Goal: Task Accomplishment & Management: Manage account settings

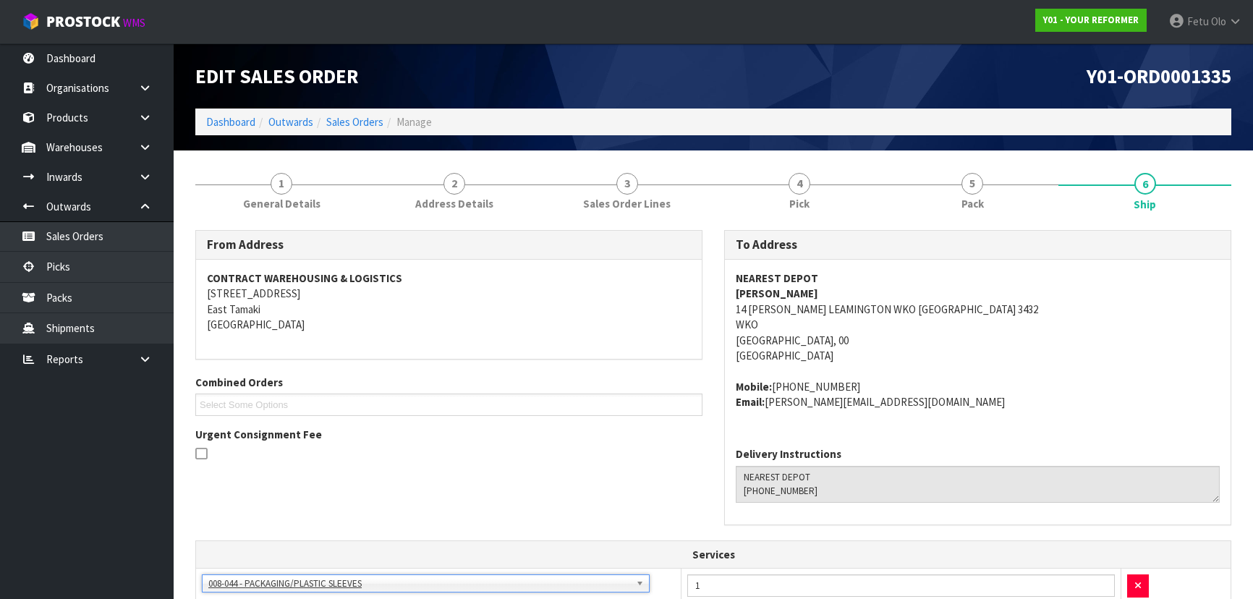
scroll to position [394, 0]
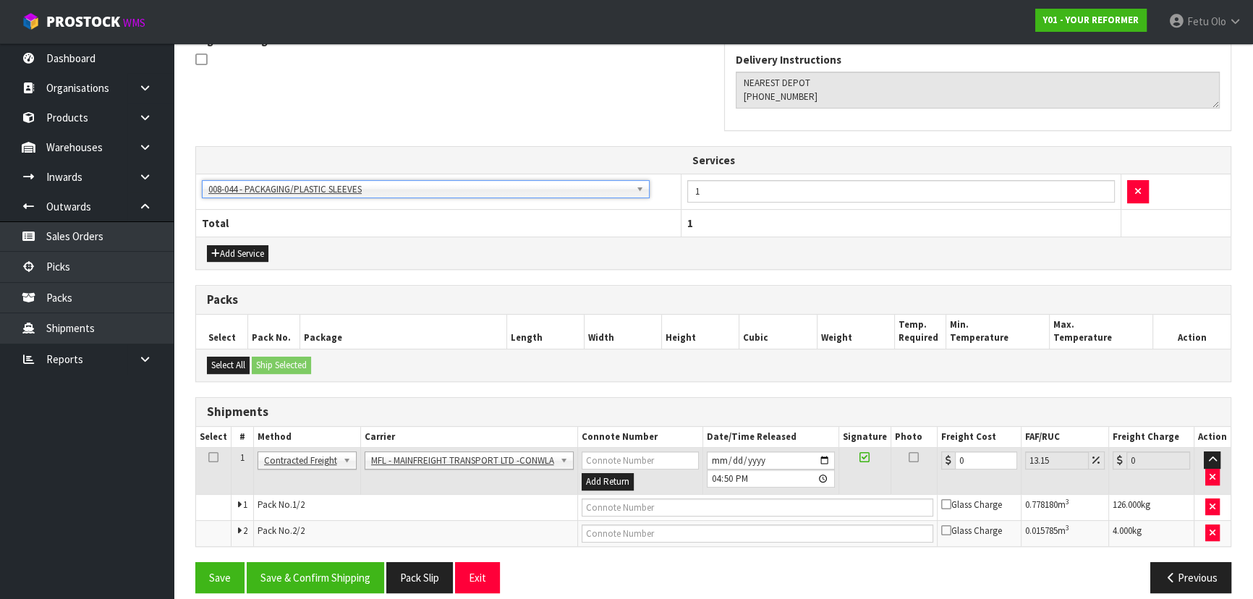
click at [706, 250] on div "Add Service" at bounding box center [713, 253] width 1034 height 33
drag, startPoint x: 699, startPoint y: 223, endPoint x: 701, endPoint y: 241, distance: 18.1
click at [701, 239] on div "Services 003-036 - EXTERNAL PLANT HIRE 008-035 - OUTWARD HDLG+/HOIST LIFT ON/OF…" at bounding box center [713, 208] width 1036 height 124
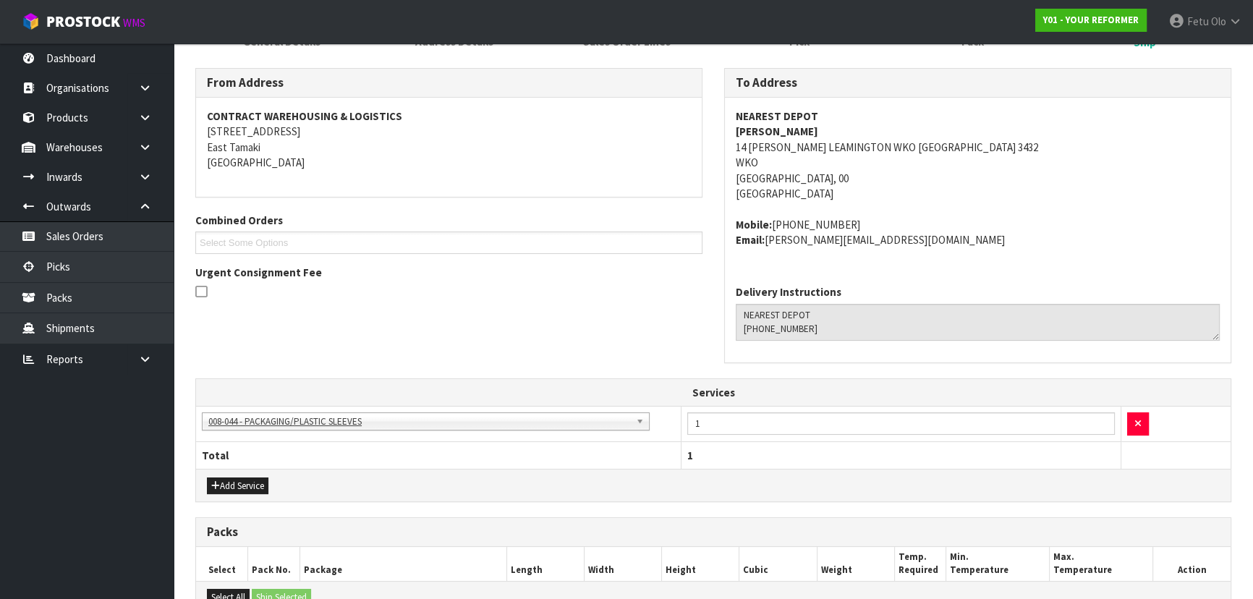
scroll to position [0, 0]
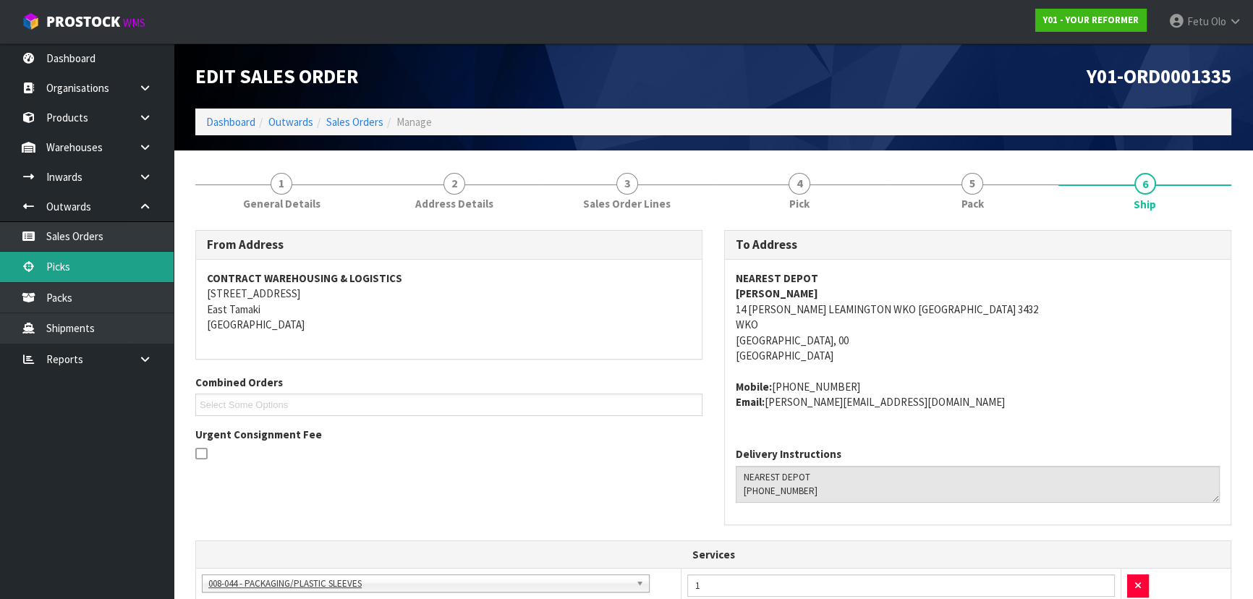
click at [81, 266] on link "Picks" at bounding box center [87, 267] width 174 height 30
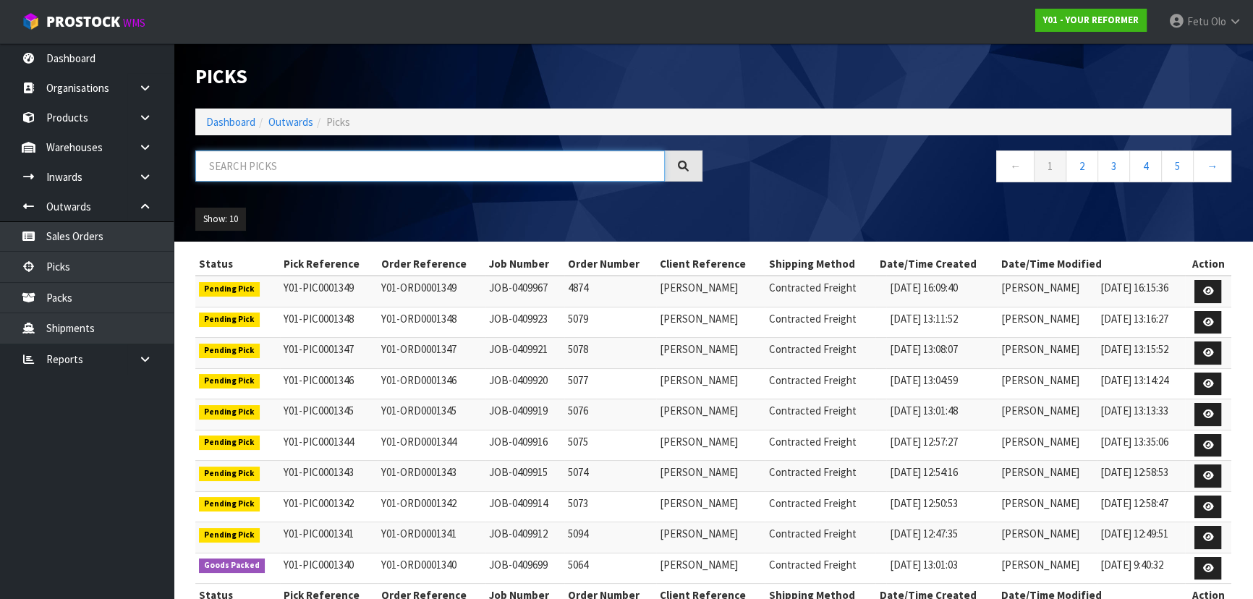
click at [369, 162] on input "text" at bounding box center [429, 165] width 469 height 31
click at [368, 184] on div at bounding box center [448, 171] width 529 height 42
drag, startPoint x: 500, startPoint y: 180, endPoint x: 506, endPoint y: 231, distance: 51.7
click at [500, 181] on input "text" at bounding box center [429, 165] width 469 height 31
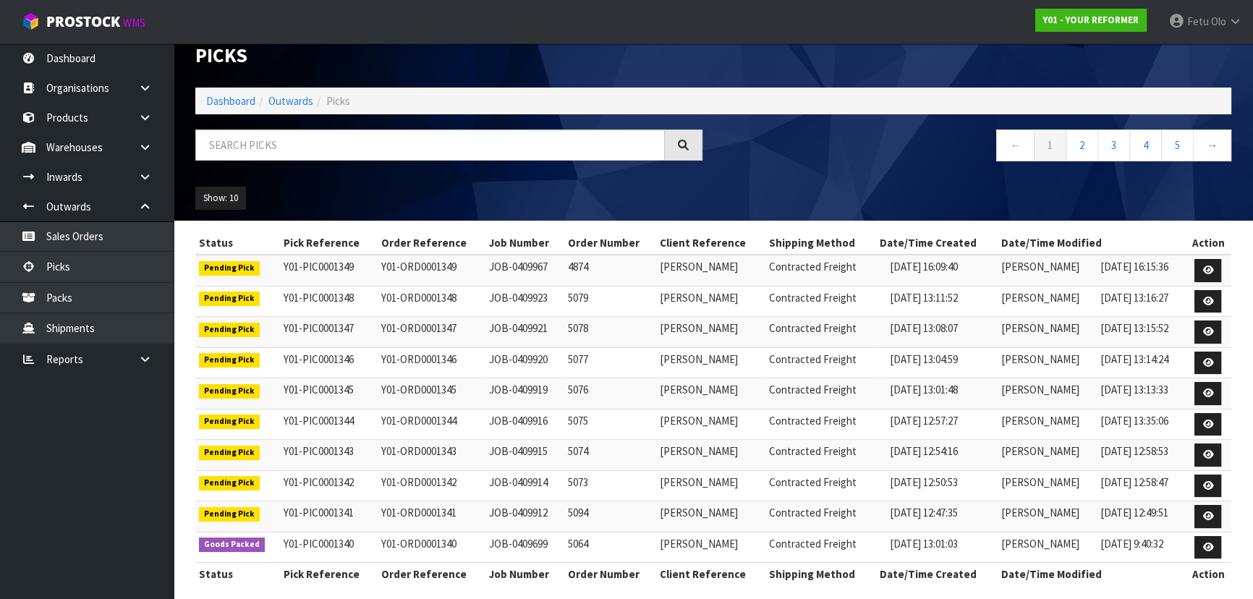
scroll to position [31, 0]
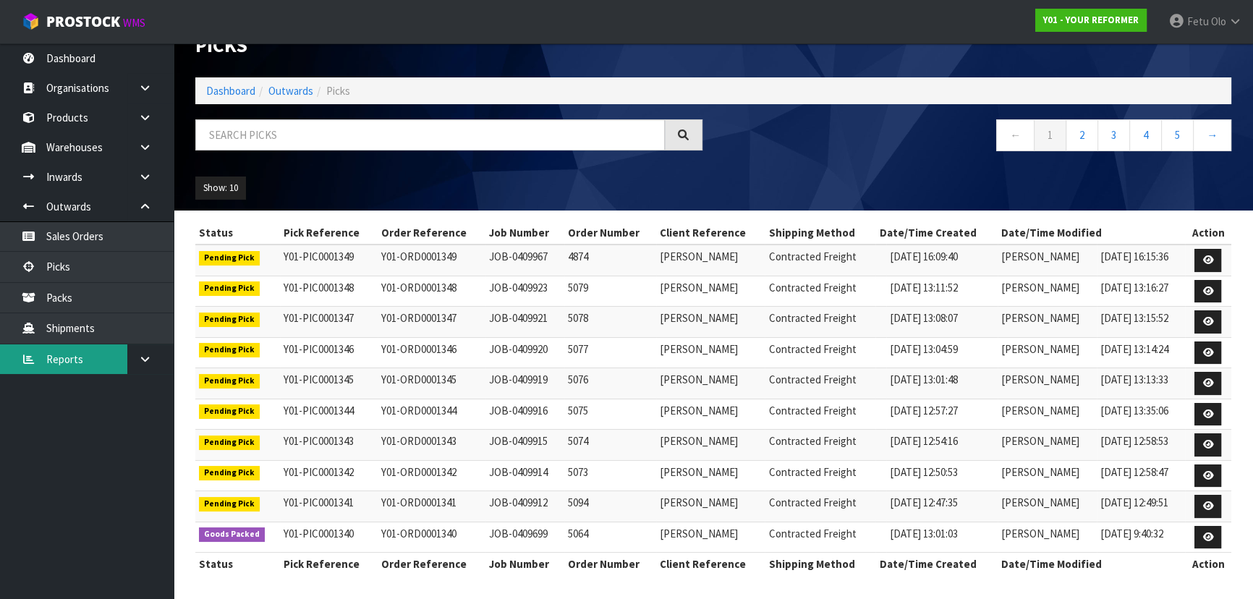
click at [1, 361] on link "Reports" at bounding box center [87, 359] width 174 height 30
drag, startPoint x: 1, startPoint y: 361, endPoint x: 314, endPoint y: 135, distance: 385.8
click at [314, 135] on input "text" at bounding box center [429, 134] width 469 height 31
type input "0001348"
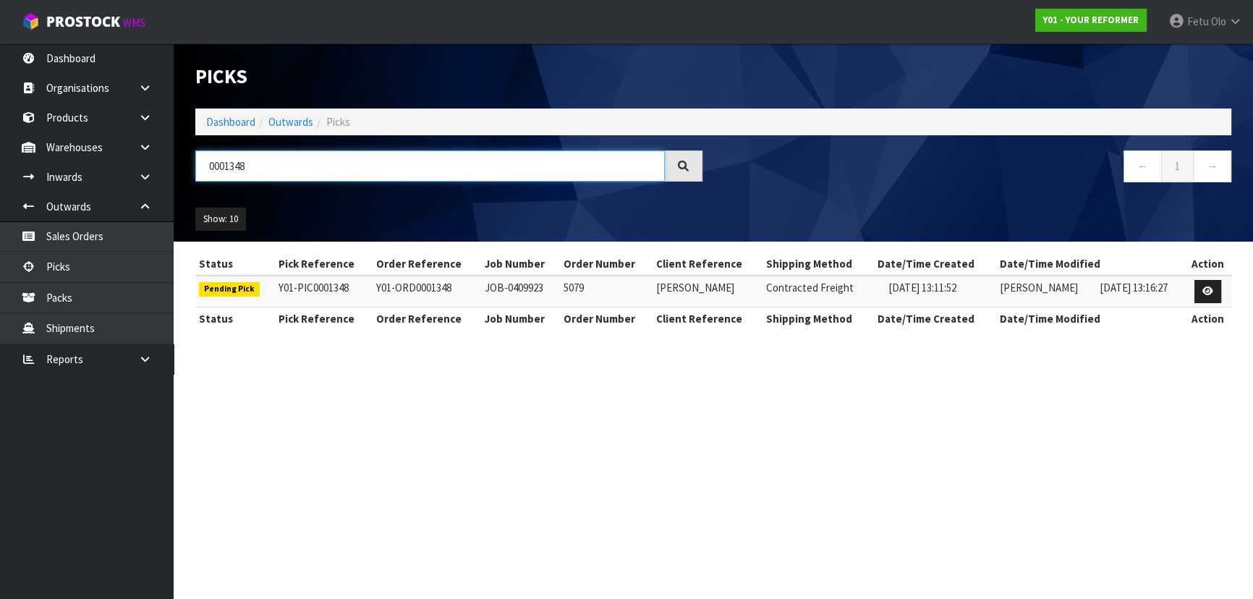
scroll to position [0, 0]
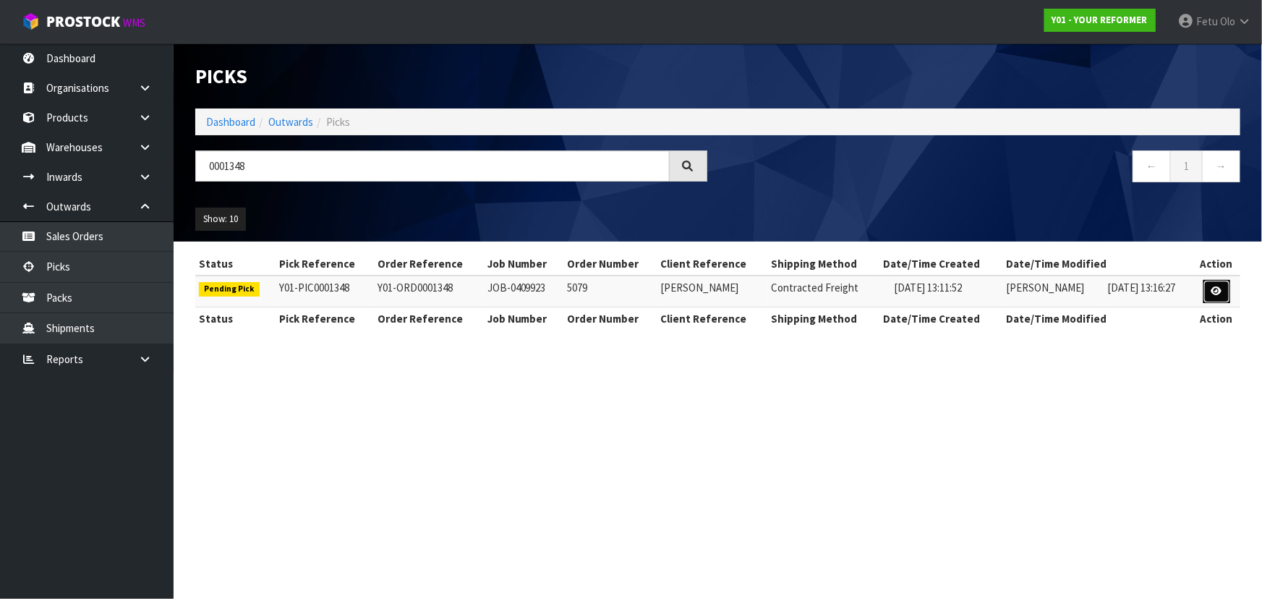
click at [1216, 302] on link at bounding box center [1216, 291] width 27 height 23
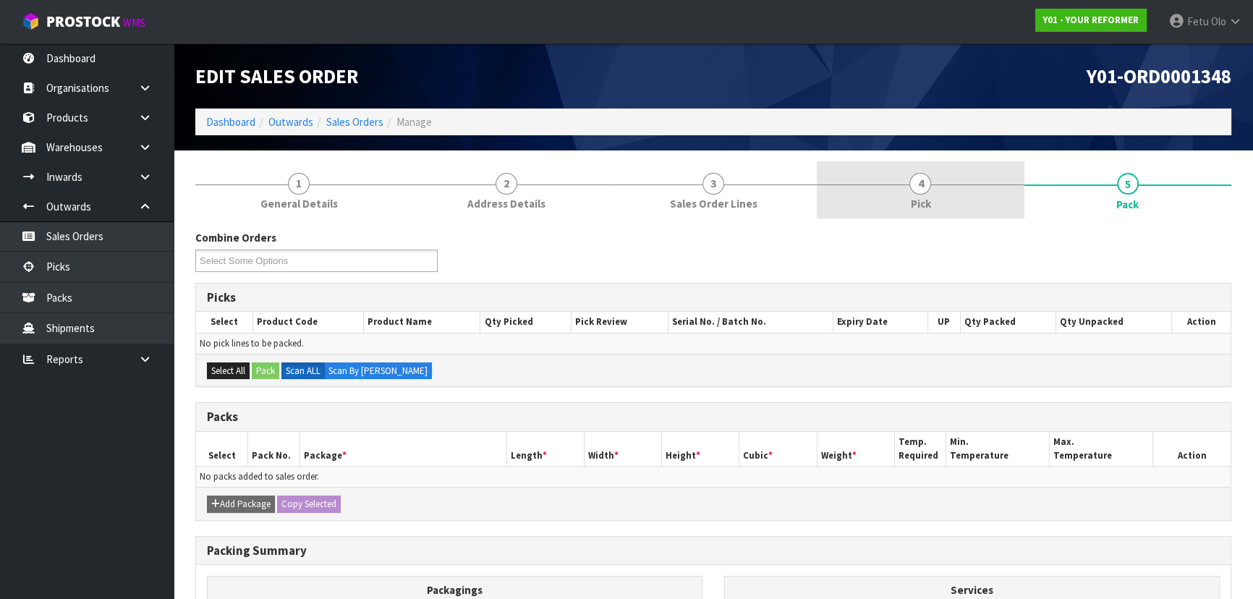
click at [935, 201] on link "4 Pick" at bounding box center [920, 189] width 207 height 57
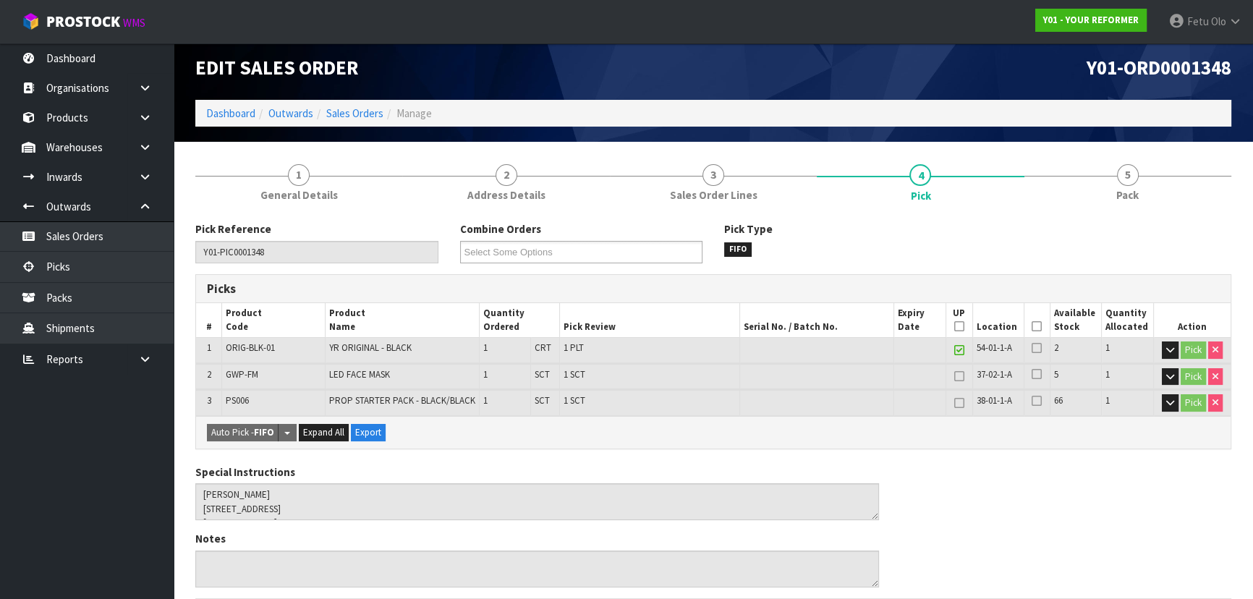
scroll to position [131, 0]
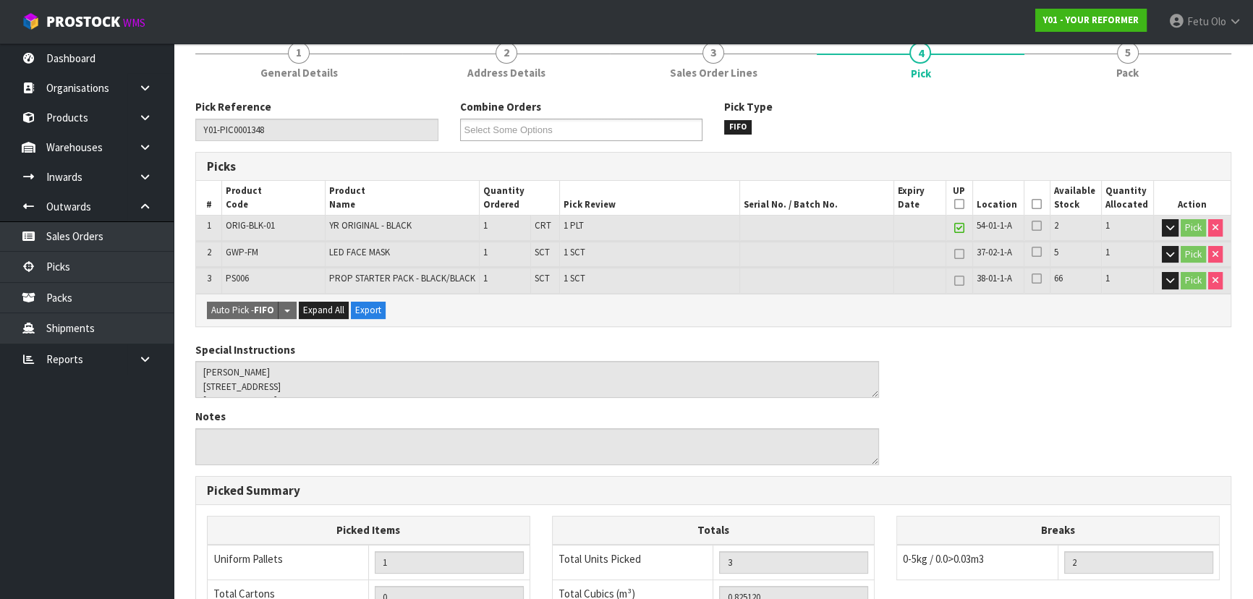
click at [1037, 204] on icon at bounding box center [1036, 204] width 10 height 1
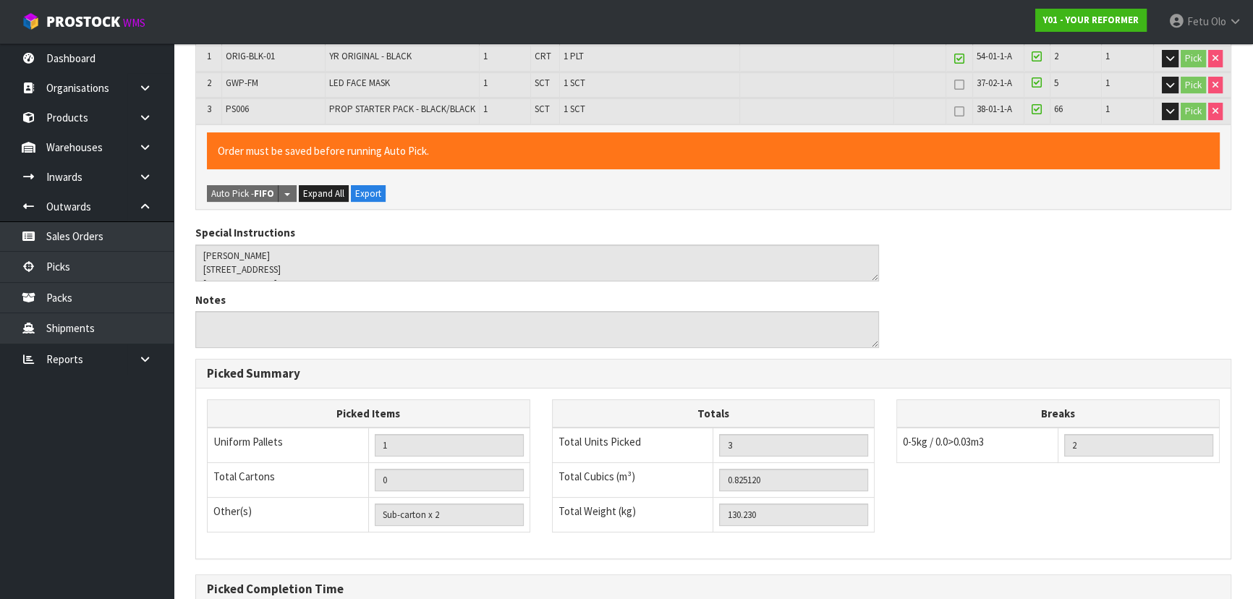
scroll to position [456, 0]
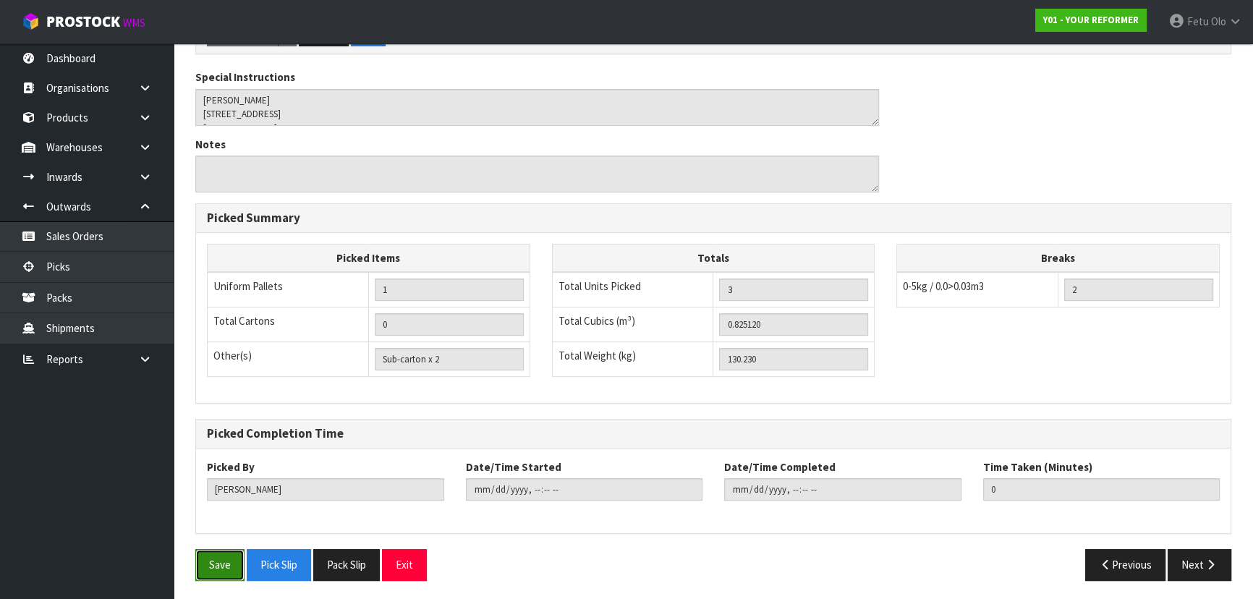
click at [226, 549] on button "Save" at bounding box center [219, 564] width 49 height 31
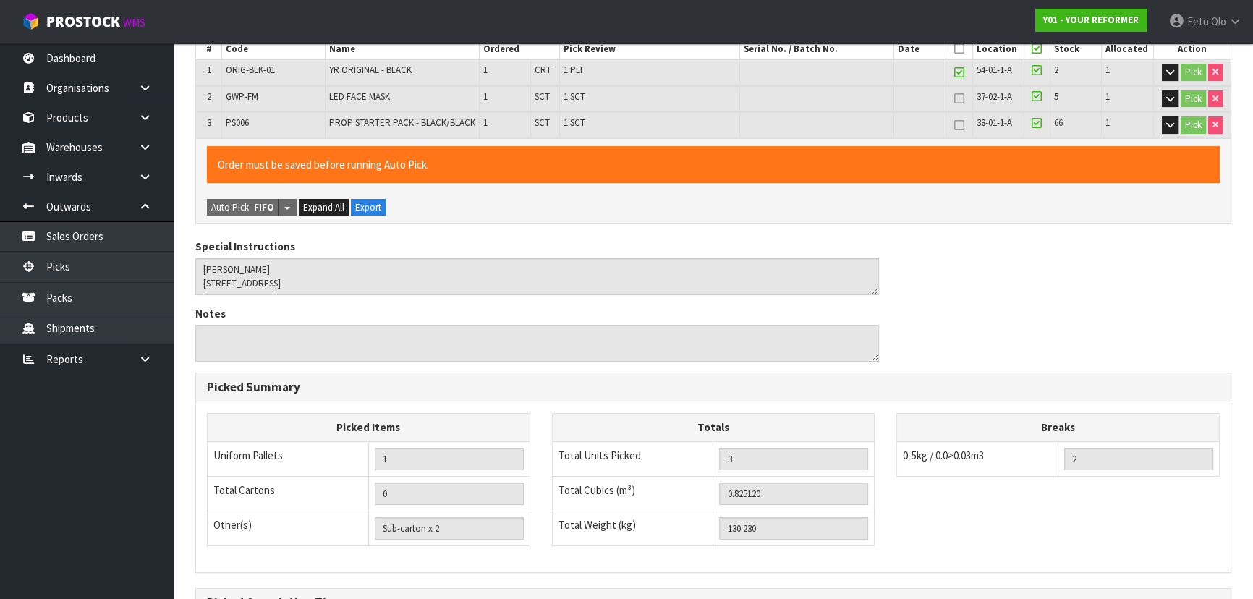
scroll to position [0, 0]
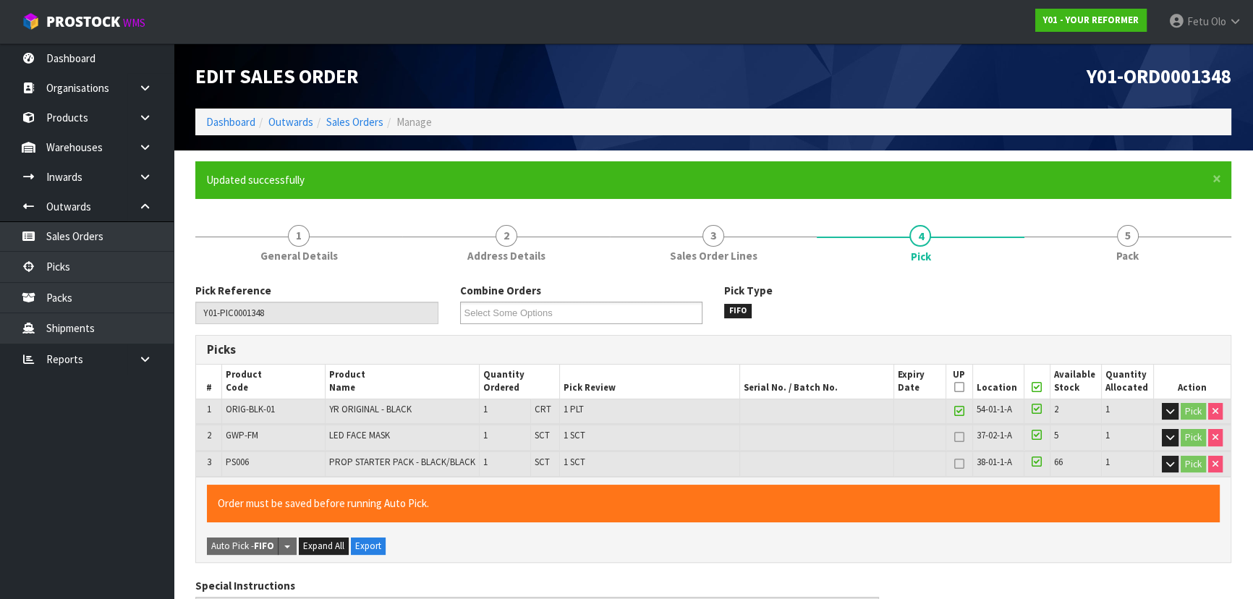
type input "Fetu Olo"
type input "[DATE]T09:56:15"
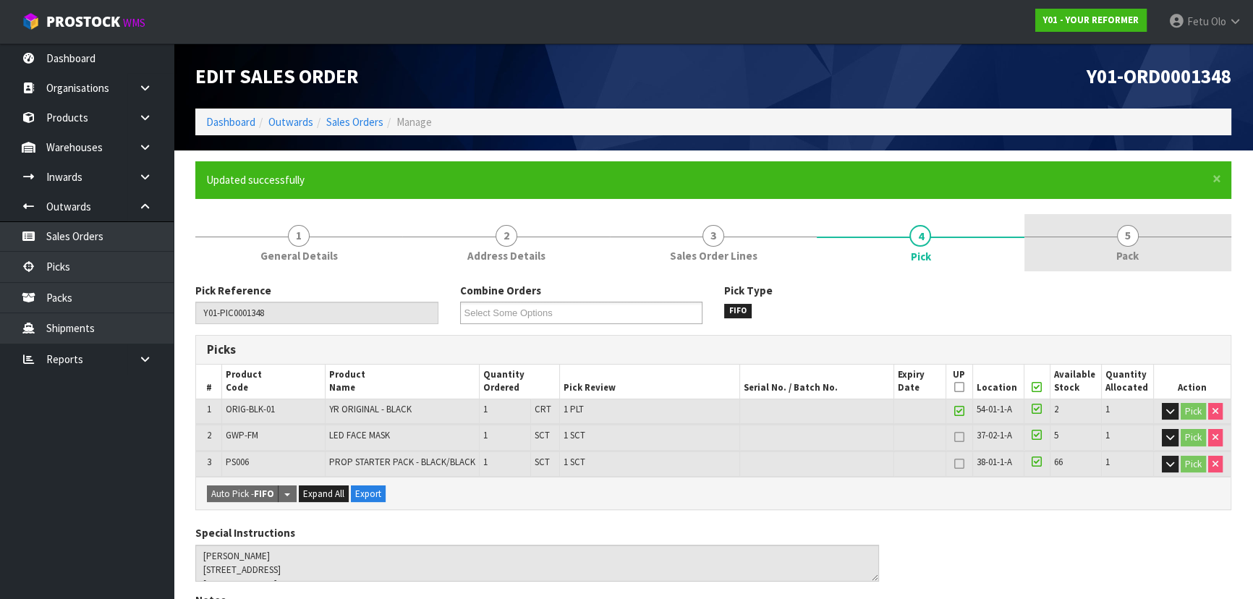
click at [1143, 247] on link "5 Pack" at bounding box center [1127, 242] width 207 height 57
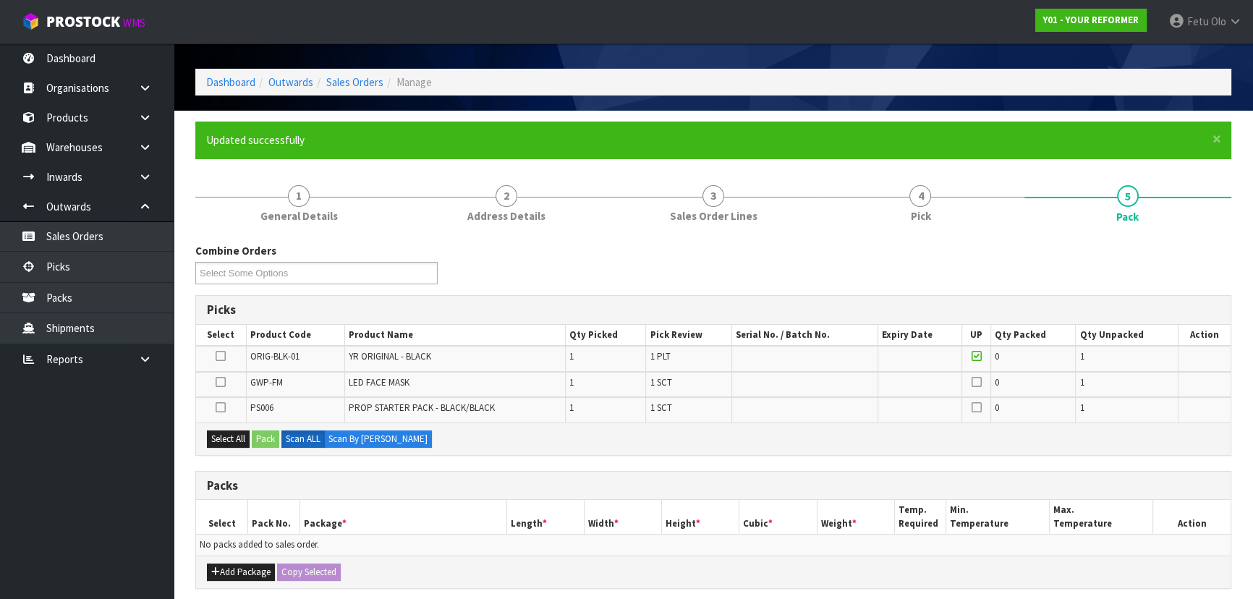
scroll to position [197, 0]
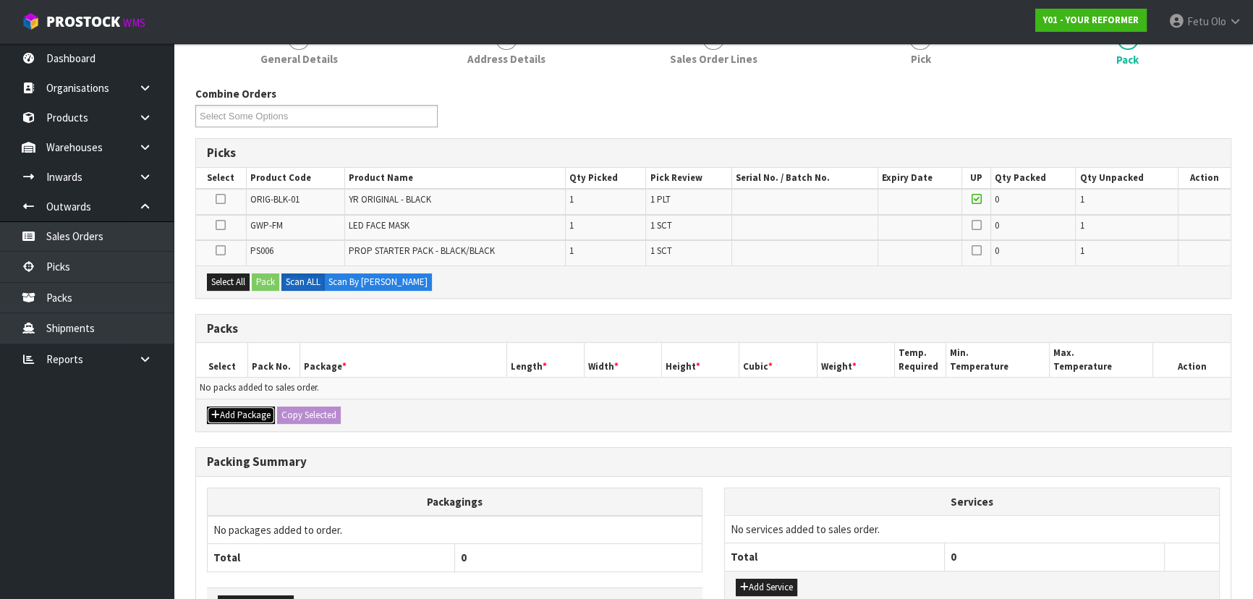
click at [217, 413] on icon "button" at bounding box center [215, 414] width 9 height 9
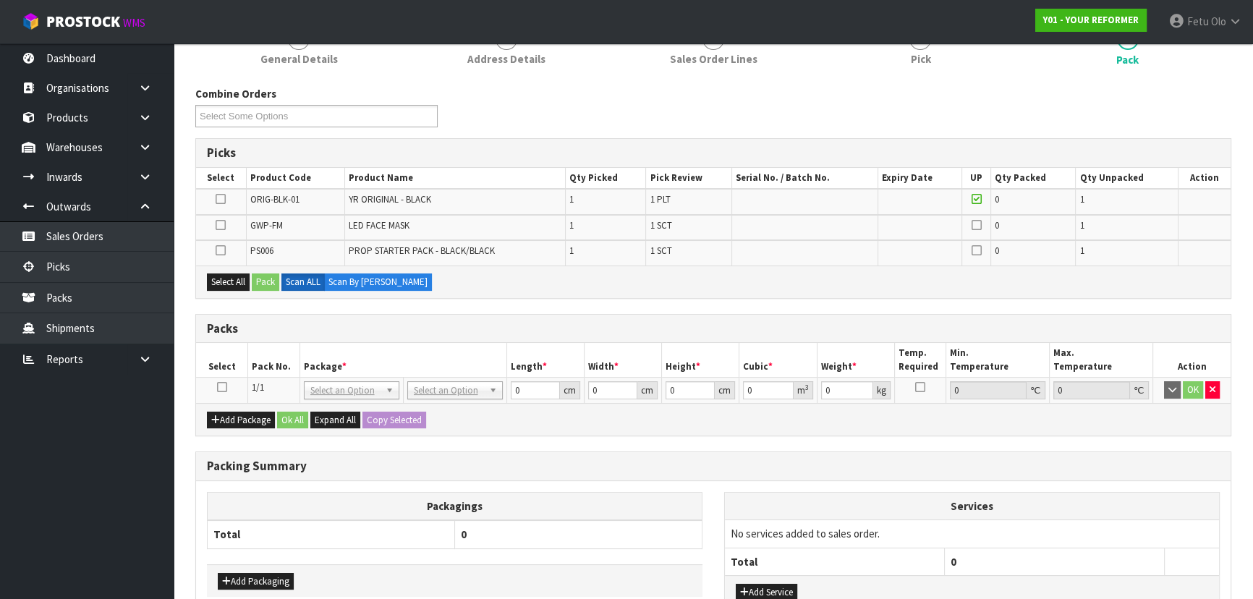
click at [217, 387] on icon at bounding box center [222, 387] width 10 height 1
click at [281, 361] on th "Pack No." at bounding box center [274, 360] width 52 height 34
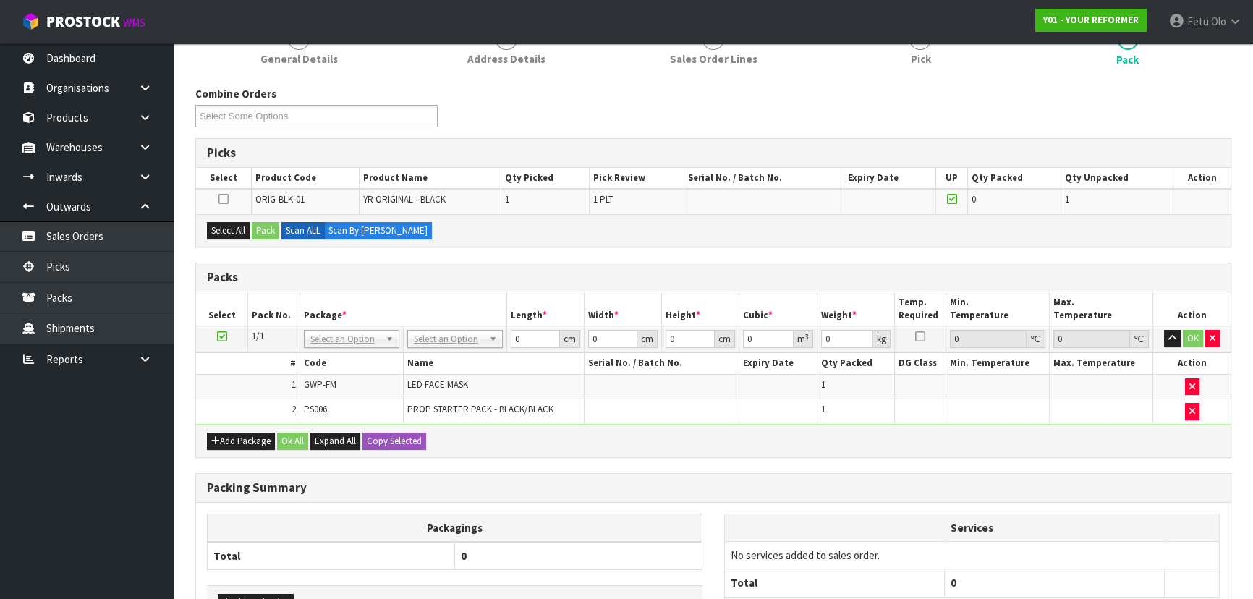
click at [217, 336] on icon at bounding box center [222, 336] width 10 height 1
click at [135, 525] on ul "Dashboard Organisations Clients Consignees Carriers Products Categories Serial …" at bounding box center [87, 320] width 174 height 555
click at [244, 231] on button "Select All" at bounding box center [228, 230] width 43 height 17
click at [263, 234] on button "Pack" at bounding box center [265, 230] width 27 height 17
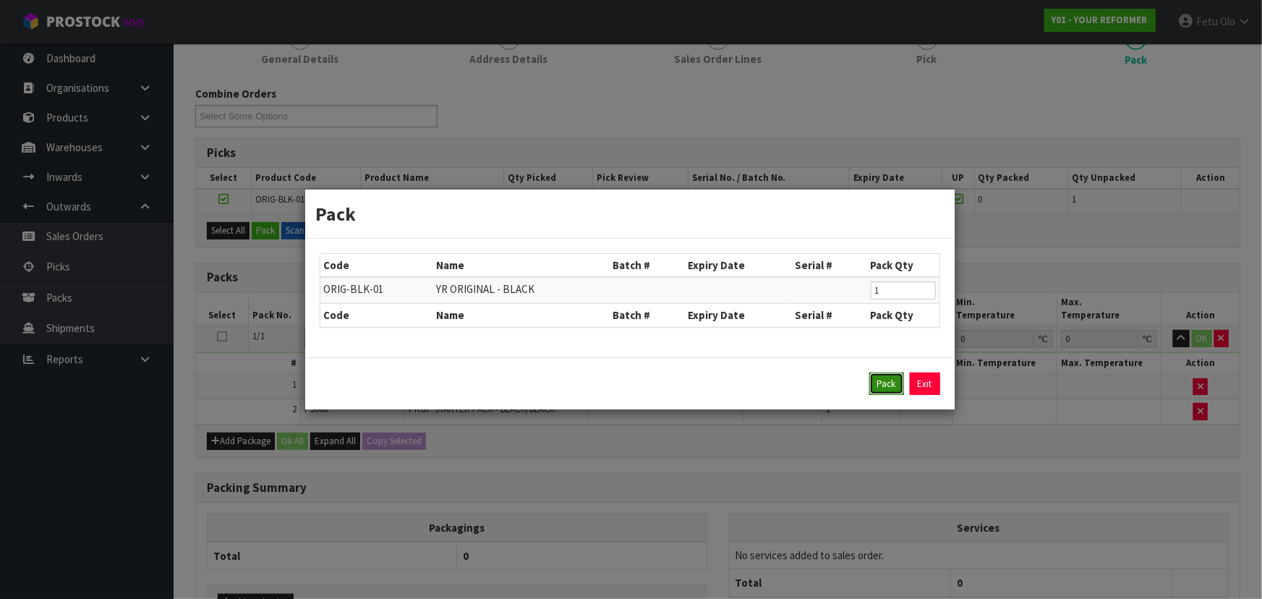
click at [880, 378] on button "Pack" at bounding box center [886, 383] width 35 height 23
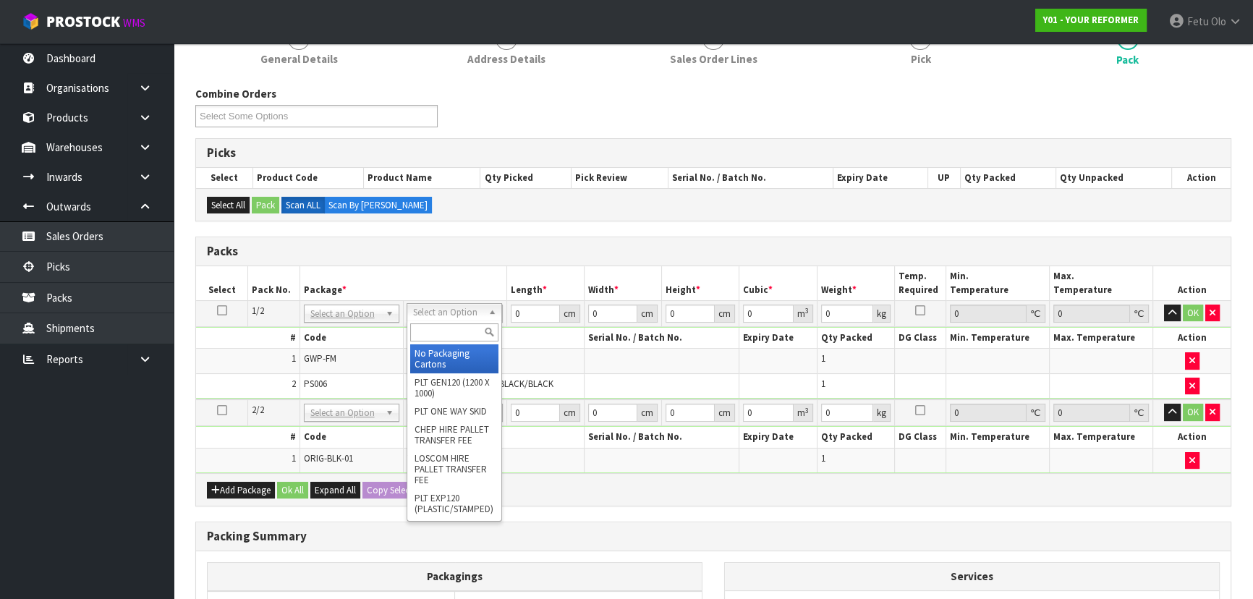
drag, startPoint x: 440, startPoint y: 316, endPoint x: 446, endPoint y: 367, distance: 51.0
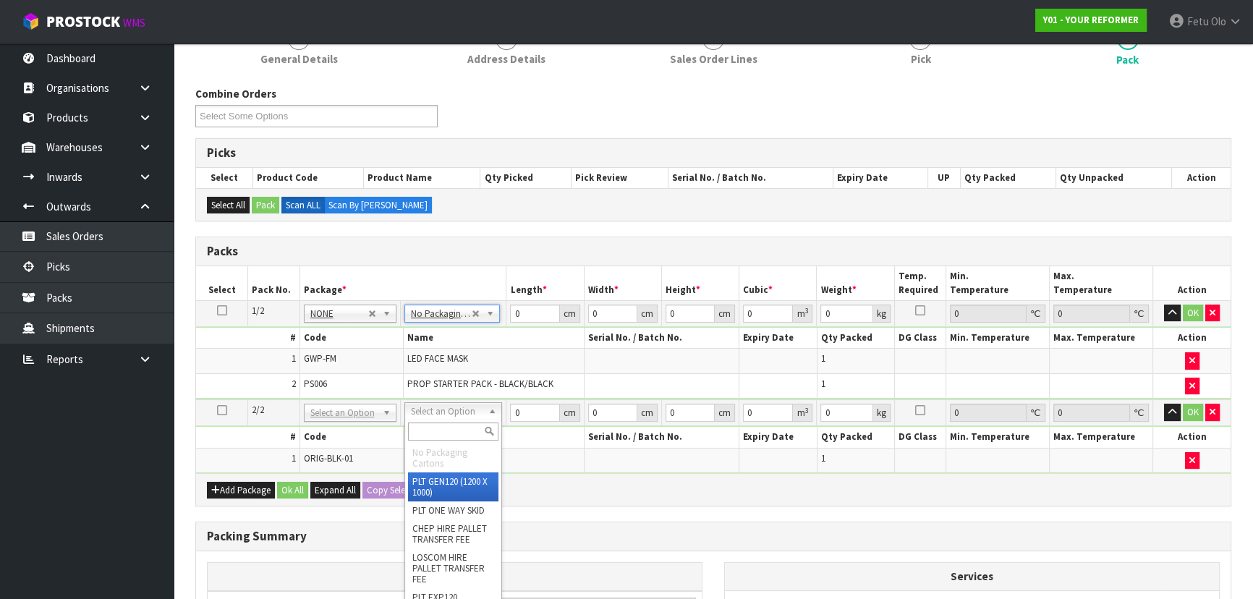
click at [446, 428] on input "text" at bounding box center [453, 431] width 90 height 18
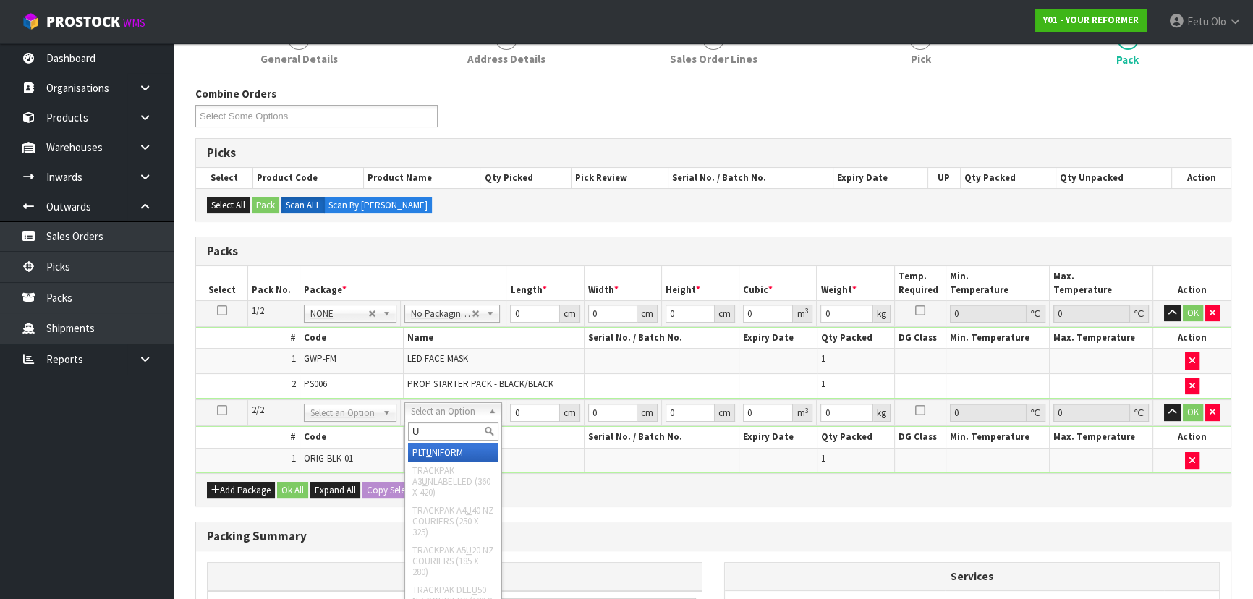
type input "U"
type input "126"
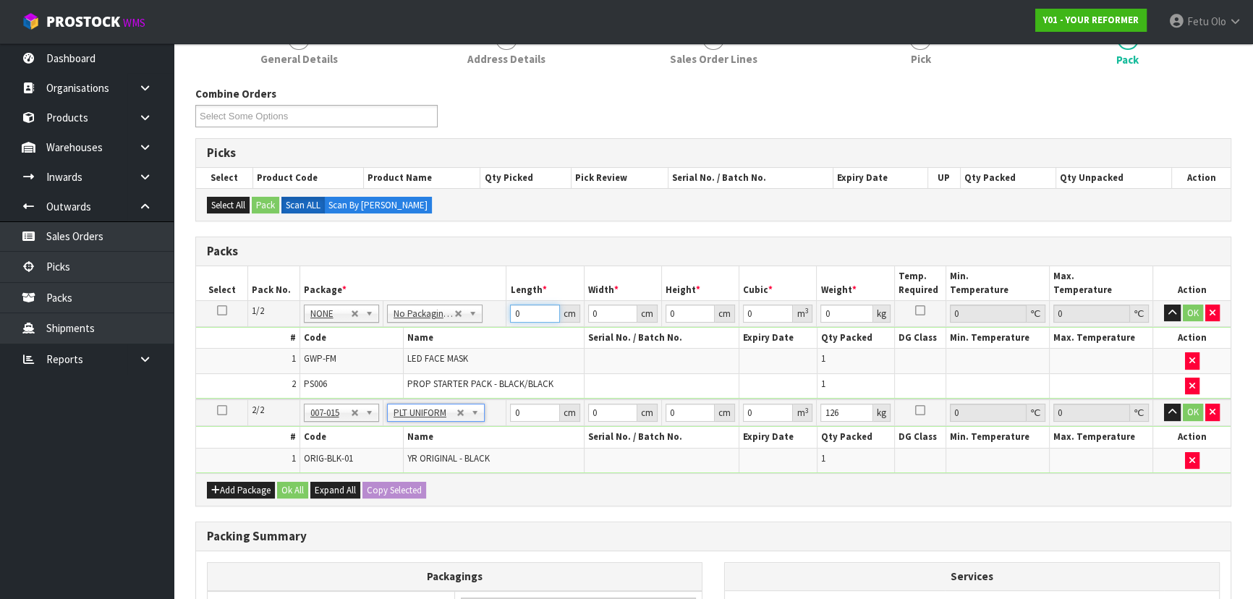
drag, startPoint x: 532, startPoint y: 305, endPoint x: 457, endPoint y: 338, distance: 81.3
click at [457, 338] on tbody "1/2 NONE 007-001 007-002 007-004 007-009 007-013 007-014 007-015 007-017 007-01…" at bounding box center [713, 349] width 1034 height 99
type input "55"
type input "41"
type input "1"
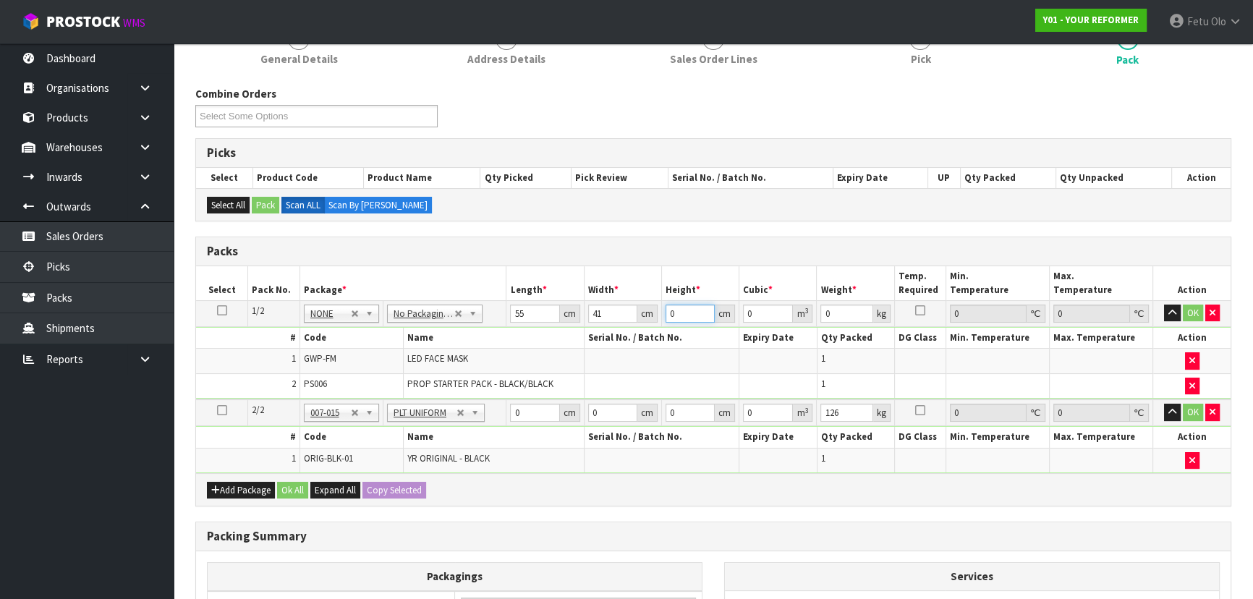
type input "0.002255"
type input "14"
type input "0.03157"
type input "14"
type input "6"
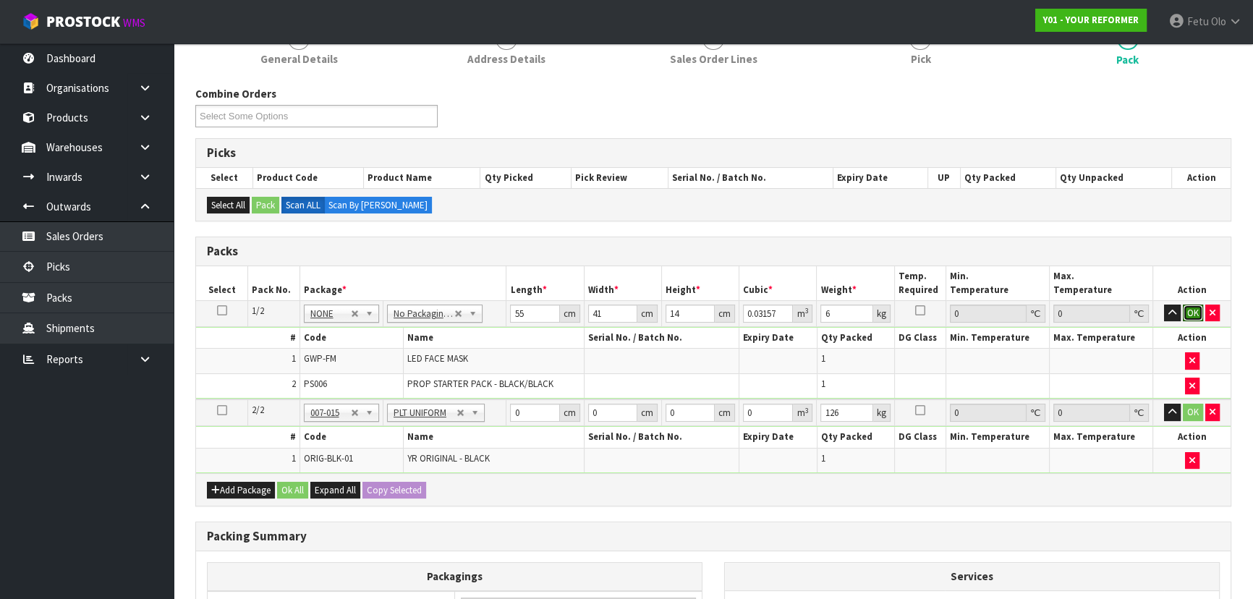
click button "OK" at bounding box center [1193, 312] width 20 height 17
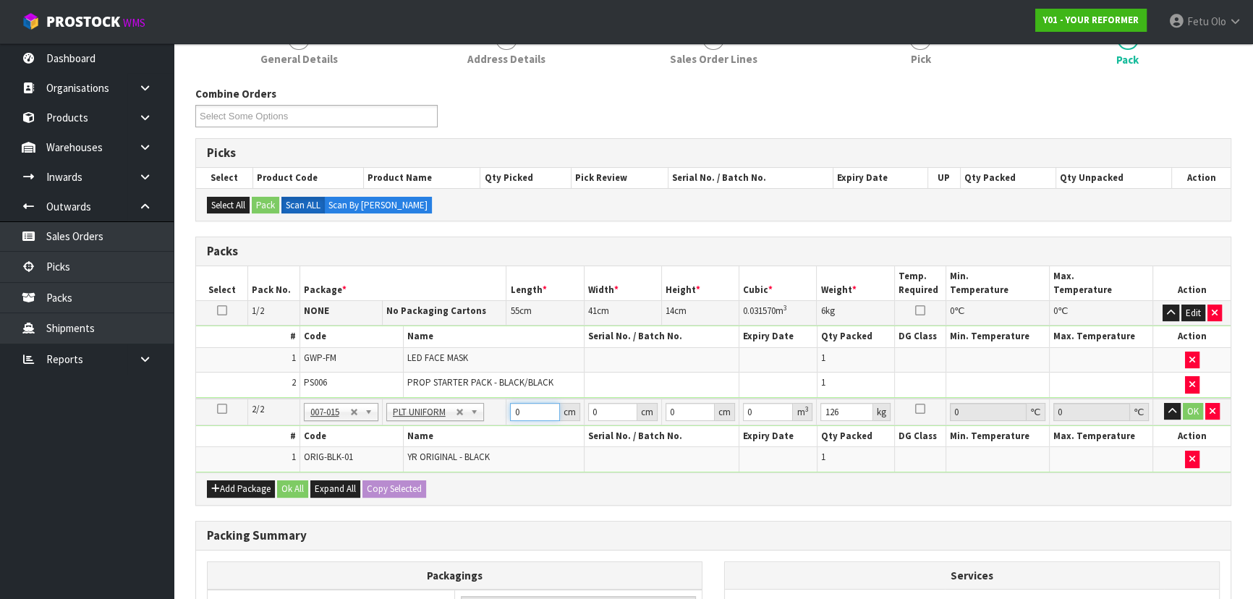
drag, startPoint x: 528, startPoint y: 409, endPoint x: 472, endPoint y: 417, distance: 57.1
click at [473, 417] on tr "2/2 NONE 007-001 007-002 007-004 007-009 007-013 007-014 007-015 007-017 007-01…" at bounding box center [713, 412] width 1034 height 27
type input "260"
type input "73"
type input "4"
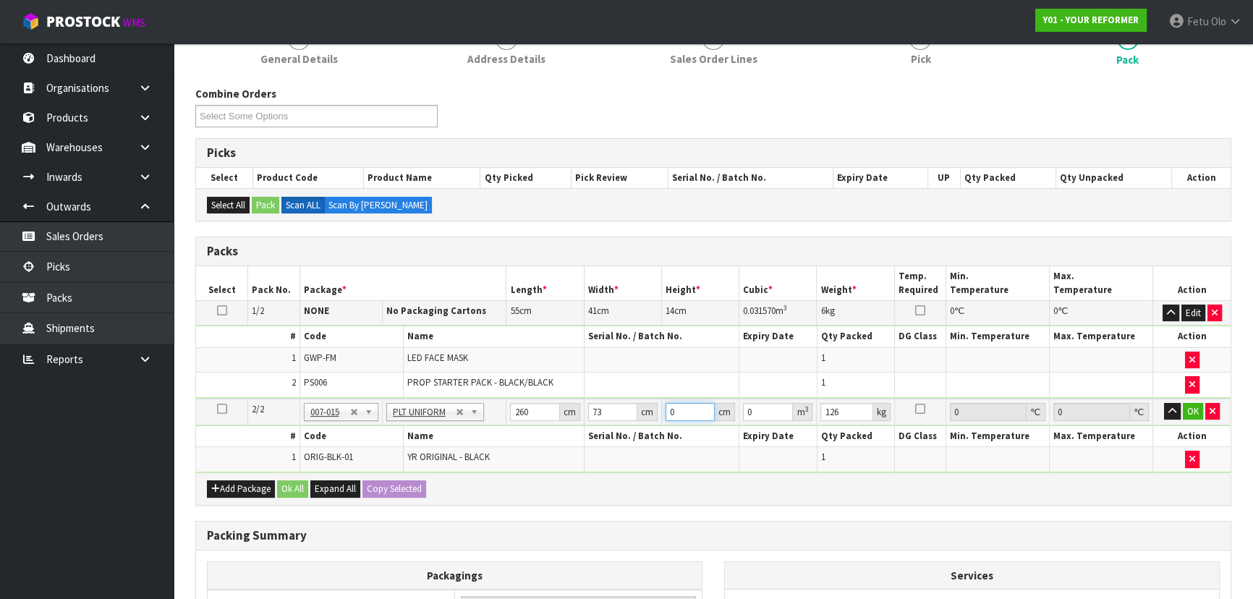
type input "0.07592"
type input "41"
type input "0.77818"
type input "41"
type input "126"
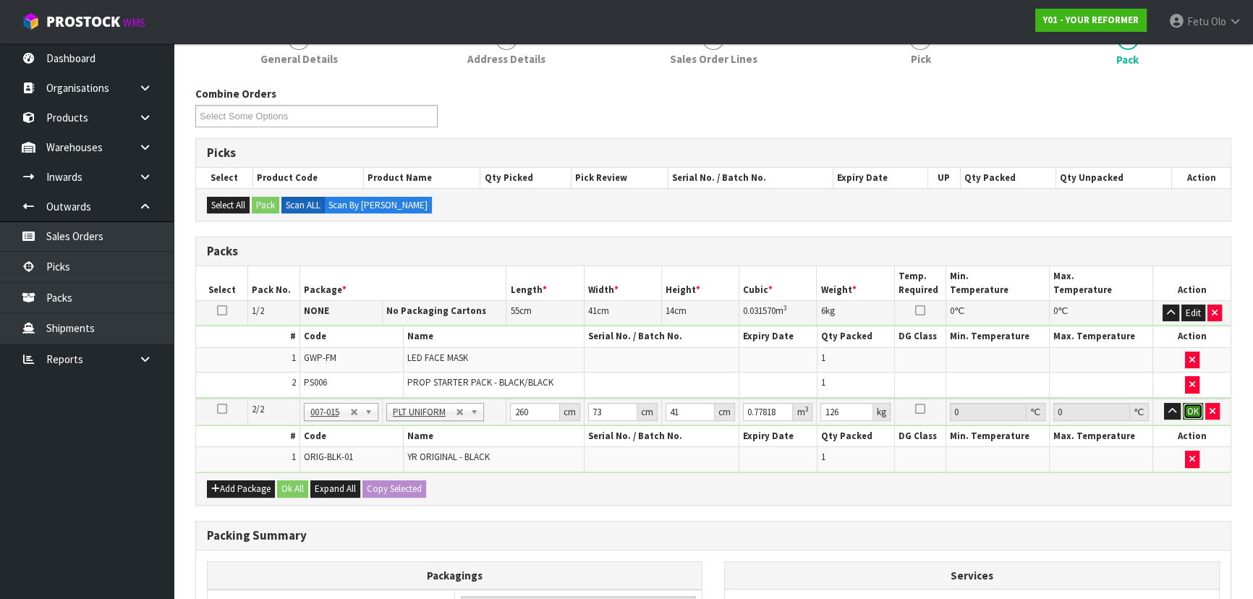
click button "OK" at bounding box center [1193, 411] width 20 height 17
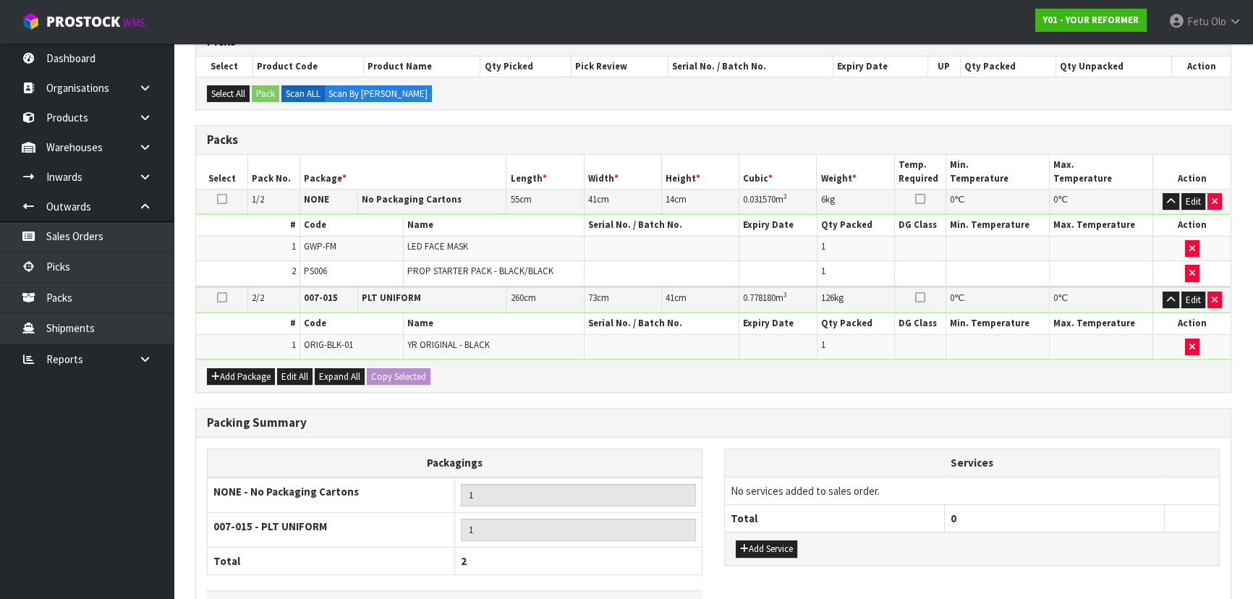
scroll to position [406, 0]
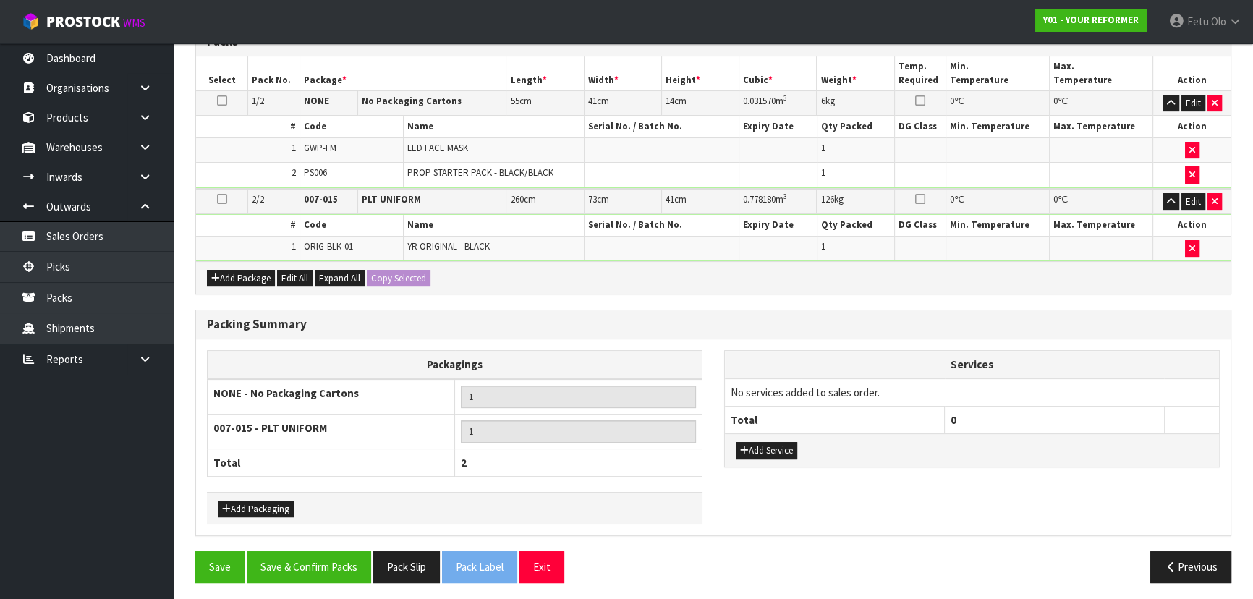
click at [793, 455] on div "Add Service" at bounding box center [972, 449] width 494 height 33
click at [787, 444] on button "Add Service" at bounding box center [766, 450] width 61 height 17
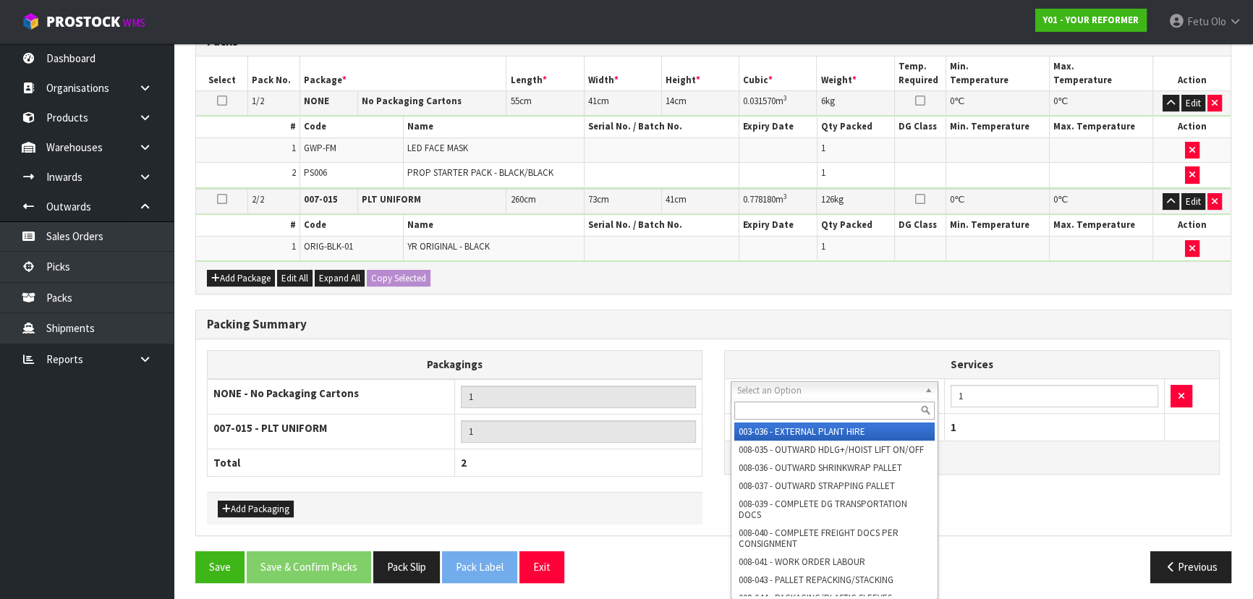
drag, startPoint x: 794, startPoint y: 381, endPoint x: 789, endPoint y: 403, distance: 22.3
click at [789, 404] on input "text" at bounding box center [834, 410] width 200 height 18
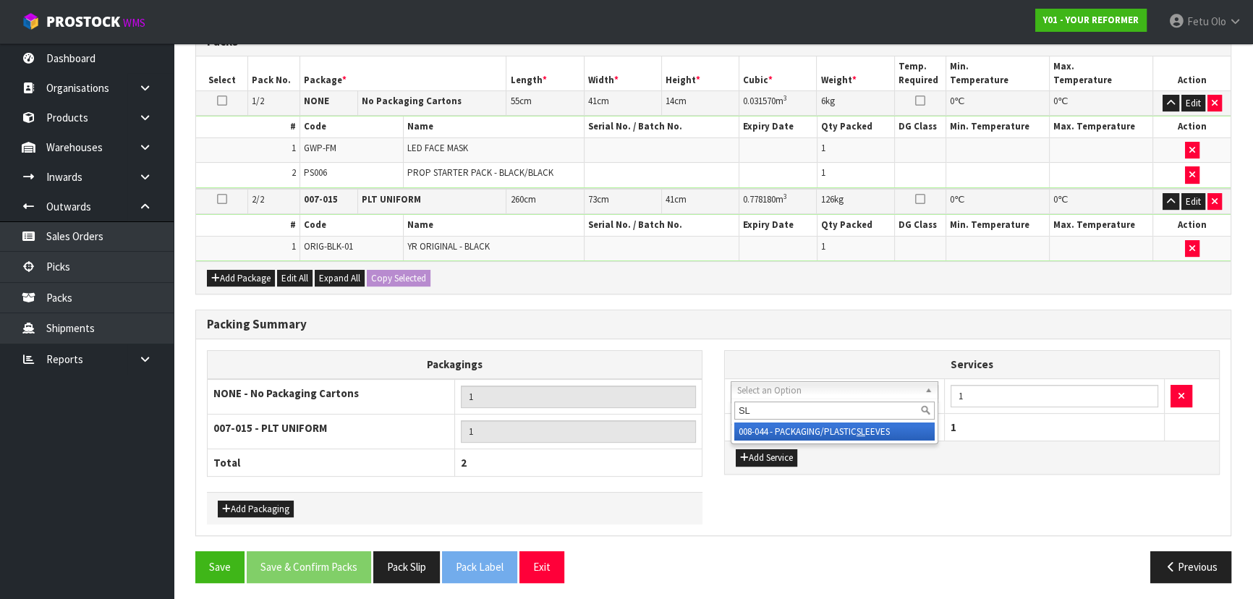
type input "SL"
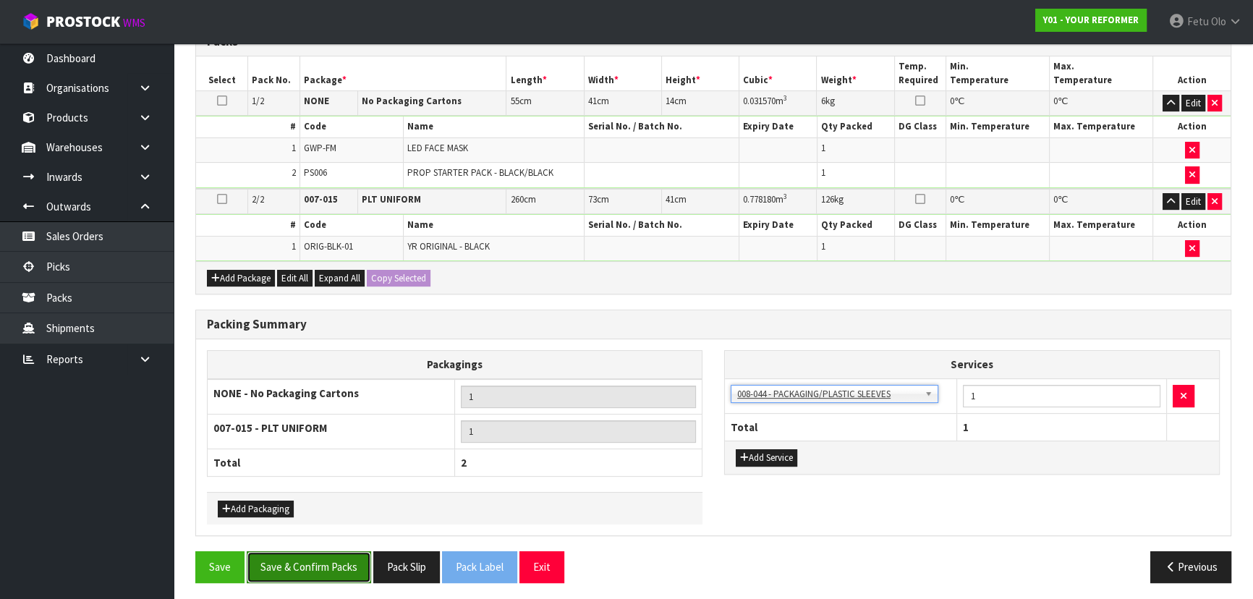
click at [342, 551] on button "Save & Confirm Packs" at bounding box center [309, 566] width 124 height 31
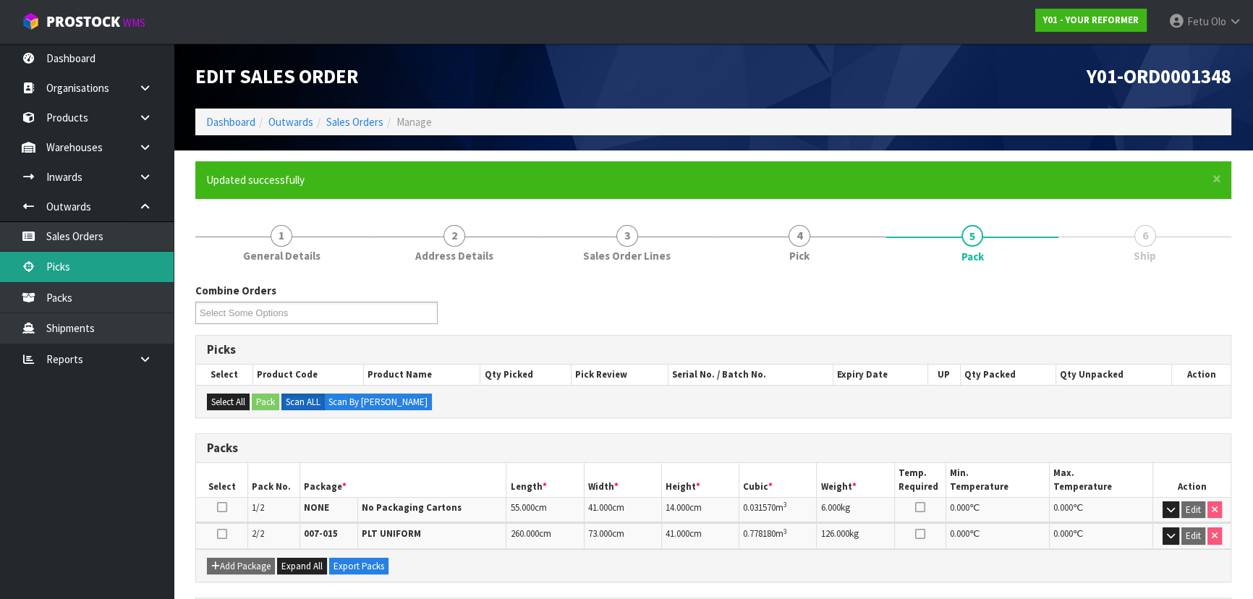
click at [53, 253] on link "Picks" at bounding box center [87, 267] width 174 height 30
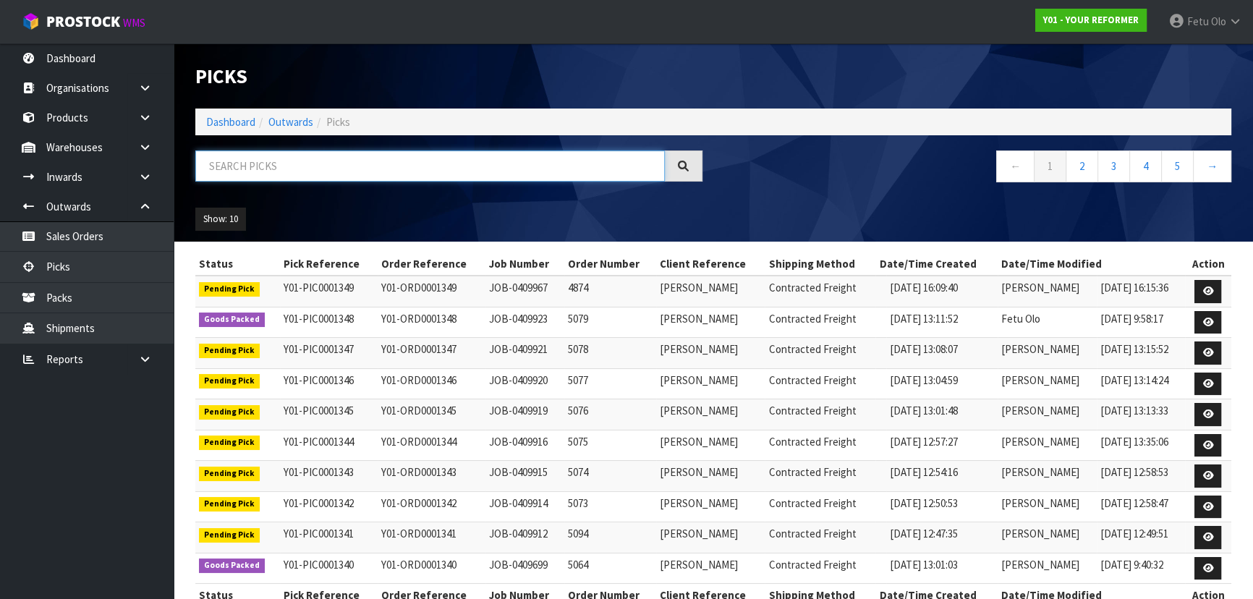
click at [352, 158] on input "text" at bounding box center [429, 165] width 469 height 31
type input "001346"
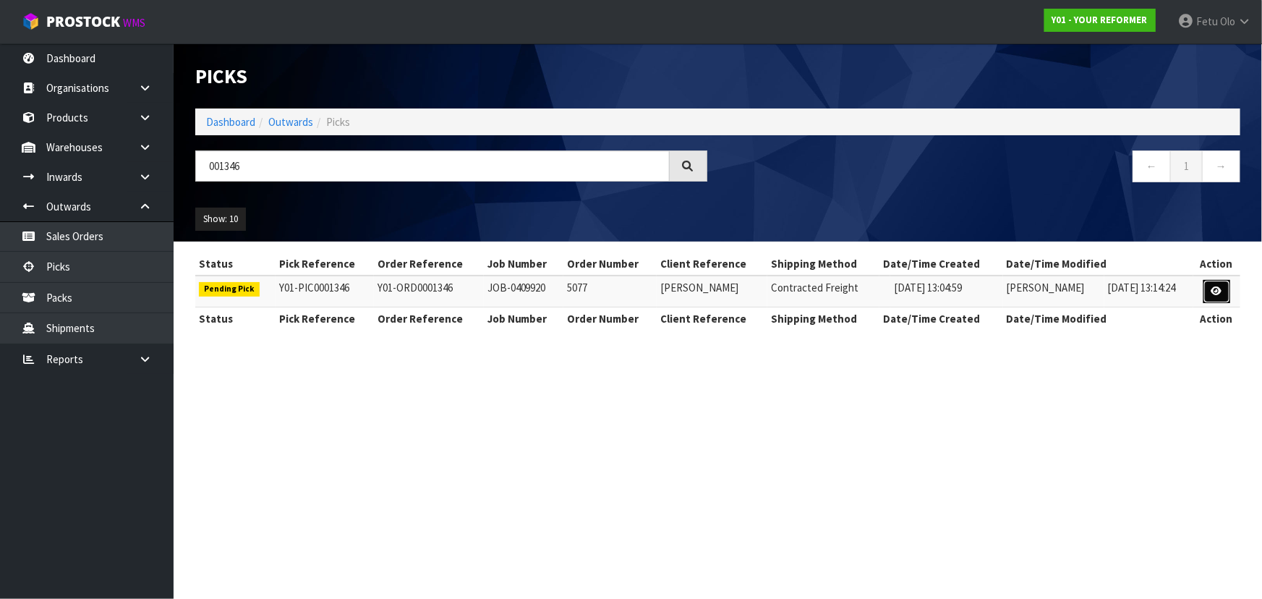
click at [1219, 294] on icon at bounding box center [1216, 290] width 11 height 9
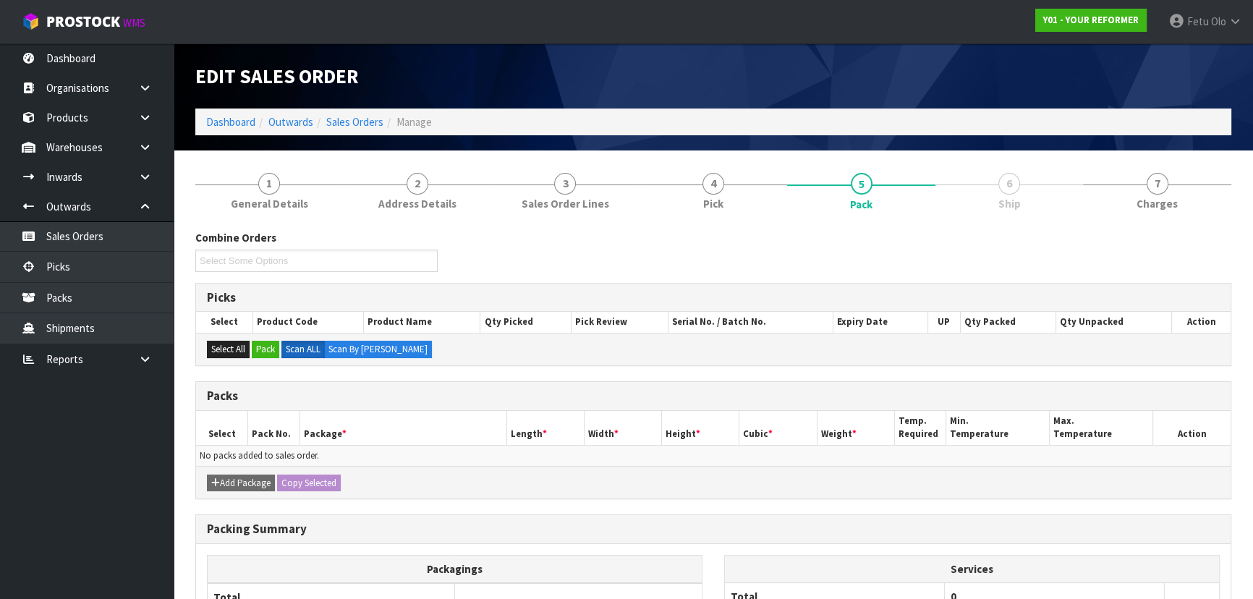
click at [1185, 297] on div "Picks" at bounding box center [713, 298] width 1034 height 29
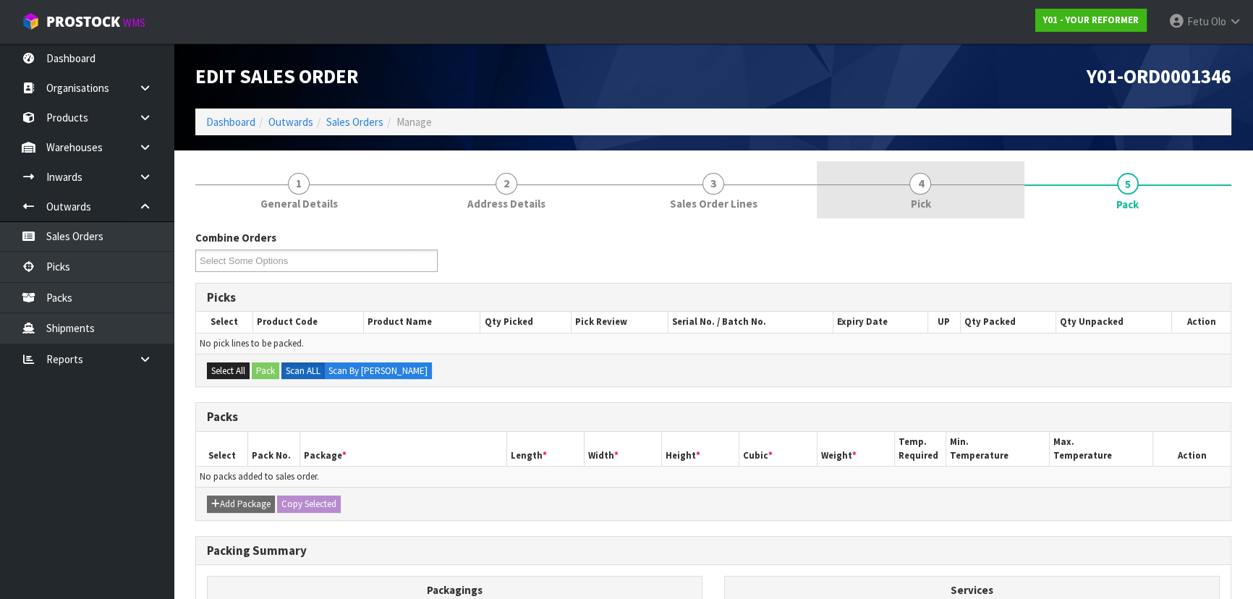
click at [915, 194] on link "4 Pick" at bounding box center [920, 189] width 207 height 57
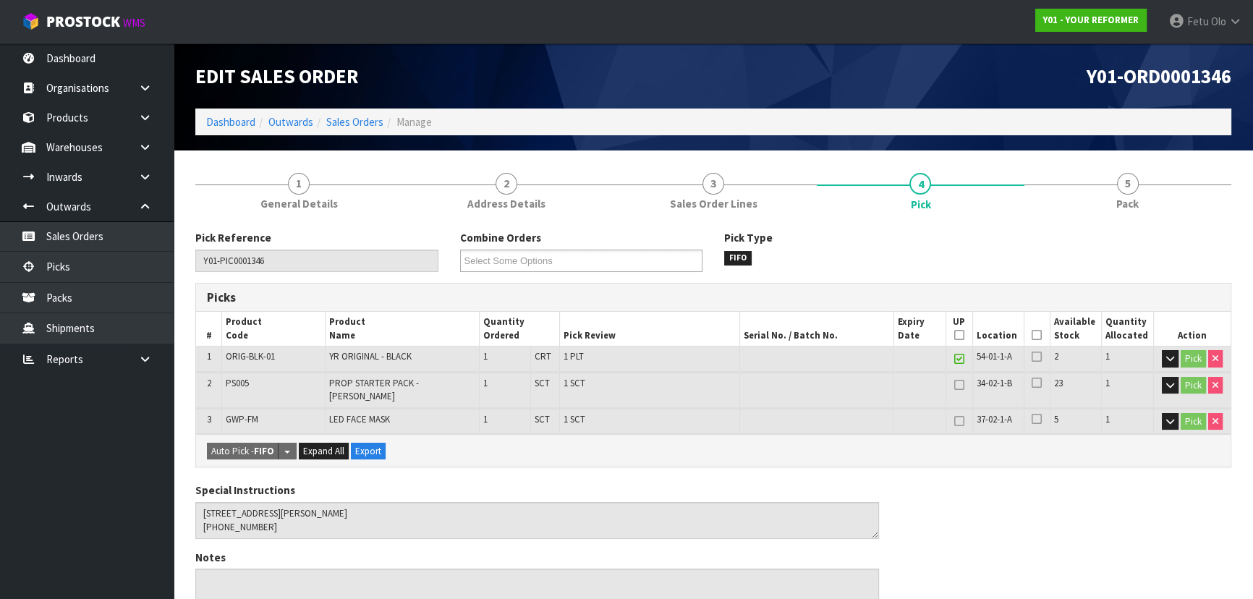
click at [1035, 335] on icon at bounding box center [1036, 335] width 10 height 1
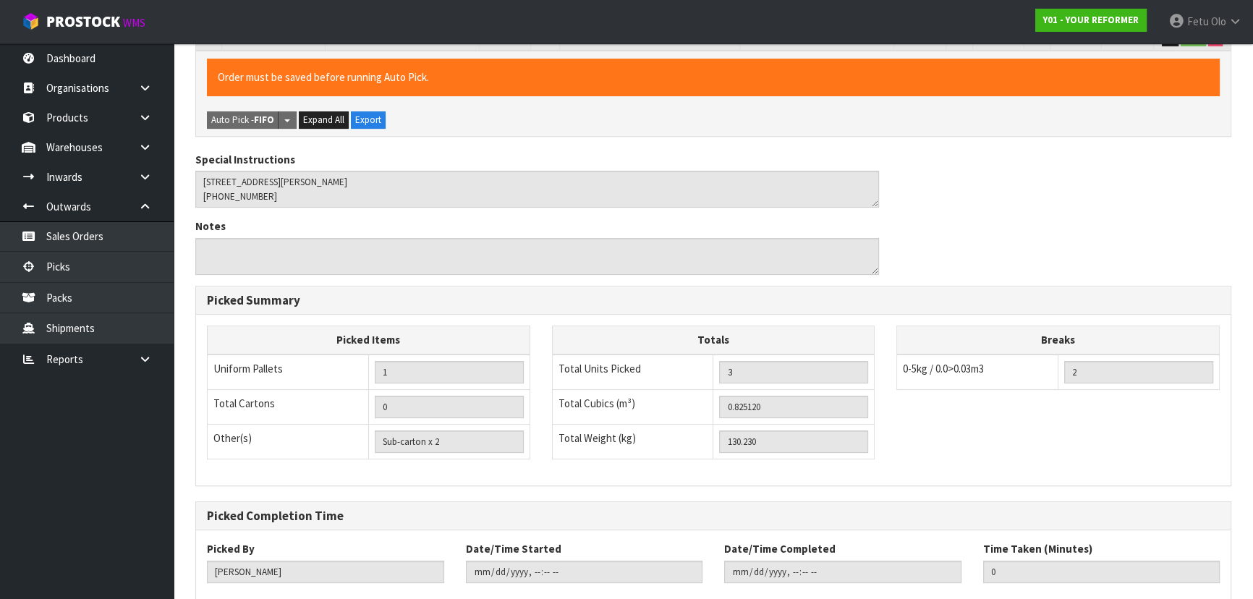
scroll to position [456, 0]
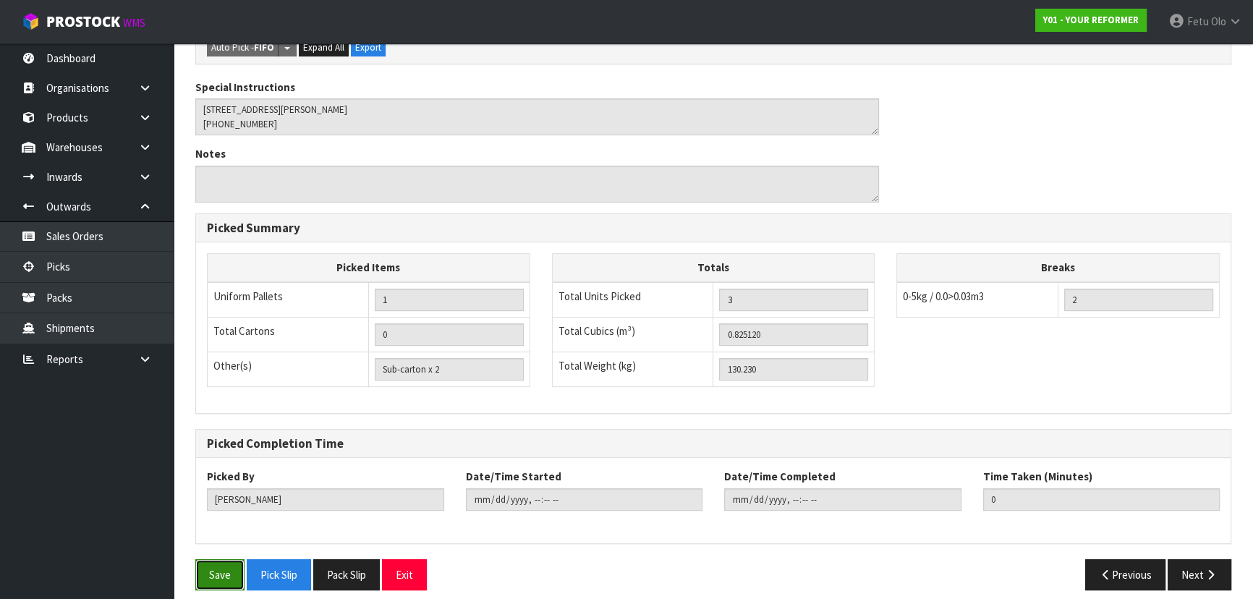
click at [221, 559] on button "Save" at bounding box center [219, 574] width 49 height 31
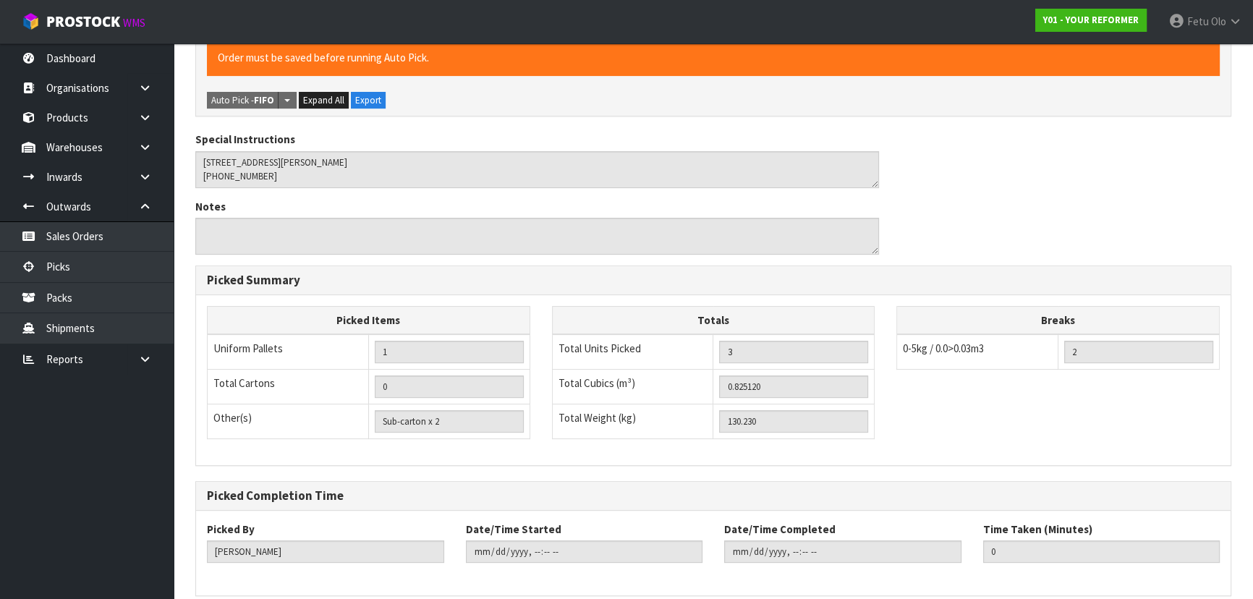
scroll to position [0, 0]
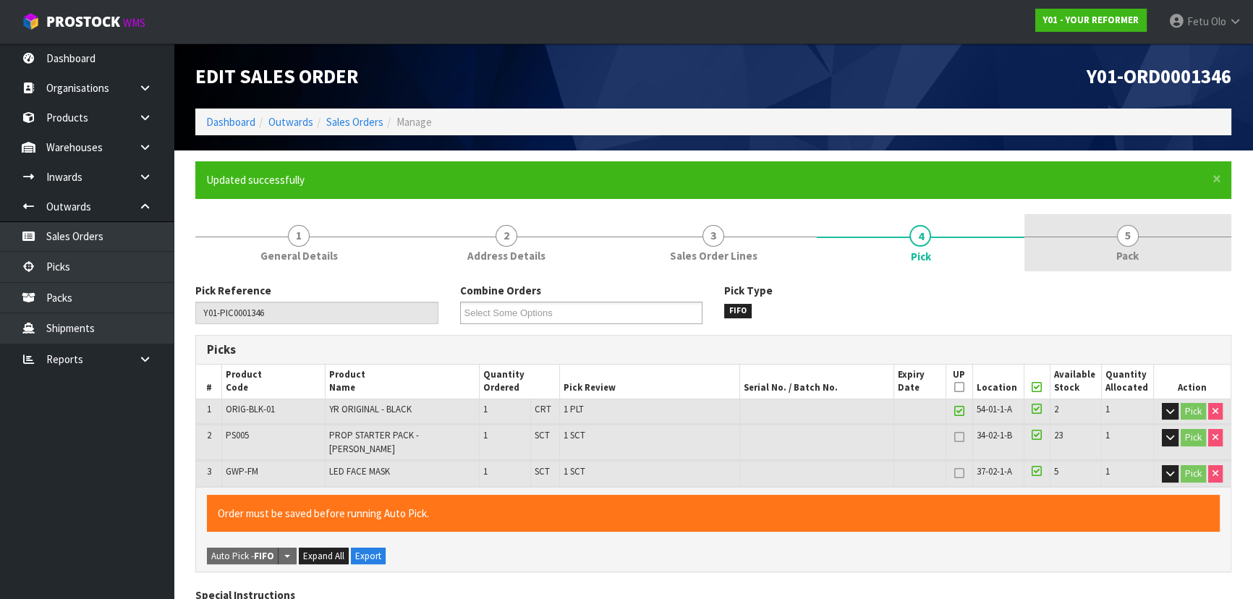
type input "Fetu Olo"
type input "[DATE]T10:00:34"
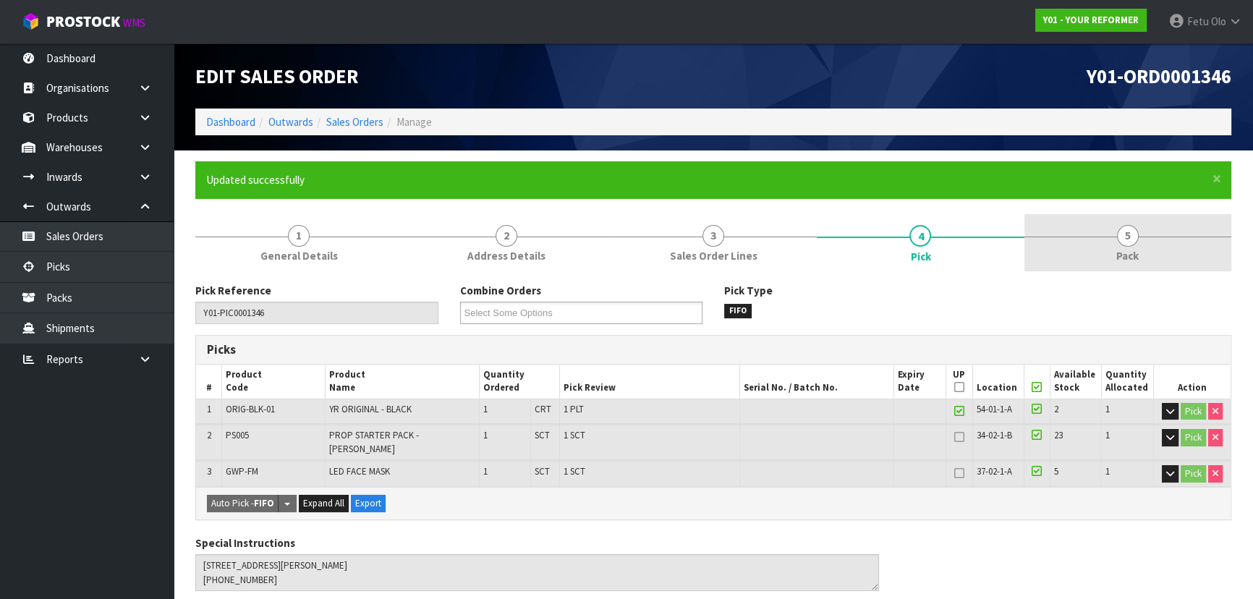
drag, startPoint x: 1136, startPoint y: 246, endPoint x: 1087, endPoint y: 251, distance: 49.4
click at [1134, 246] on link "5 Pack" at bounding box center [1127, 242] width 207 height 57
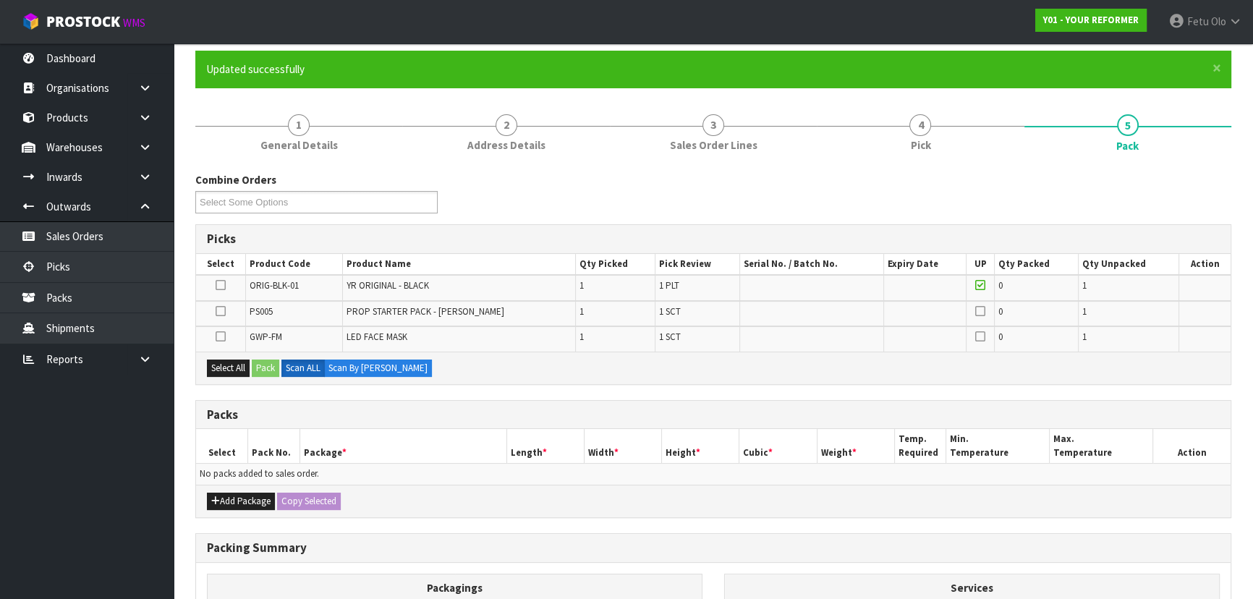
scroll to position [197, 0]
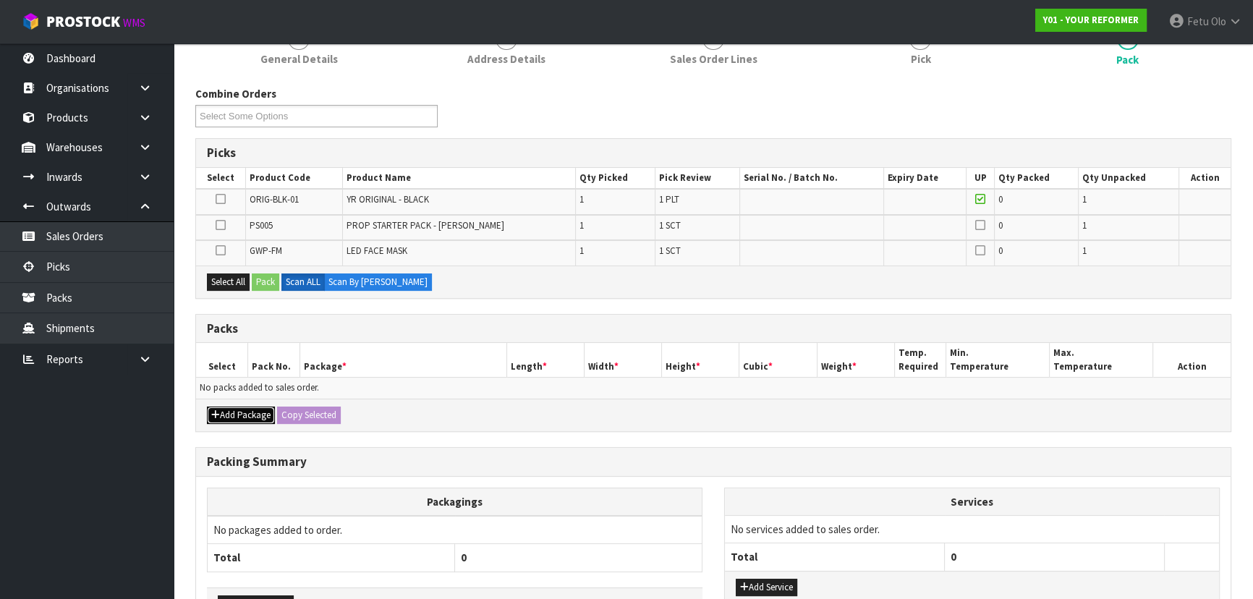
click at [224, 410] on button "Add Package" at bounding box center [241, 414] width 68 height 17
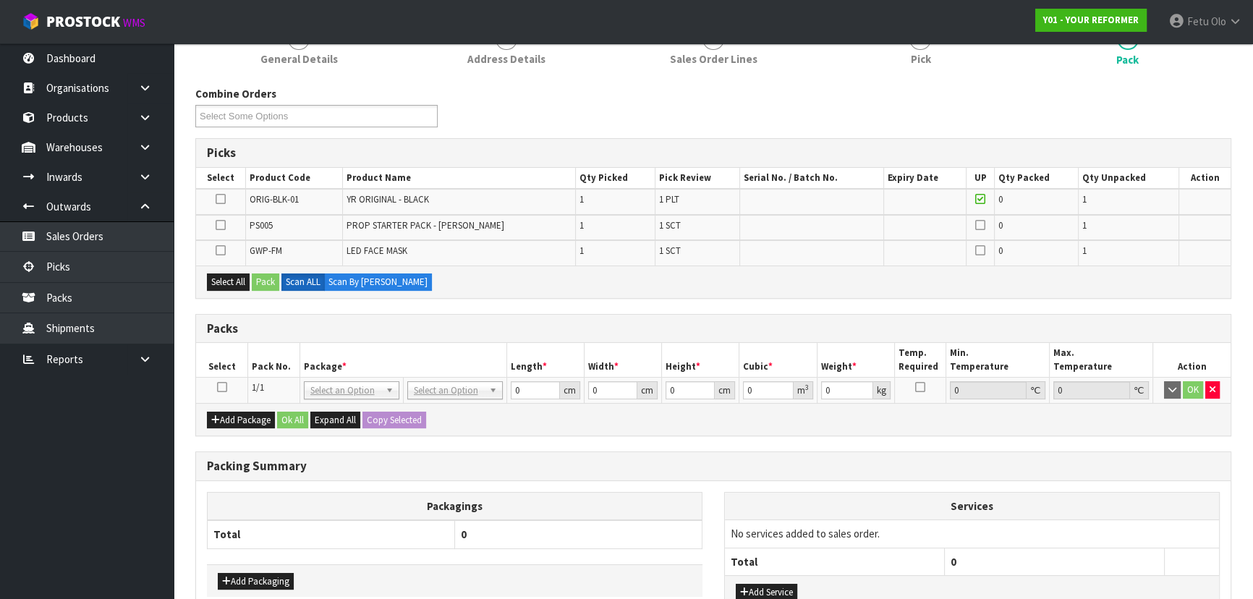
click at [222, 387] on icon at bounding box center [222, 387] width 10 height 1
click at [283, 367] on th "Pack No." at bounding box center [274, 360] width 52 height 34
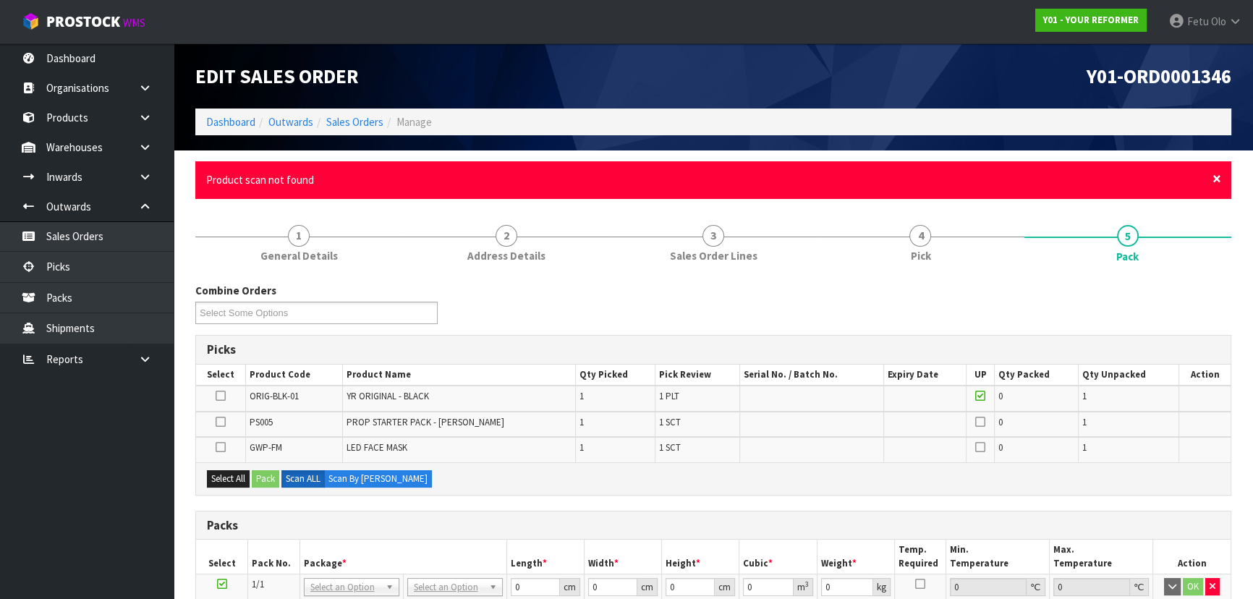
click at [1215, 176] on span "×" at bounding box center [1216, 179] width 9 height 20
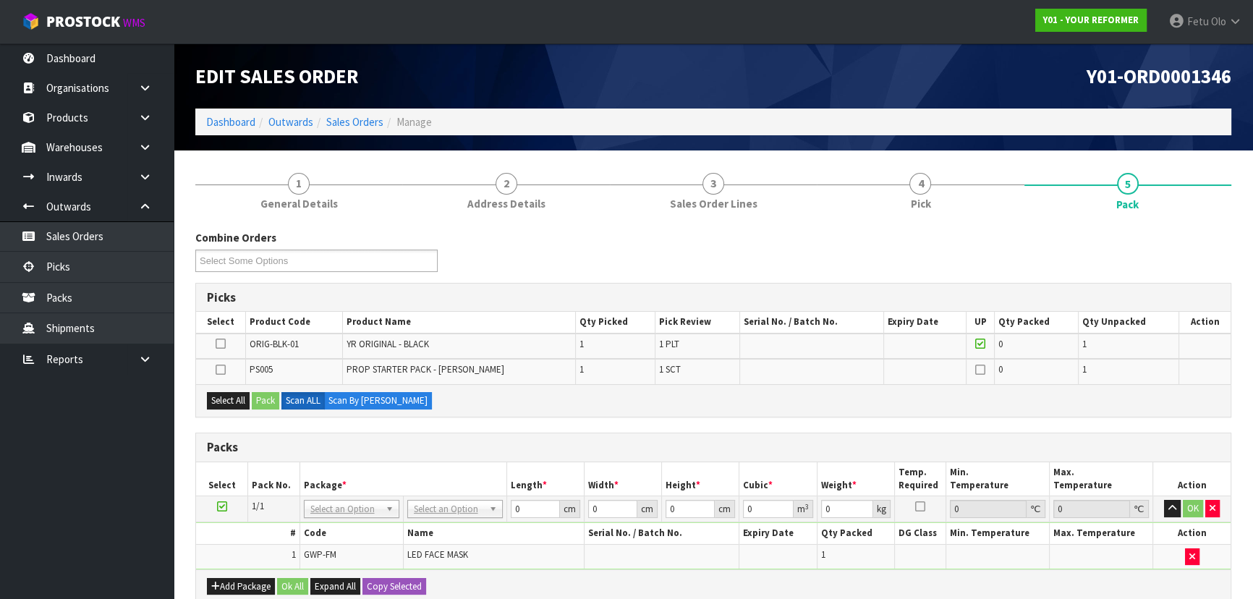
click at [216, 370] on icon at bounding box center [221, 370] width 10 height 1
click at [0, 0] on input "checkbox" at bounding box center [0, 0] width 0 height 0
click at [275, 412] on div "Select All Pack Scan ALL Scan By [PERSON_NAME]" at bounding box center [713, 400] width 1034 height 33
click at [274, 405] on button "Pack" at bounding box center [265, 400] width 27 height 17
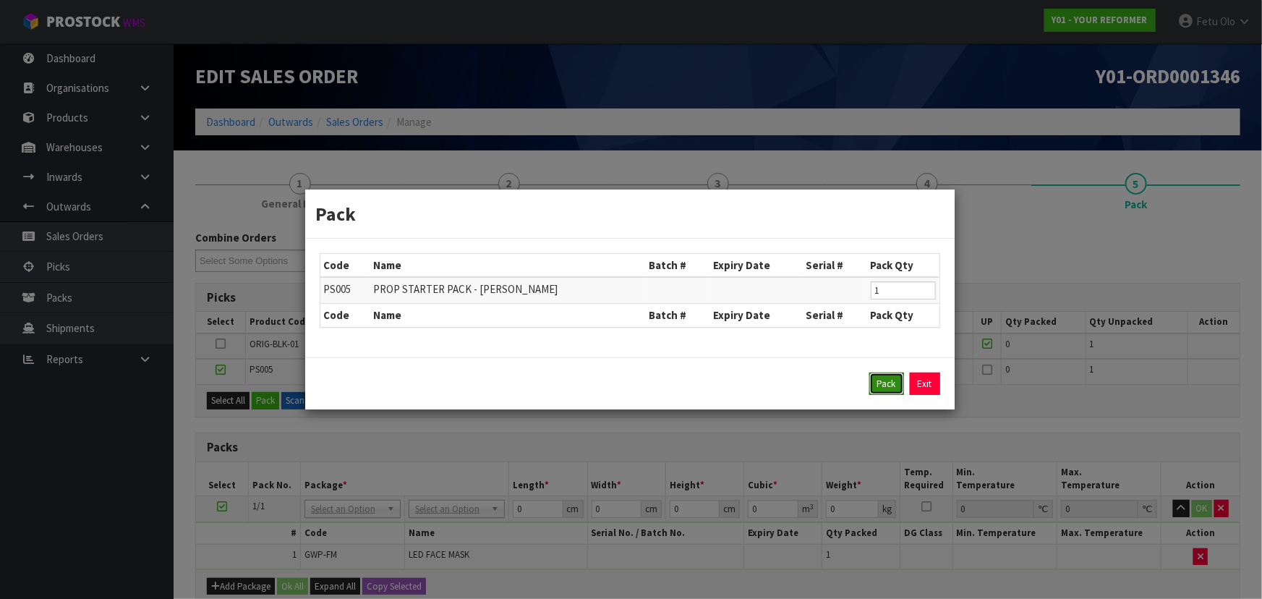
click at [876, 391] on button "Pack" at bounding box center [886, 383] width 35 height 23
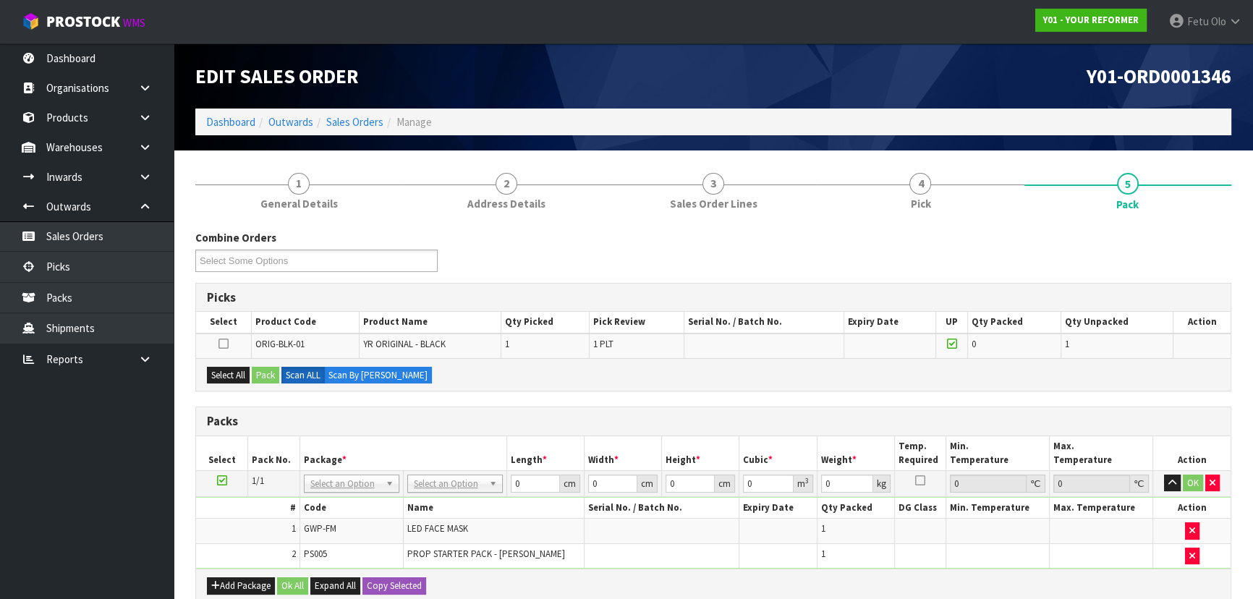
click at [221, 480] on icon at bounding box center [222, 480] width 10 height 1
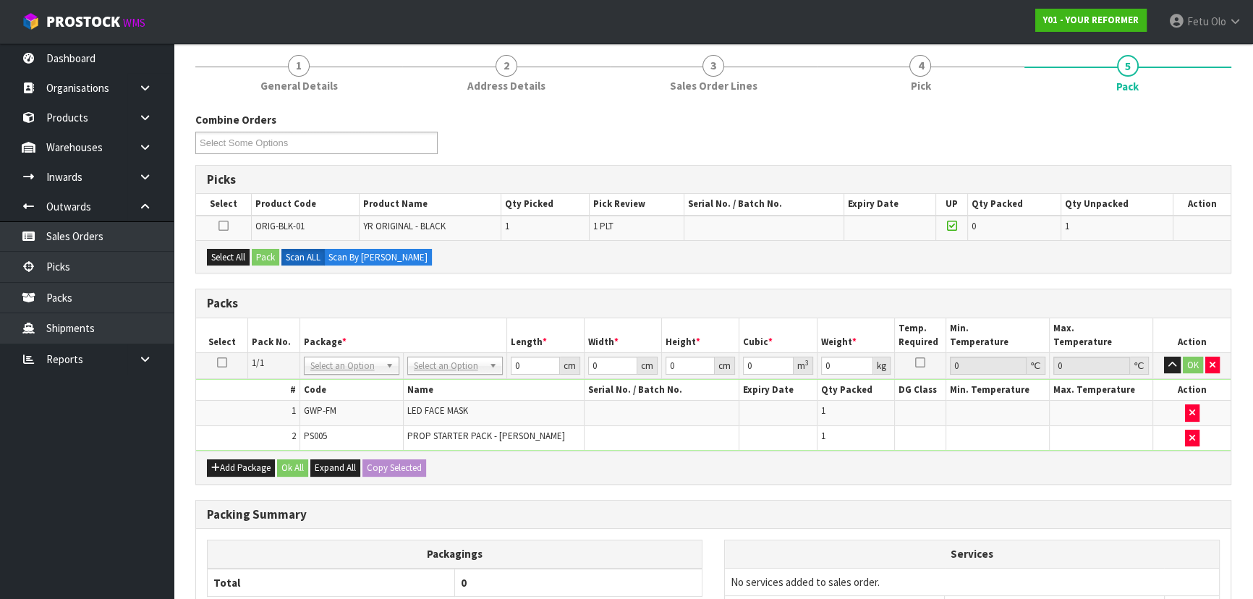
scroll to position [131, 0]
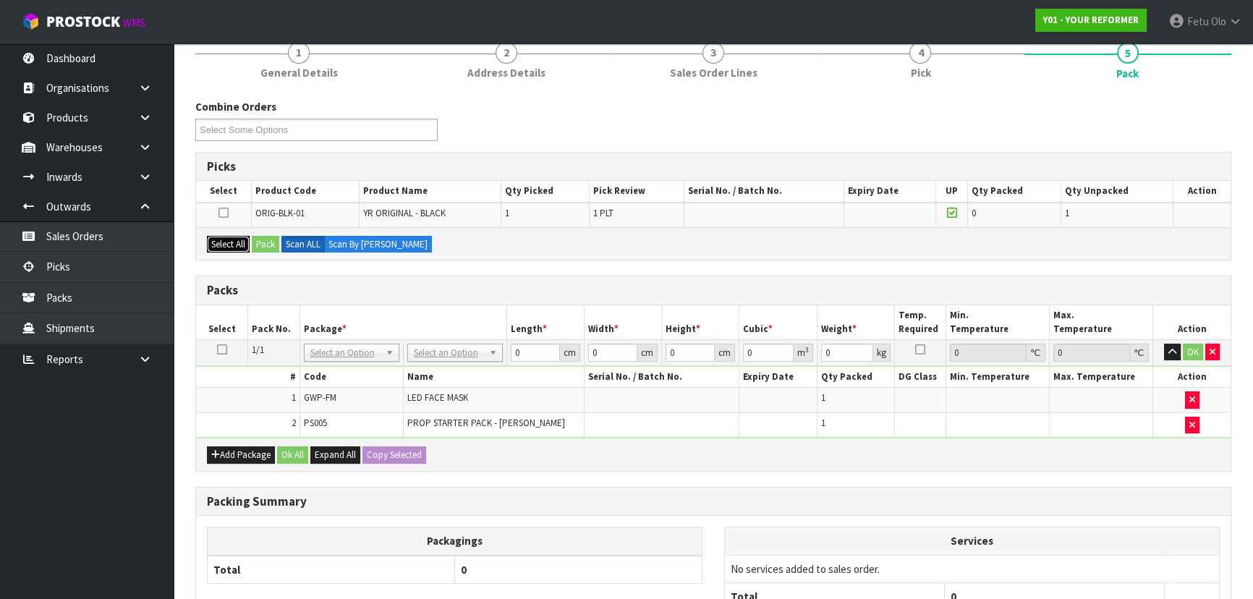
click at [242, 242] on button "Select All" at bounding box center [228, 244] width 43 height 17
click at [266, 244] on button "Pack" at bounding box center [265, 244] width 27 height 17
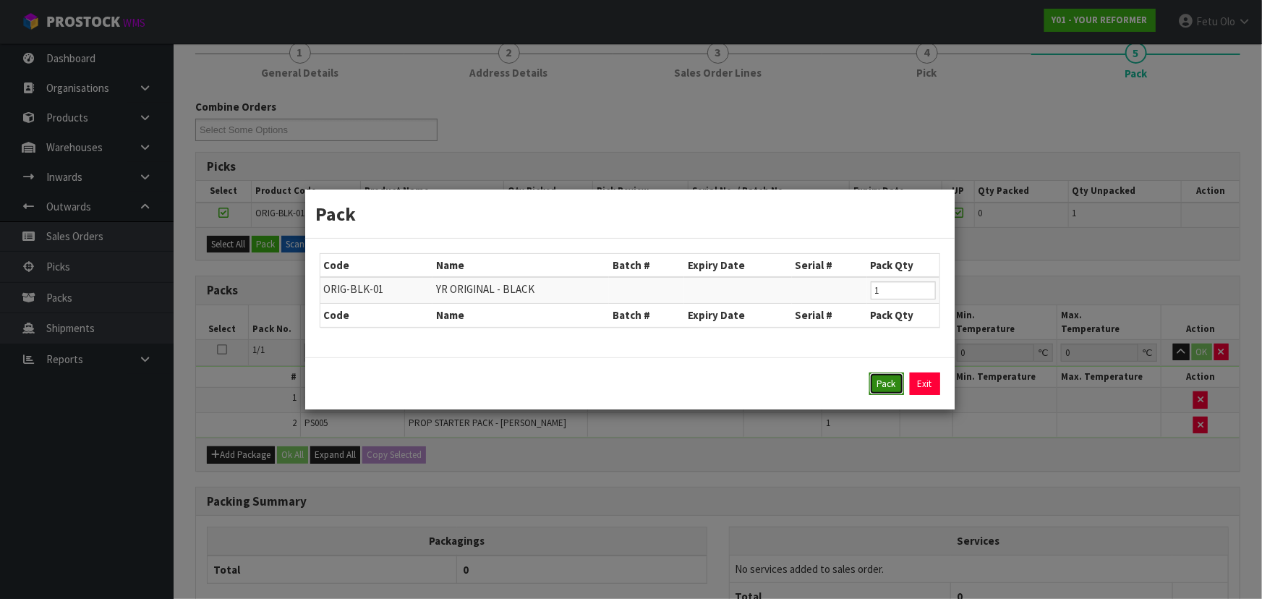
click at [884, 380] on button "Pack" at bounding box center [886, 383] width 35 height 23
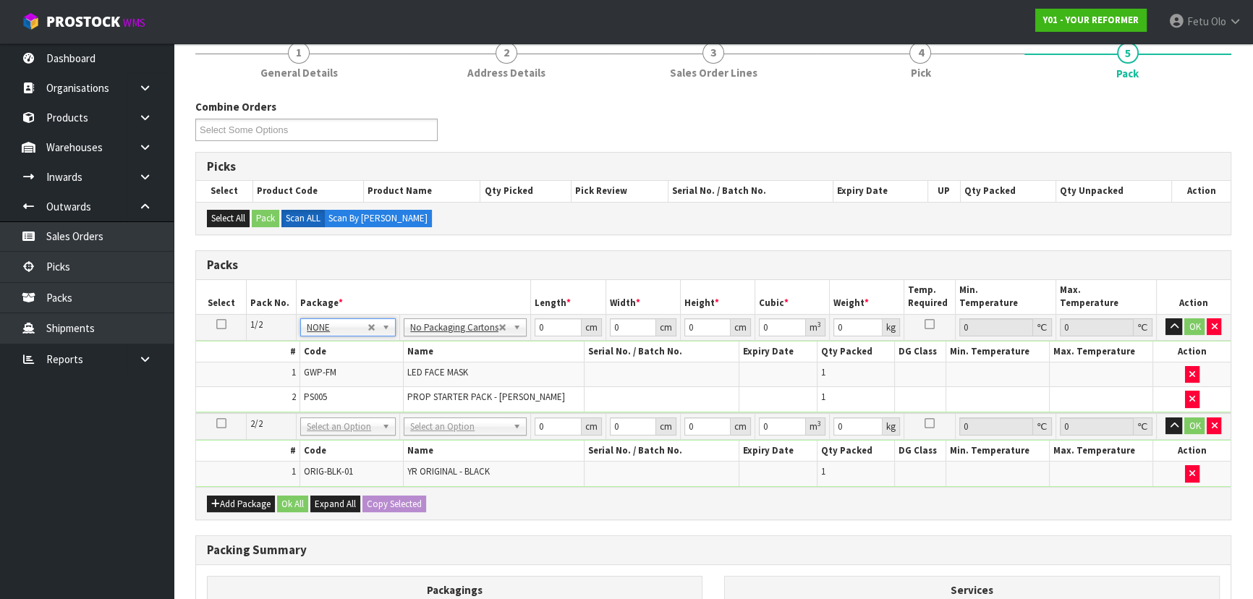
click at [442, 434] on td "No Packaging Cartons PLT GEN120 (1200 X 1000) PLT ONE WAY SKID CHEP HIRE PALLET…" at bounding box center [465, 426] width 131 height 27
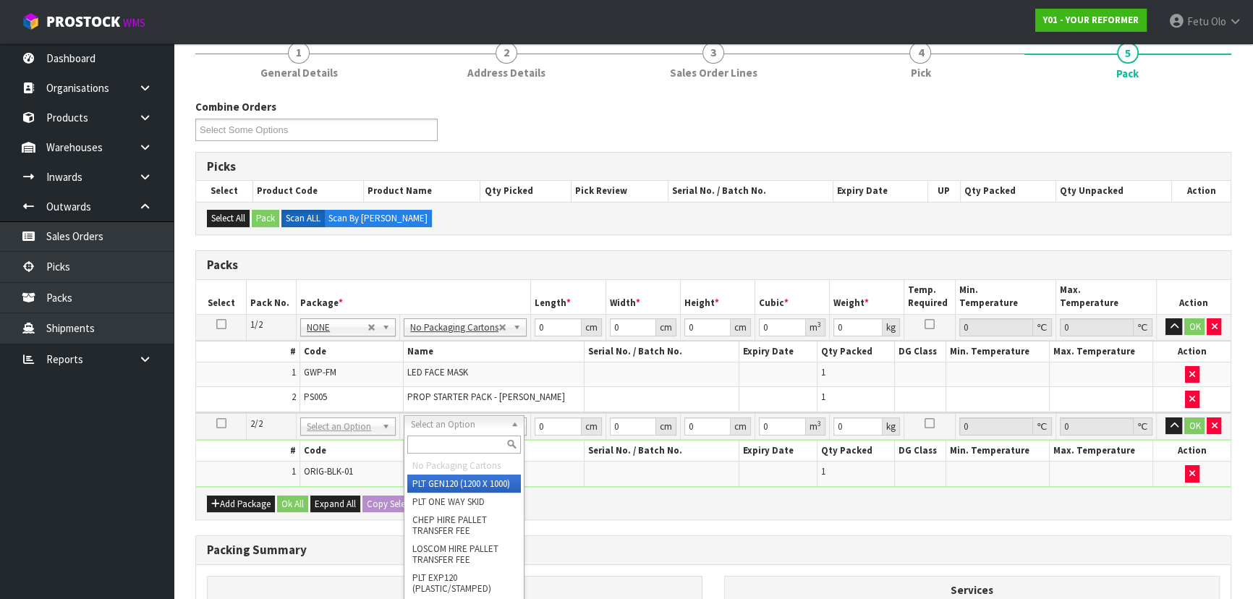
click at [456, 445] on input "text" at bounding box center [463, 444] width 113 height 18
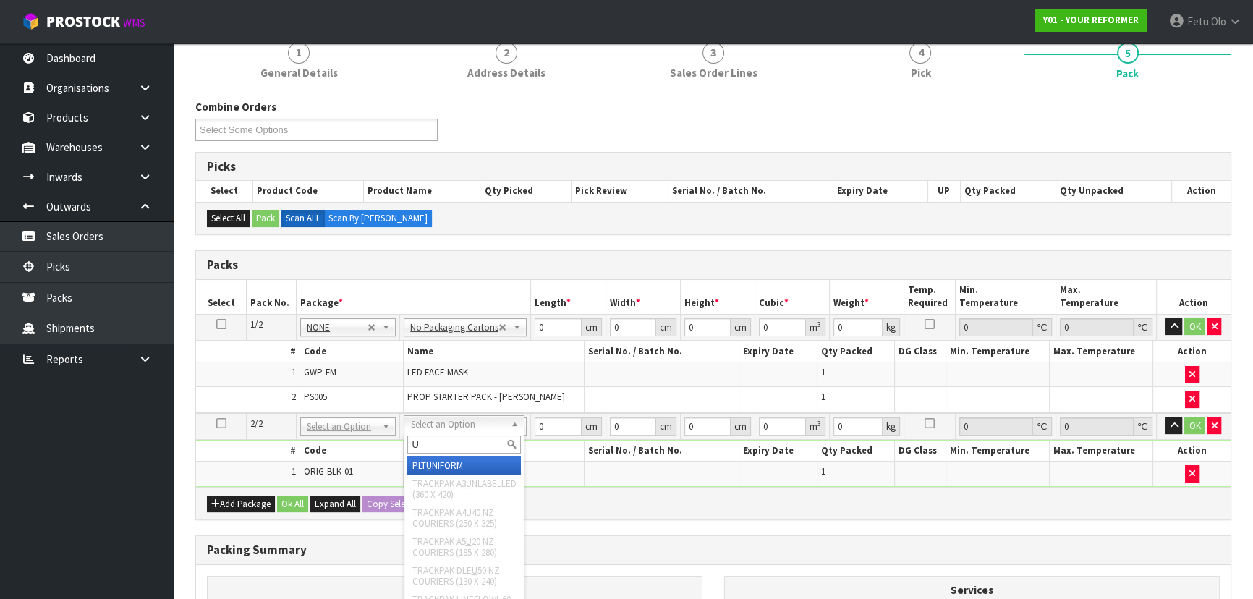
type input "U"
click at [456, 455] on div "U" at bounding box center [463, 445] width 119 height 24
type input "126"
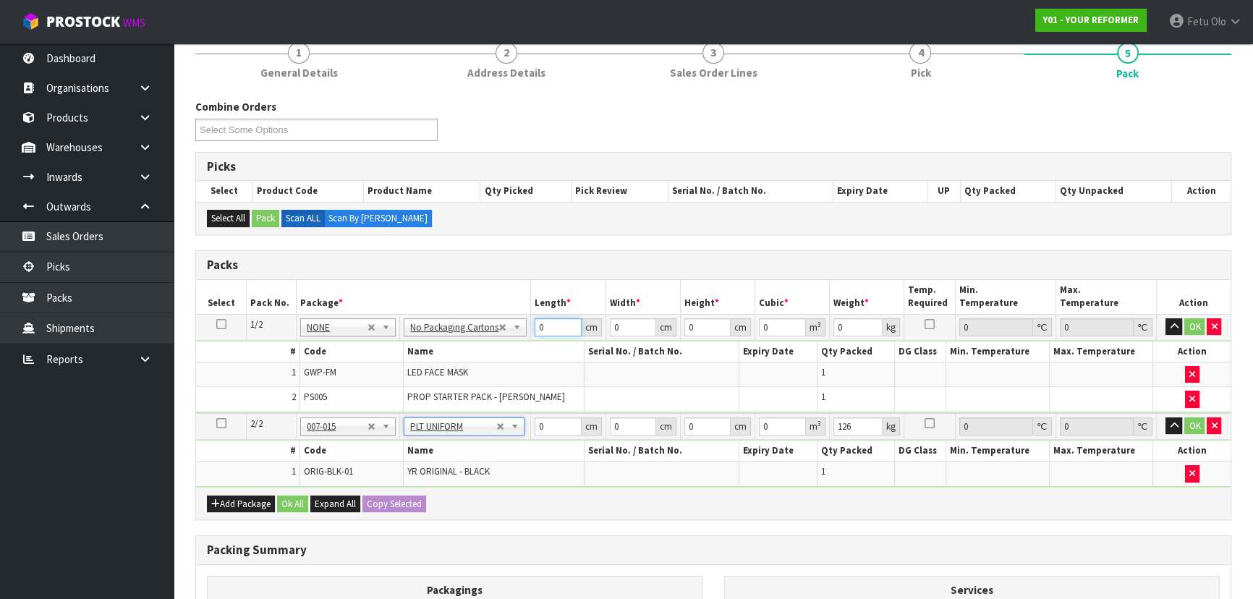
drag, startPoint x: 527, startPoint y: 331, endPoint x: 441, endPoint y: 380, distance: 98.1
click at [455, 367] on tbody "1/2 NONE 007-001 007-002 007-004 007-009 007-013 007-014 007-015 007-017 007-01…" at bounding box center [713, 363] width 1034 height 99
type input "55"
type input "41"
type input "1"
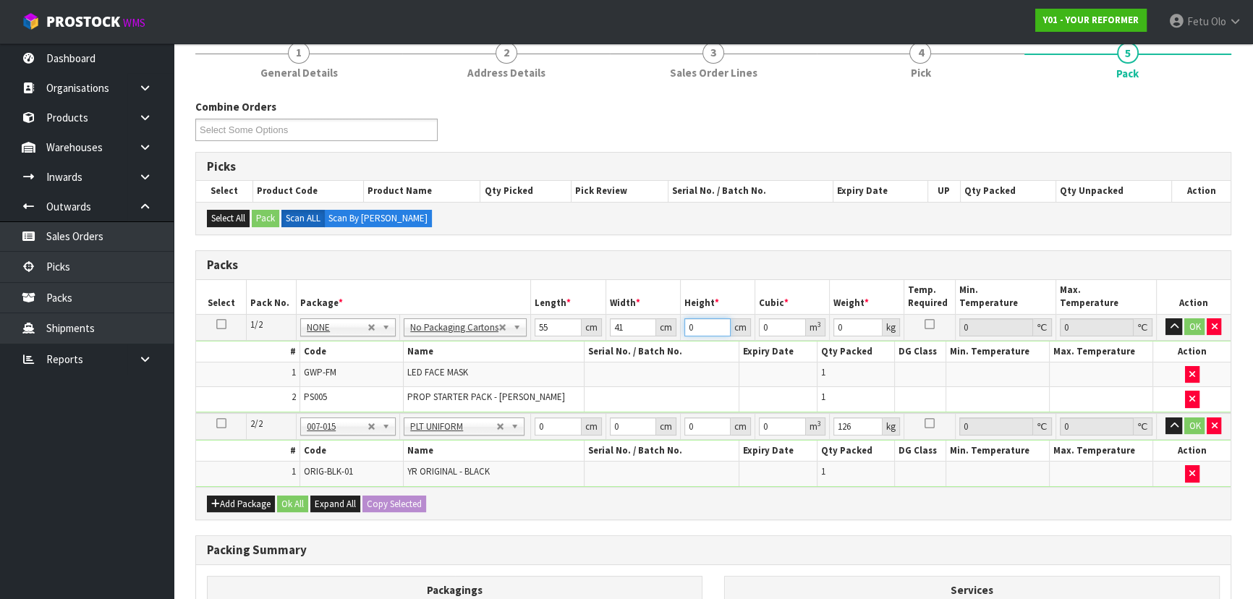
type input "0.002255"
type input "14"
type input "0.03157"
type input "14"
type input "6"
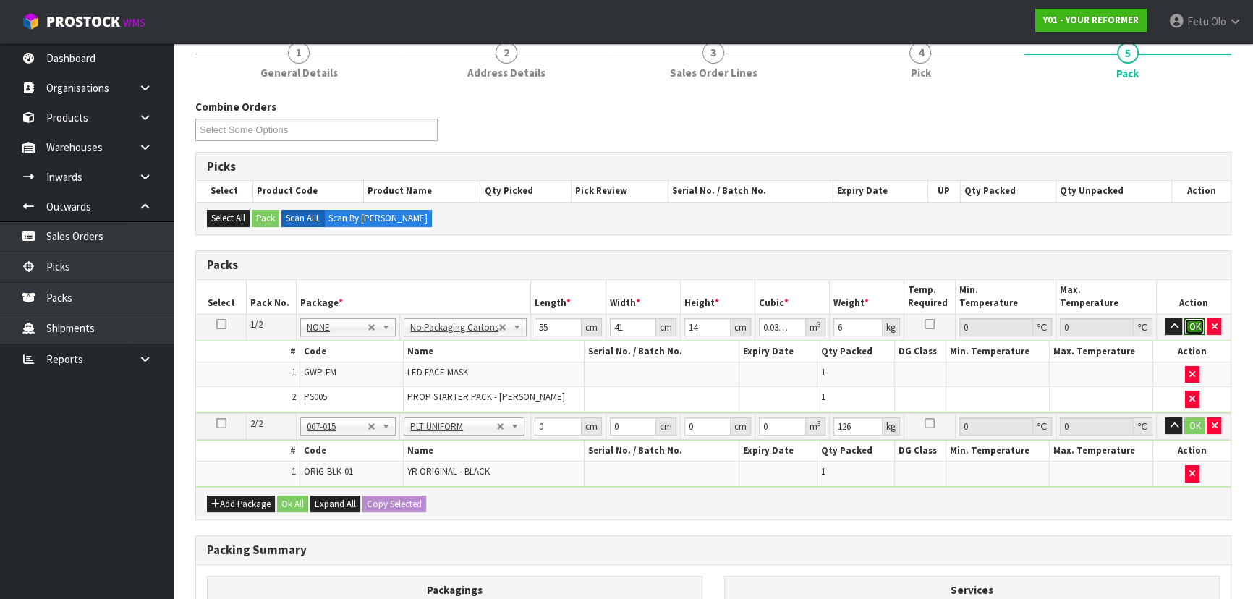
click button "OK" at bounding box center [1194, 326] width 20 height 17
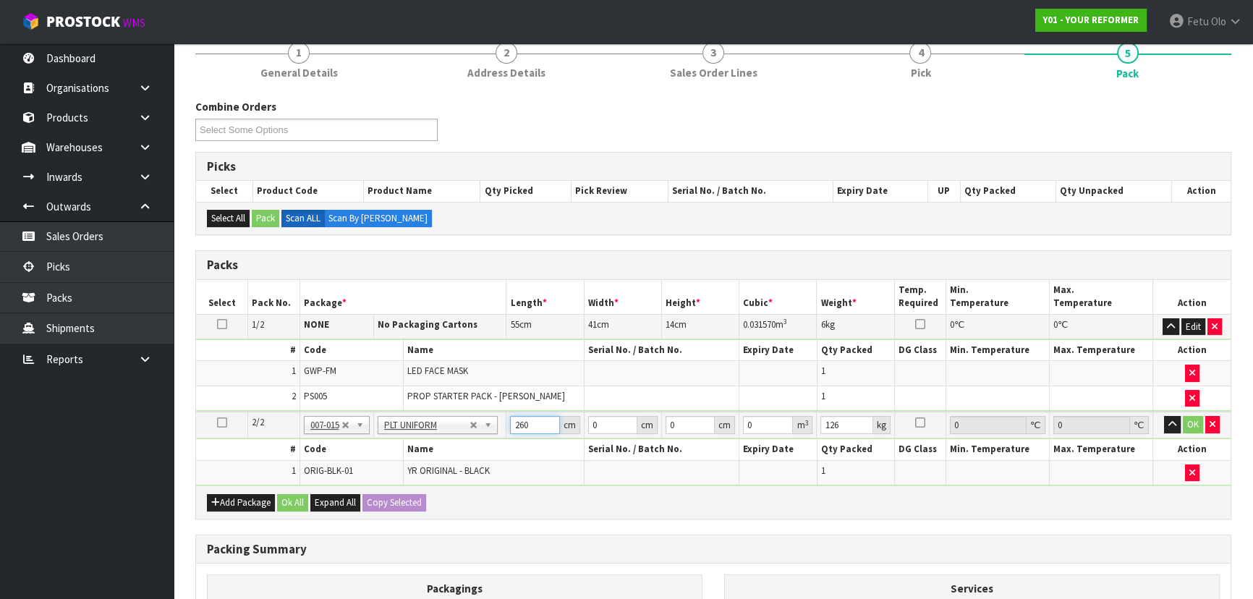
type input "260"
type input "73"
type input "4"
type input "0.07592"
type input "41"
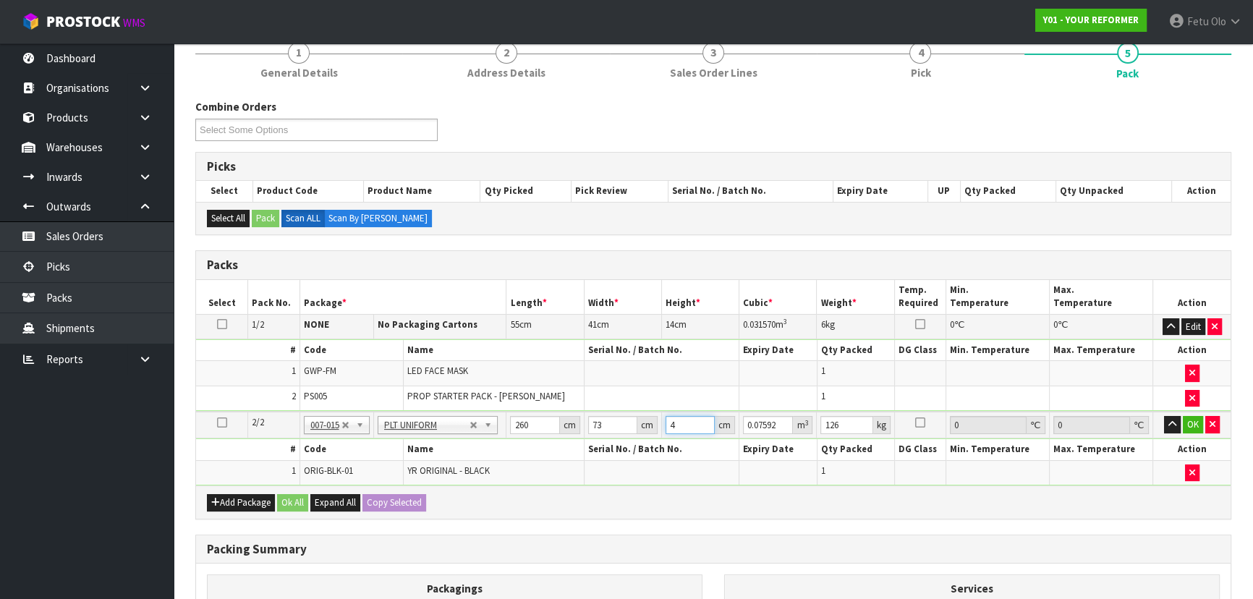
type input "0.77818"
type input "41"
click button "OK" at bounding box center [1193, 424] width 20 height 17
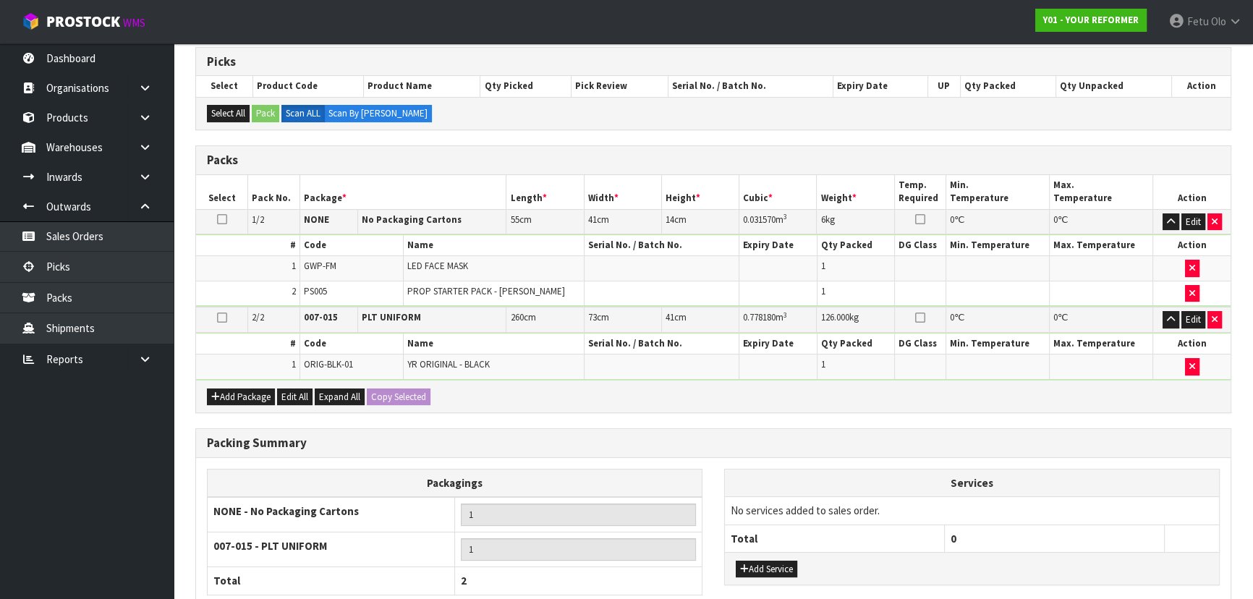
scroll to position [354, 0]
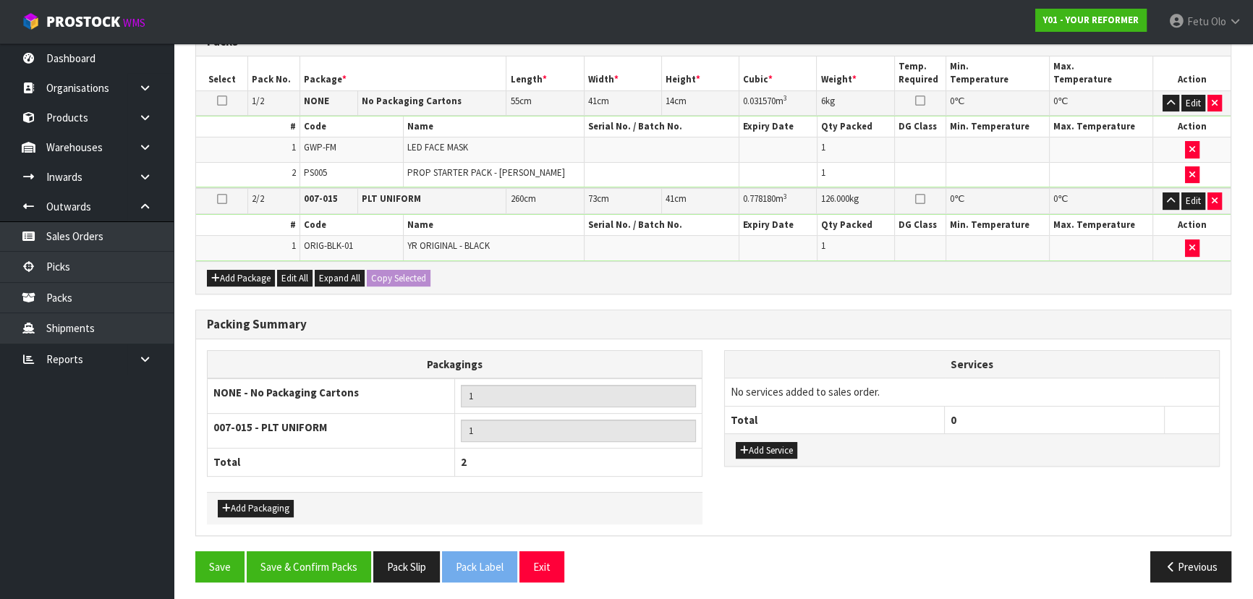
click at [757, 435] on div "Add Service" at bounding box center [972, 449] width 494 height 33
click at [769, 434] on div "Add Service" at bounding box center [972, 449] width 494 height 33
click at [769, 442] on button "Add Service" at bounding box center [766, 450] width 61 height 17
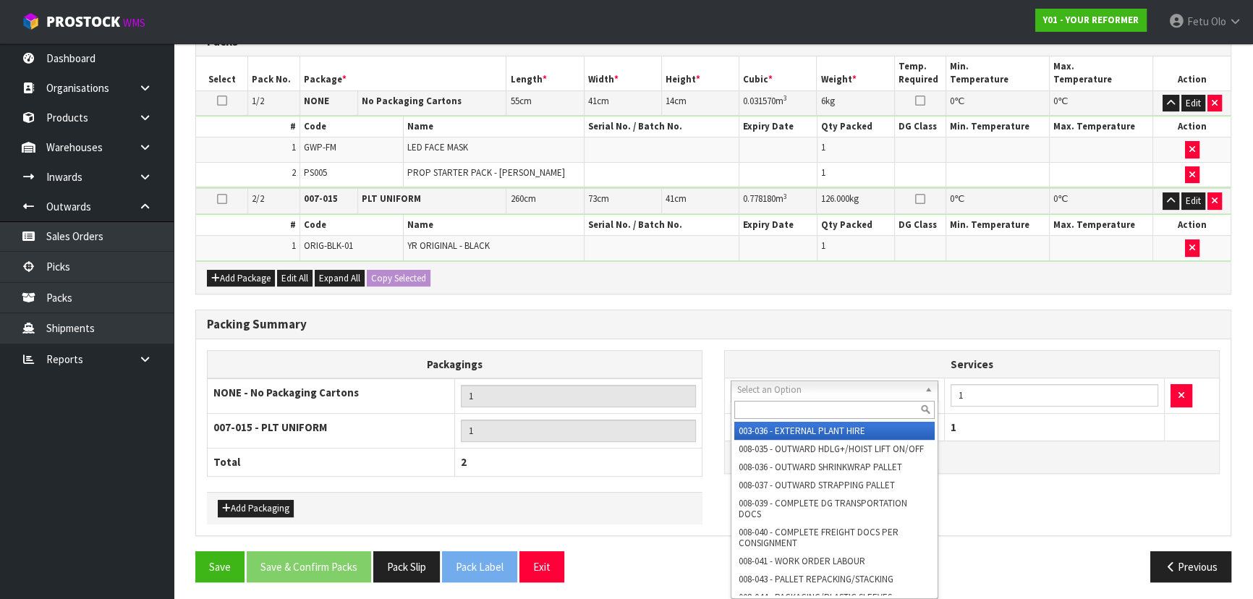
click at [779, 417] on input "text" at bounding box center [834, 410] width 200 height 18
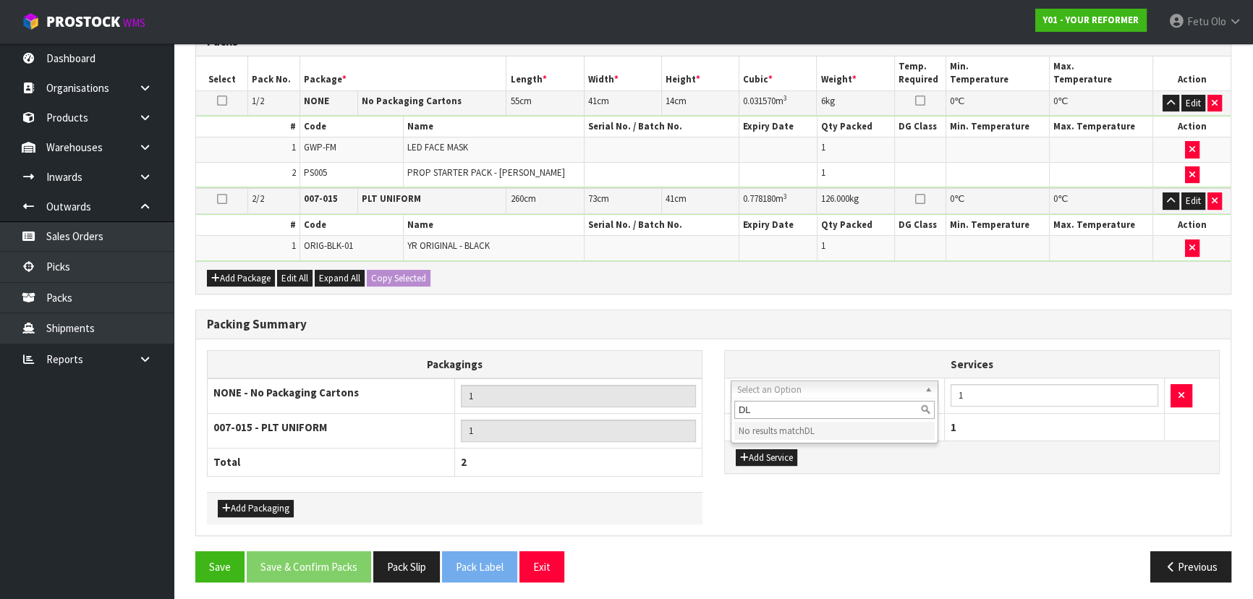
type input "D"
type input "SL"
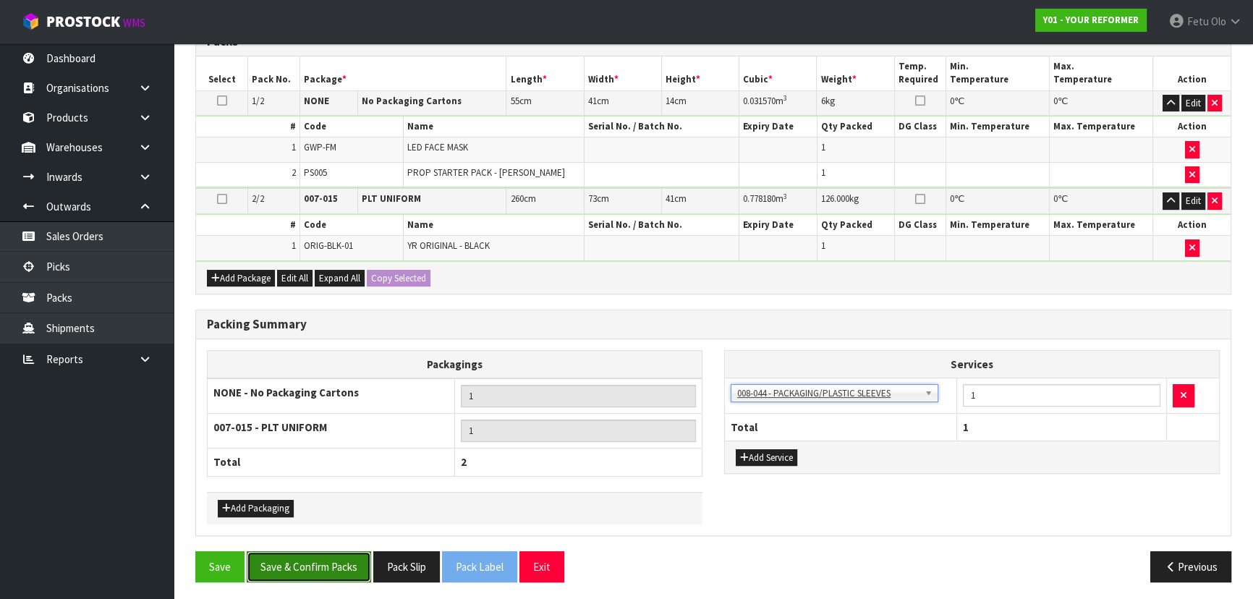
click at [361, 551] on button "Save & Confirm Packs" at bounding box center [309, 566] width 124 height 31
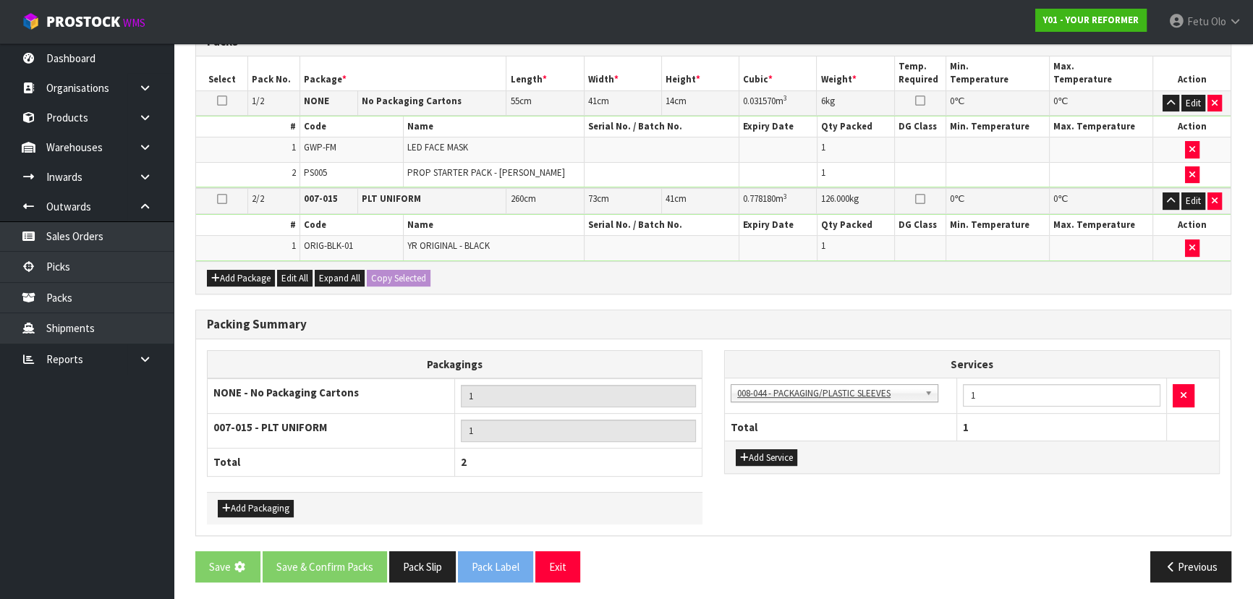
scroll to position [0, 0]
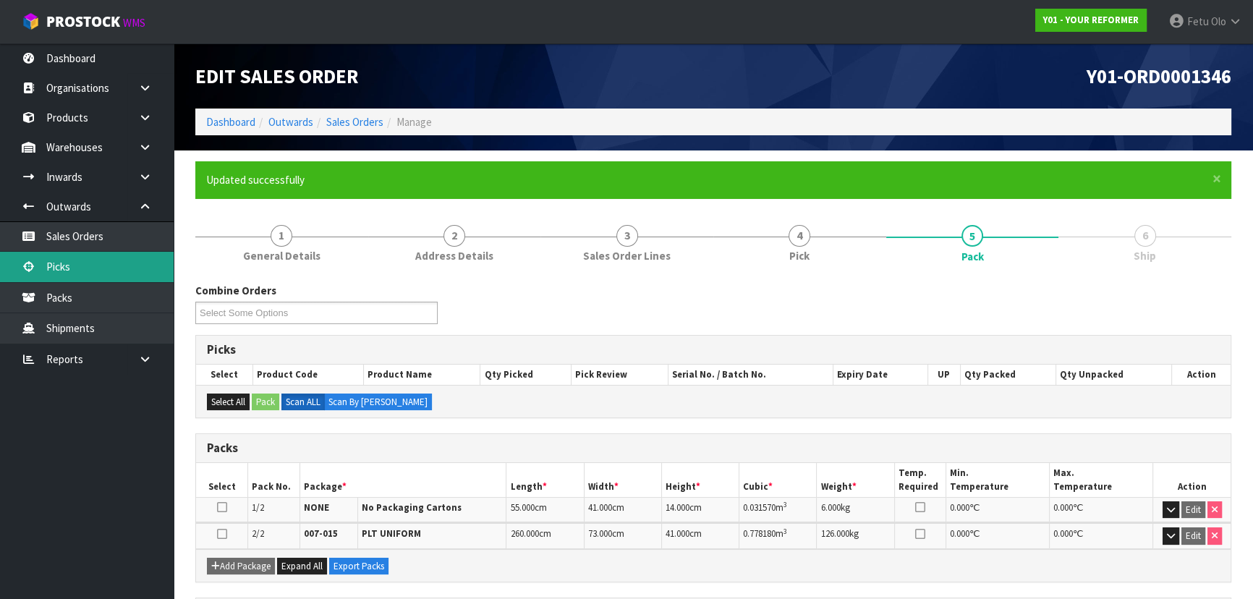
click at [58, 263] on link "Picks" at bounding box center [87, 267] width 174 height 30
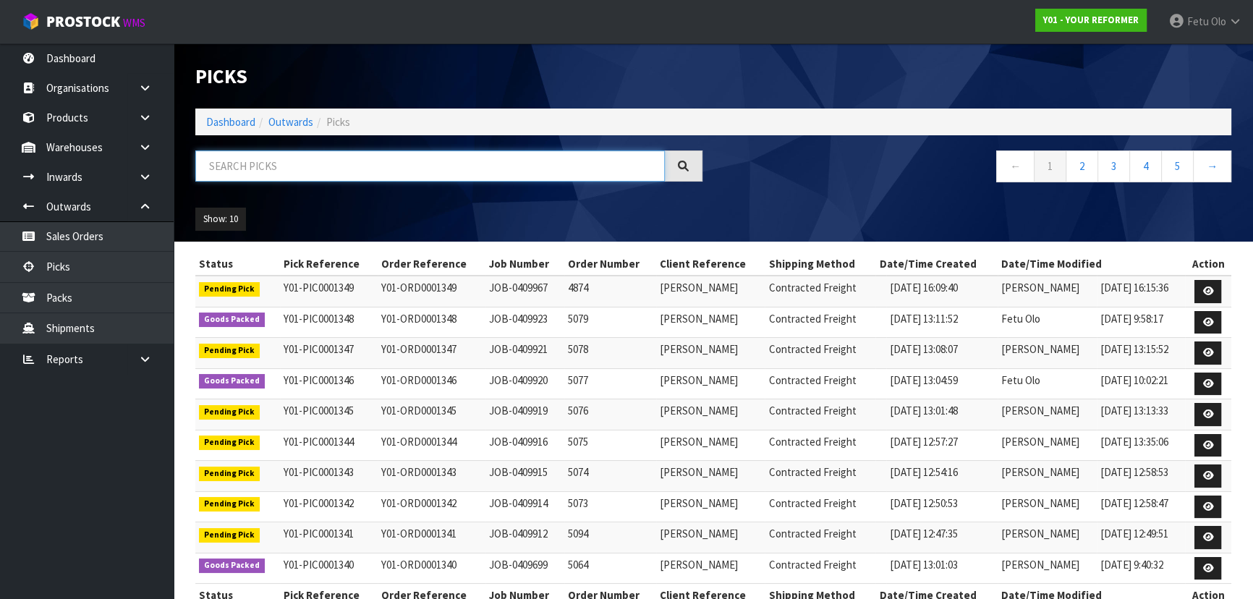
click at [249, 161] on input "text" at bounding box center [429, 165] width 469 height 31
type input "0001344"
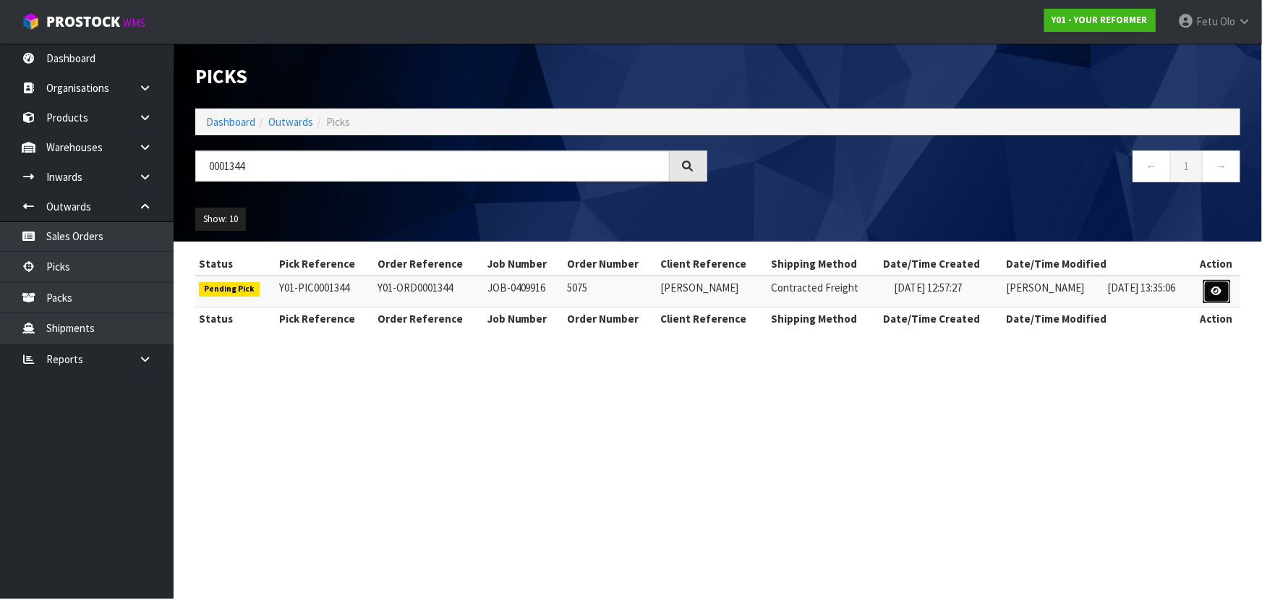
click at [1224, 294] on link at bounding box center [1216, 291] width 27 height 23
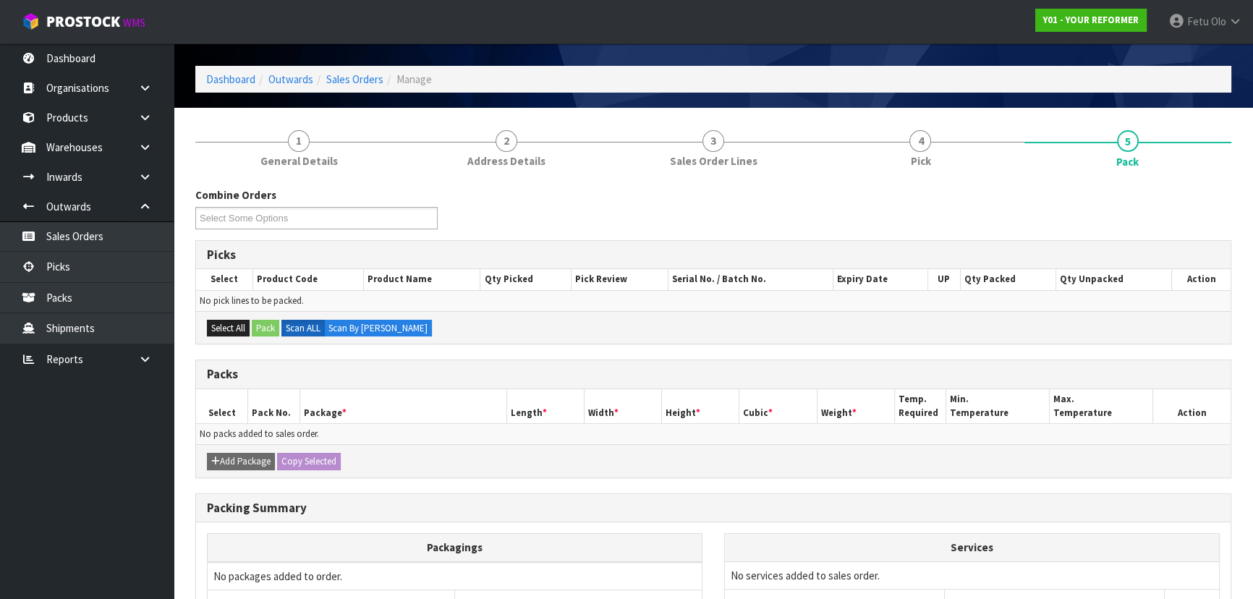
scroll to position [65, 0]
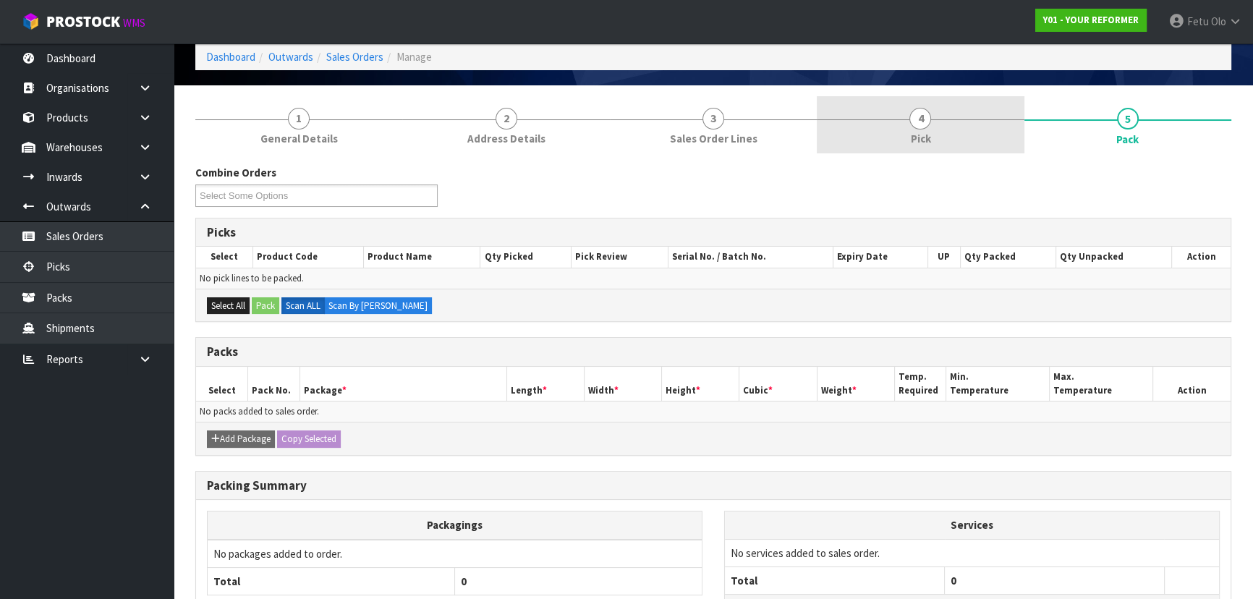
click at [970, 141] on link "4 Pick" at bounding box center [920, 124] width 207 height 57
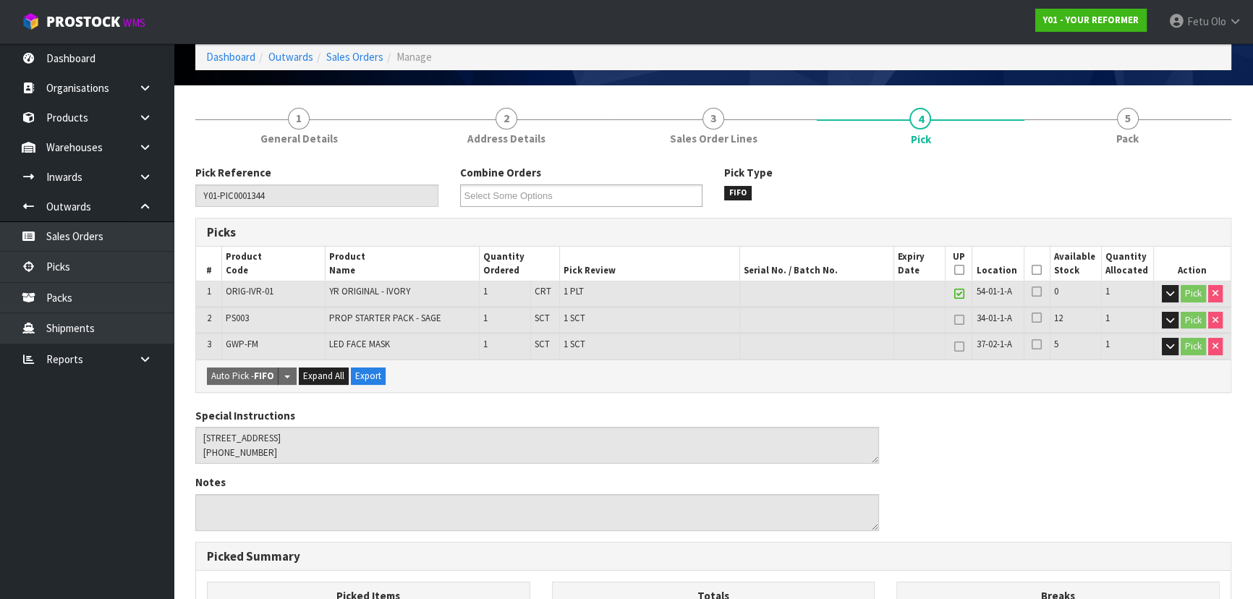
click at [1036, 270] on icon at bounding box center [1036, 270] width 10 height 1
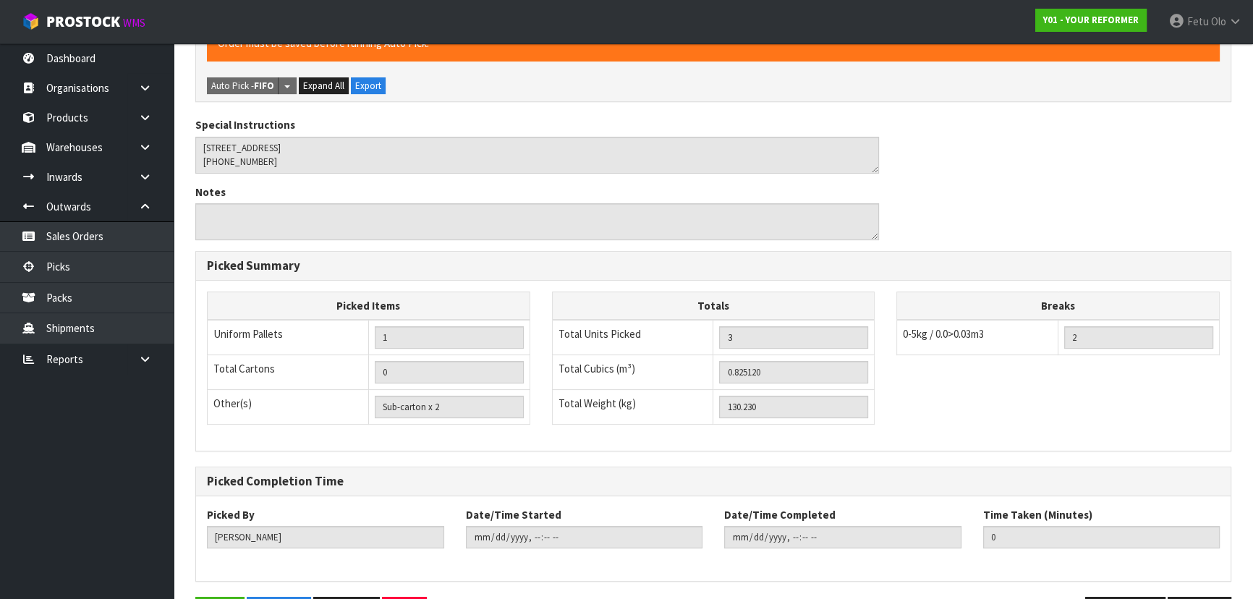
scroll to position [456, 0]
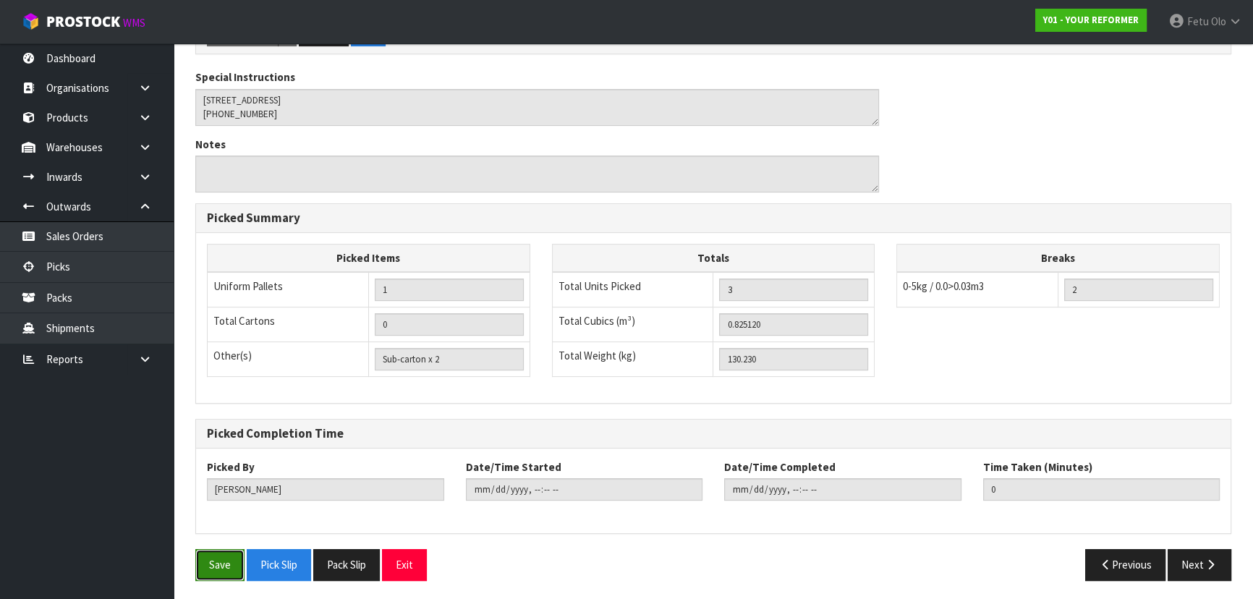
drag, startPoint x: 225, startPoint y: 550, endPoint x: 234, endPoint y: 548, distance: 9.1
click at [226, 550] on button "Save" at bounding box center [219, 564] width 49 height 31
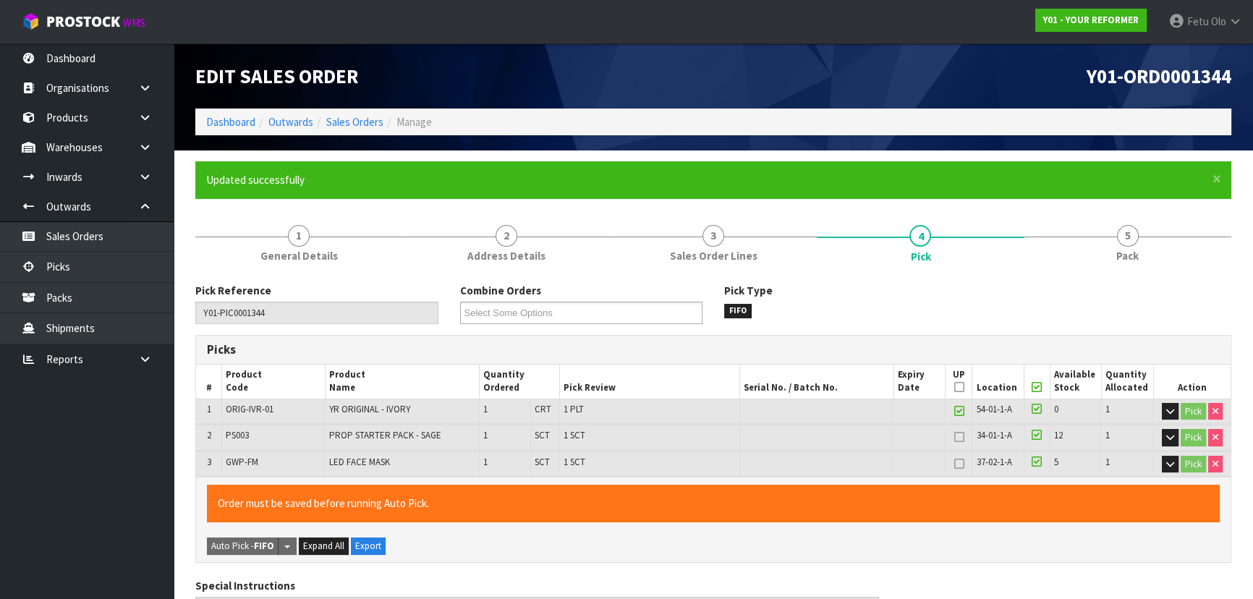
type input "Fetu Olo"
type input "[DATE]T10:19:37"
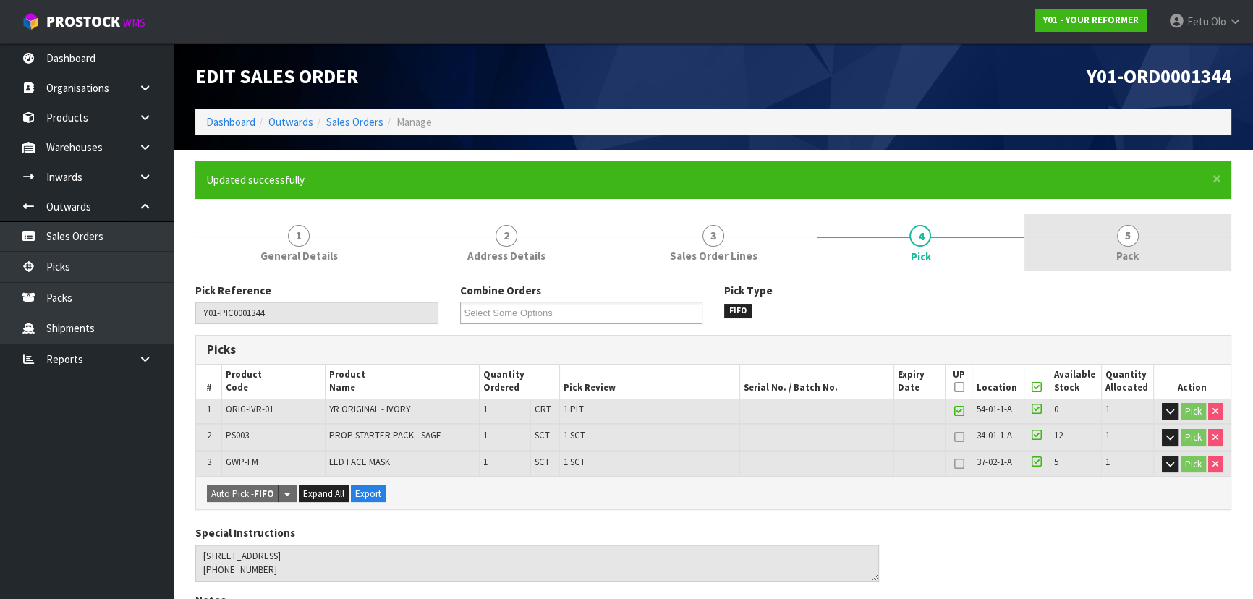
click at [1136, 218] on link "5 Pack" at bounding box center [1127, 242] width 207 height 57
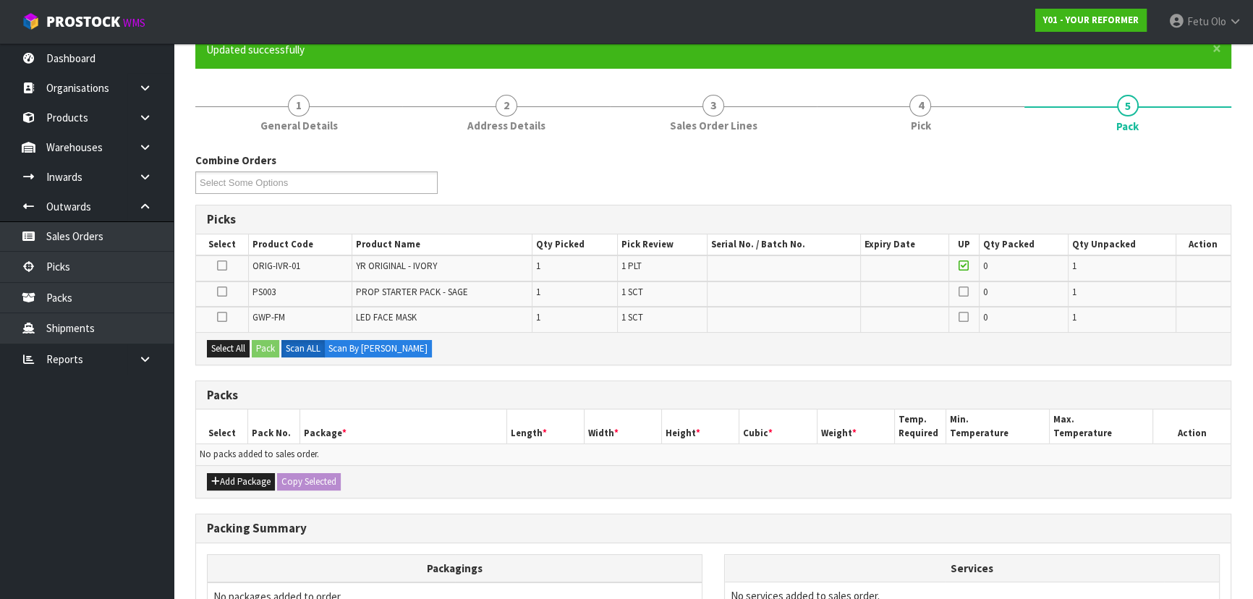
scroll to position [131, 0]
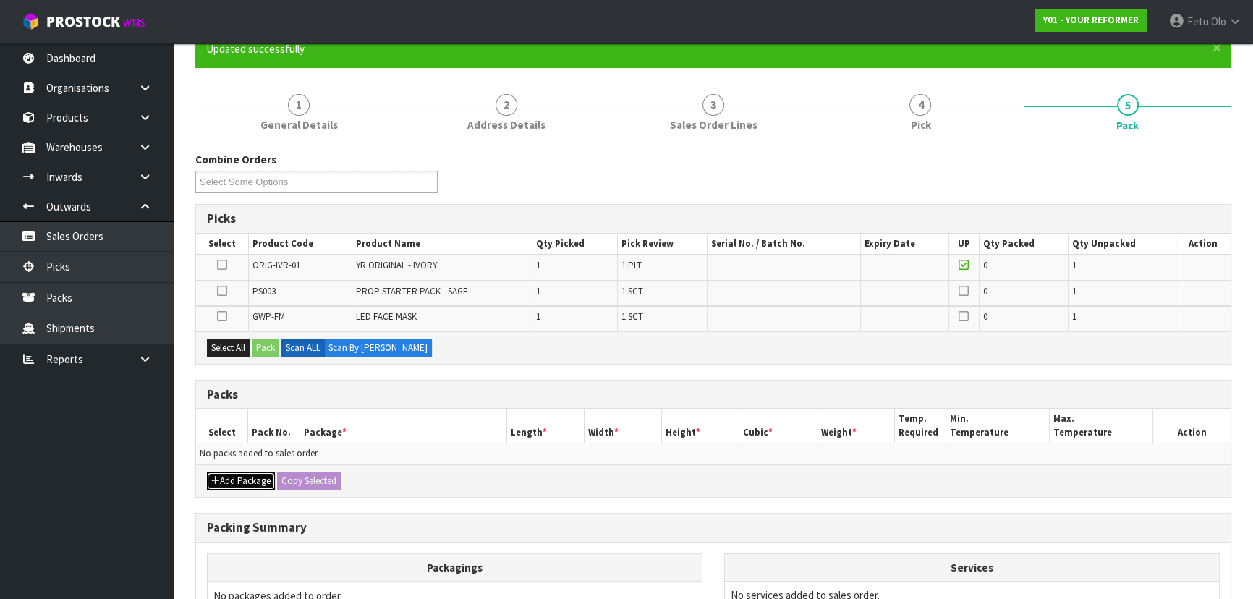
click at [242, 474] on button "Add Package" at bounding box center [241, 480] width 68 height 17
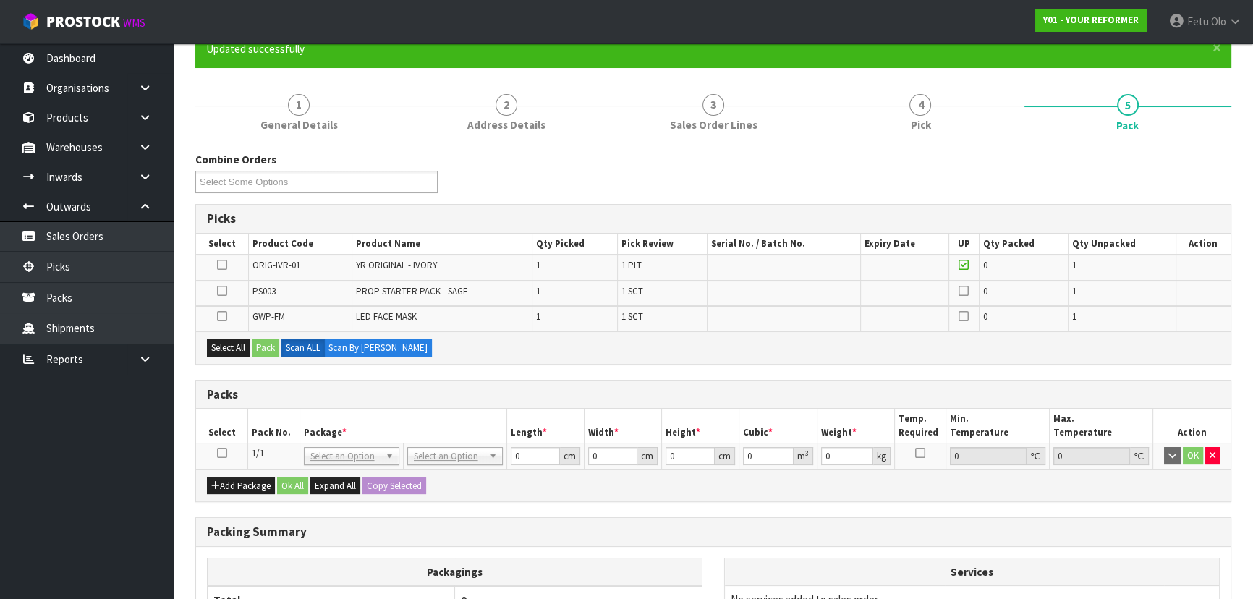
click at [218, 453] on icon at bounding box center [222, 453] width 10 height 1
click at [275, 424] on th "Pack No." at bounding box center [274, 426] width 52 height 34
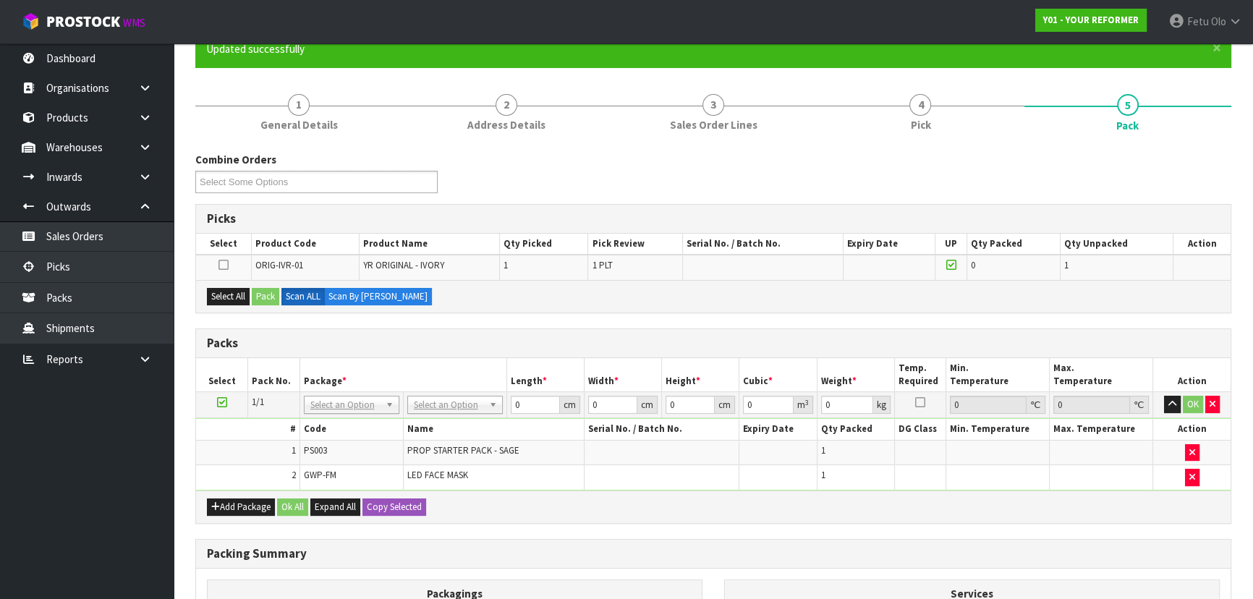
click at [217, 402] on icon at bounding box center [222, 402] width 10 height 1
click at [304, 380] on th "Package *" at bounding box center [402, 375] width 207 height 34
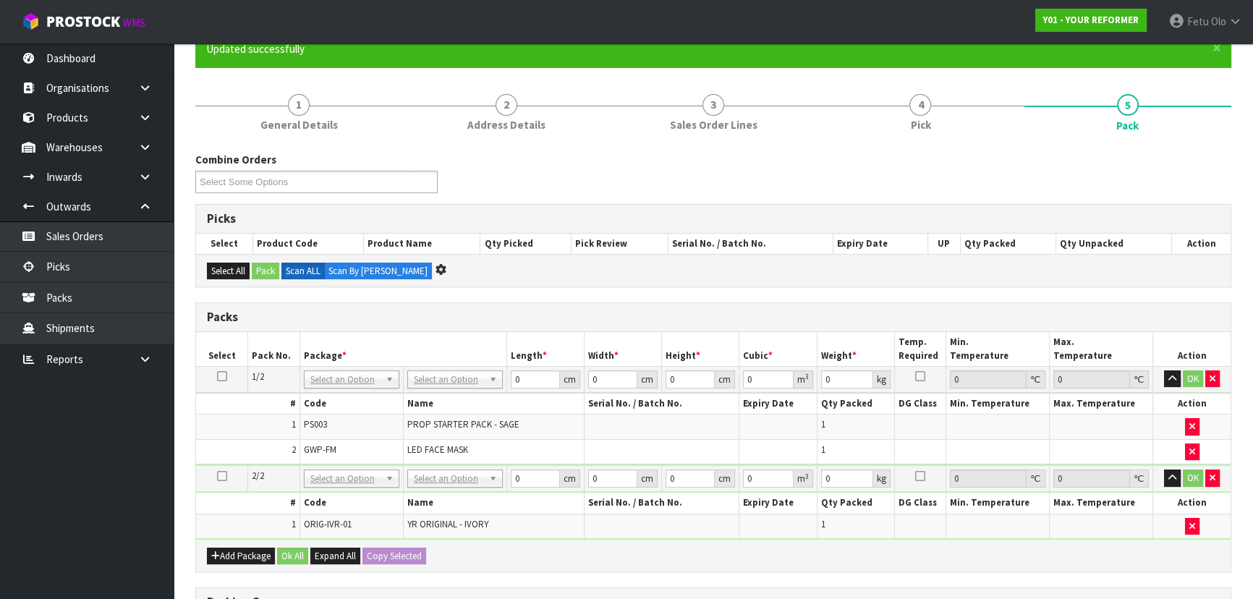
scroll to position [0, 0]
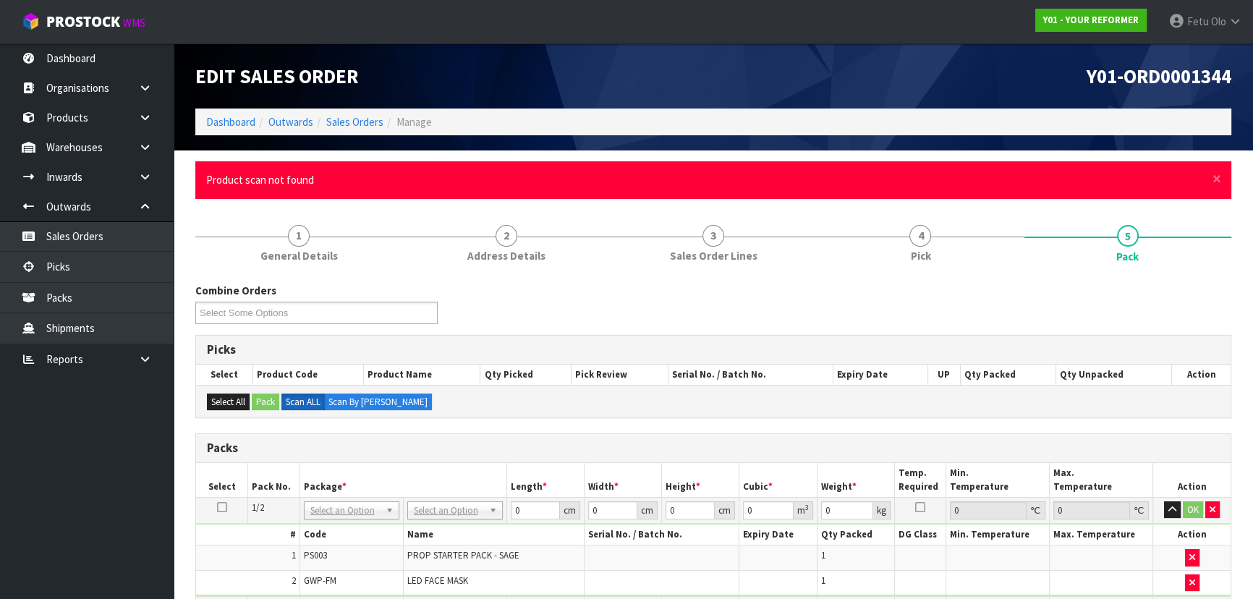
click at [1222, 181] on div "× Close Product scan not found" at bounding box center [713, 179] width 1036 height 37
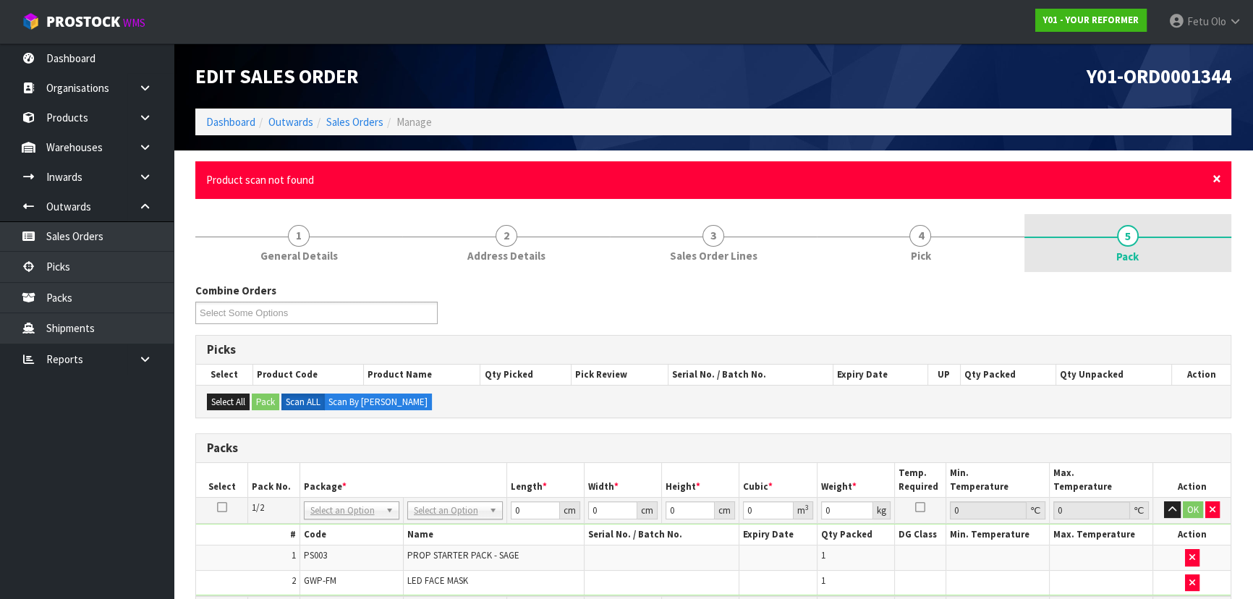
click at [1214, 173] on span "×" at bounding box center [1216, 179] width 9 height 20
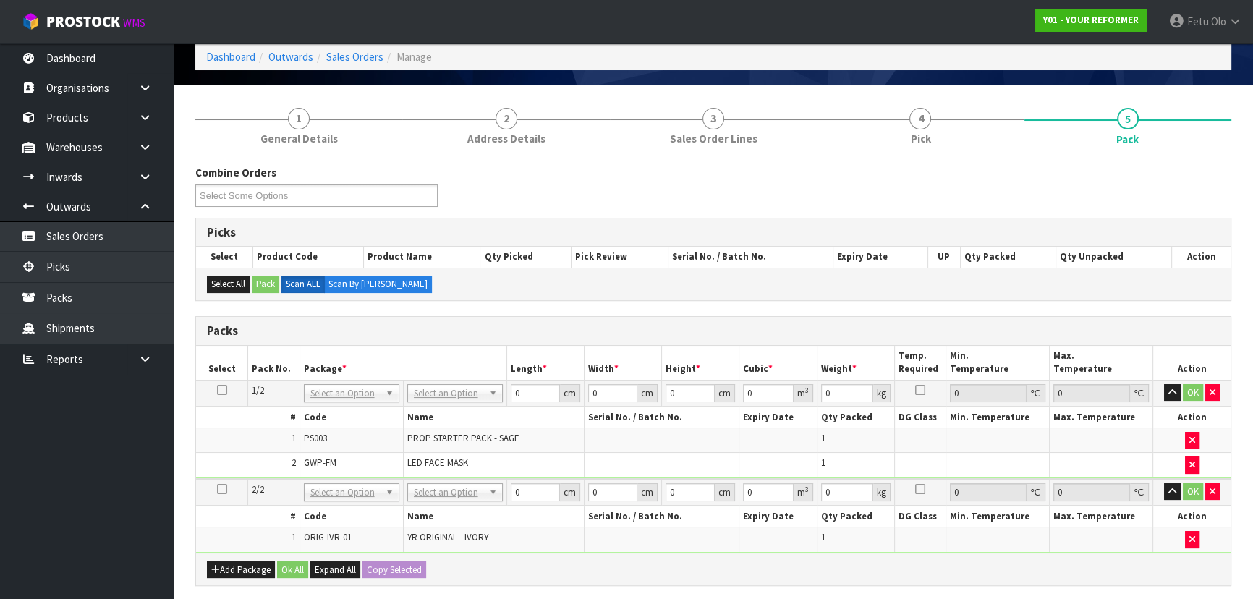
scroll to position [197, 0]
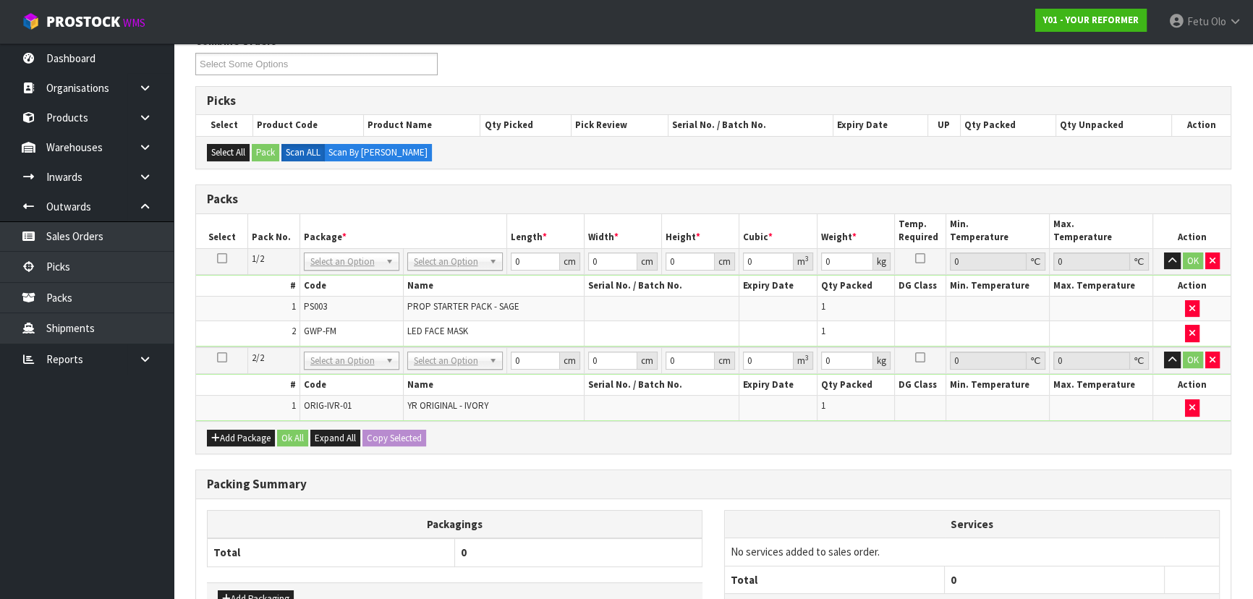
click at [483, 271] on td "No Packaging Cartons PLT GEN120 (1200 X 1000) PLT ONE WAY SKID CHEP HIRE PALLET…" at bounding box center [454, 261] width 103 height 26
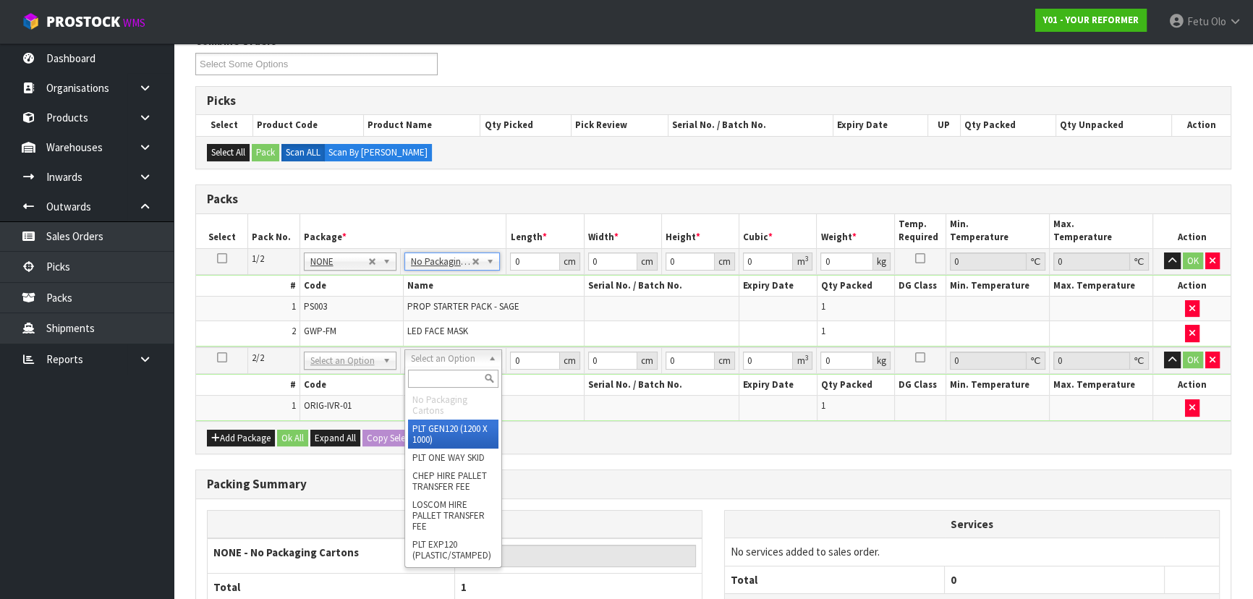
click at [459, 379] on input "text" at bounding box center [453, 379] width 90 height 18
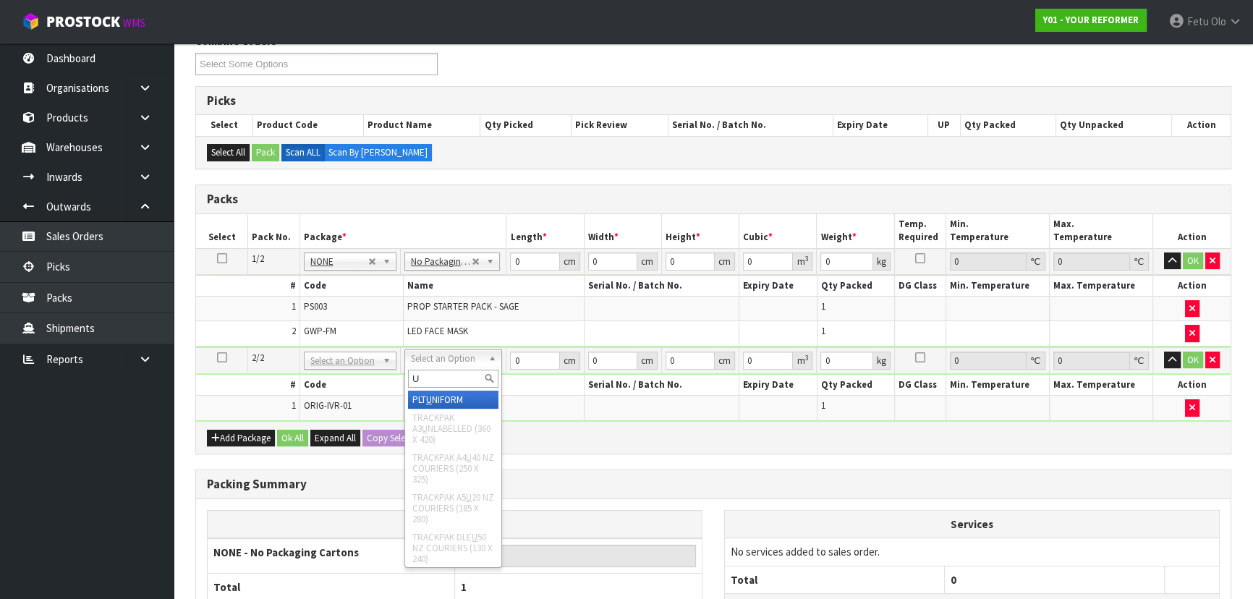
type input "U"
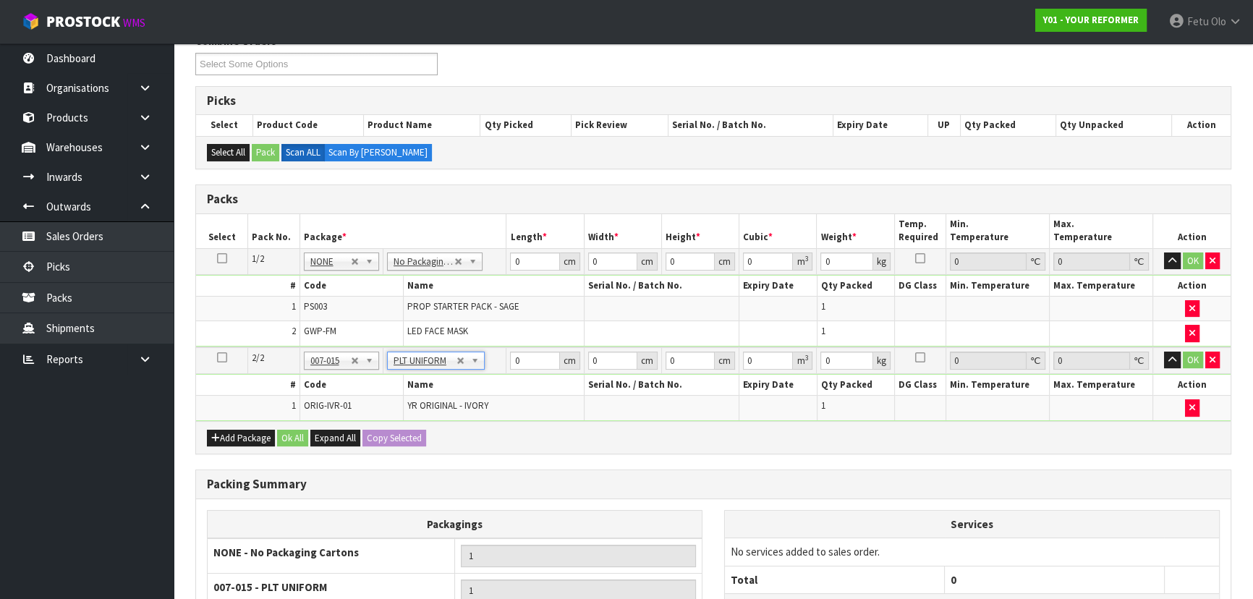
type input "126"
drag, startPoint x: 538, startPoint y: 265, endPoint x: 383, endPoint y: 304, distance: 160.5
click at [383, 304] on tbody "1/2 NONE 007-001 007-002 007-004 007-009 007-013 007-014 007-015 007-017 007-01…" at bounding box center [713, 297] width 1034 height 99
type input "55"
type input "41"
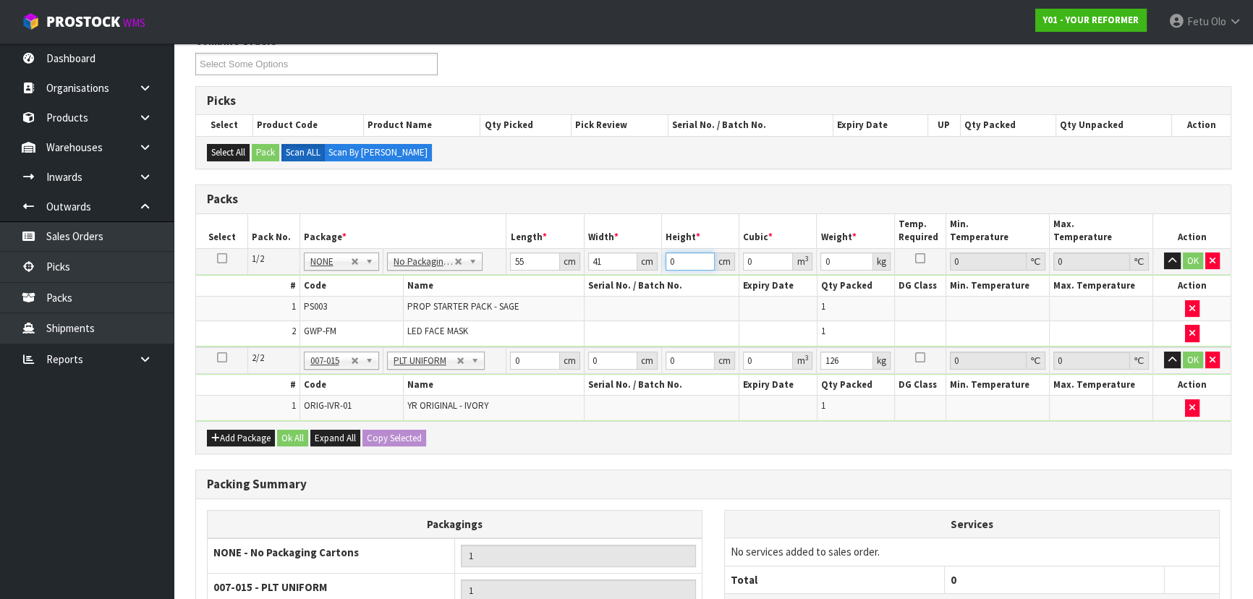
type input "1"
type input "0.002255"
type input "14"
type input "0.03157"
type input "14"
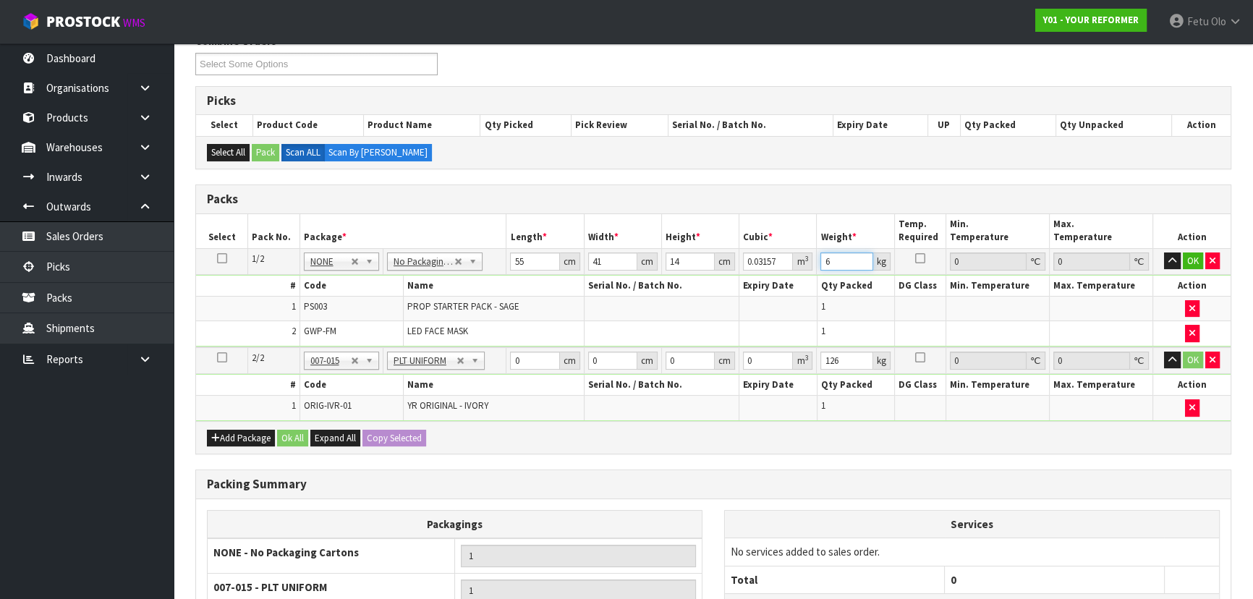
type input "6"
click button "OK" at bounding box center [1193, 260] width 20 height 17
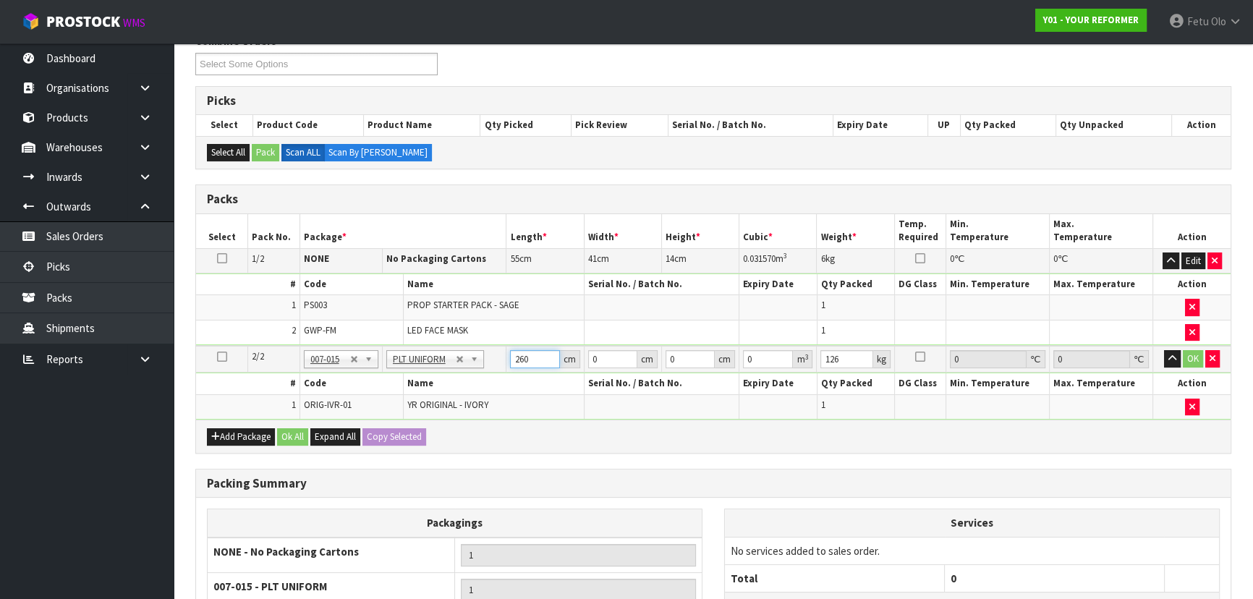
type input "260"
type input "73"
type input "4"
type input "0.07592"
type input "41"
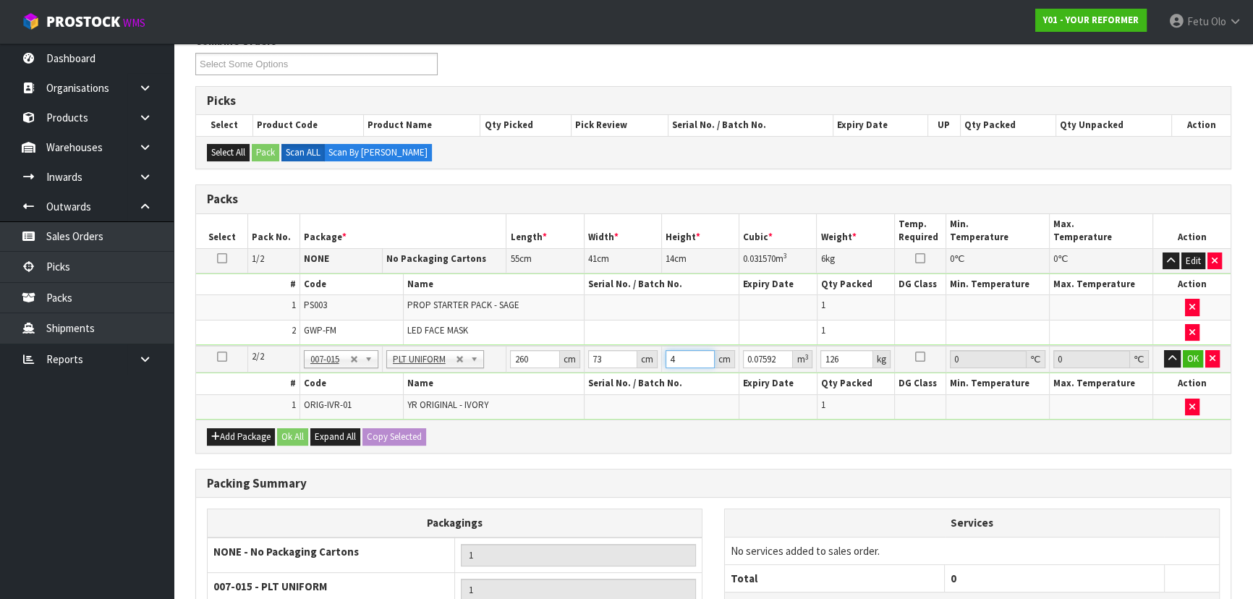
type input "0.77818"
type input "41"
click button "OK" at bounding box center [1193, 358] width 20 height 17
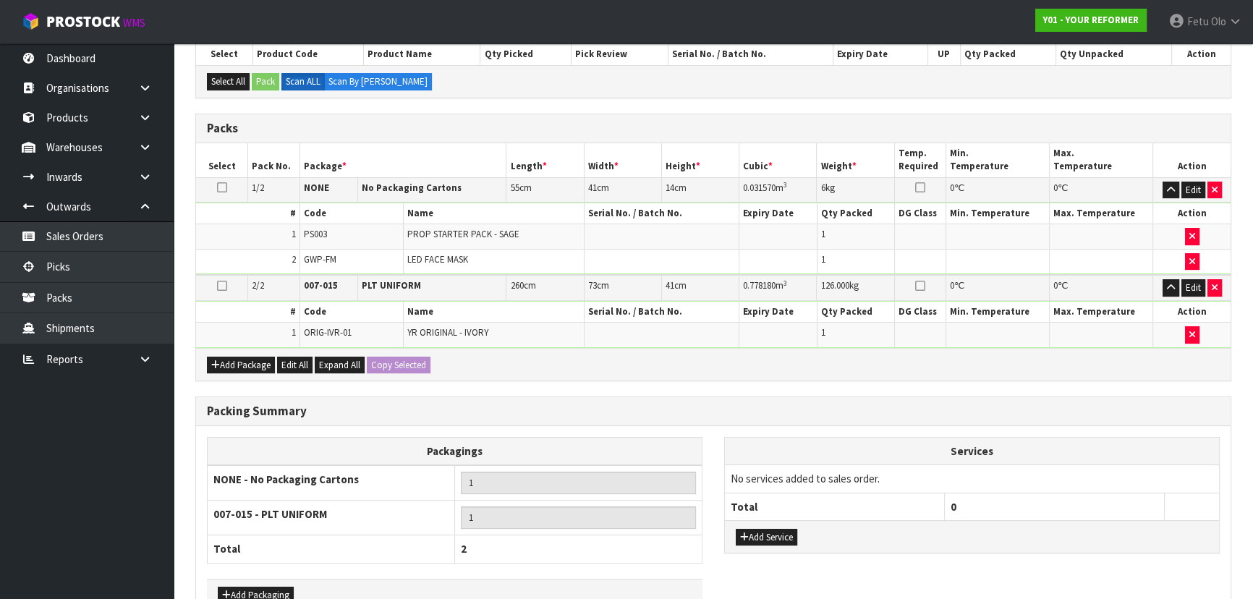
scroll to position [354, 0]
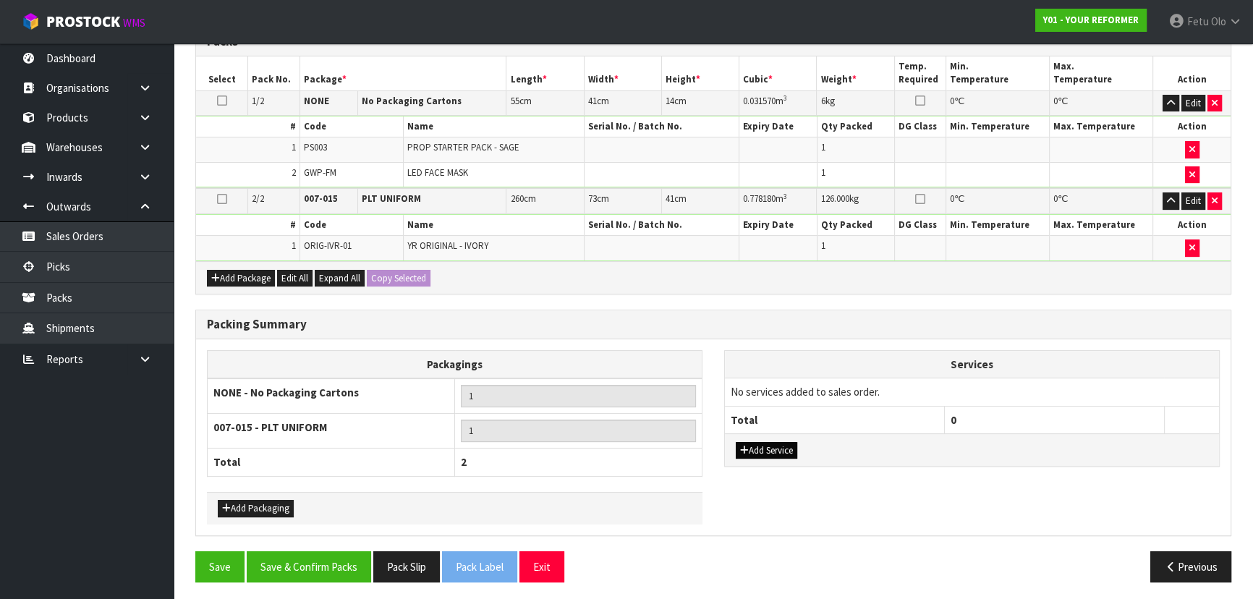
drag, startPoint x: 772, startPoint y: 430, endPoint x: 780, endPoint y: 451, distance: 21.8
click at [777, 426] on div "Services No services added to sales order. Total 0 Add Service" at bounding box center [971, 408] width 495 height 116
click at [780, 453] on button "Add Service" at bounding box center [766, 450] width 61 height 17
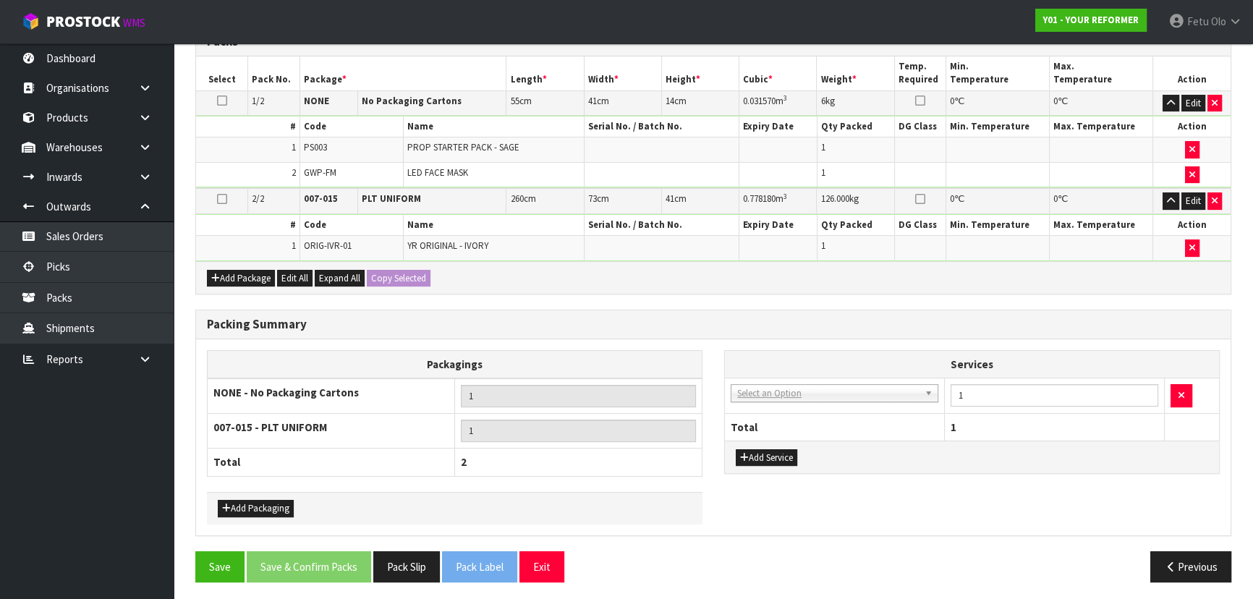
click at [781, 398] on td "003-036 - EXTERNAL PLANT HIRE 008-035 - OUTWARD HDLG+/HOIST LIFT ON/OFF 008-036…" at bounding box center [835, 395] width 220 height 35
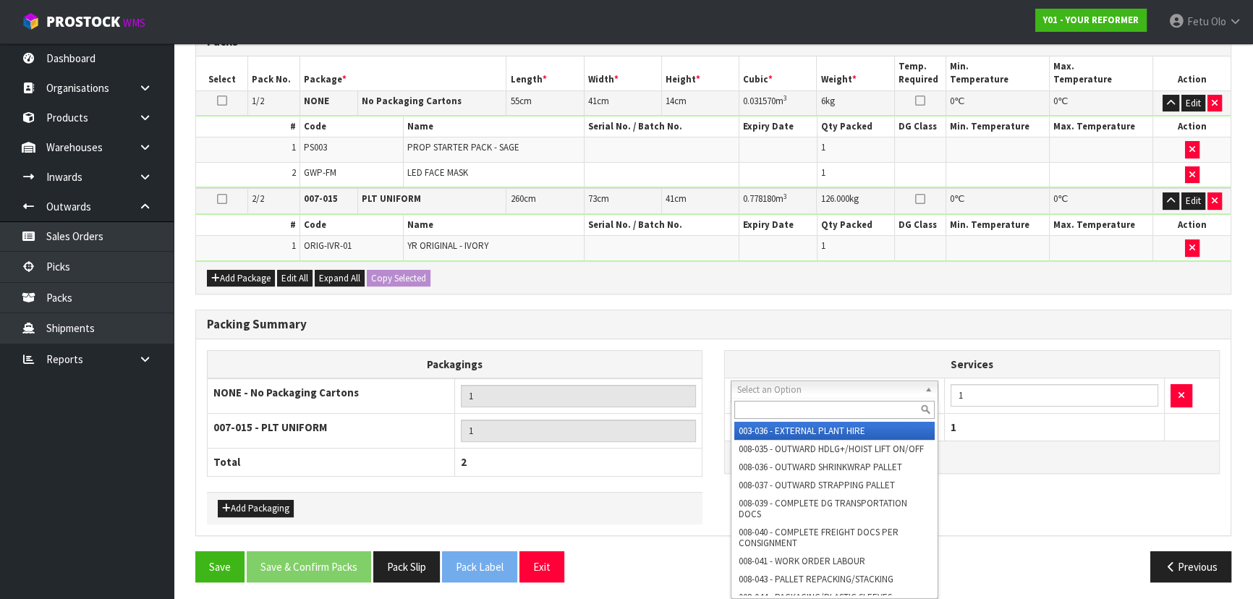
drag, startPoint x: 779, startPoint y: 389, endPoint x: 781, endPoint y: 403, distance: 13.9
click at [781, 403] on input "text" at bounding box center [834, 410] width 200 height 18
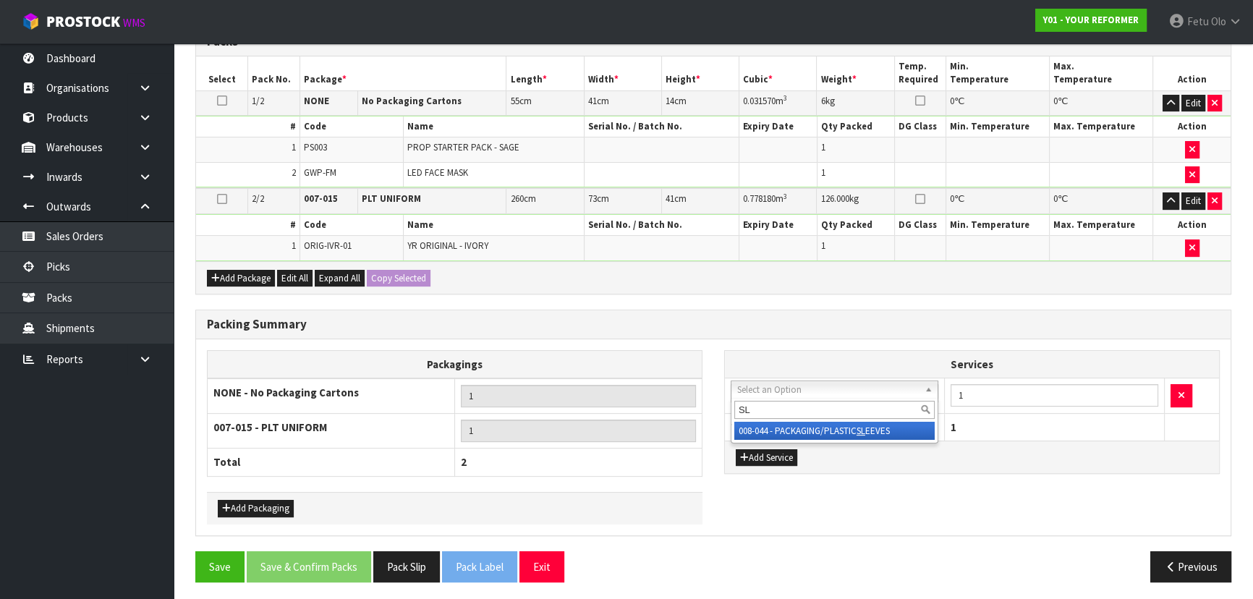
type input "SL"
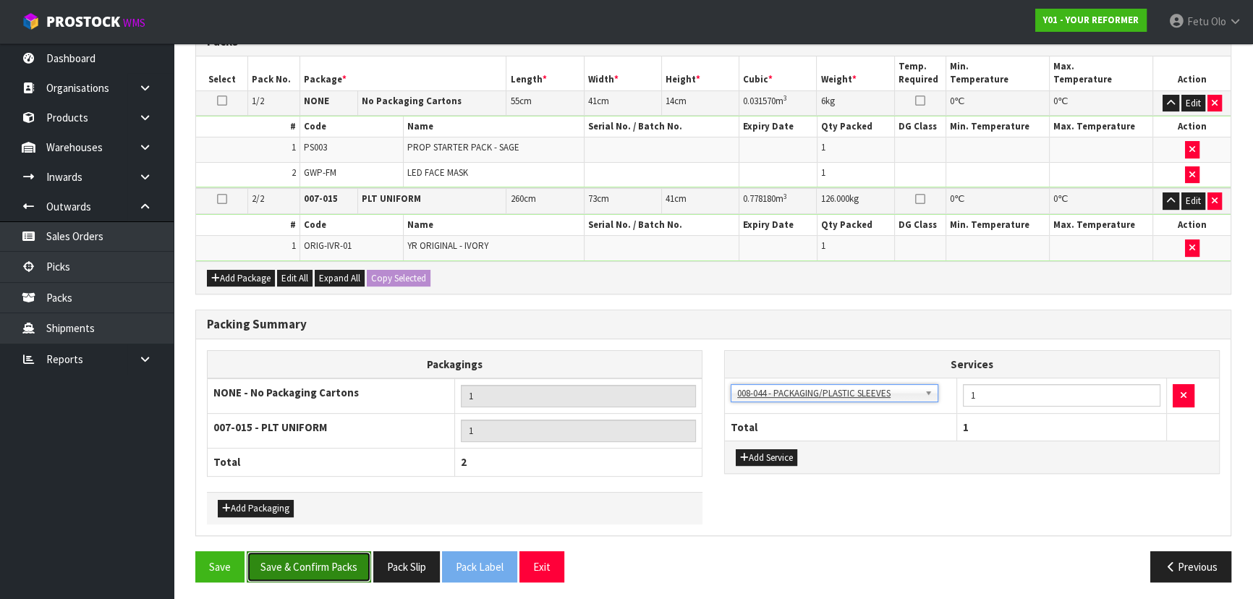
click at [302, 553] on button "Save & Confirm Packs" at bounding box center [309, 566] width 124 height 31
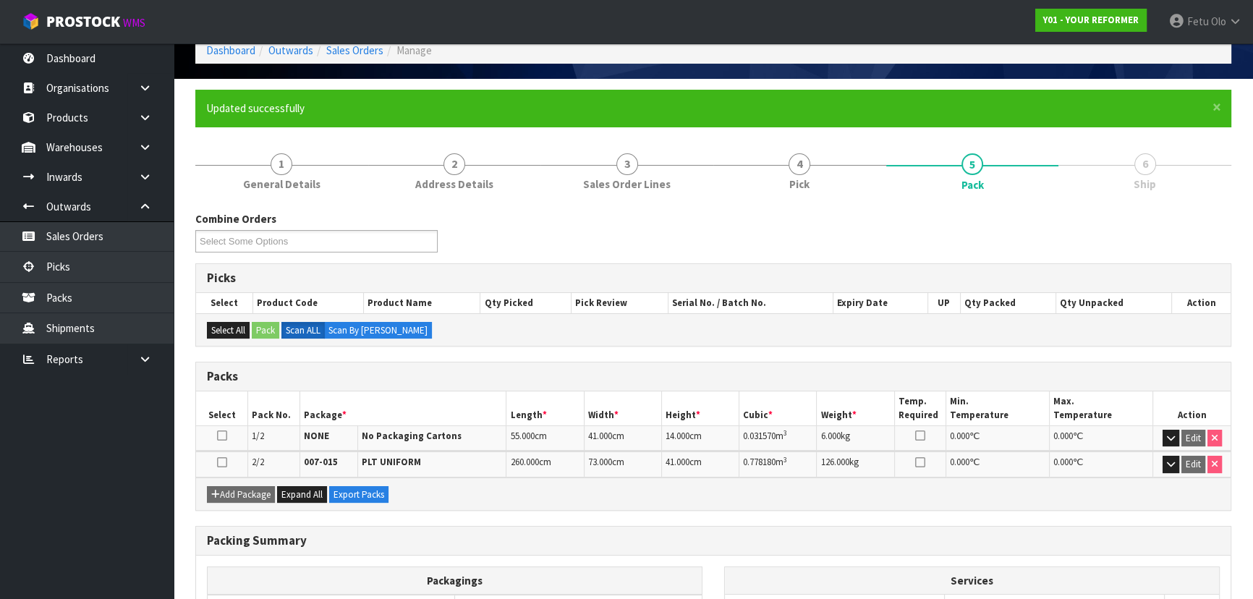
scroll to position [197, 0]
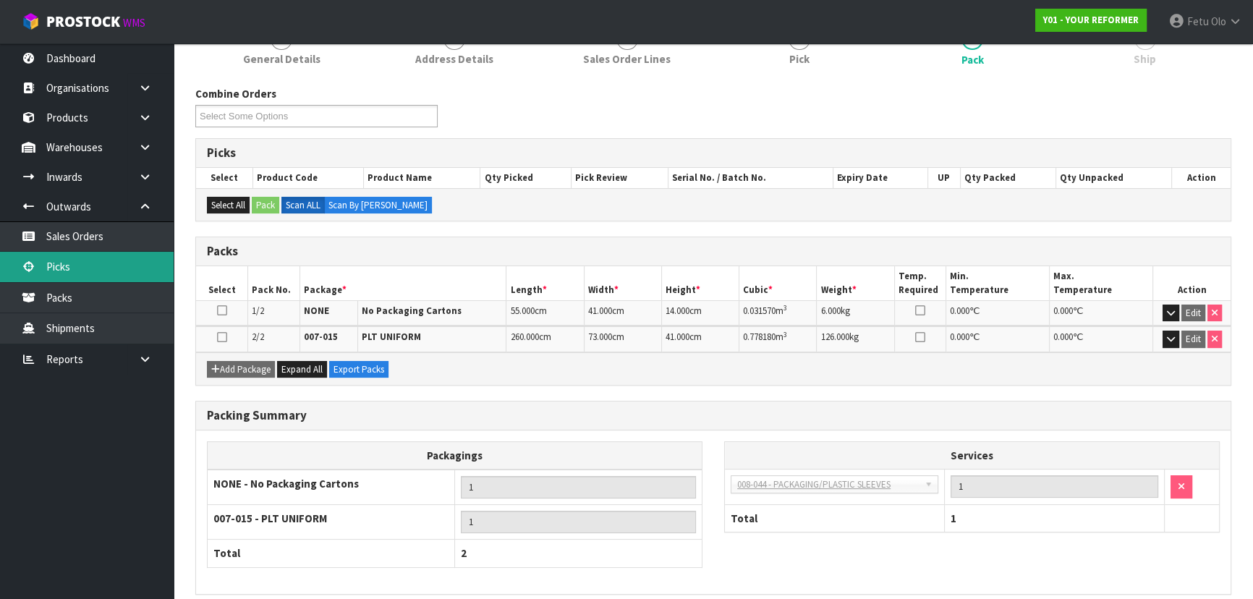
click at [76, 265] on link "Picks" at bounding box center [87, 267] width 174 height 30
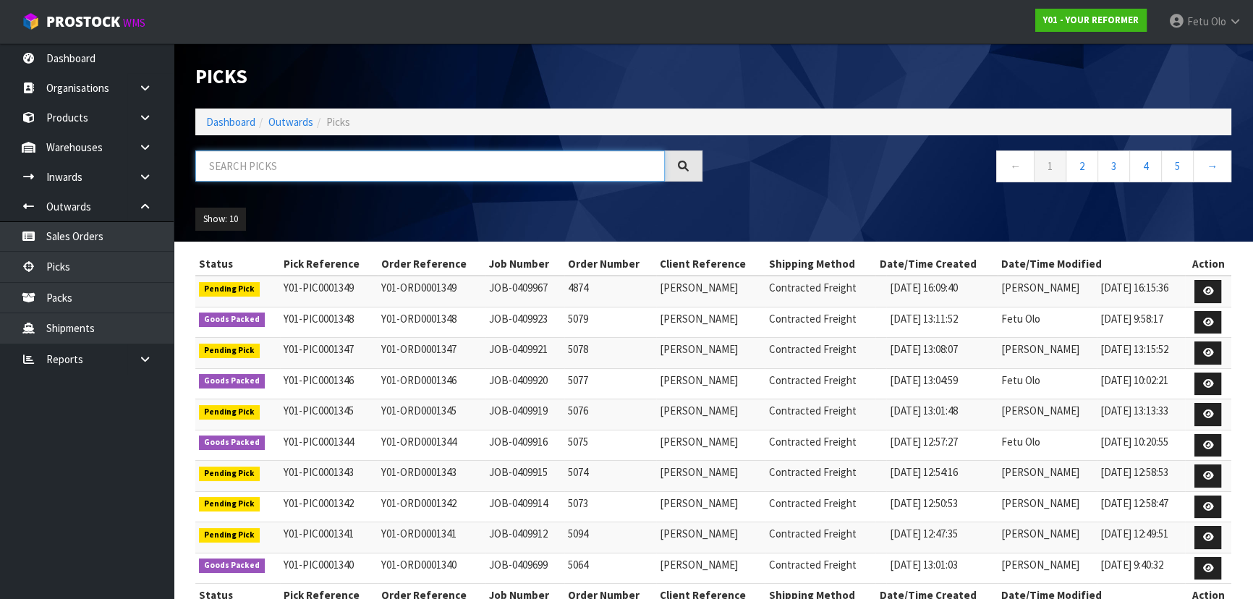
click at [367, 161] on input "text" at bounding box center [429, 165] width 469 height 31
type input "0001347"
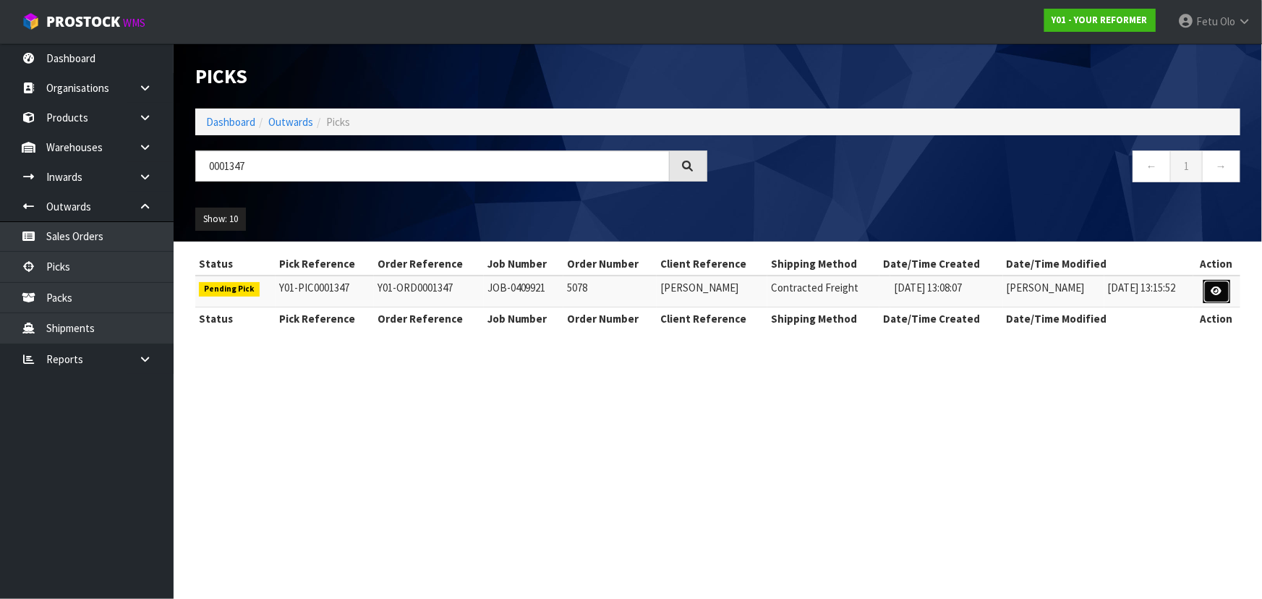
click at [1215, 297] on link at bounding box center [1216, 291] width 27 height 23
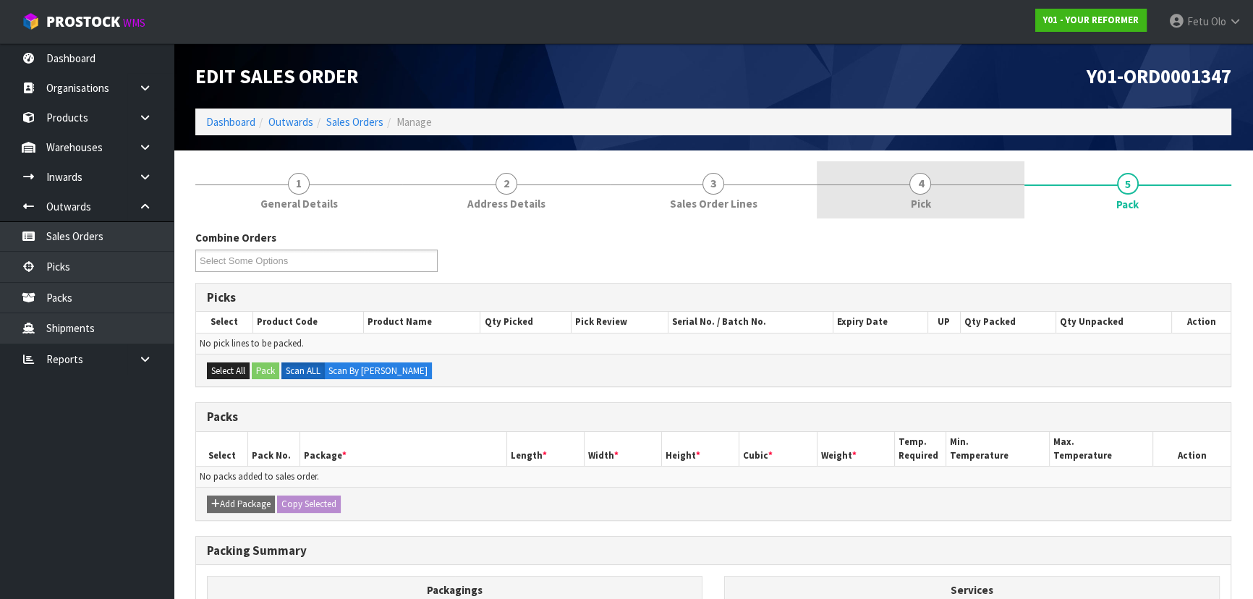
click at [913, 208] on span "Pick" at bounding box center [920, 203] width 20 height 15
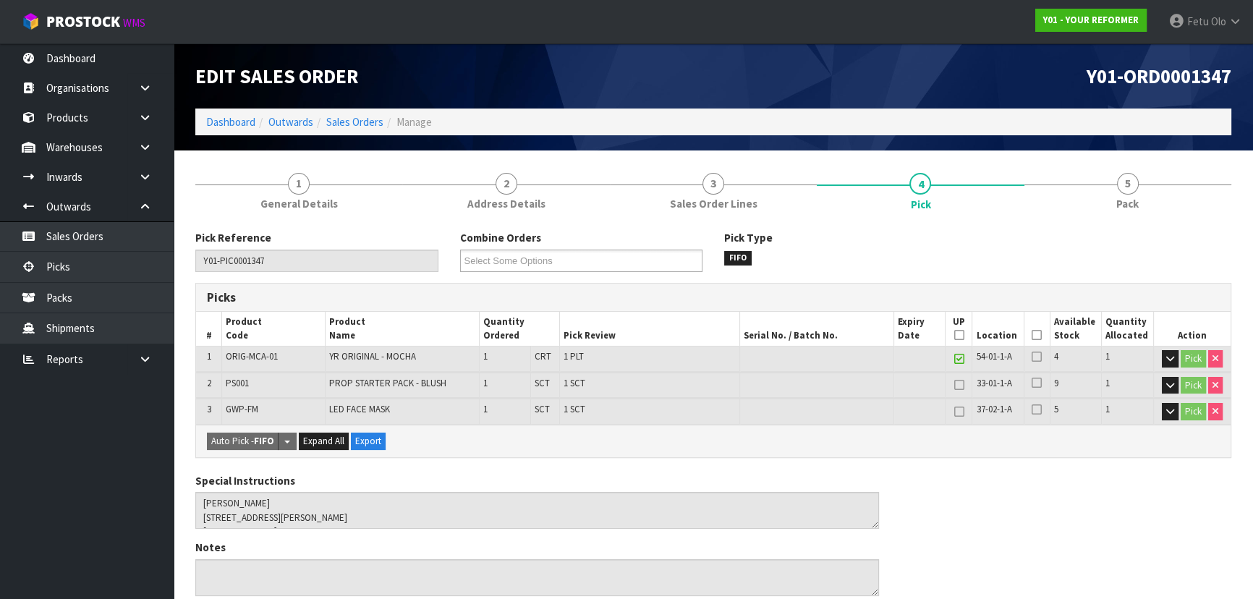
click at [1039, 336] on icon at bounding box center [1036, 335] width 10 height 1
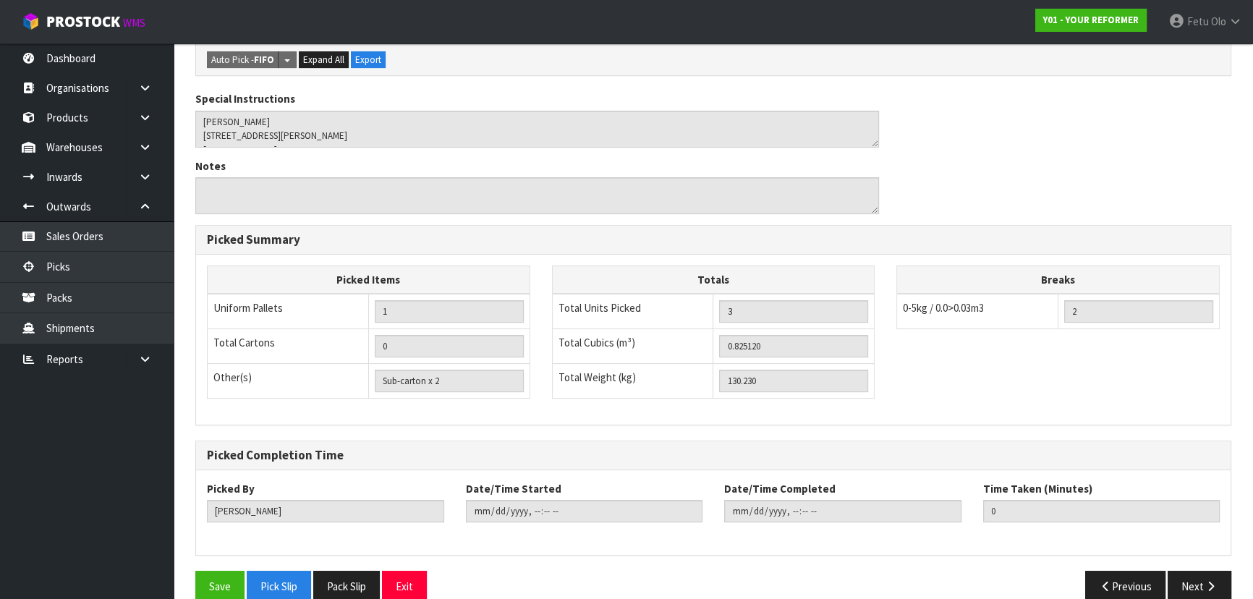
scroll to position [456, 0]
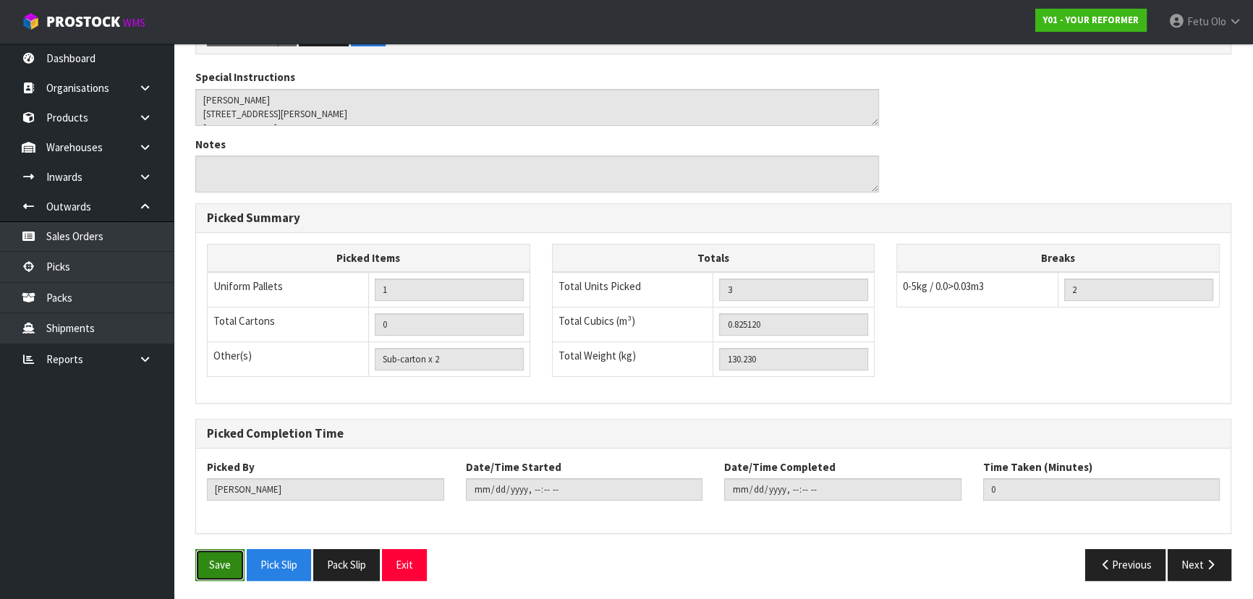
click at [218, 564] on button "Save" at bounding box center [219, 564] width 49 height 31
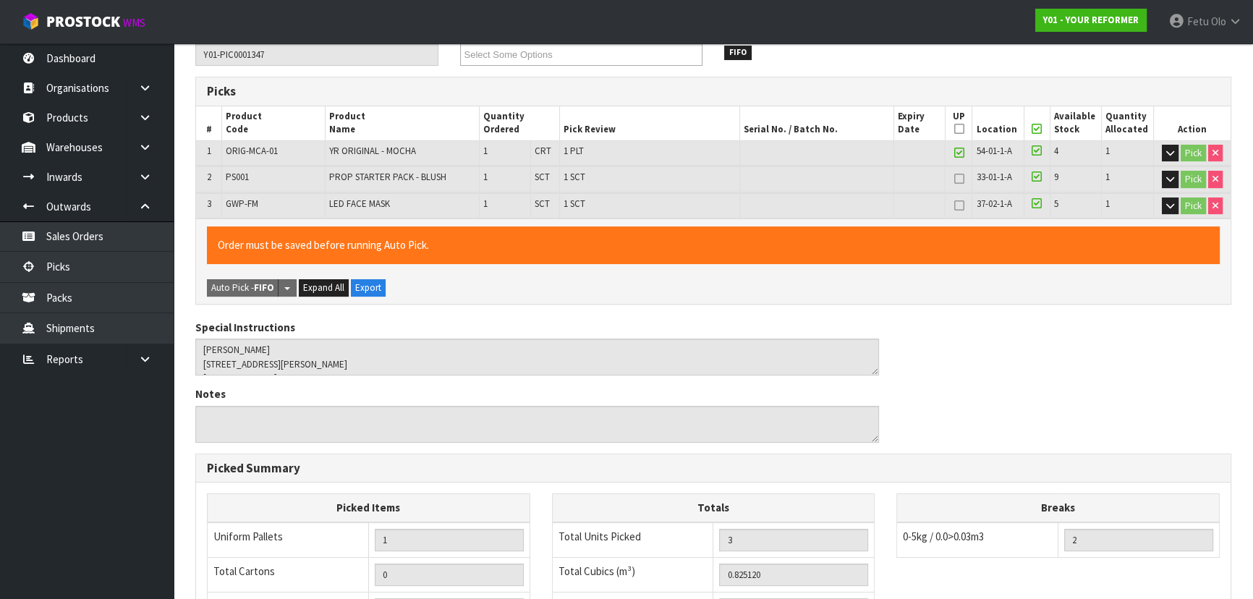
scroll to position [0, 0]
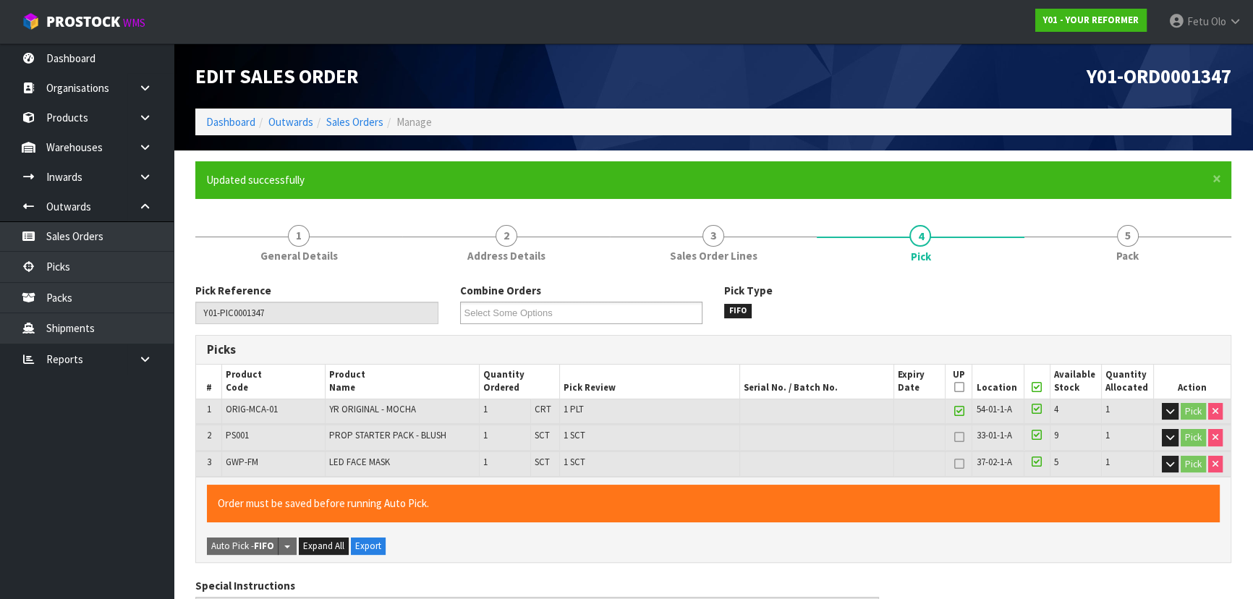
type input "Fetu Olo"
type input "[DATE]T10:32:45"
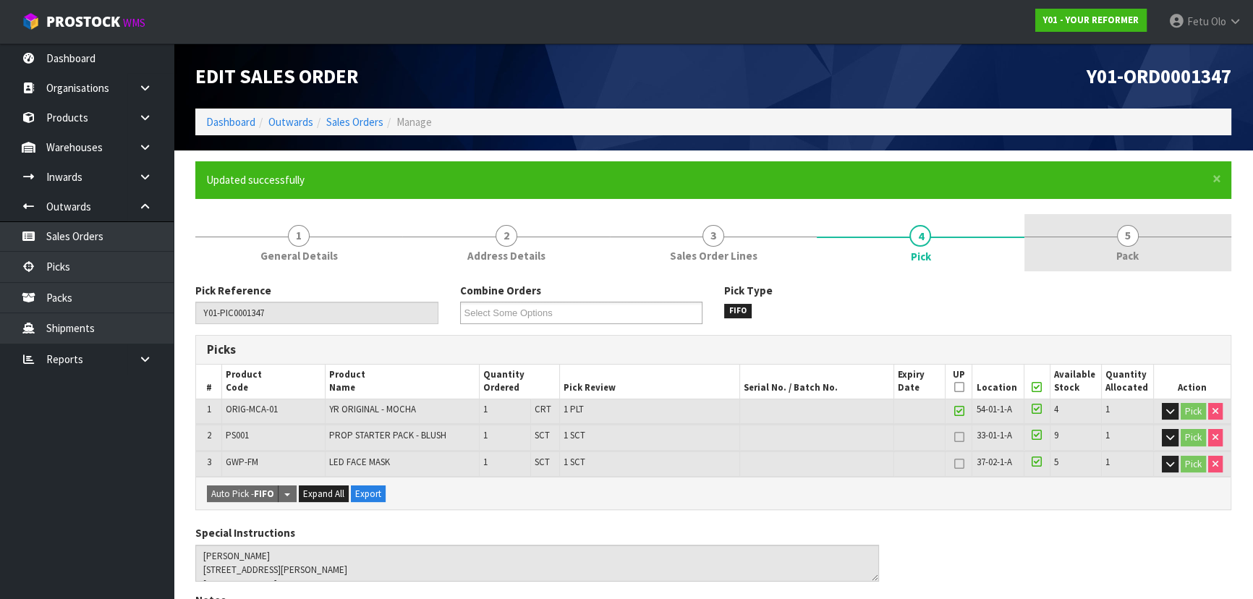
click at [1116, 244] on link "5 Pack" at bounding box center [1127, 242] width 207 height 57
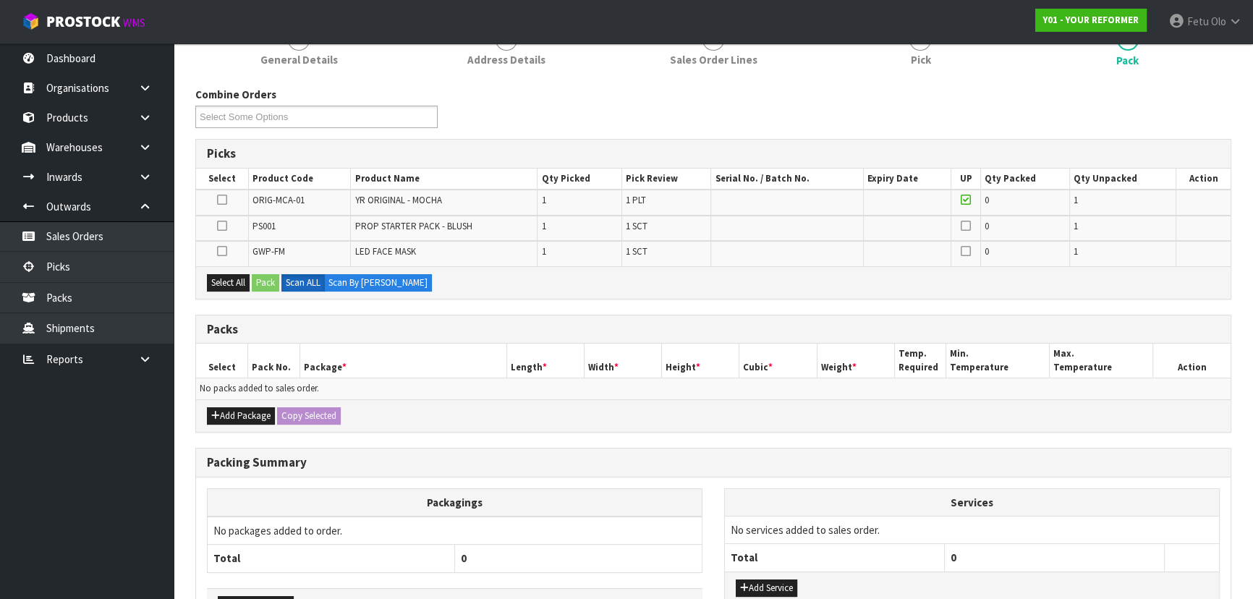
scroll to position [197, 0]
click at [231, 409] on button "Add Package" at bounding box center [241, 414] width 68 height 17
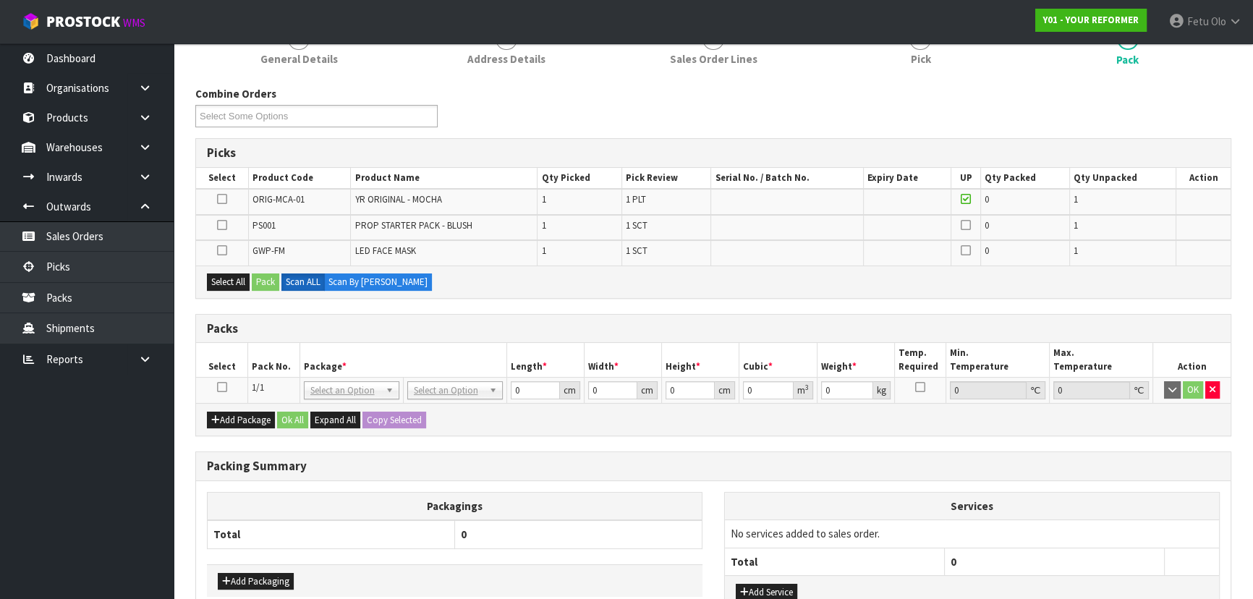
click at [222, 387] on icon at bounding box center [222, 387] width 10 height 1
click at [250, 368] on th "Pack No." at bounding box center [274, 360] width 52 height 34
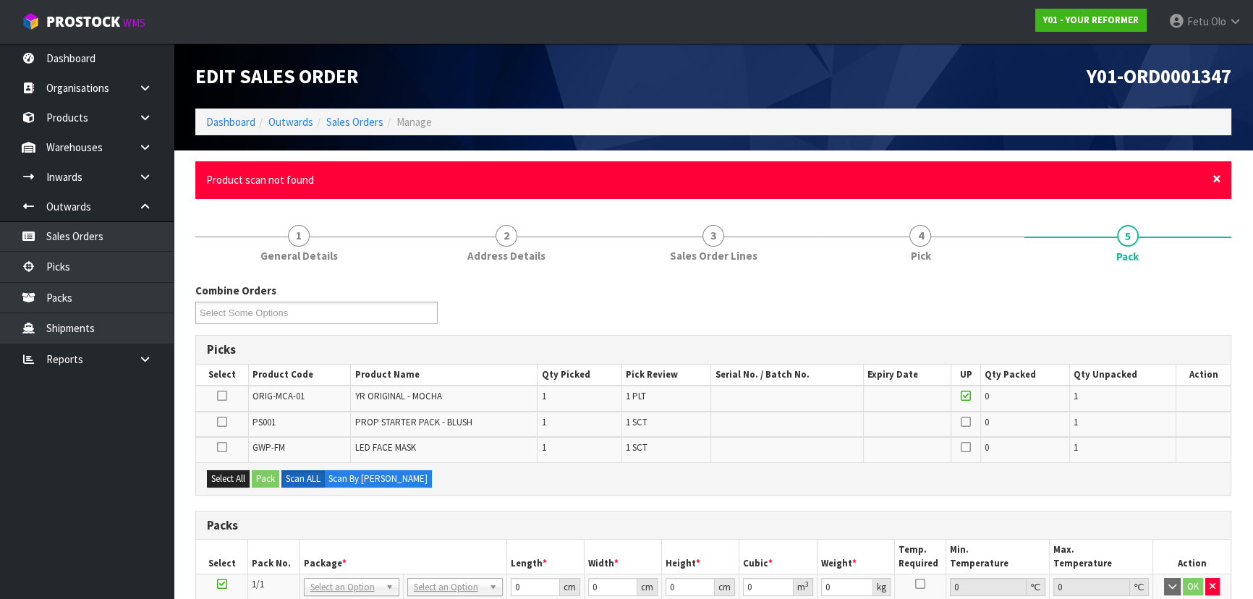
click at [1217, 177] on span "×" at bounding box center [1216, 179] width 9 height 20
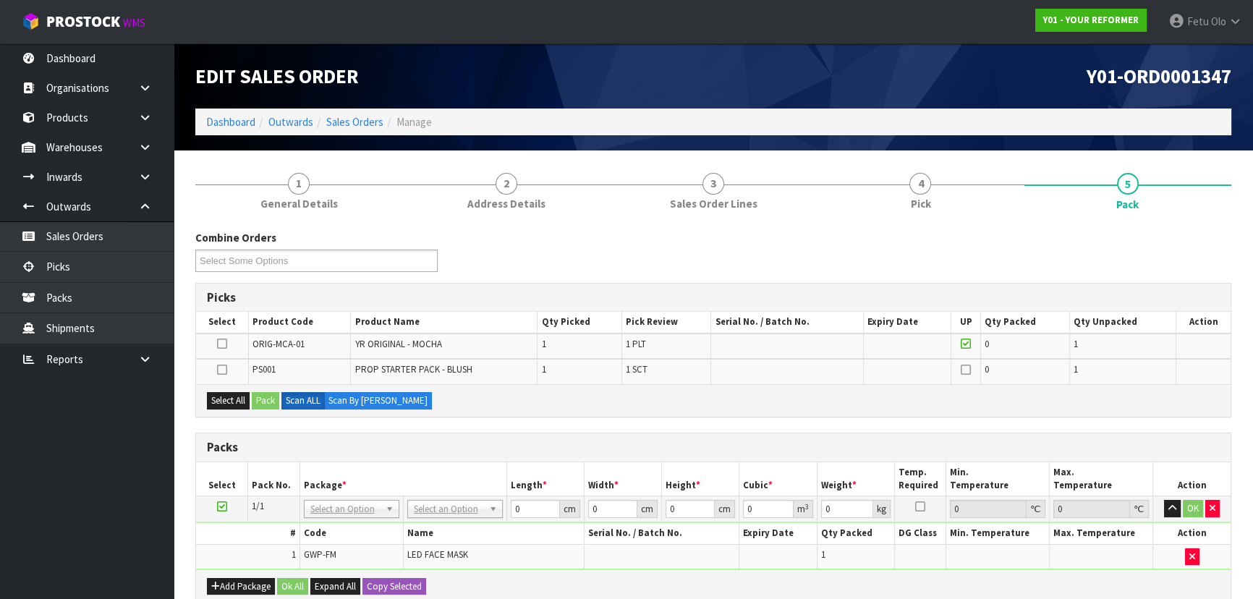
click at [218, 363] on label at bounding box center [222, 369] width 10 height 13
click at [0, 0] on input "checkbox" at bounding box center [0, 0] width 0 height 0
click at [266, 397] on button "Pack" at bounding box center [265, 400] width 27 height 17
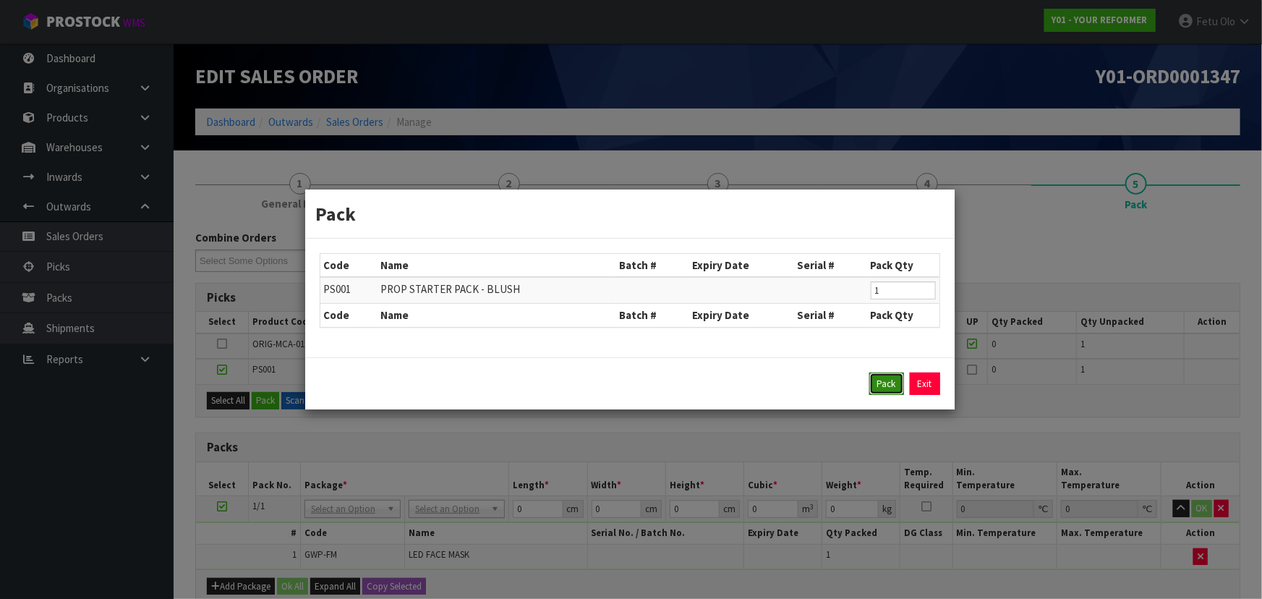
click at [894, 384] on button "Pack" at bounding box center [886, 383] width 35 height 23
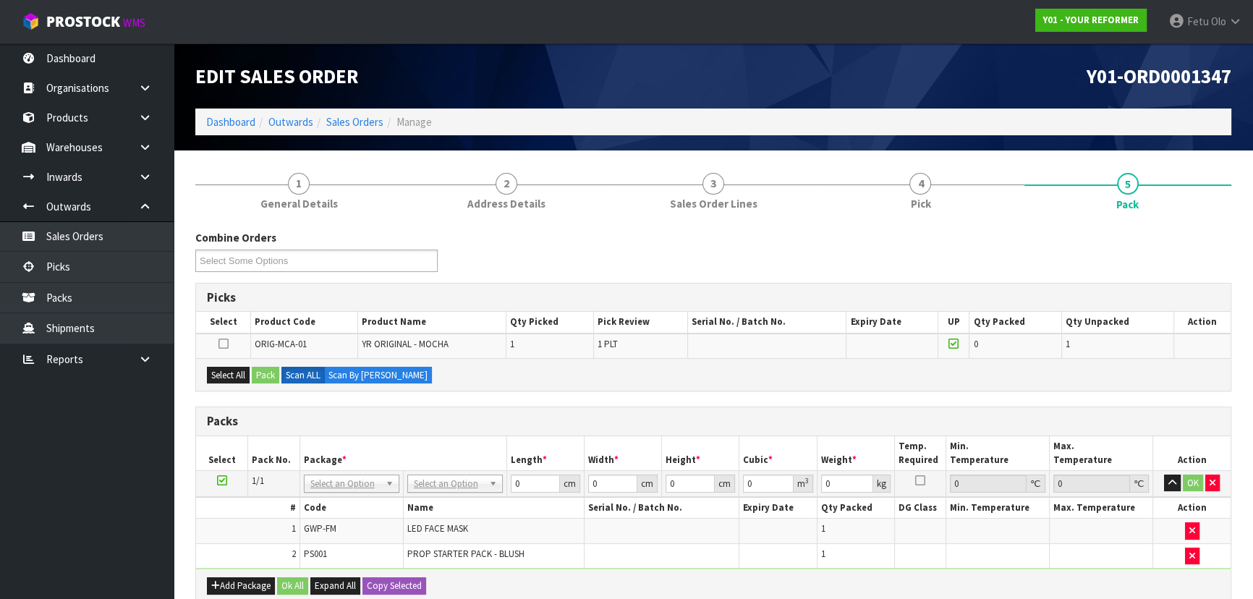
click at [217, 480] on icon at bounding box center [222, 480] width 10 height 1
click at [438, 427] on div "Packs" at bounding box center [713, 421] width 1034 height 29
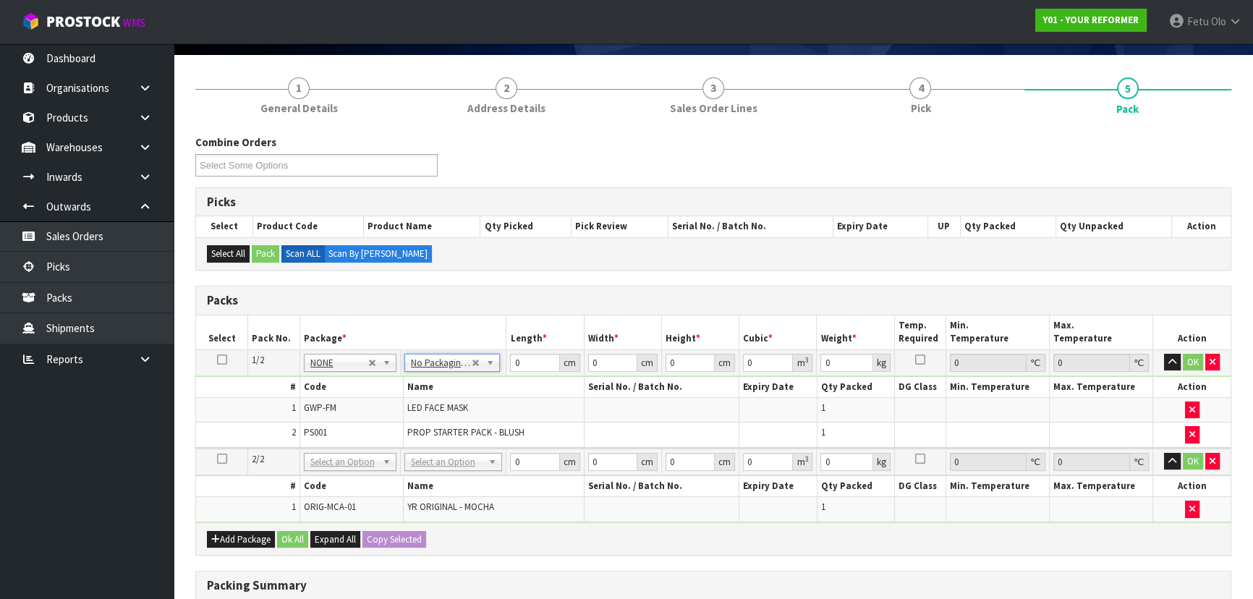
scroll to position [197, 0]
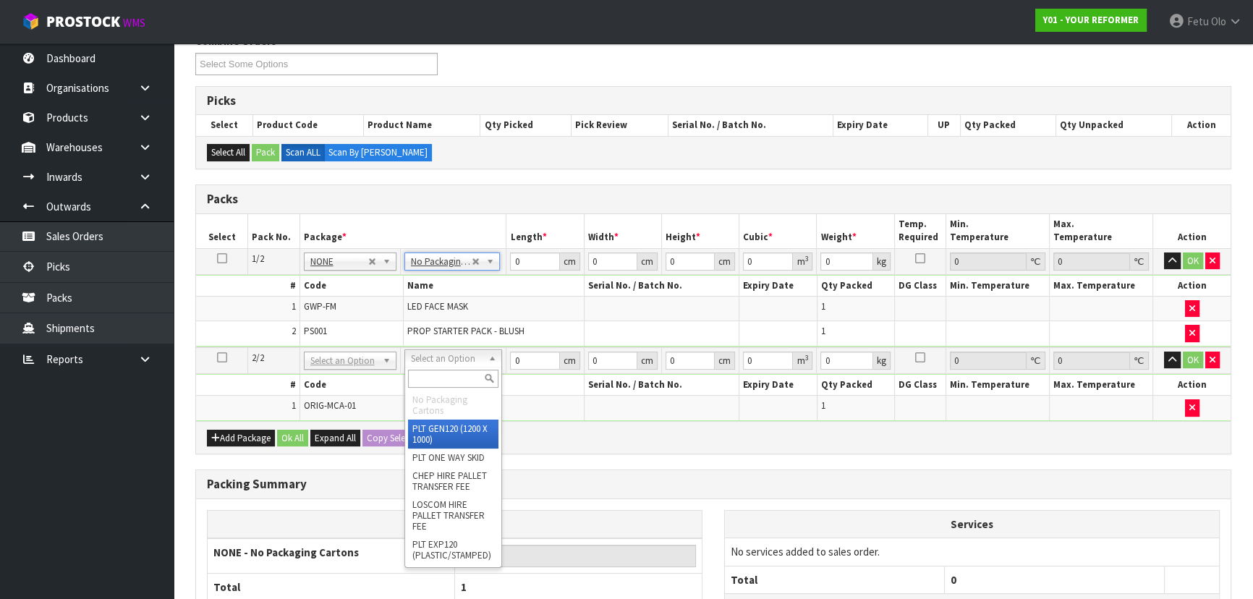
click at [433, 376] on input "text" at bounding box center [453, 379] width 90 height 18
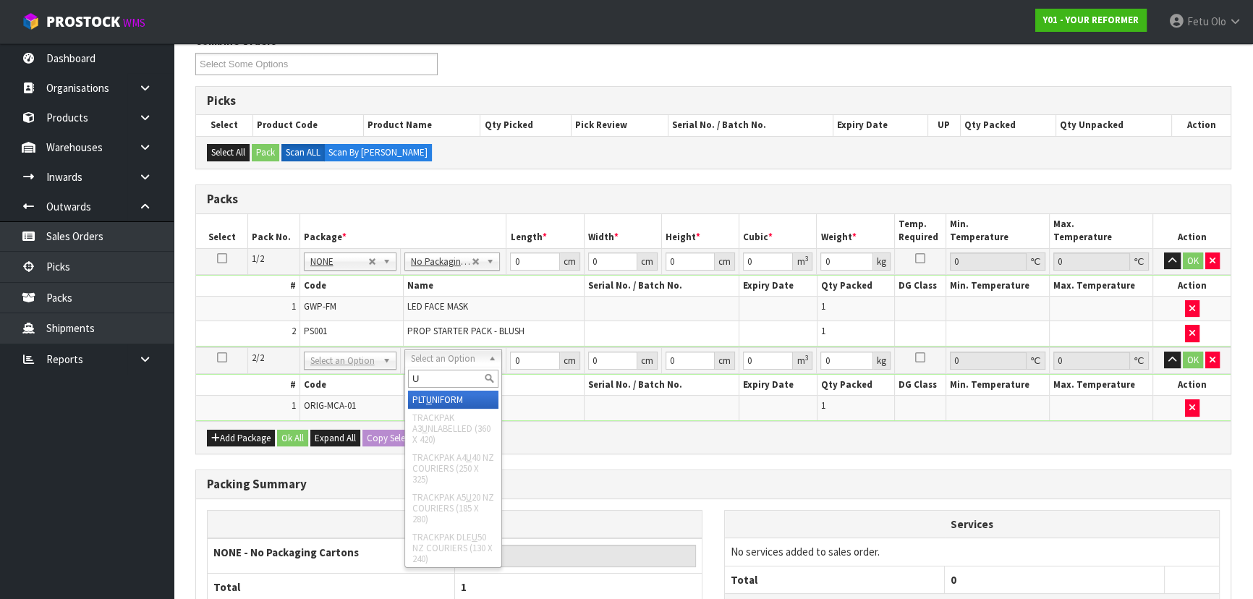
type input "U"
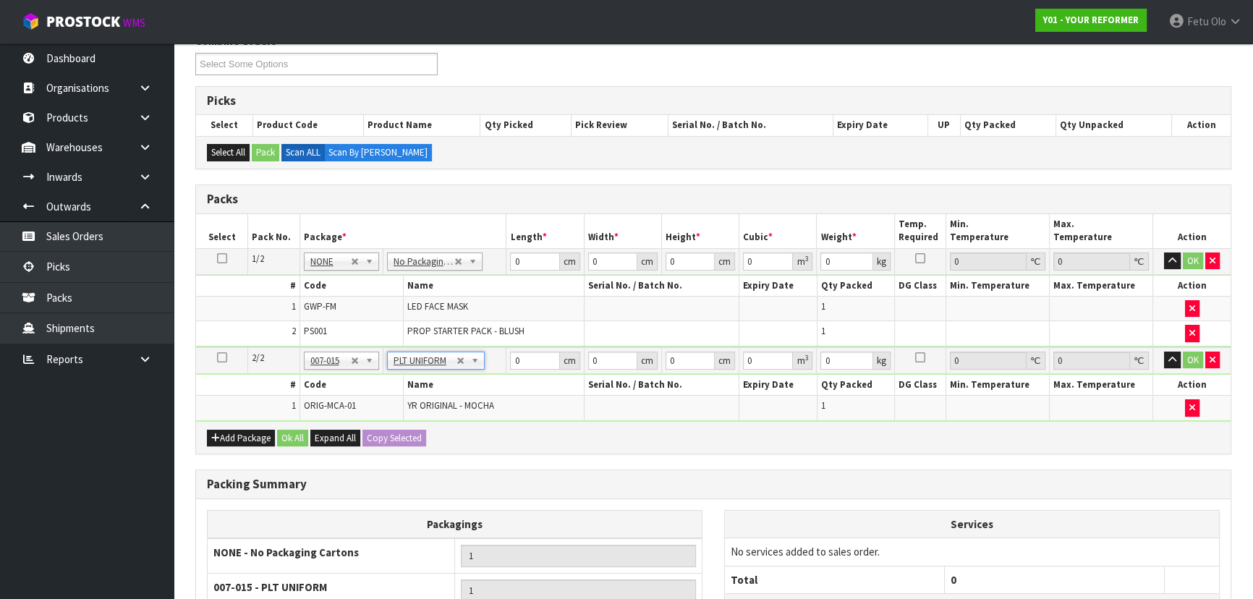
type input "126"
drag, startPoint x: 524, startPoint y: 265, endPoint x: 390, endPoint y: 302, distance: 138.8
click at [390, 302] on tbody "1/2 NONE 007-001 007-002 007-004 007-009 007-013 007-014 007-015 007-017 007-01…" at bounding box center [713, 297] width 1034 height 99
click at [532, 265] on input "0" at bounding box center [534, 261] width 49 height 18
type input "55"
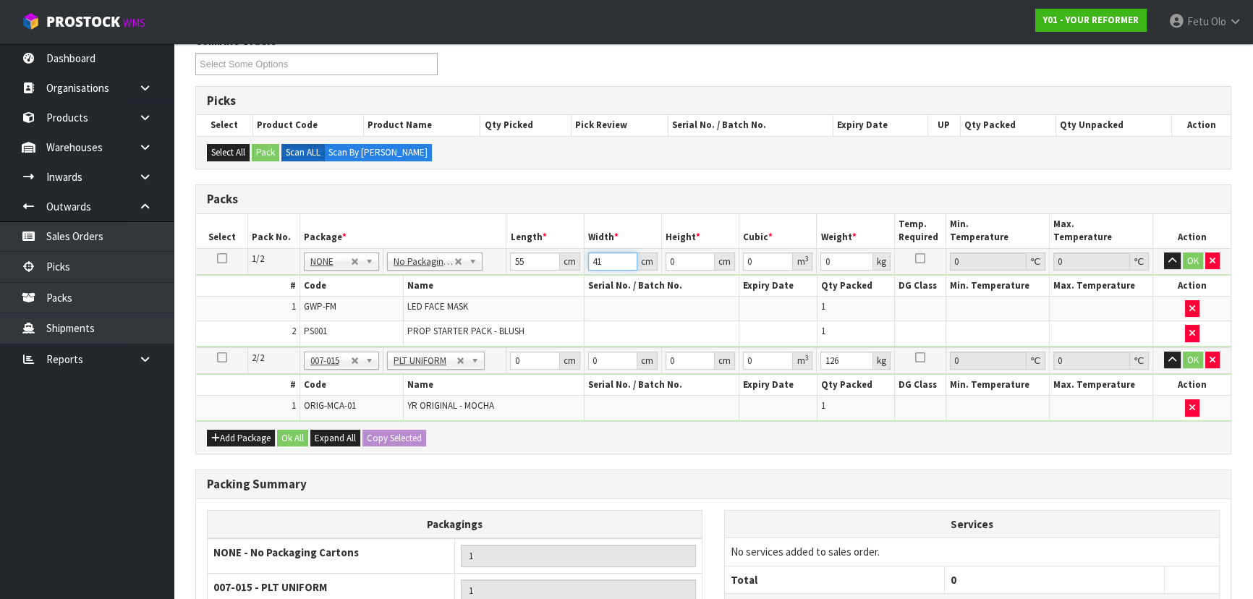
type input "41"
type input "1"
type input "0.002255"
type input "14"
type input "0.03157"
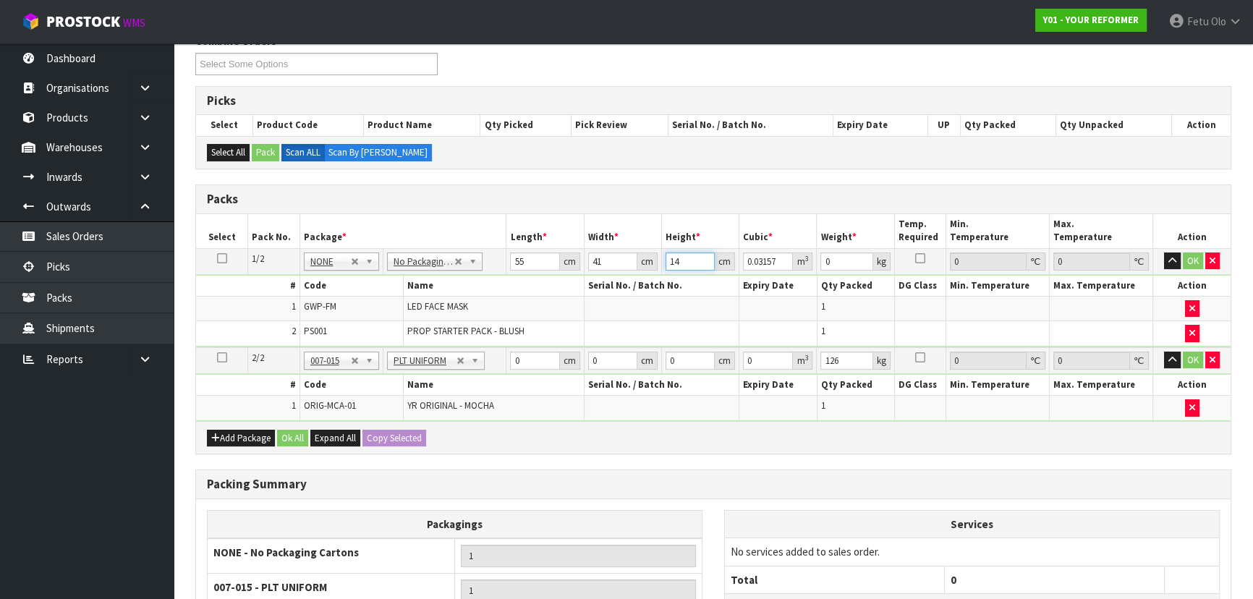
type input "14"
type input "6"
click button "OK" at bounding box center [1193, 260] width 20 height 17
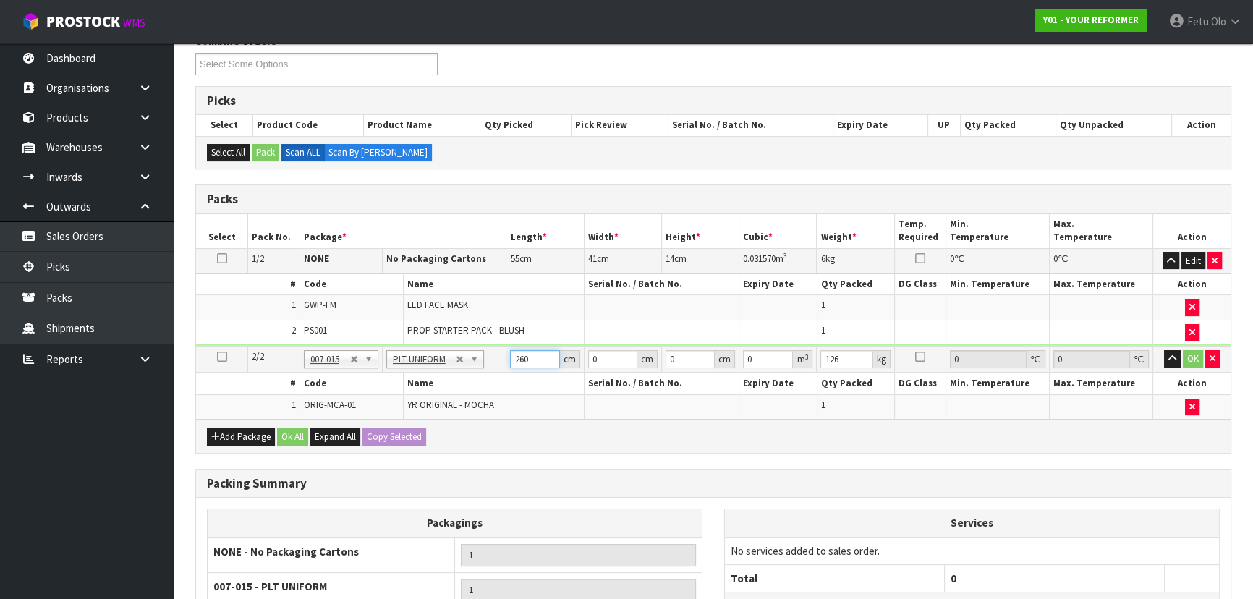
type input "260"
type input "73"
type input "4"
type input "0.07592"
type input "41"
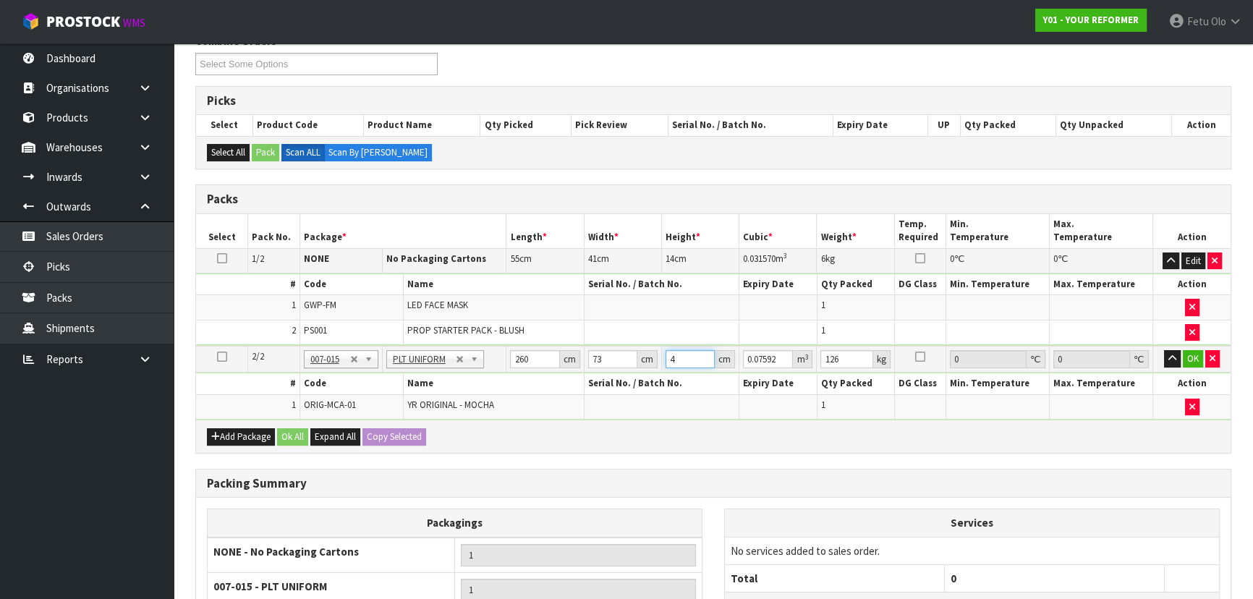
type input "0.77818"
type input "41"
click button "OK" at bounding box center [1193, 358] width 20 height 17
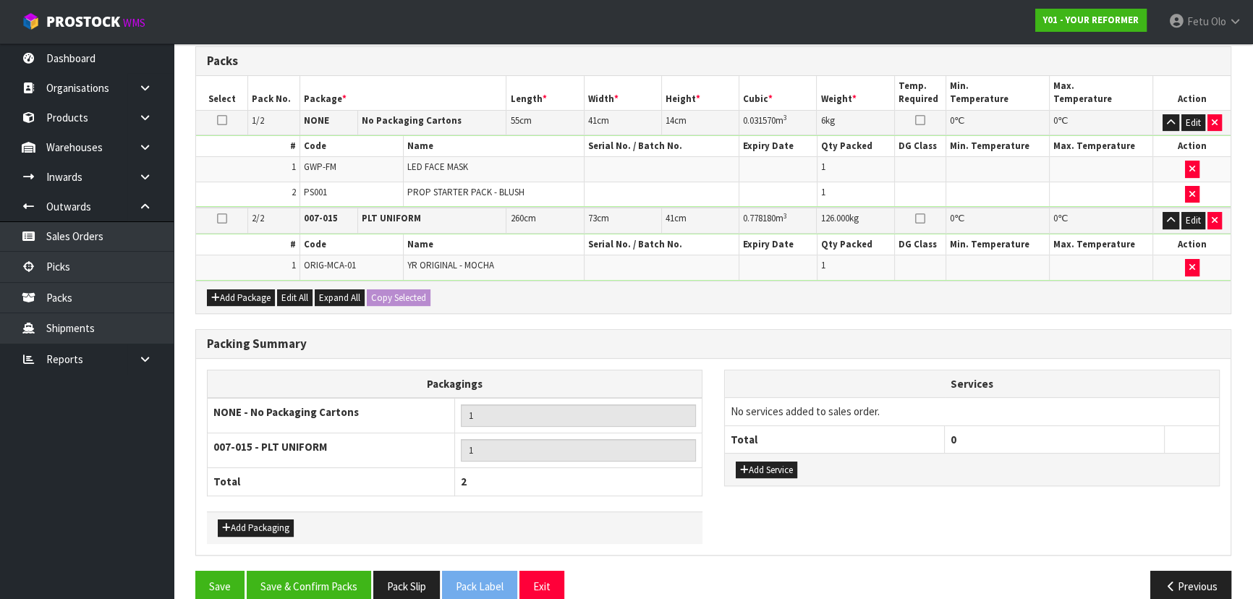
scroll to position [354, 0]
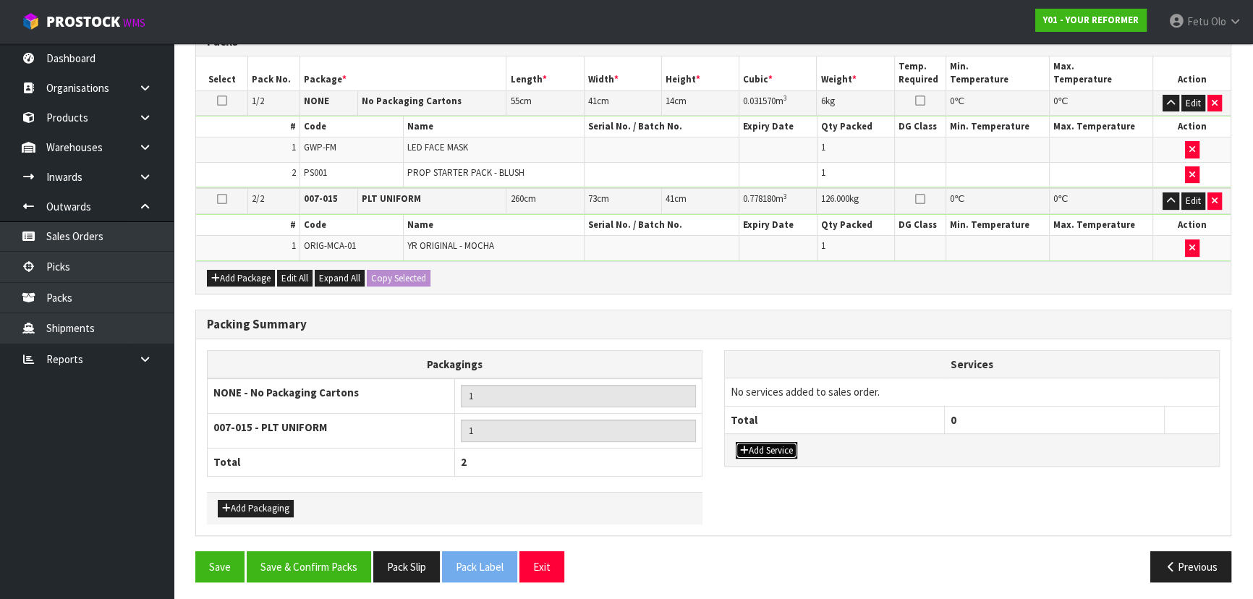
click at [759, 448] on button "Add Service" at bounding box center [766, 450] width 61 height 17
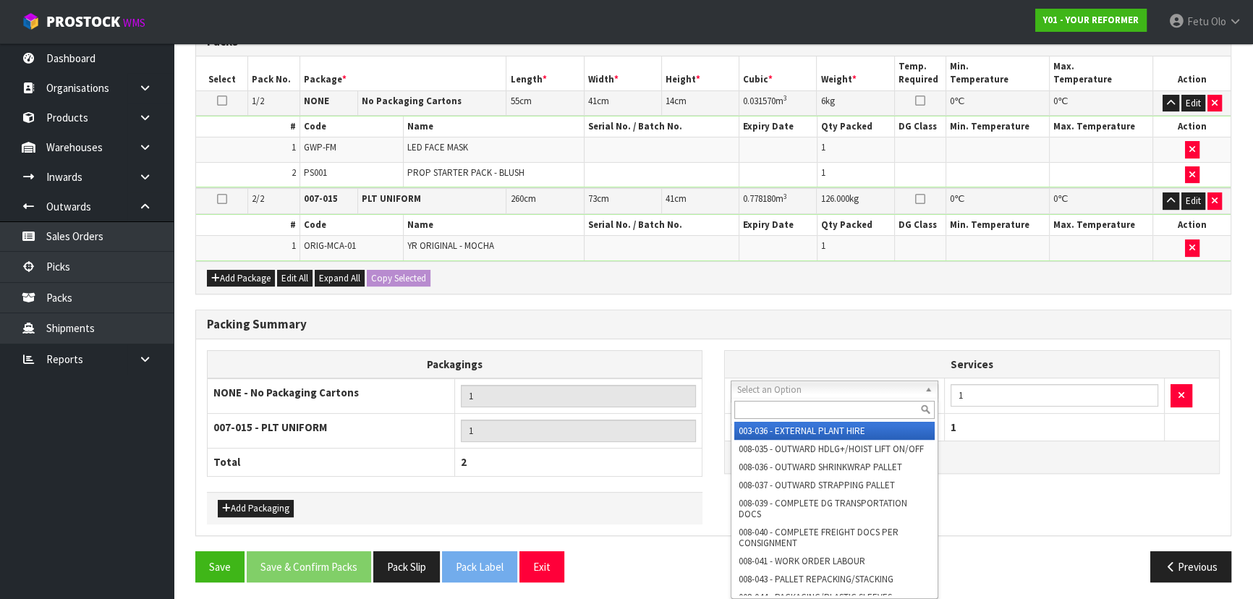
click at [759, 416] on input "text" at bounding box center [834, 410] width 200 height 18
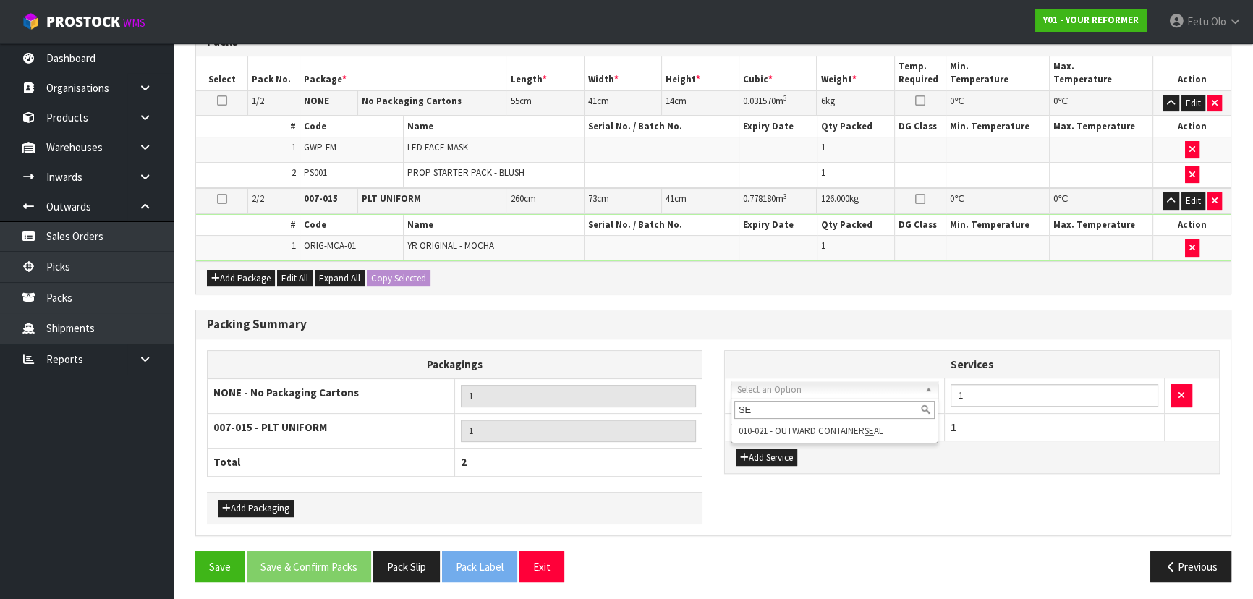
type input "S"
type input "SLE"
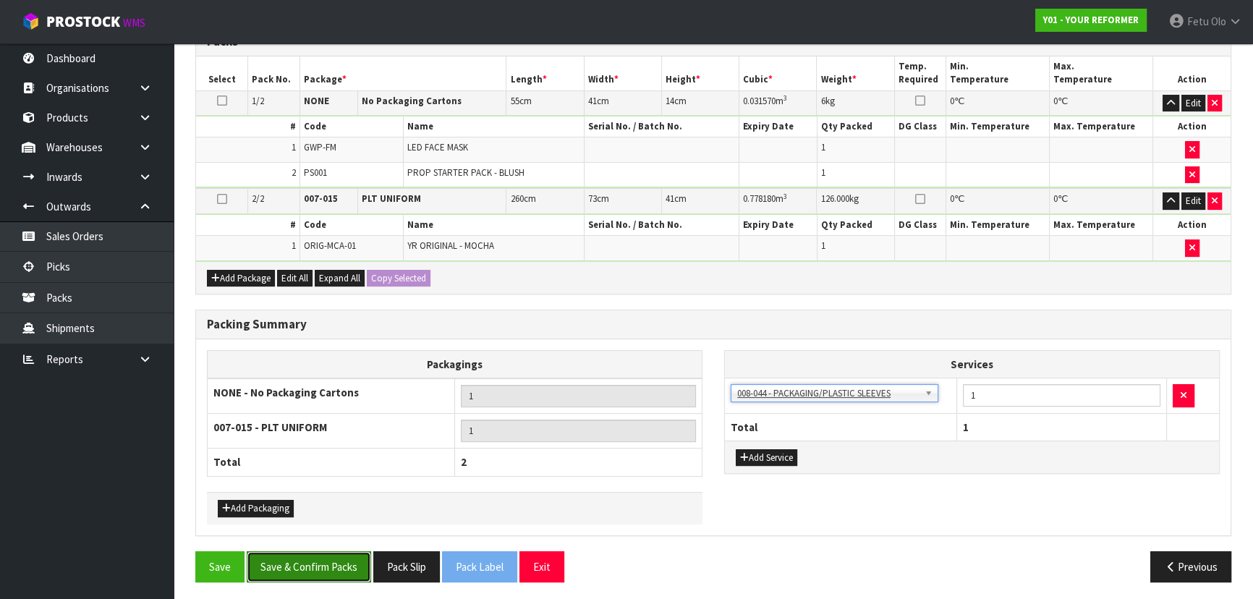
click at [308, 554] on button "Save & Confirm Packs" at bounding box center [309, 566] width 124 height 31
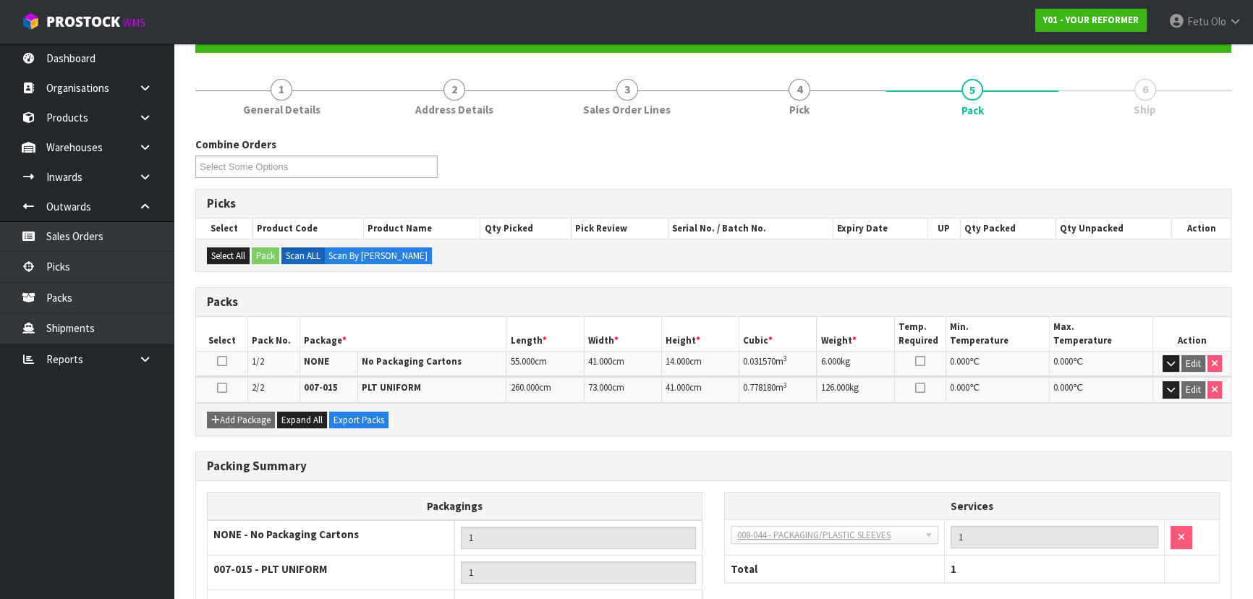
scroll to position [257, 0]
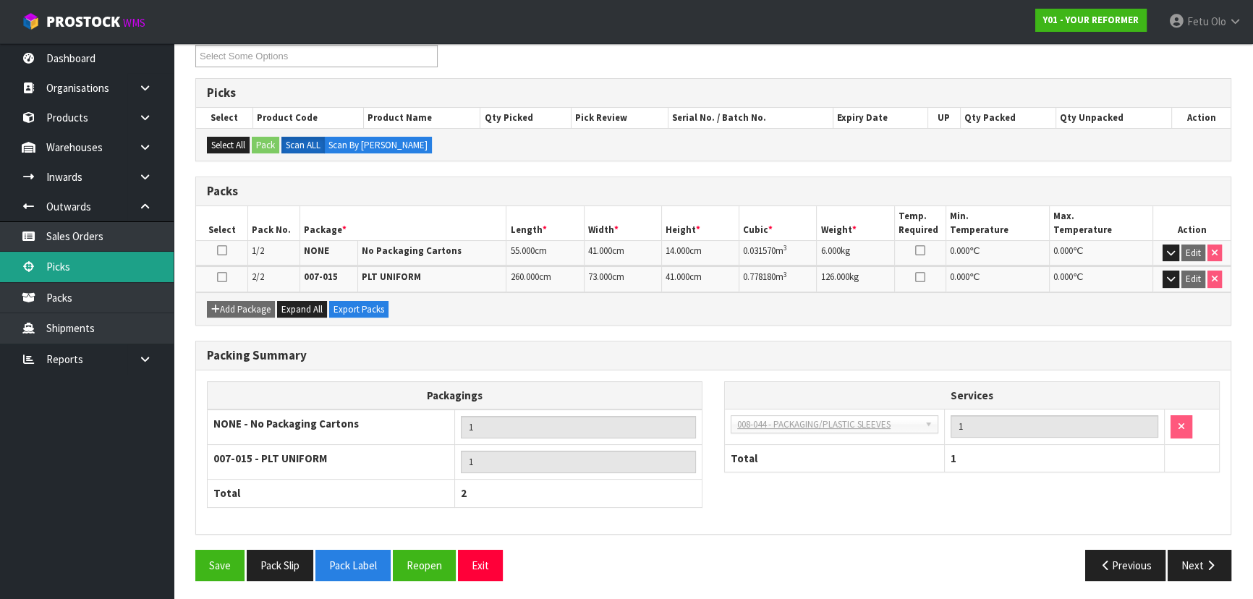
click at [86, 276] on link "Picks" at bounding box center [87, 267] width 174 height 30
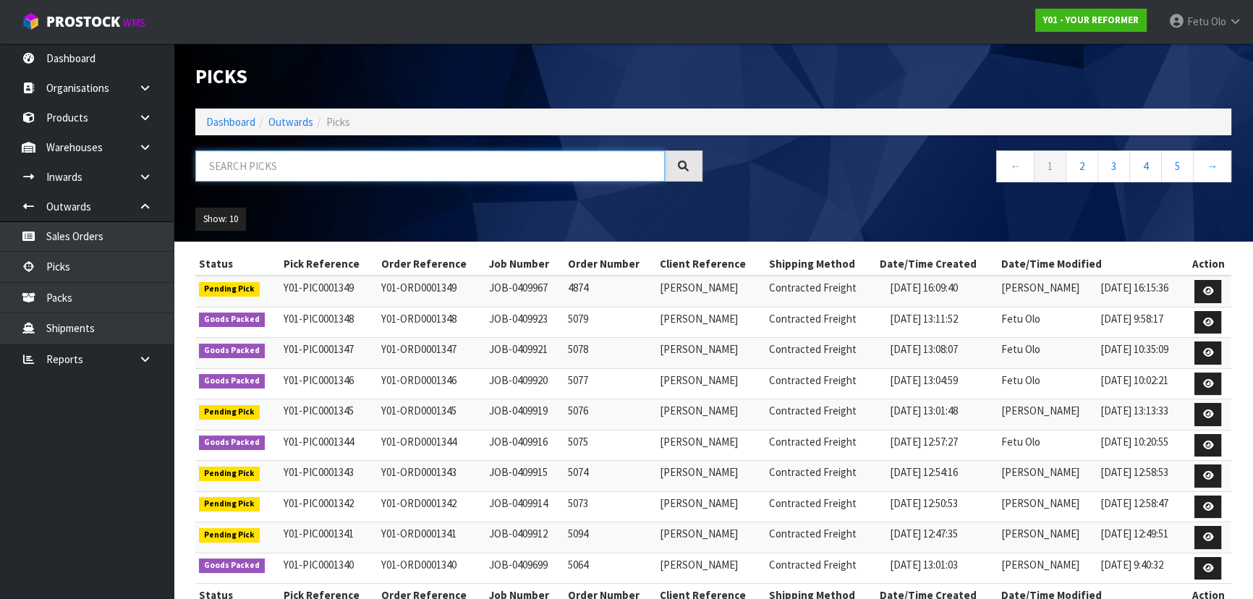
click at [376, 161] on input "text" at bounding box center [429, 165] width 469 height 31
type input "0001345"
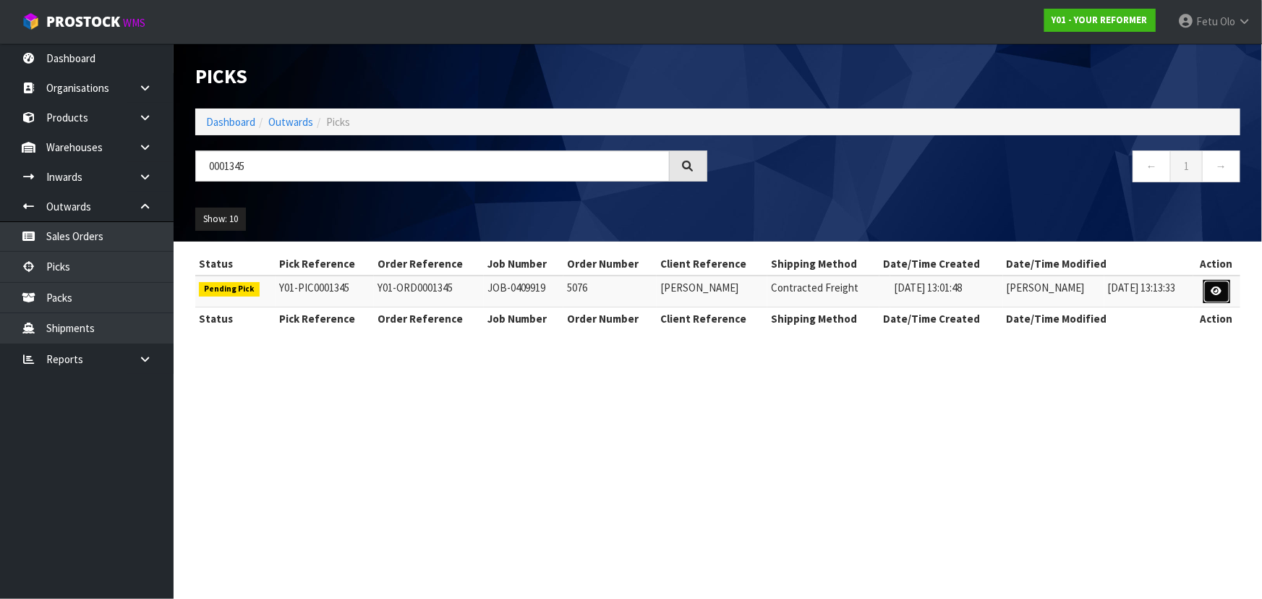
click at [1211, 297] on link at bounding box center [1216, 291] width 27 height 23
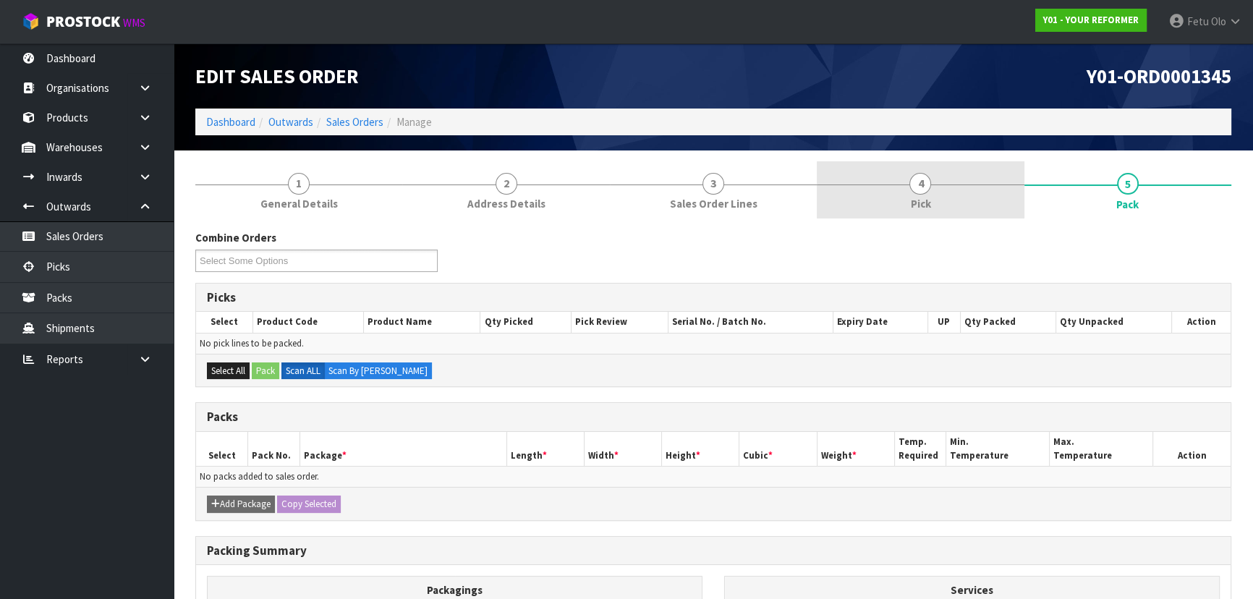
click at [958, 193] on link "4 Pick" at bounding box center [920, 189] width 207 height 57
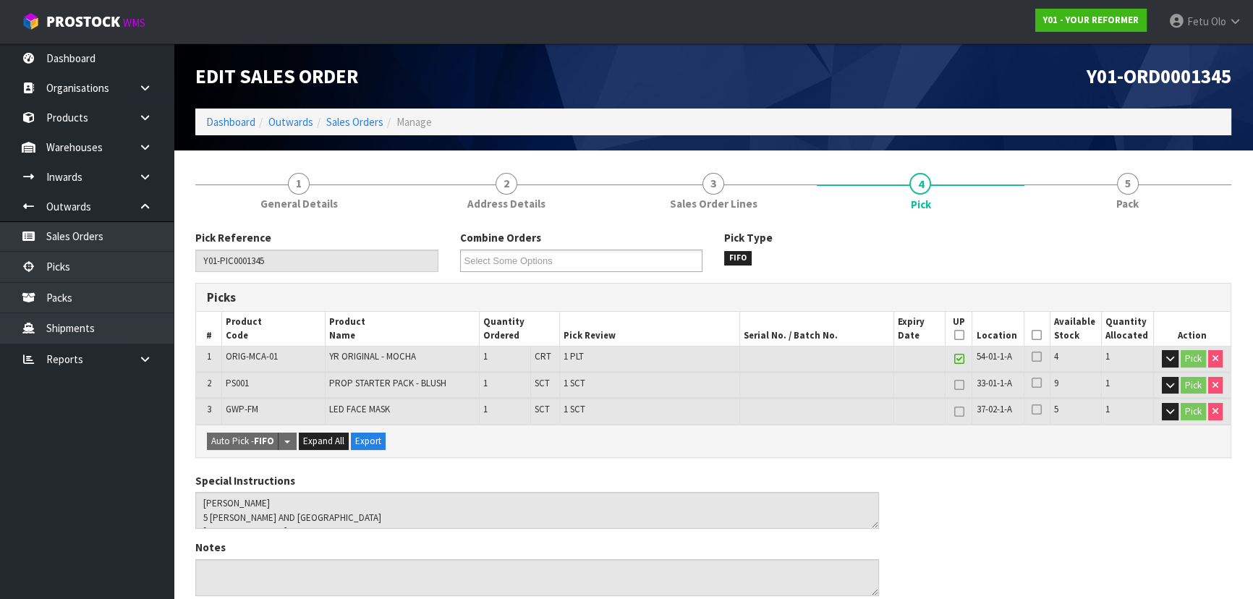
click at [1041, 335] on icon at bounding box center [1036, 335] width 10 height 1
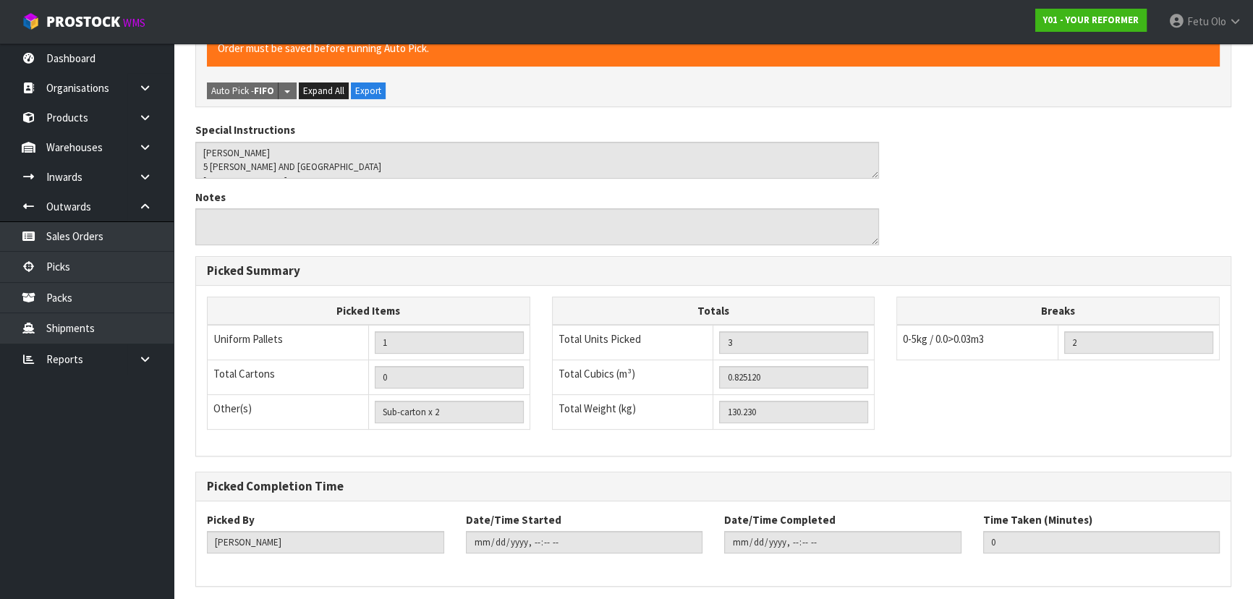
scroll to position [456, 0]
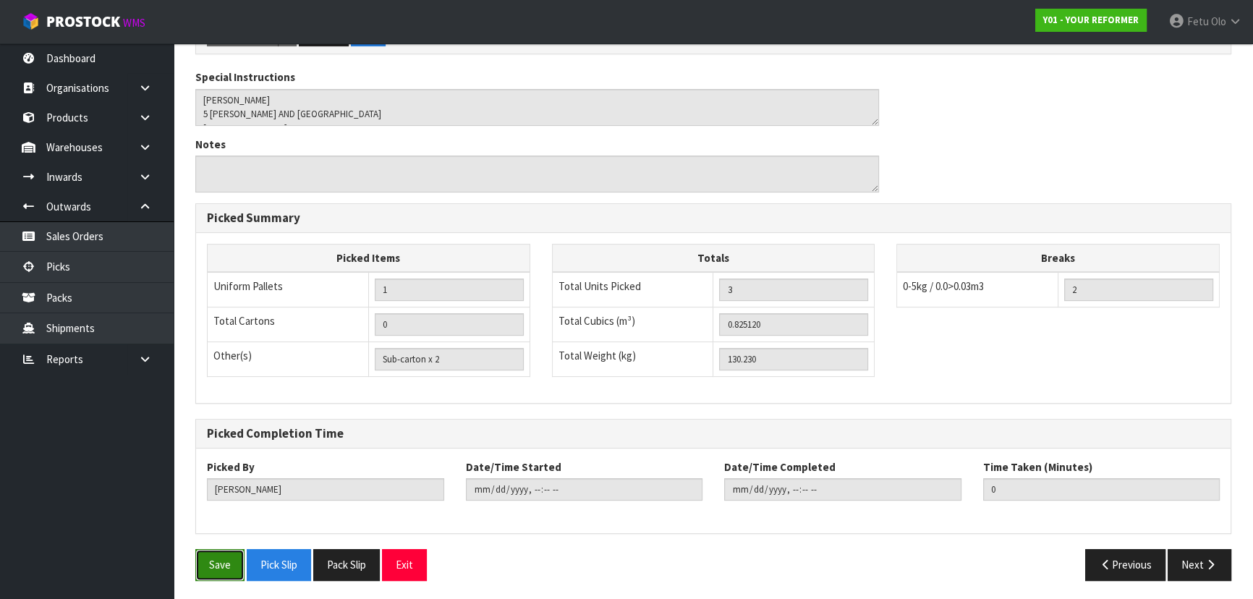
click at [219, 553] on button "Save" at bounding box center [219, 564] width 49 height 31
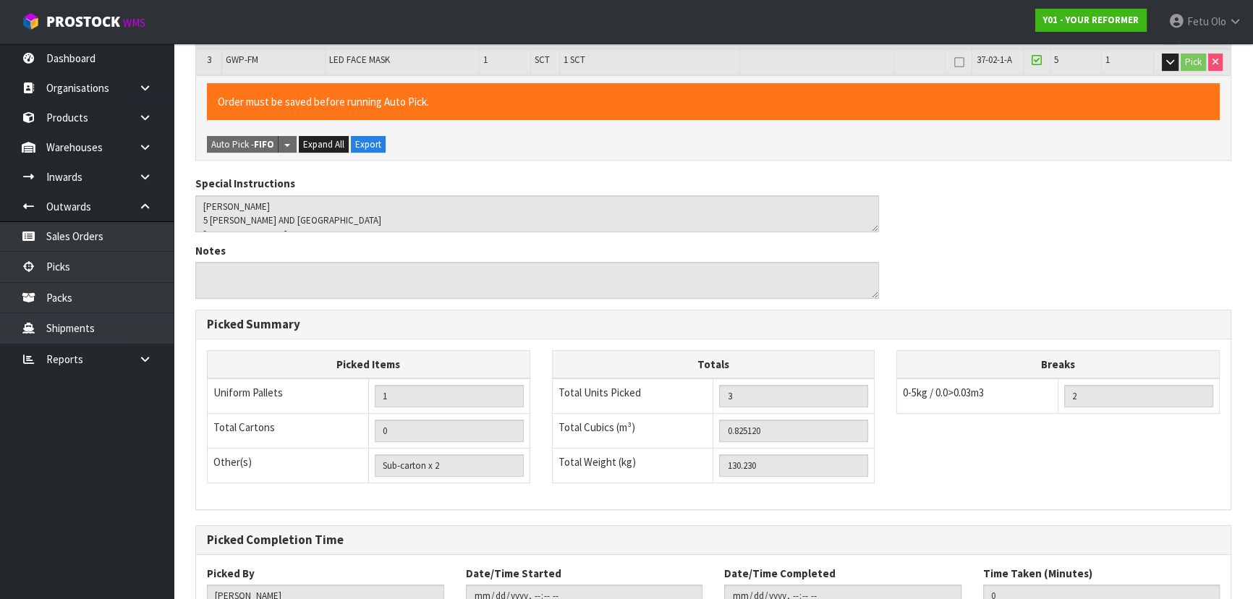
scroll to position [0, 0]
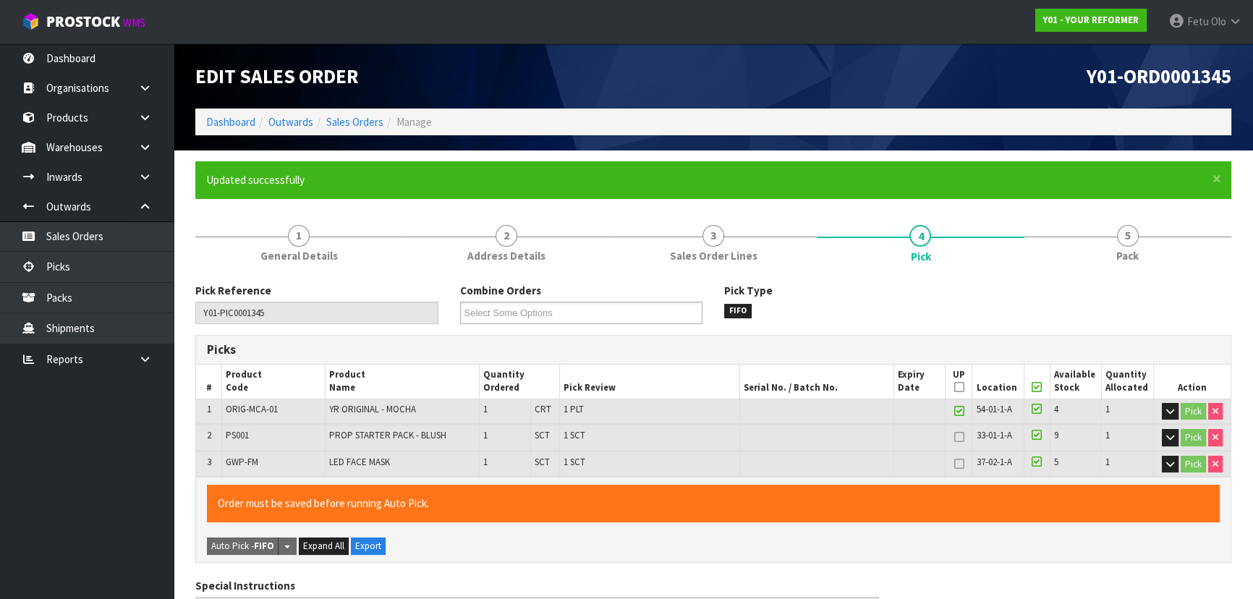
type input "Fetu Olo"
type input "[DATE]T10:37:08"
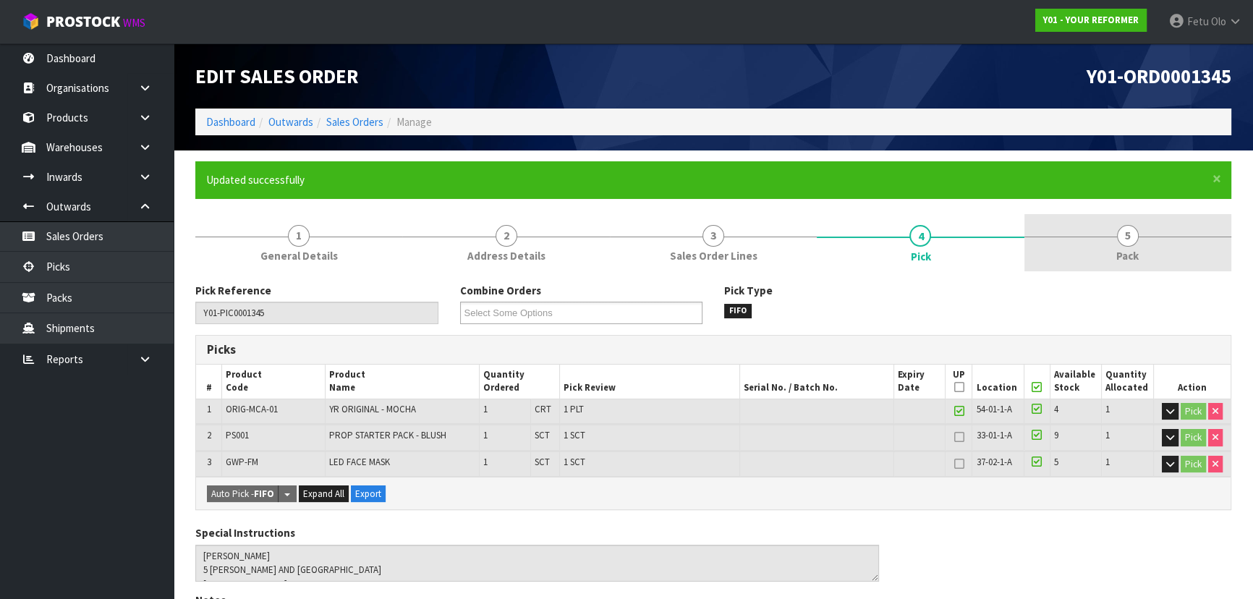
drag, startPoint x: 1138, startPoint y: 264, endPoint x: 1125, endPoint y: 267, distance: 12.6
click at [1136, 264] on link "5 Pack" at bounding box center [1127, 242] width 207 height 57
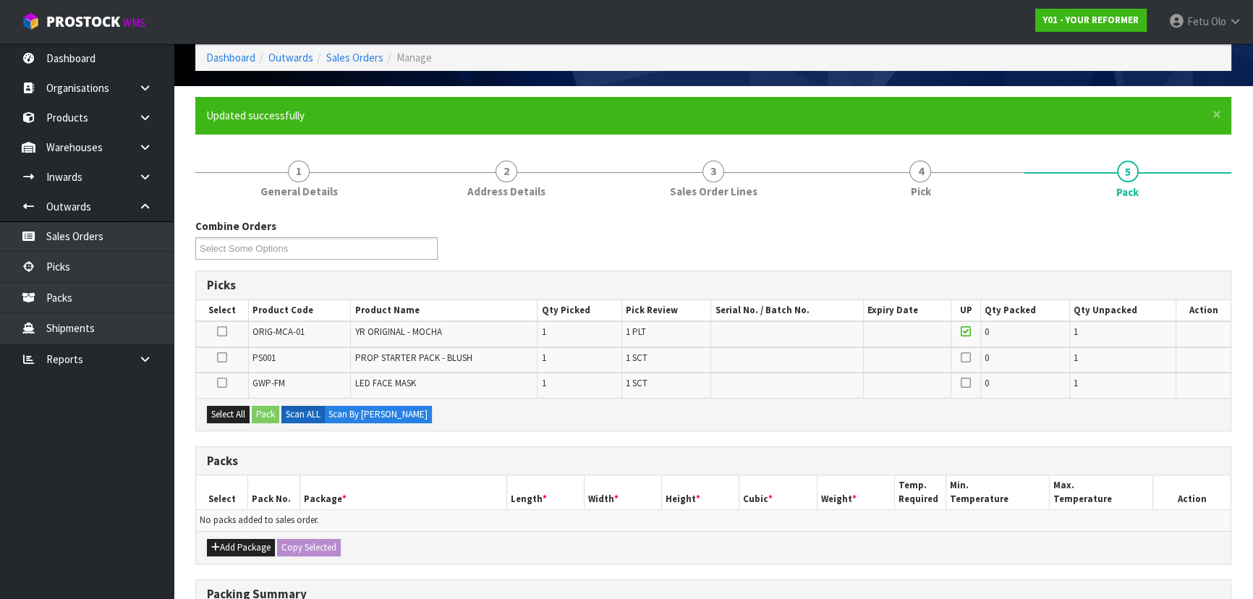
scroll to position [197, 0]
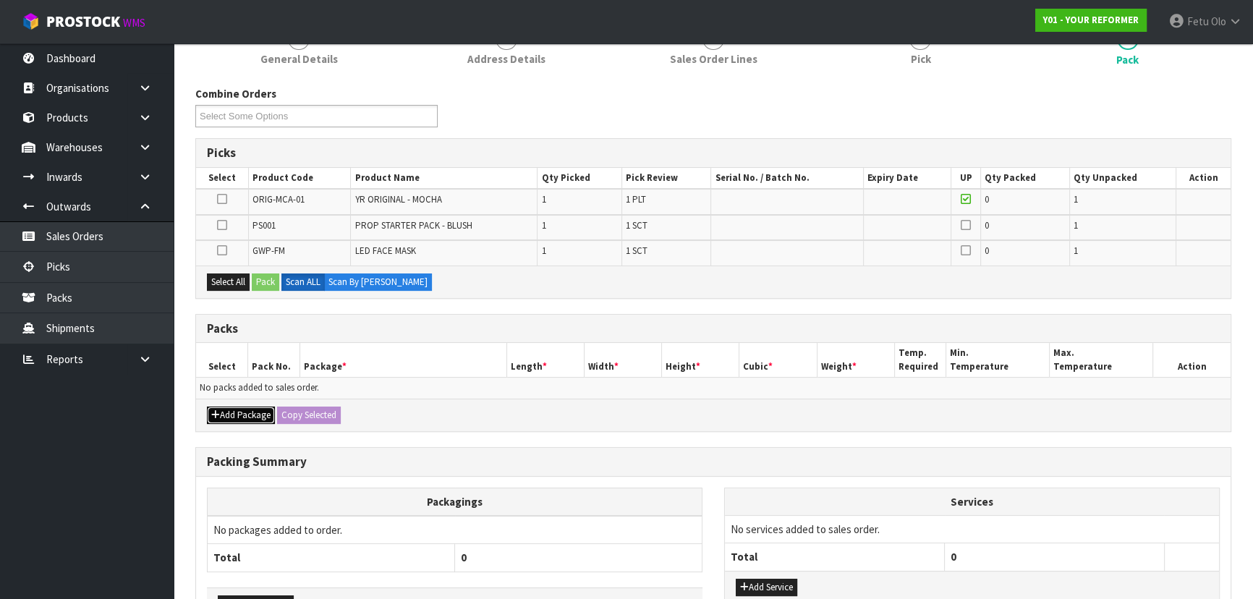
click at [226, 408] on button "Add Package" at bounding box center [241, 414] width 68 height 17
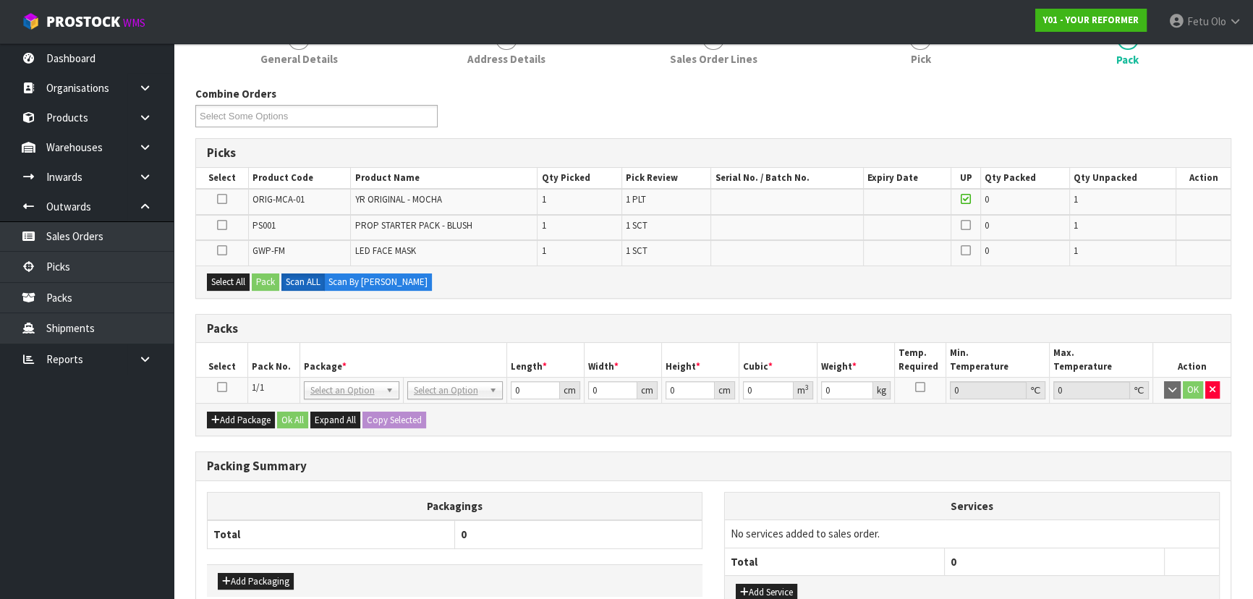
click at [220, 387] on icon at bounding box center [222, 387] width 10 height 1
click at [299, 363] on th "Package *" at bounding box center [402, 360] width 207 height 34
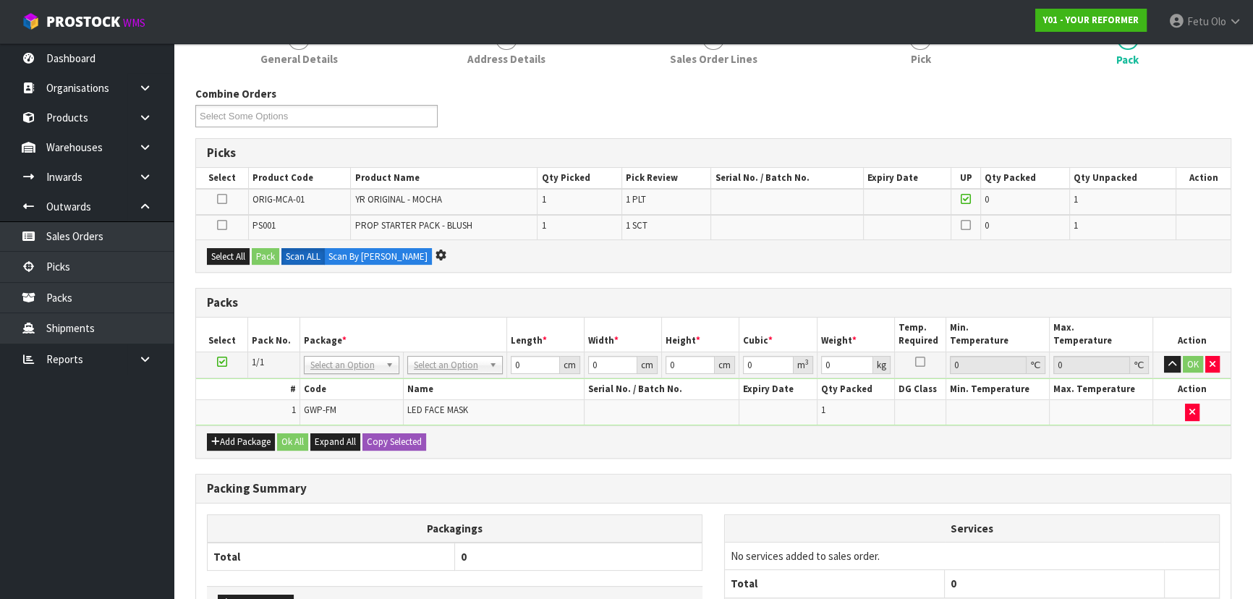
scroll to position [0, 0]
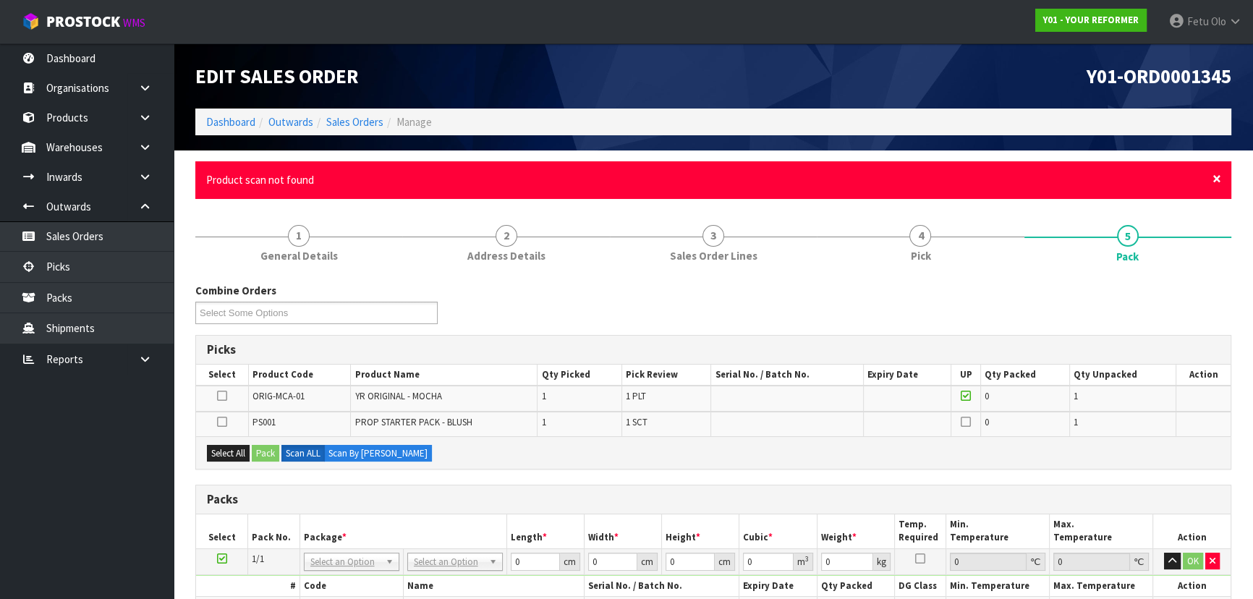
click at [1214, 176] on span "×" at bounding box center [1216, 179] width 9 height 20
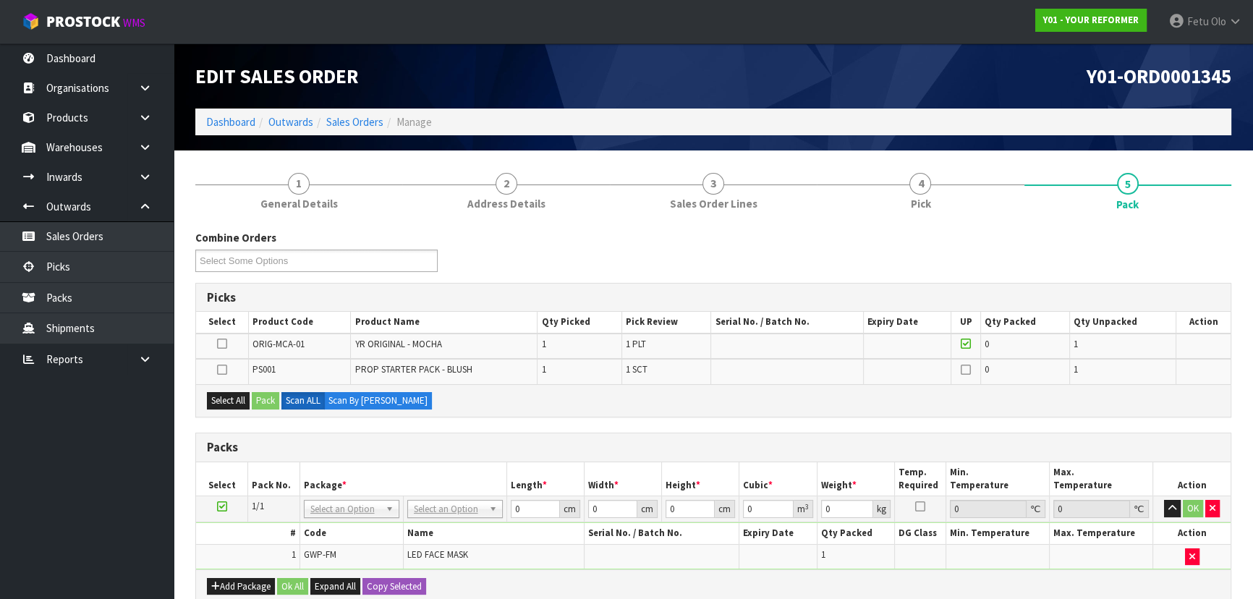
click at [219, 370] on icon at bounding box center [222, 370] width 10 height 1
click at [0, 0] on input "checkbox" at bounding box center [0, 0] width 0 height 0
click at [263, 398] on button "Pack" at bounding box center [265, 400] width 27 height 17
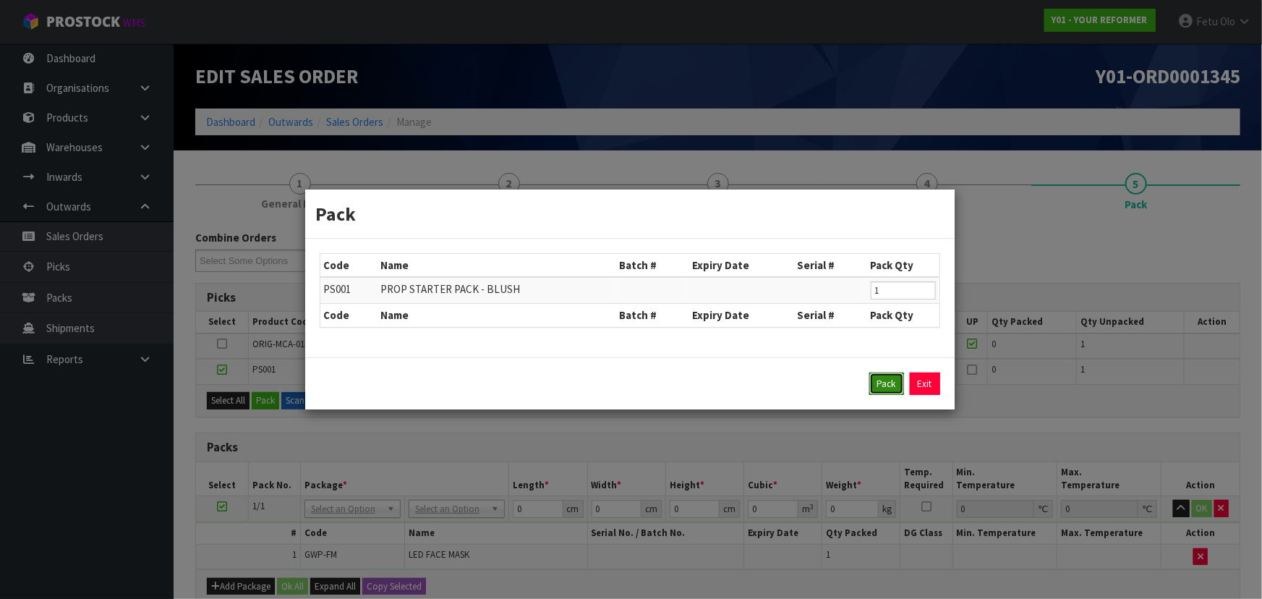
click at [890, 389] on button "Pack" at bounding box center [886, 383] width 35 height 23
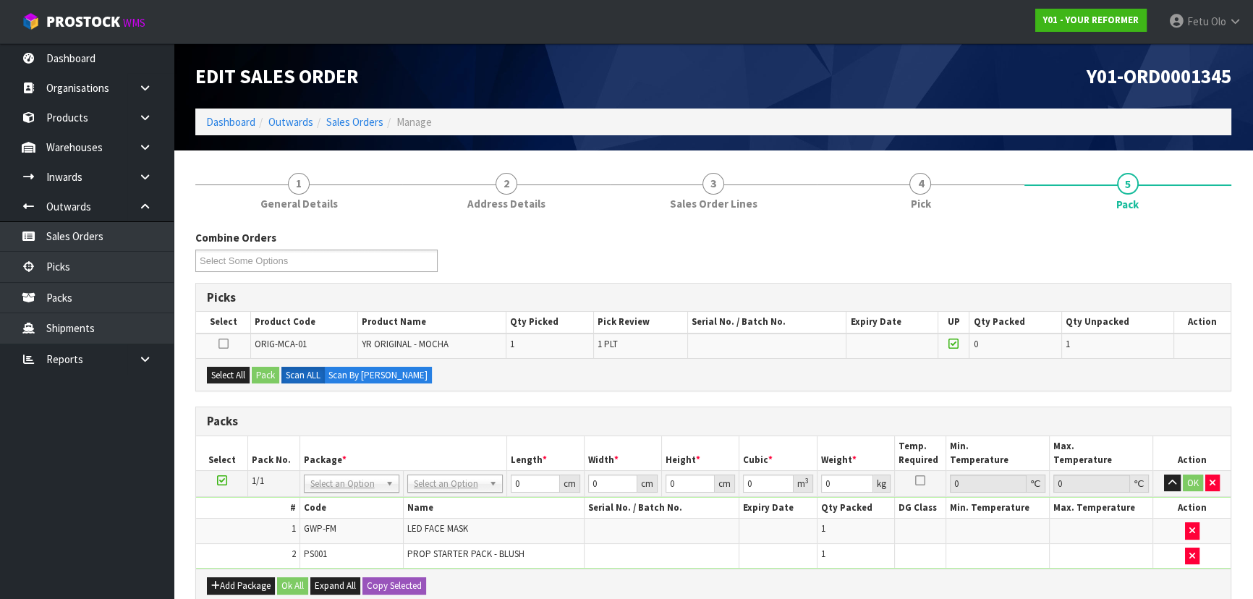
click at [222, 480] on icon at bounding box center [222, 480] width 10 height 1
click at [333, 446] on th "Package *" at bounding box center [402, 453] width 207 height 34
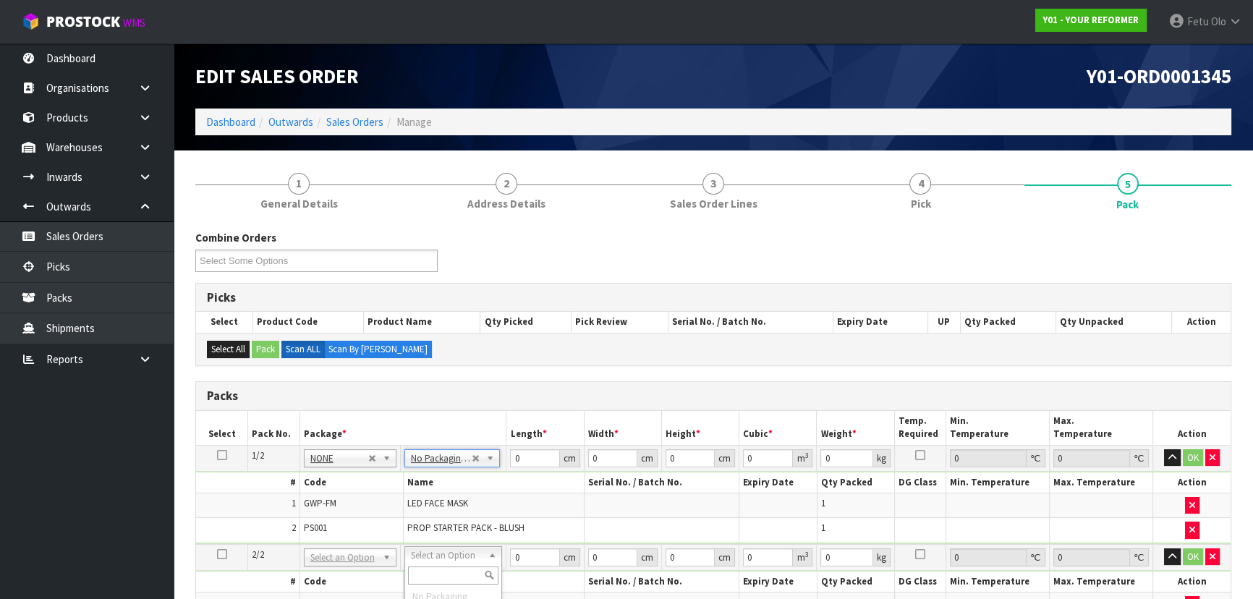
click at [427, 576] on input "text" at bounding box center [453, 575] width 90 height 18
type input "U"
type input "126"
drag, startPoint x: 519, startPoint y: 459, endPoint x: 433, endPoint y: 482, distance: 89.1
click at [441, 477] on tbody "1/2 NONE 007-001 007-002 007-004 007-009 007-013 007-014 007-015 007-017 007-01…" at bounding box center [713, 494] width 1034 height 99
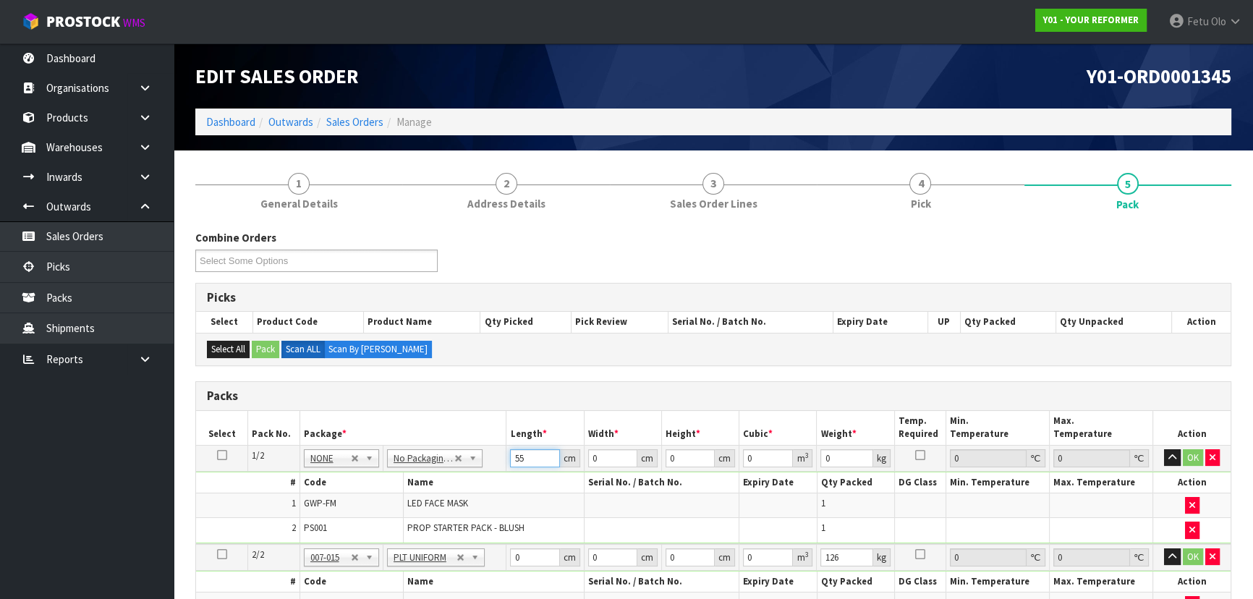
type input "55"
type input "41"
type input "1"
type input "0.002255"
type input "14"
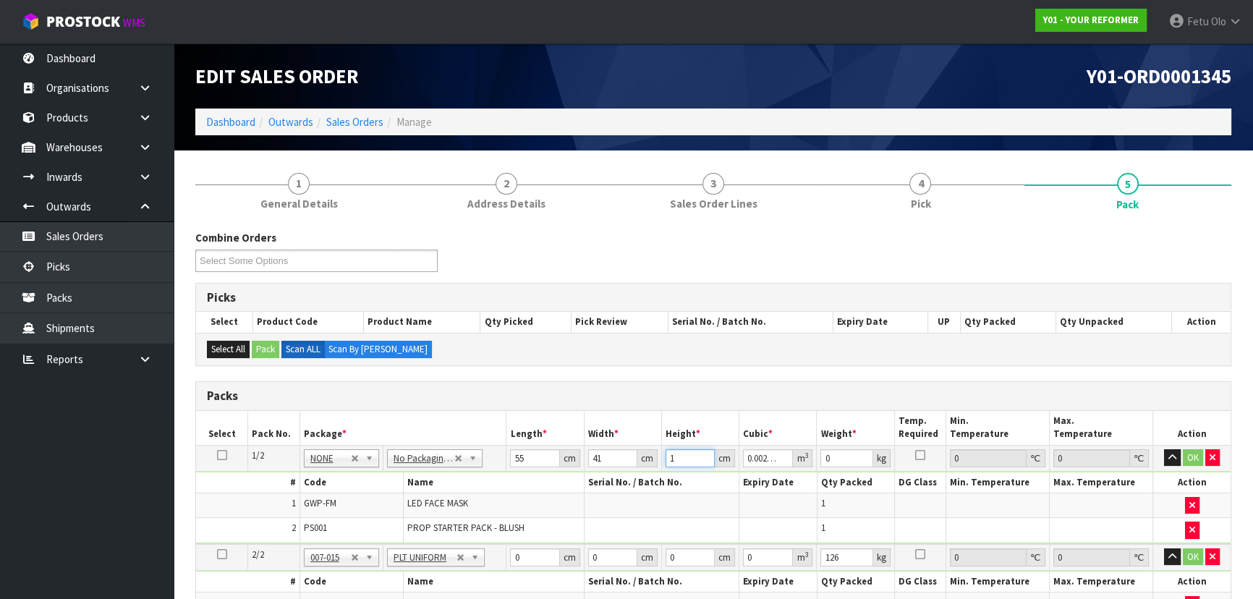
type input "0.03157"
type input "14"
type input "6"
click button "OK" at bounding box center [1193, 457] width 20 height 17
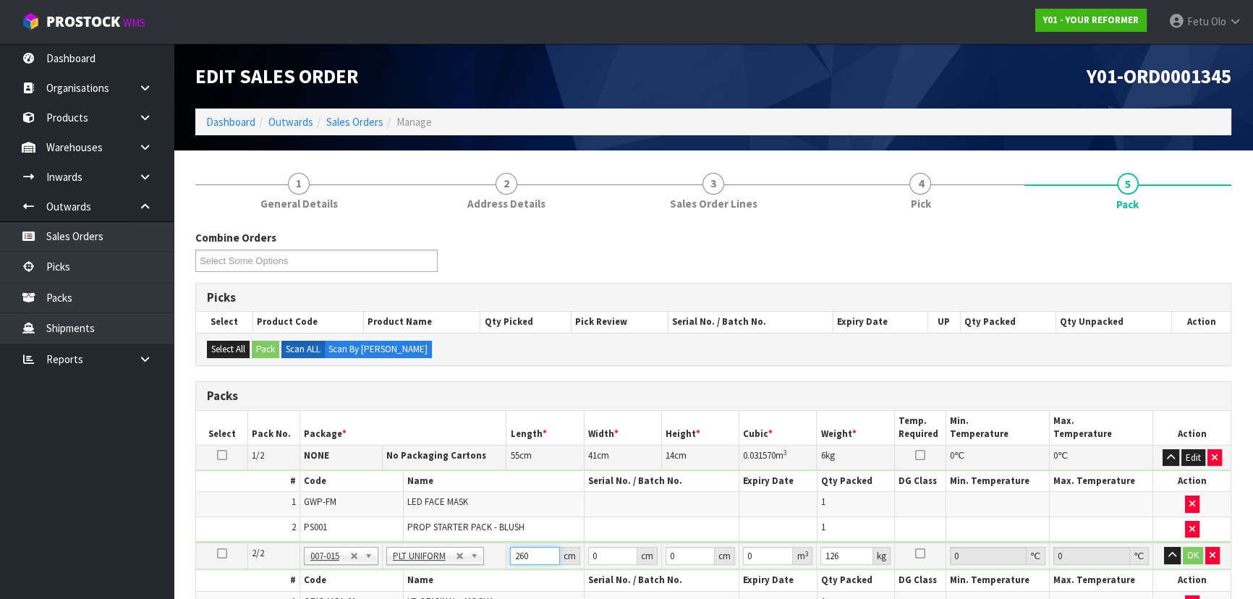
type input "260"
type input "743"
click at [520, 563] on input "260" at bounding box center [534, 556] width 49 height 18
type input "260"
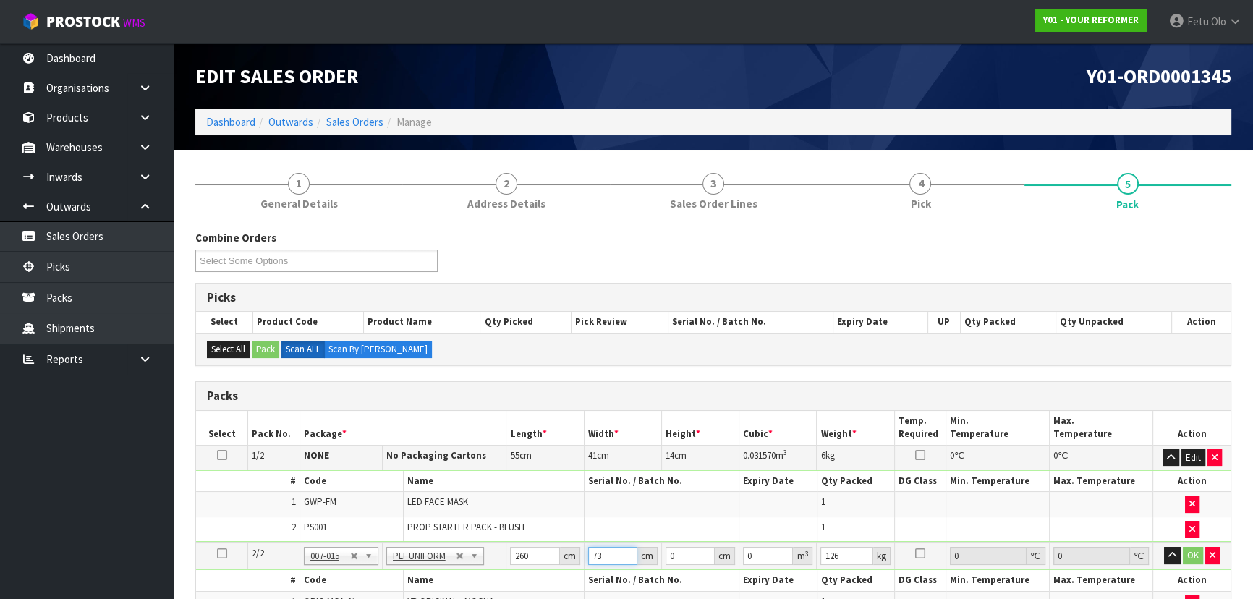
type input "73"
type input "4"
type input "0.07592"
type input "41"
type input "0.77818"
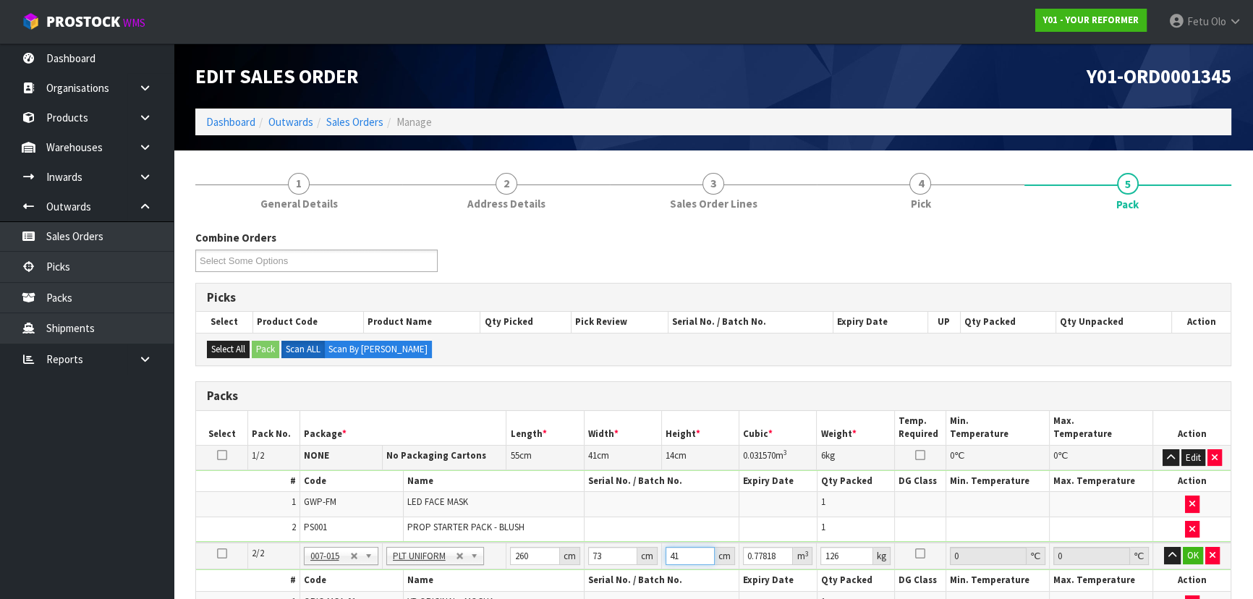
type input "41"
type input "1"
drag, startPoint x: 838, startPoint y: 555, endPoint x: 648, endPoint y: 587, distance: 192.1
click at [656, 586] on tbody "2/2 NONE 007-001 007-002 007-004 007-009 007-013 007-014 007-015 007-017 007-01…" at bounding box center [713, 579] width 1034 height 74
type input "126"
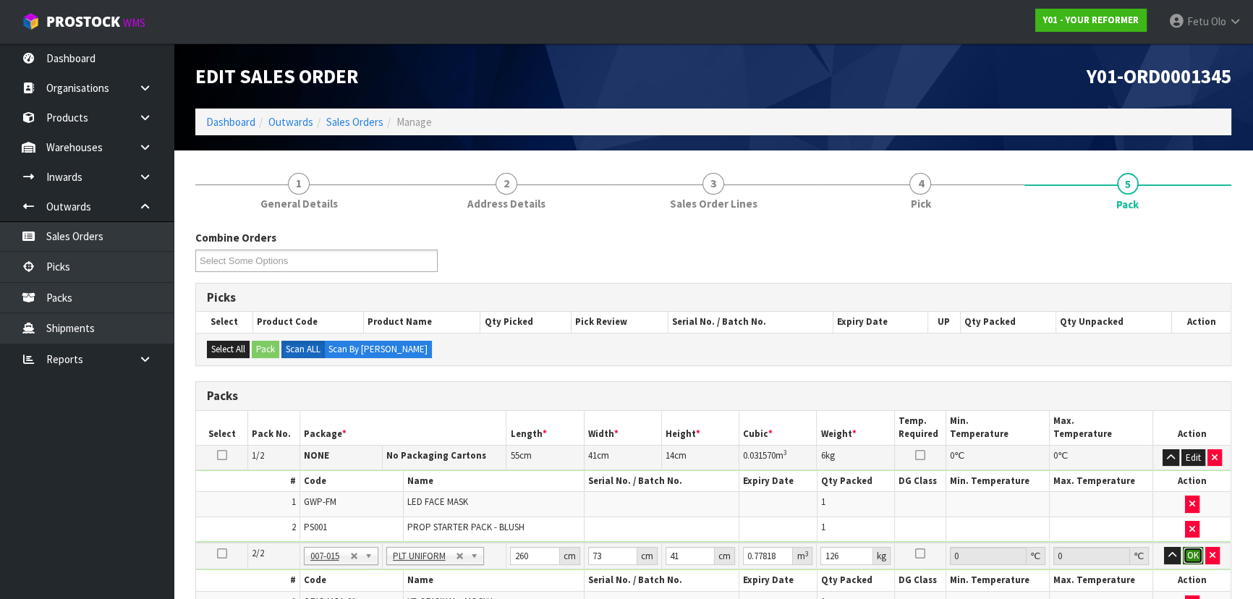
click button "OK" at bounding box center [1193, 555] width 20 height 17
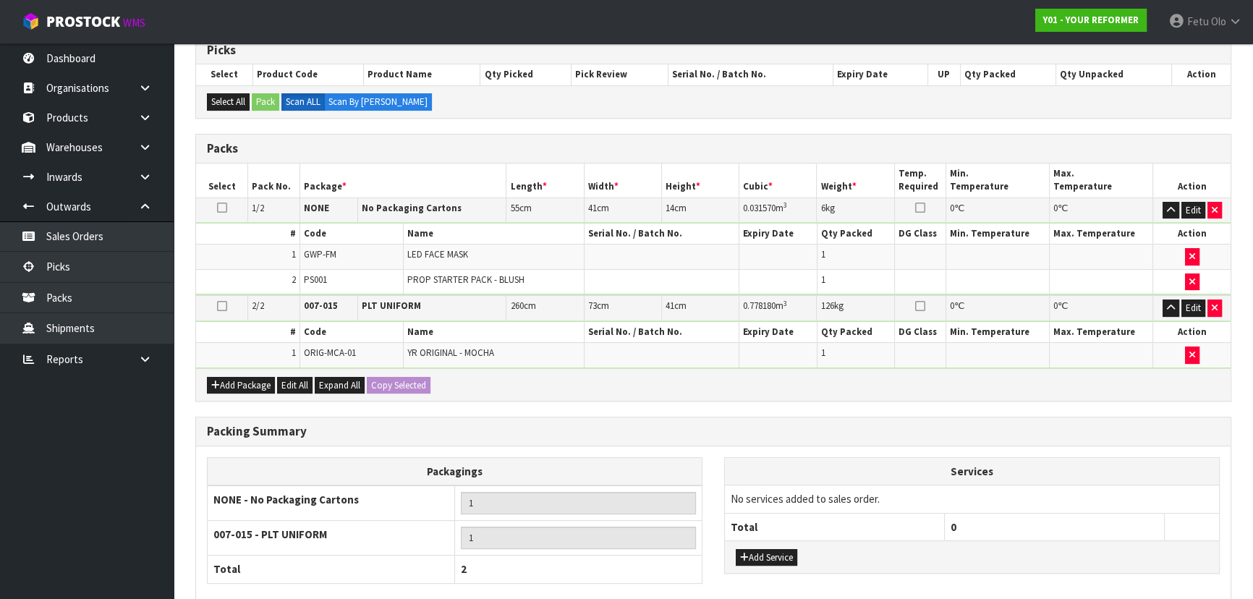
scroll to position [328, 0]
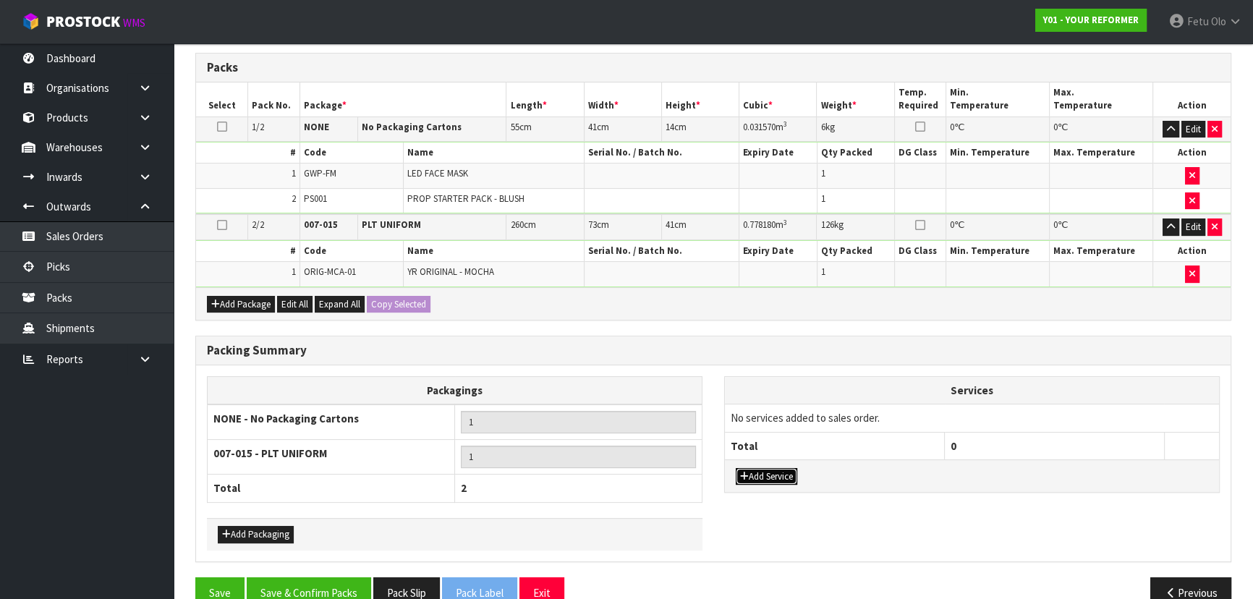
click at [749, 476] on button "Add Service" at bounding box center [766, 476] width 61 height 17
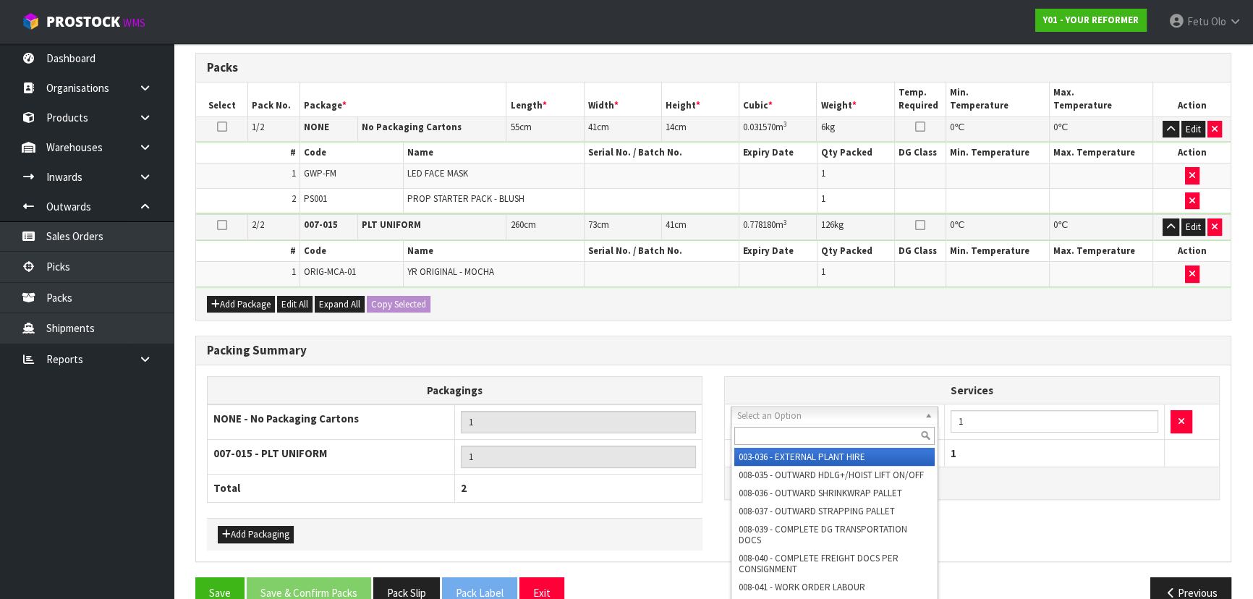
click at [781, 430] on input "text" at bounding box center [834, 436] width 200 height 18
type input "U"
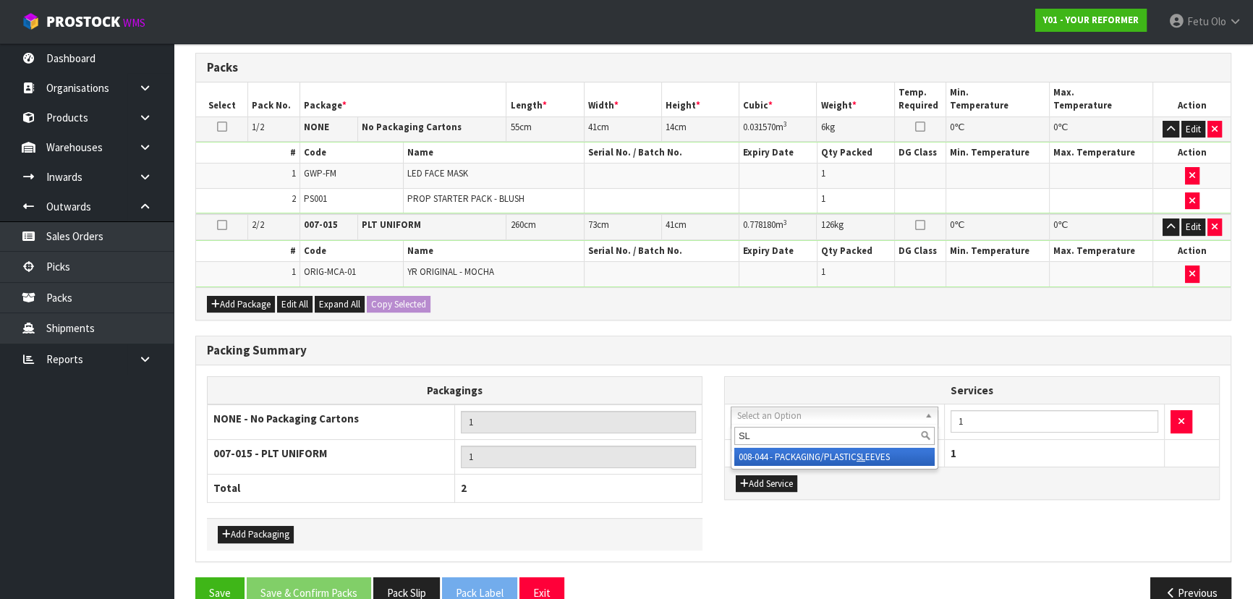
type input "SL"
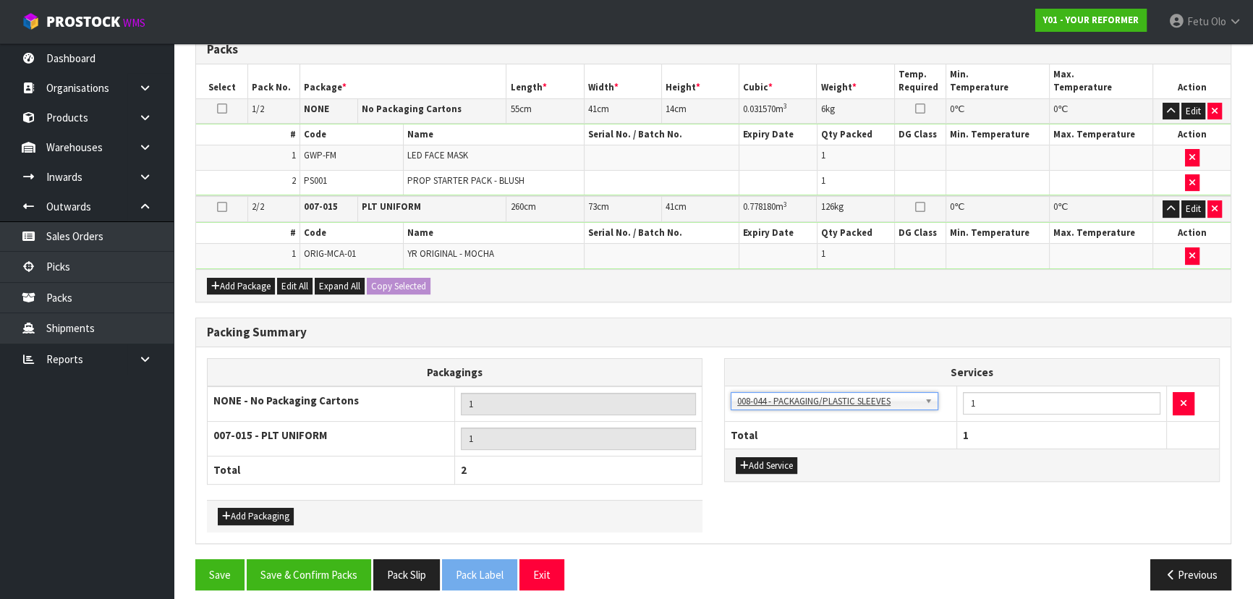
scroll to position [354, 0]
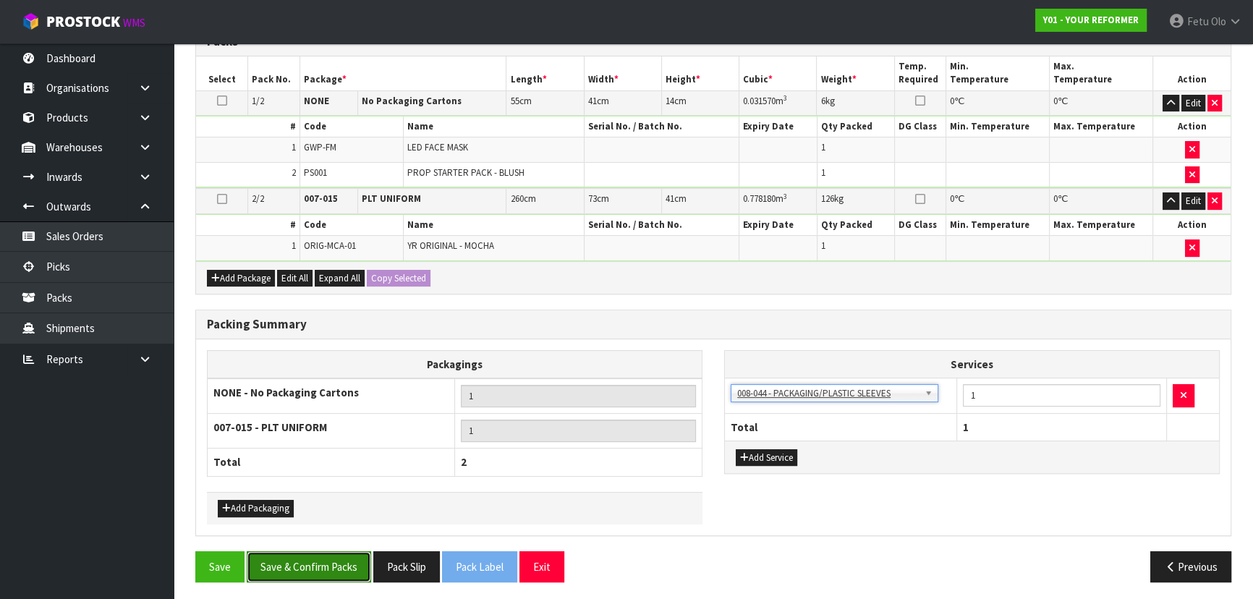
click at [333, 555] on button "Save & Confirm Packs" at bounding box center [309, 566] width 124 height 31
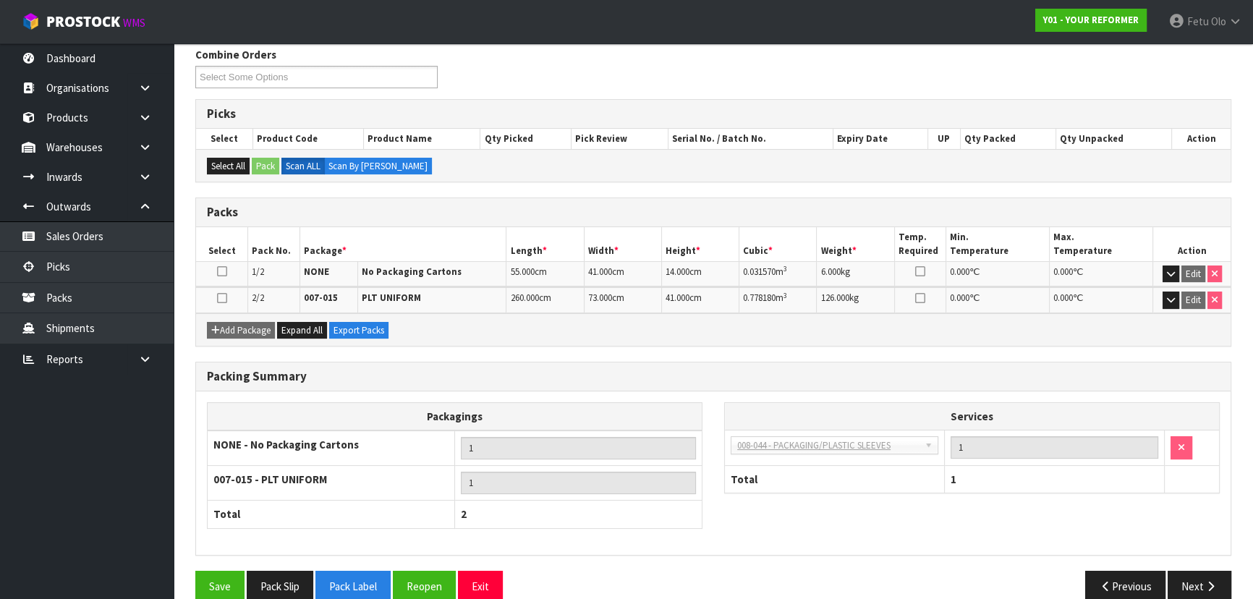
scroll to position [257, 0]
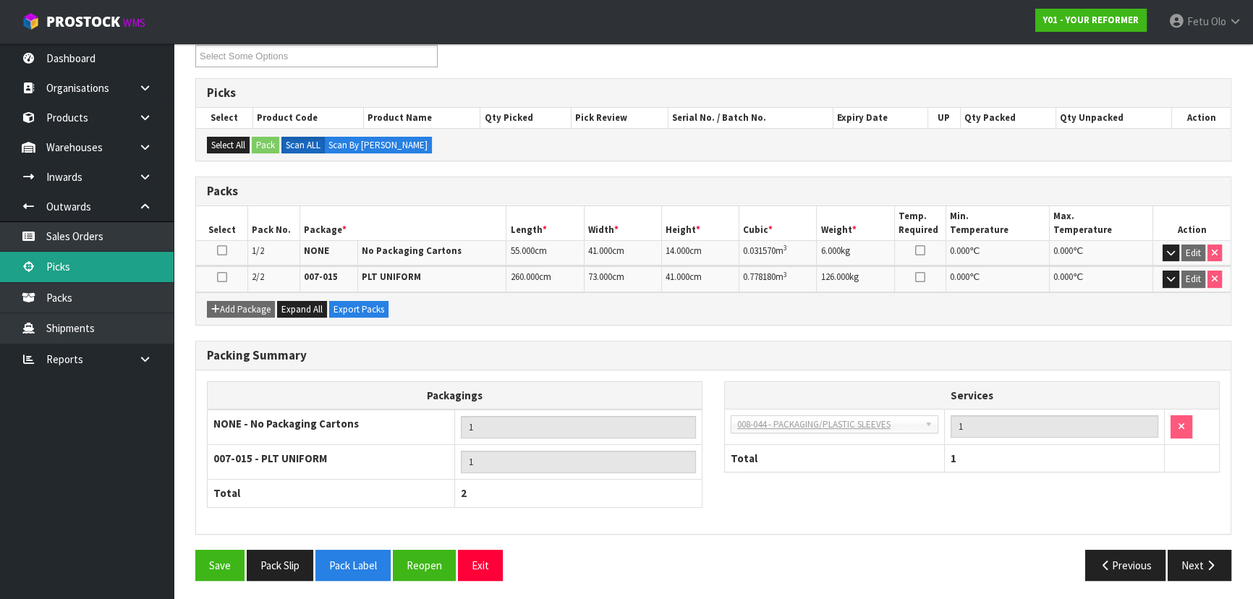
click at [27, 260] on link "Picks" at bounding box center [87, 267] width 174 height 30
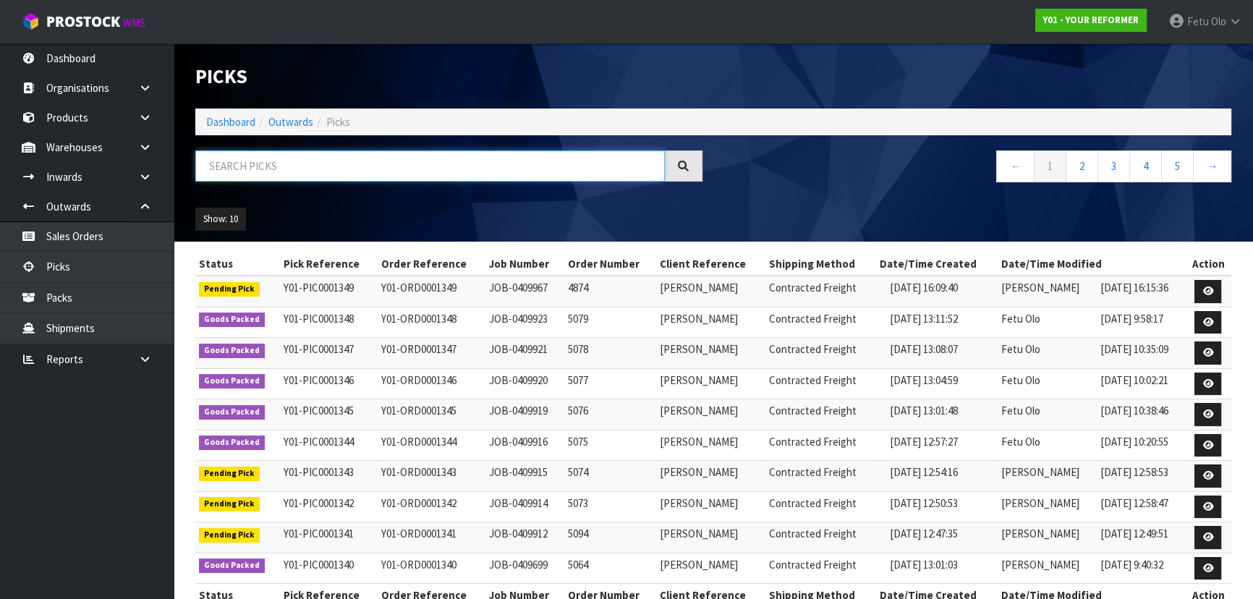
click at [426, 165] on input "text" at bounding box center [429, 165] width 469 height 31
type input "001349"
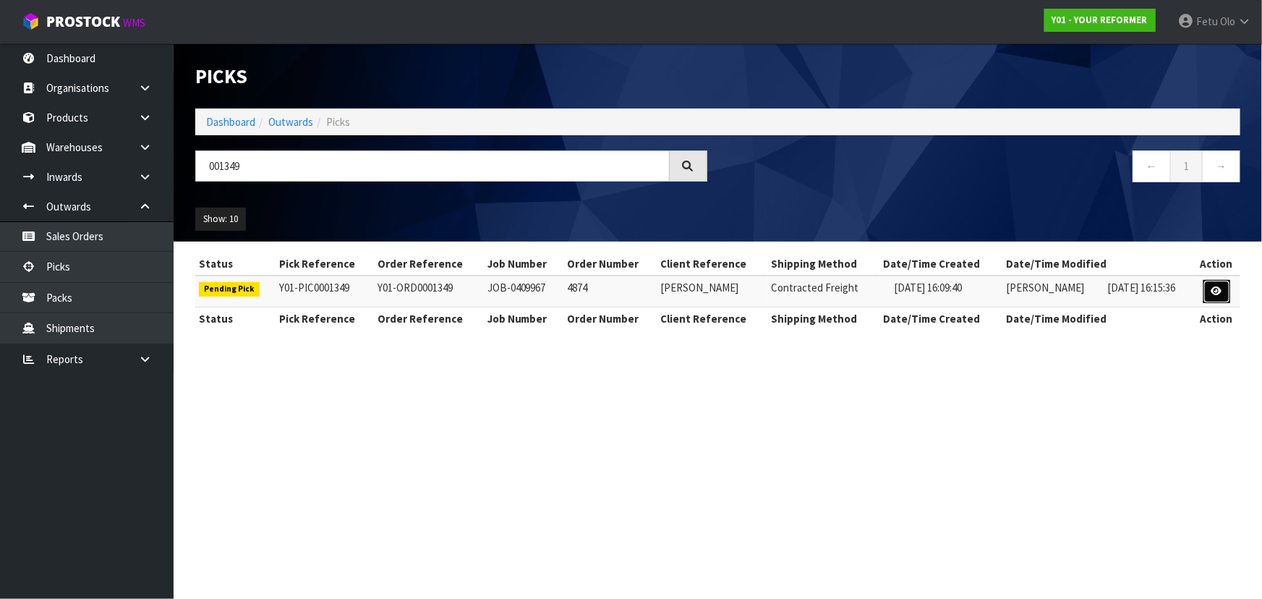
click at [1220, 297] on link at bounding box center [1216, 291] width 27 height 23
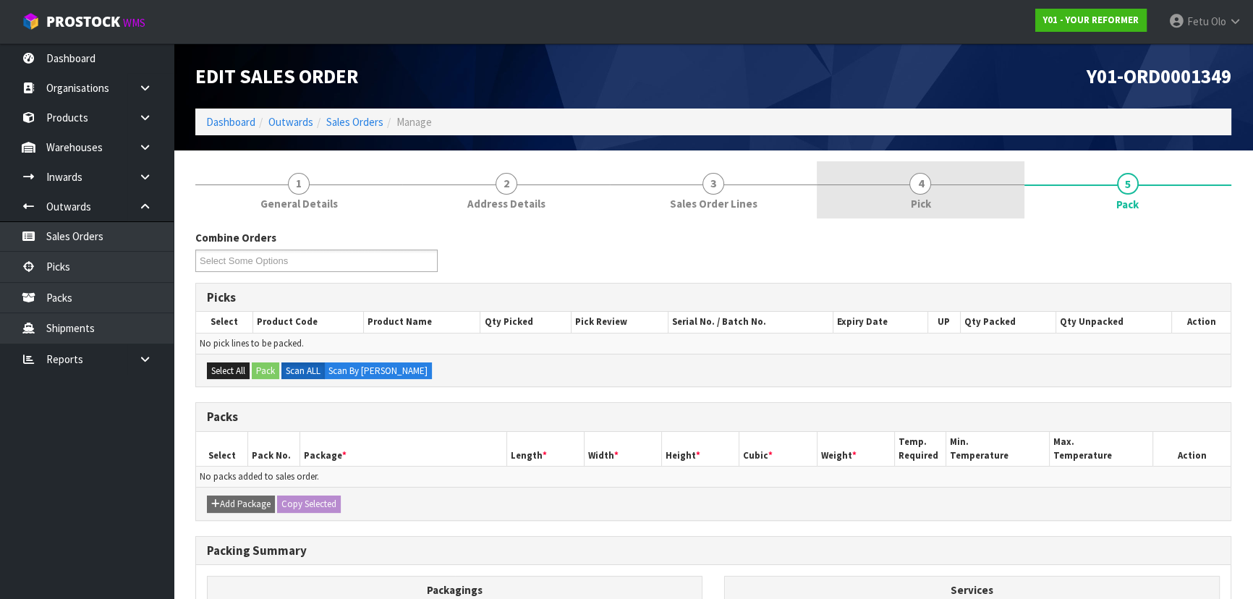
click at [919, 202] on span "Pick" at bounding box center [920, 203] width 20 height 15
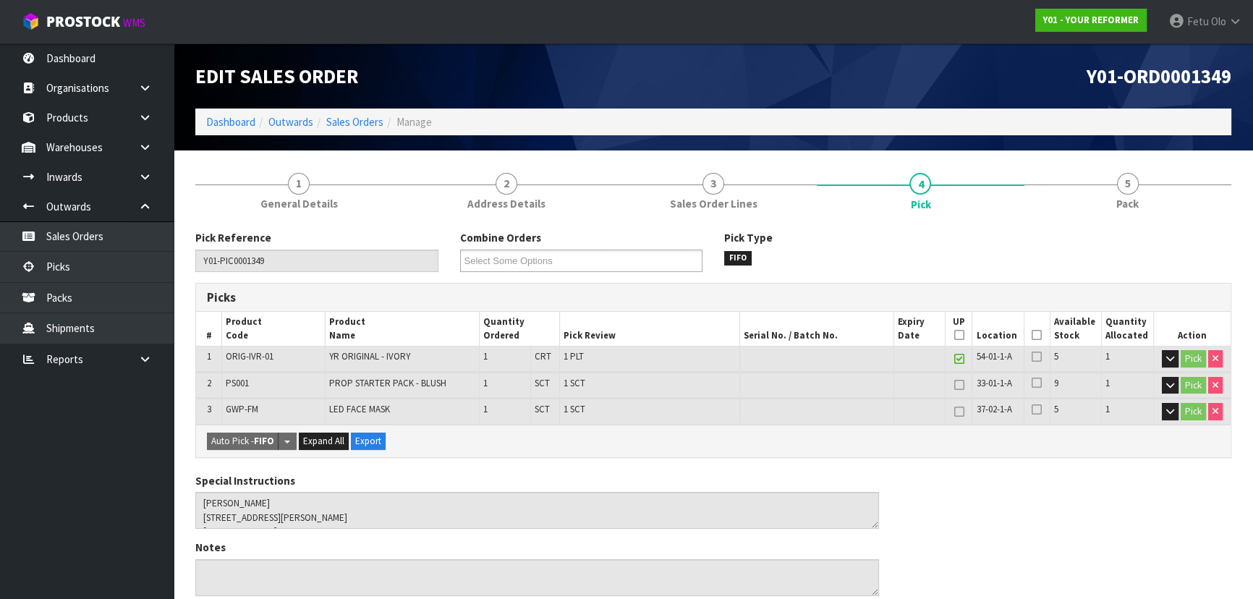
click at [1035, 335] on icon at bounding box center [1036, 335] width 10 height 1
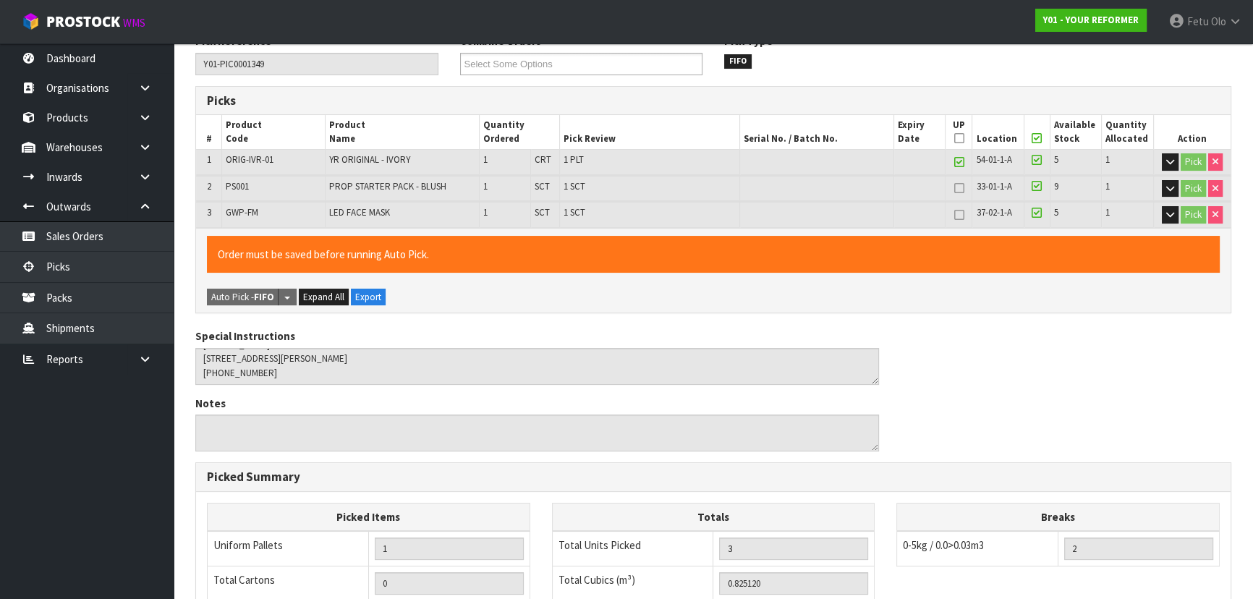
scroll to position [56, 0]
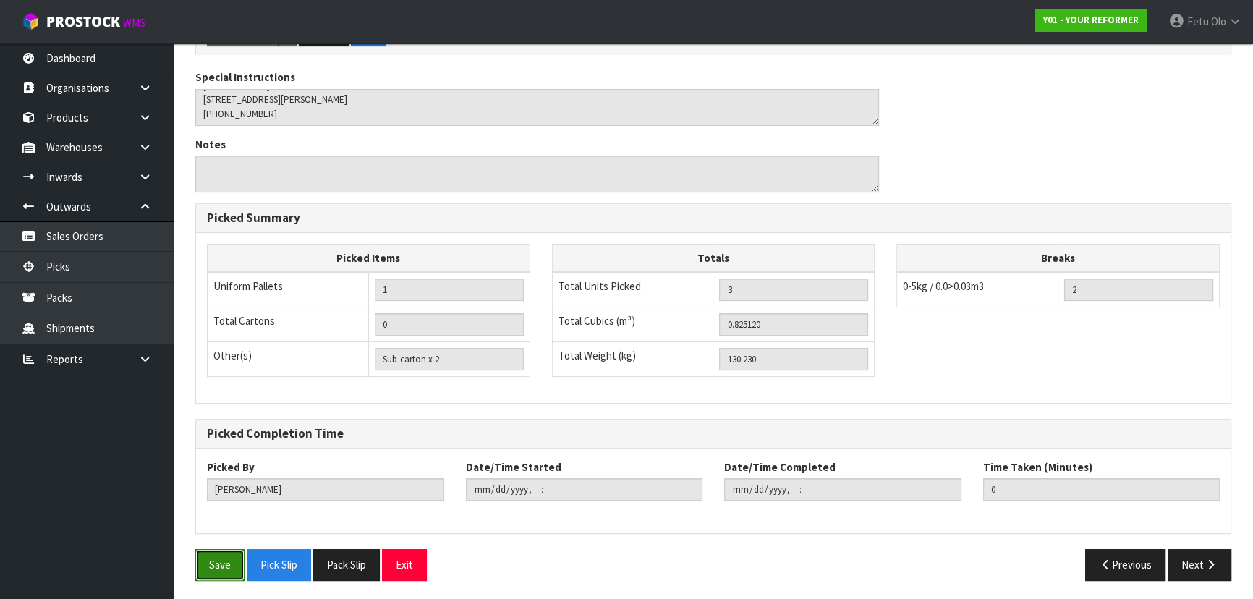
click at [214, 561] on button "Save" at bounding box center [219, 564] width 49 height 31
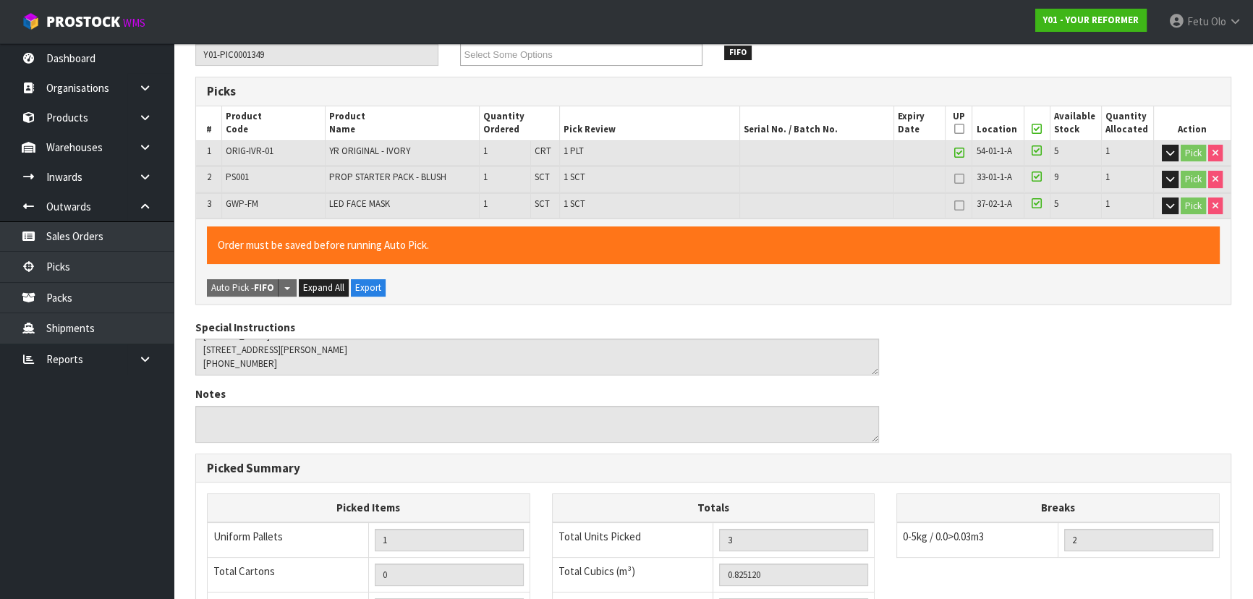
scroll to position [0, 0]
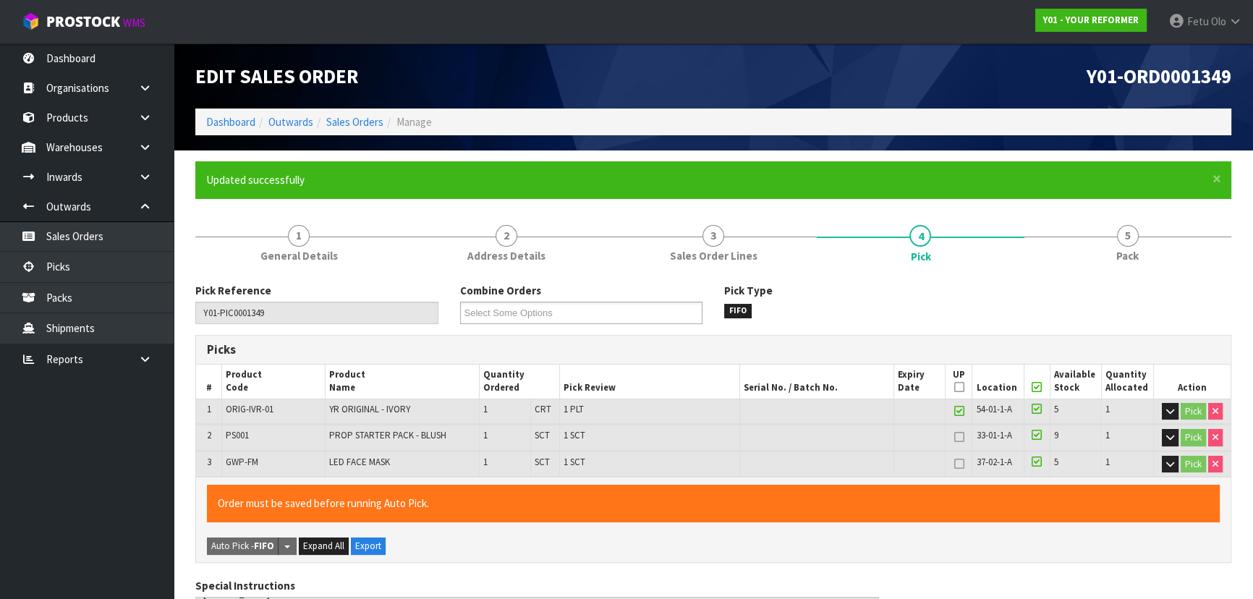
type input "Fetu Olo"
type input "[DATE]T10:47:57"
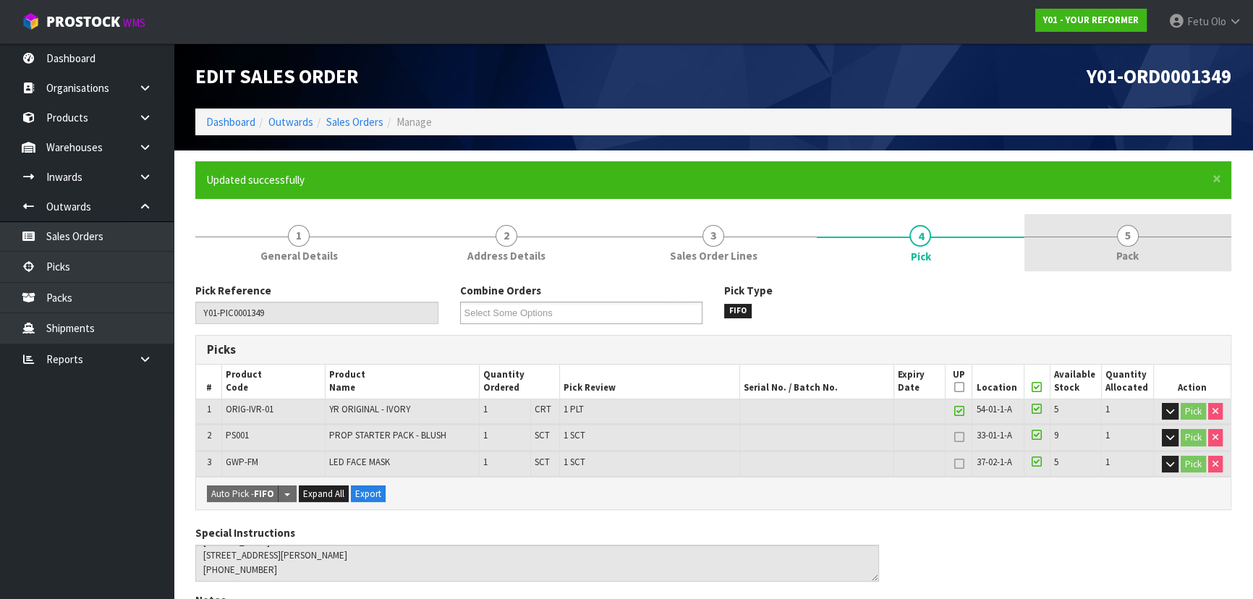
click at [1152, 242] on link "5 Pack" at bounding box center [1127, 242] width 207 height 57
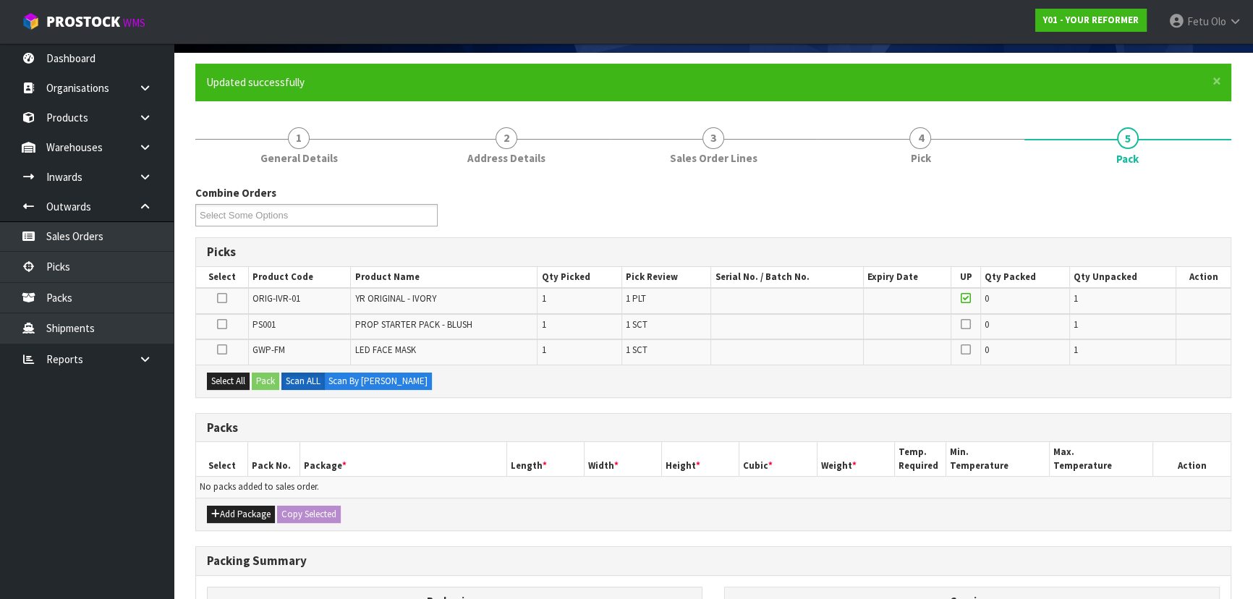
scroll to position [197, 0]
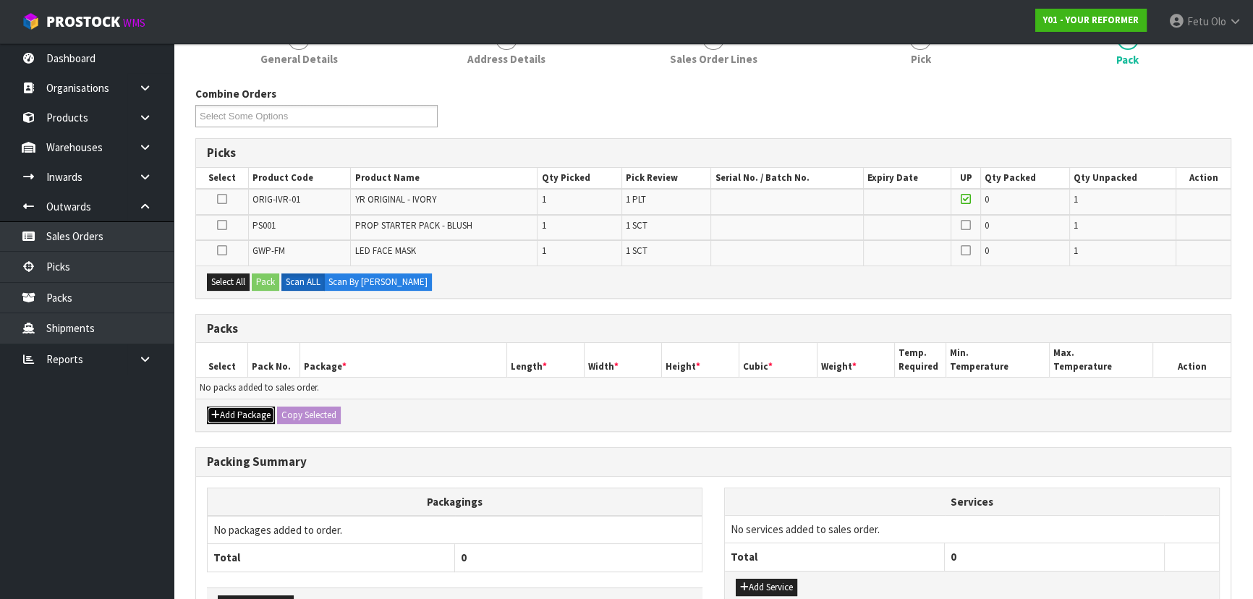
click at [224, 412] on button "Add Package" at bounding box center [241, 414] width 68 height 17
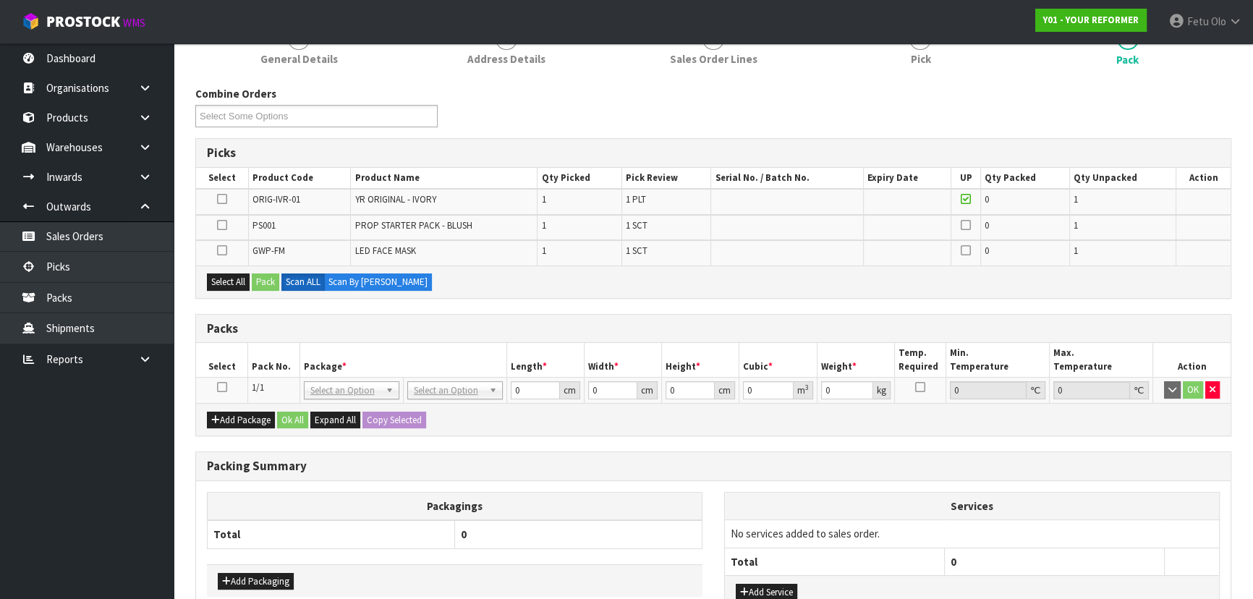
click at [217, 387] on icon at bounding box center [222, 387] width 10 height 1
click at [304, 347] on th "Package *" at bounding box center [402, 360] width 207 height 34
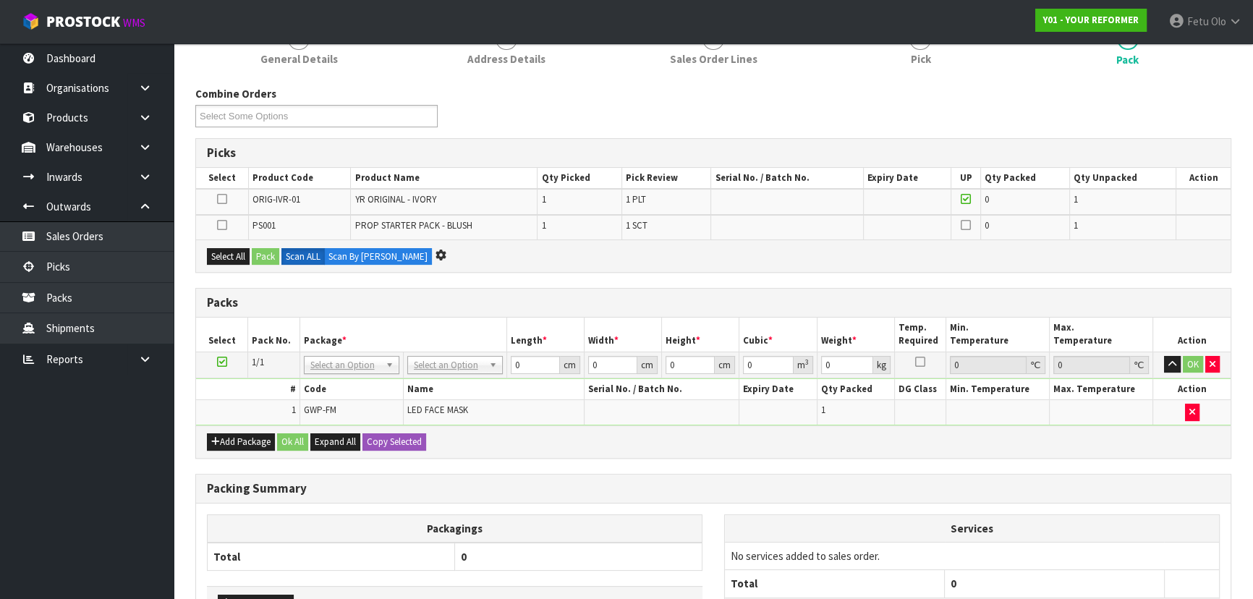
scroll to position [0, 0]
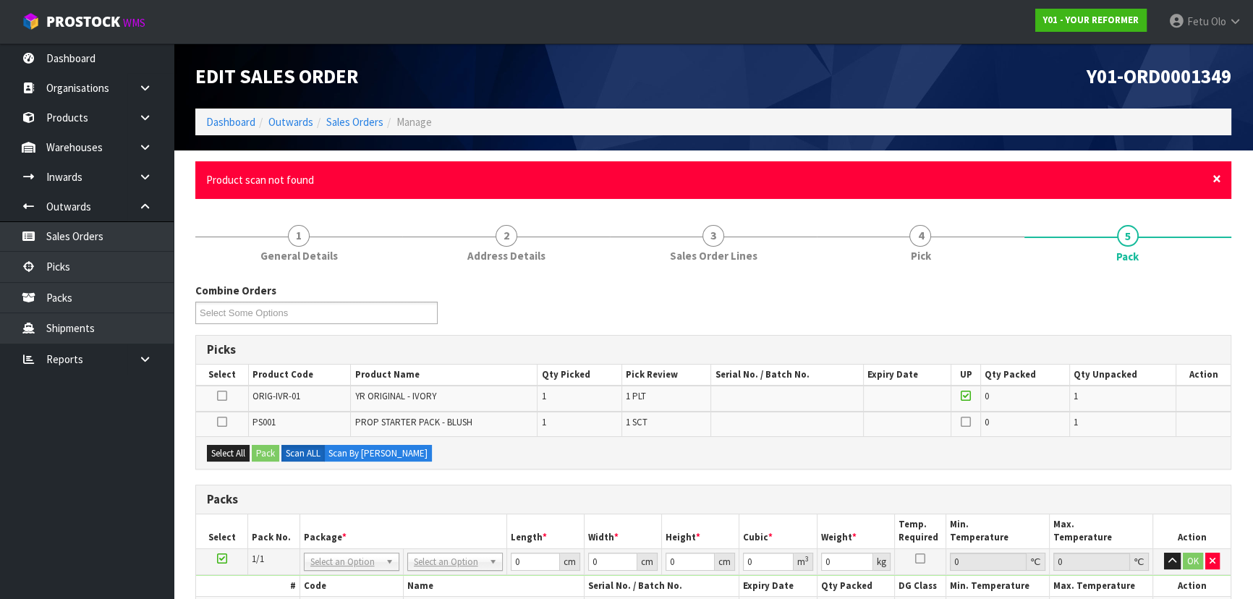
click at [1215, 179] on span "×" at bounding box center [1216, 179] width 9 height 20
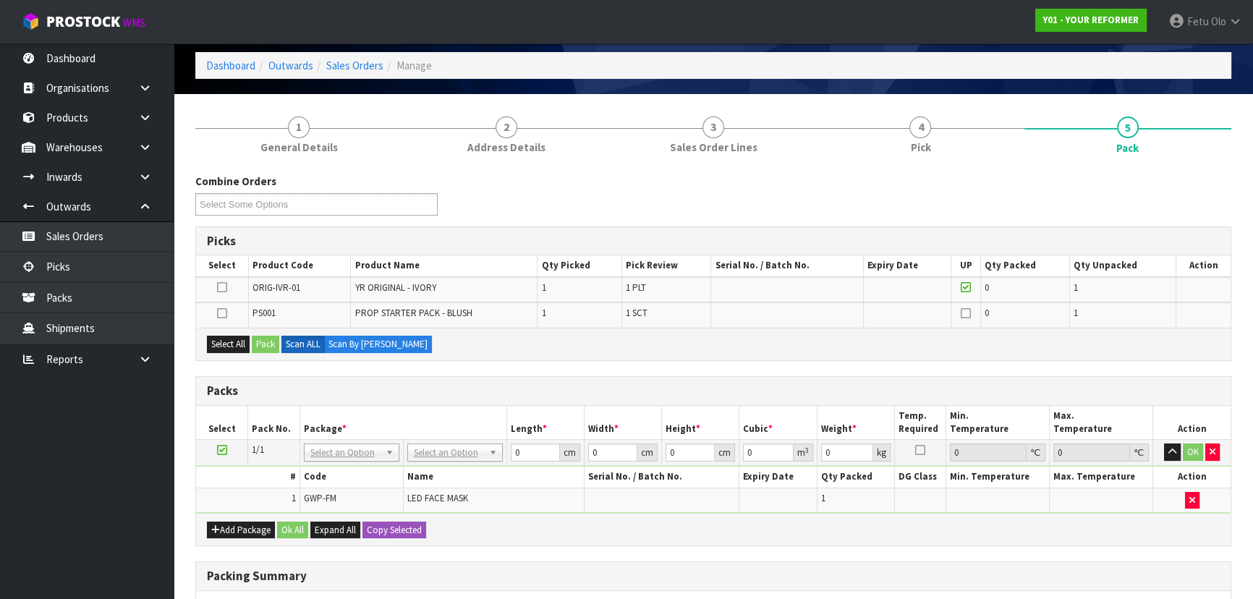
scroll to position [131, 0]
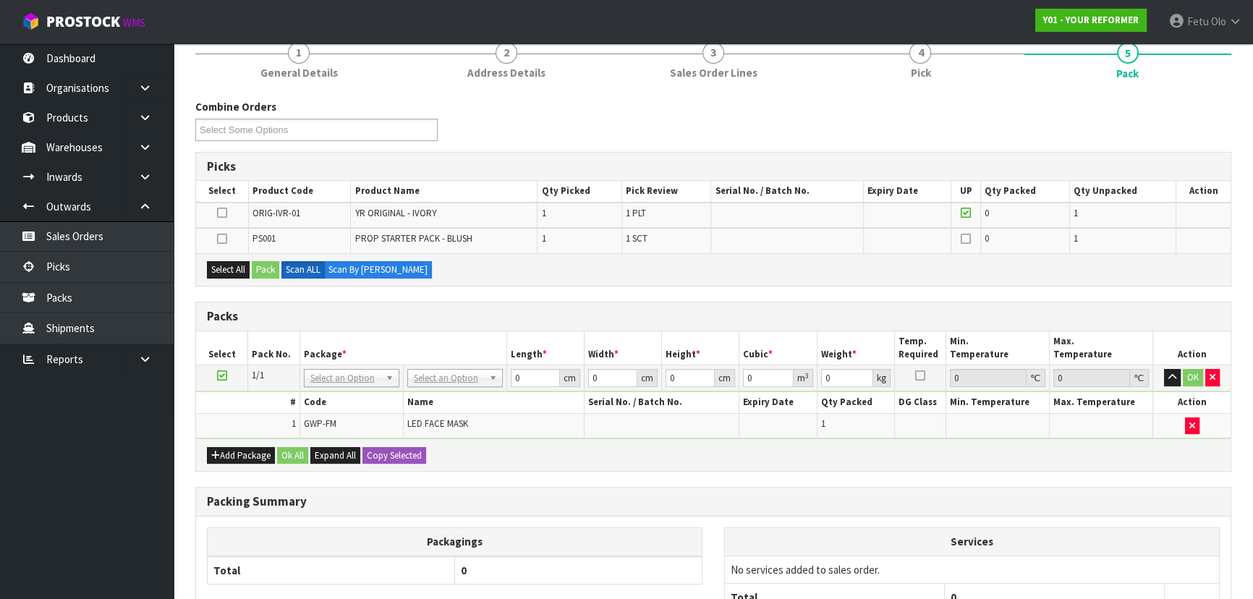
click at [223, 239] on icon at bounding box center [222, 239] width 10 height 1
click at [0, 0] on input "checkbox" at bounding box center [0, 0] width 0 height 0
click at [270, 268] on button "Pack" at bounding box center [265, 269] width 27 height 17
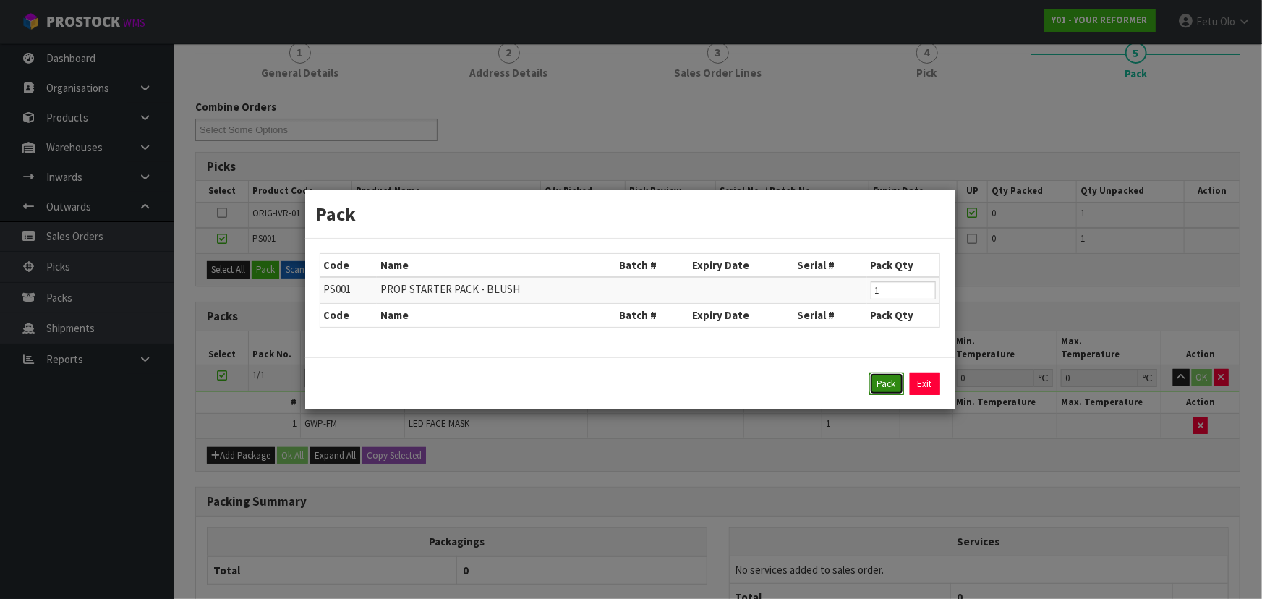
click at [890, 381] on button "Pack" at bounding box center [886, 383] width 35 height 23
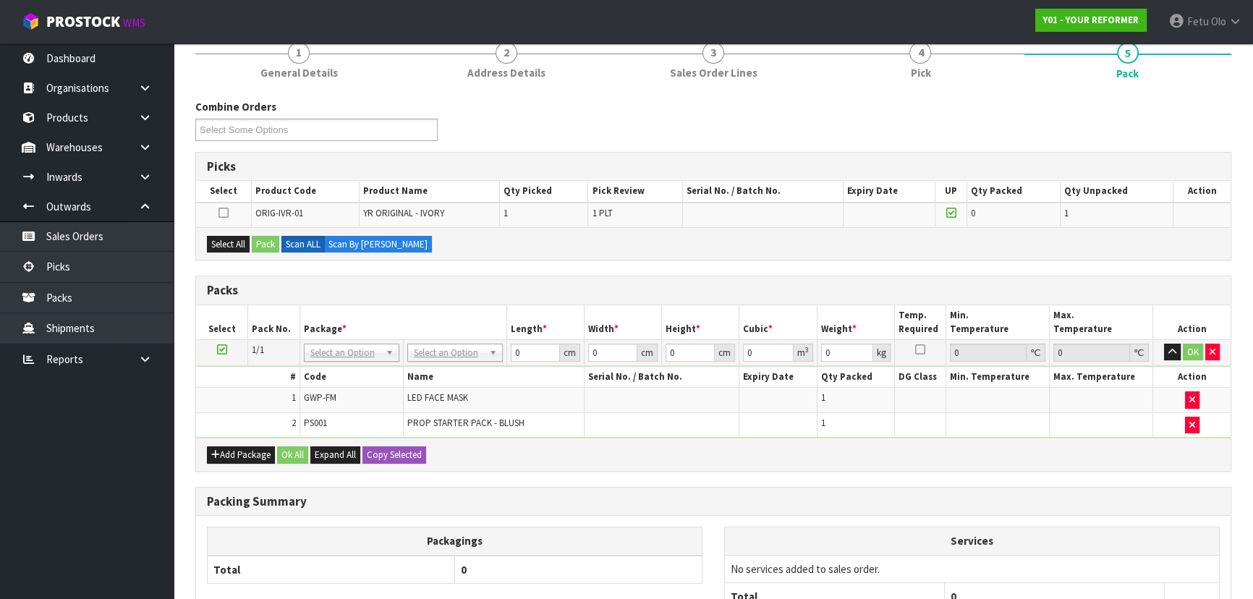
drag, startPoint x: 224, startPoint y: 350, endPoint x: 225, endPoint y: 342, distance: 8.0
click at [224, 349] on icon at bounding box center [222, 349] width 10 height 1
click at [230, 239] on button "Select All" at bounding box center [228, 244] width 43 height 17
click at [306, 247] on label "Scan ALL" at bounding box center [302, 244] width 43 height 17
click at [273, 245] on button "Pack" at bounding box center [265, 244] width 27 height 17
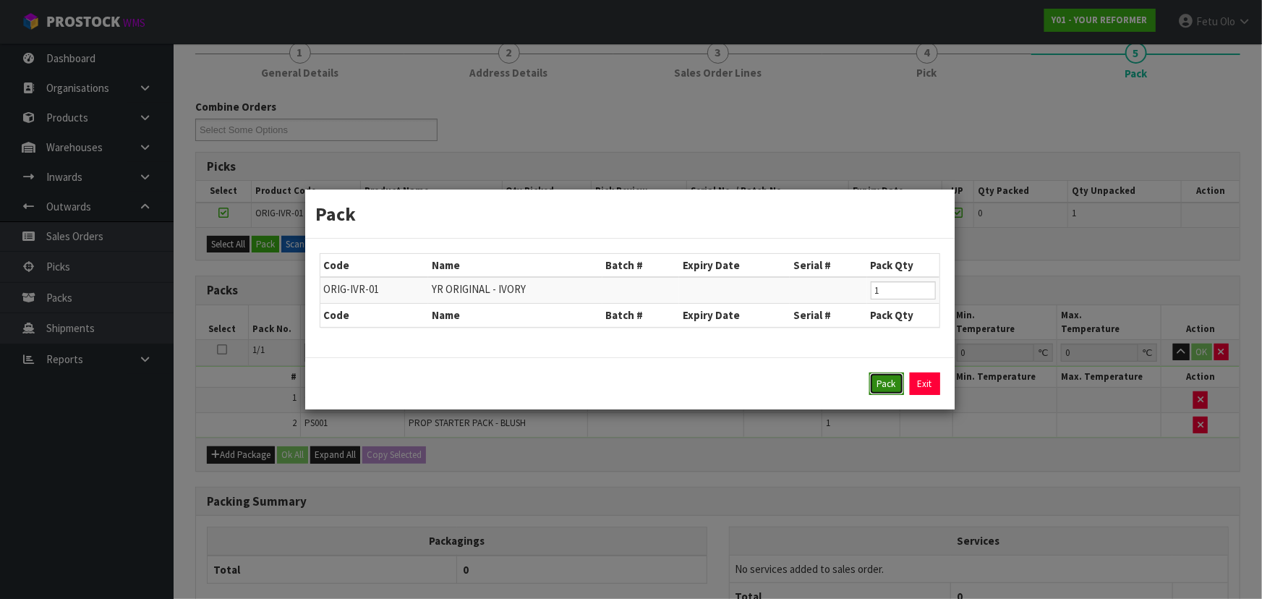
click at [887, 381] on button "Pack" at bounding box center [886, 383] width 35 height 23
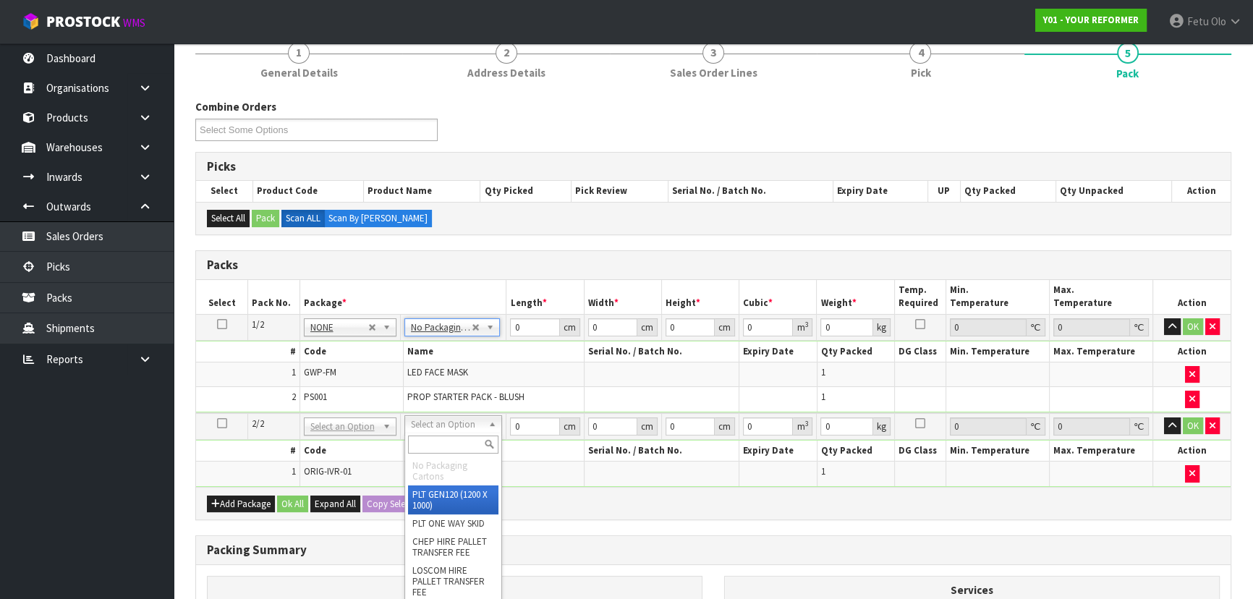
click at [438, 447] on input "text" at bounding box center [453, 444] width 90 height 18
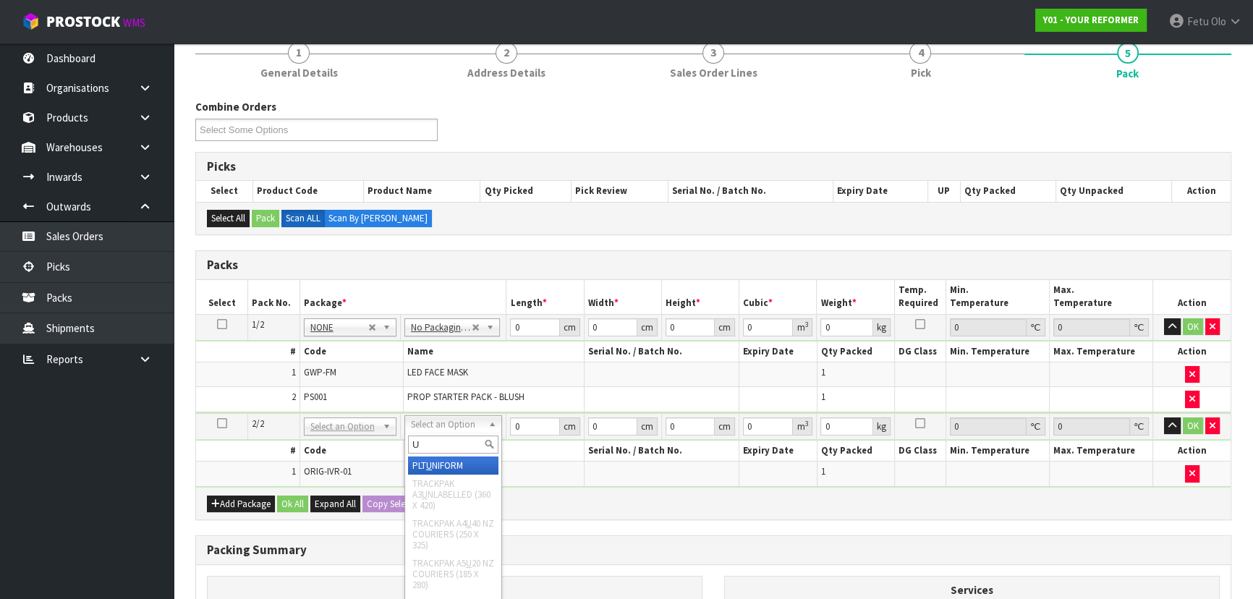
type input "U"
type input "126"
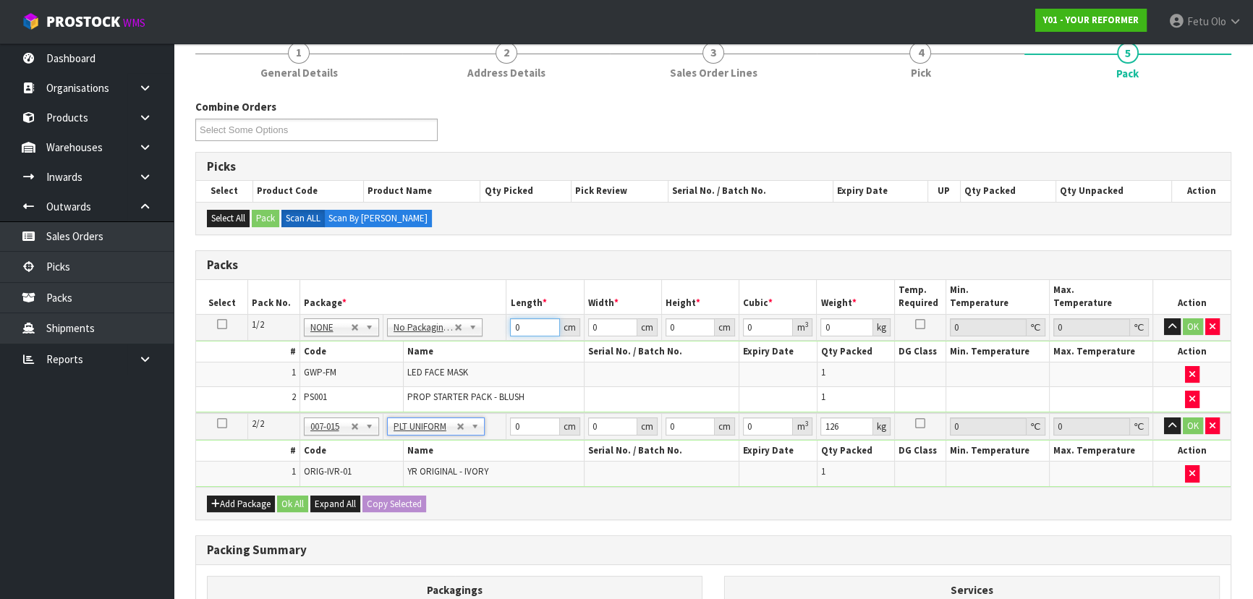
drag, startPoint x: 525, startPoint y: 319, endPoint x: 399, endPoint y: 355, distance: 130.9
click at [399, 355] on tbody "1/2 NONE 007-001 007-002 007-004 007-009 007-013 007-014 007-015 007-017 007-01…" at bounding box center [713, 363] width 1034 height 99
type input "55"
type input "41"
type input "1"
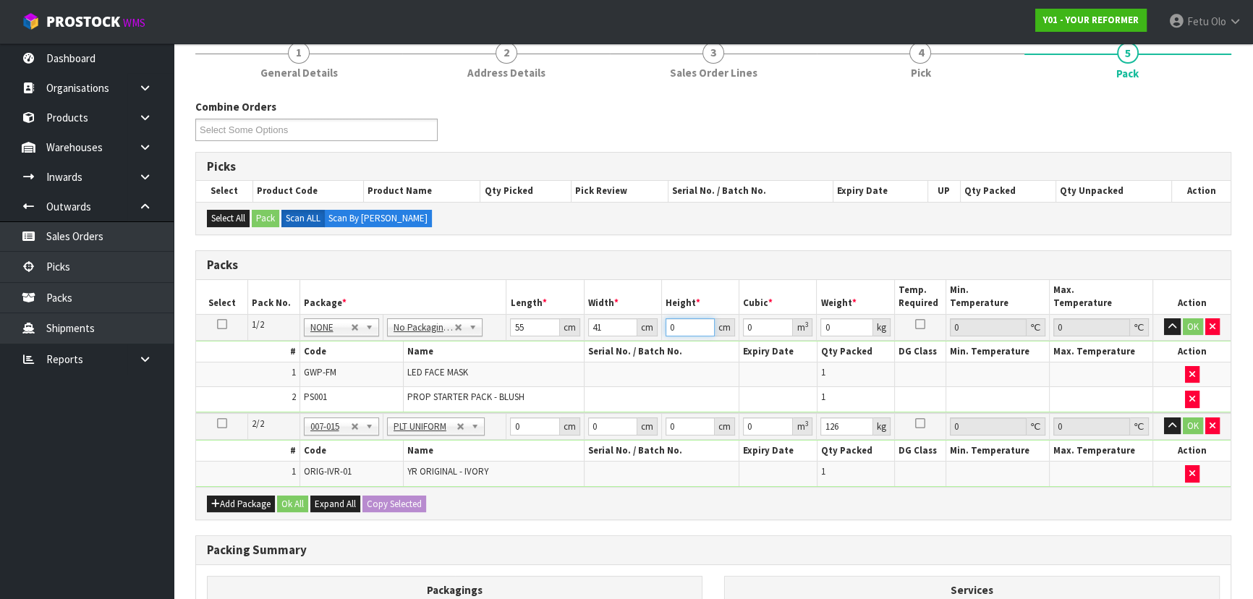
type input "0.002255"
type input "14"
type input "0.03157"
type input "14"
type input "6"
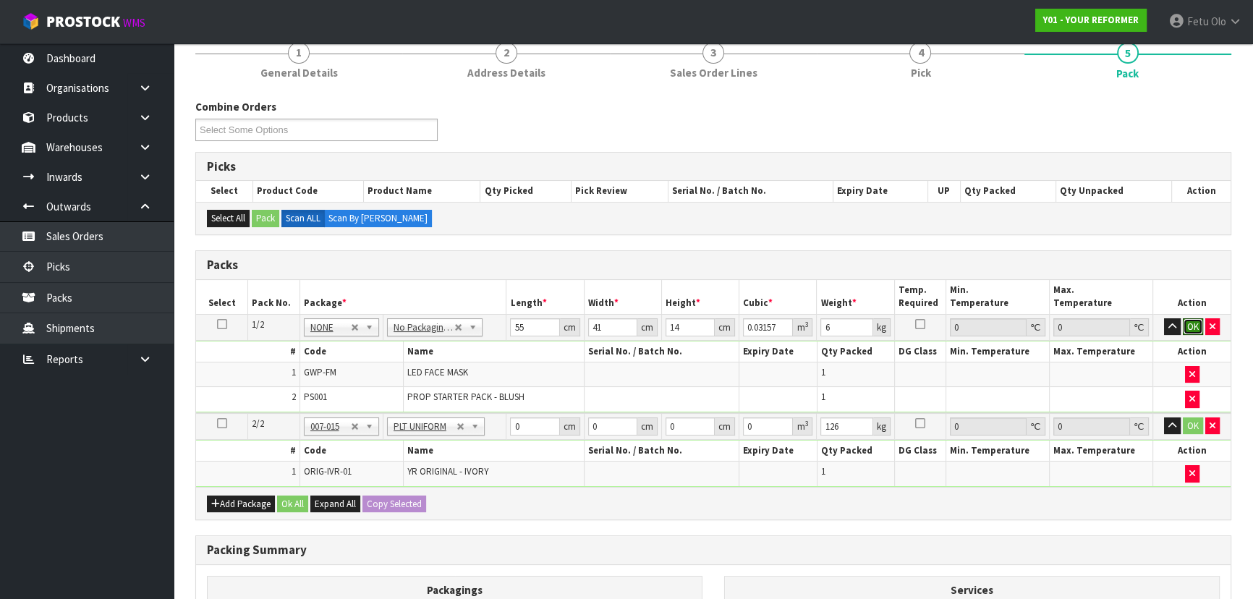
click button "OK" at bounding box center [1193, 326] width 20 height 17
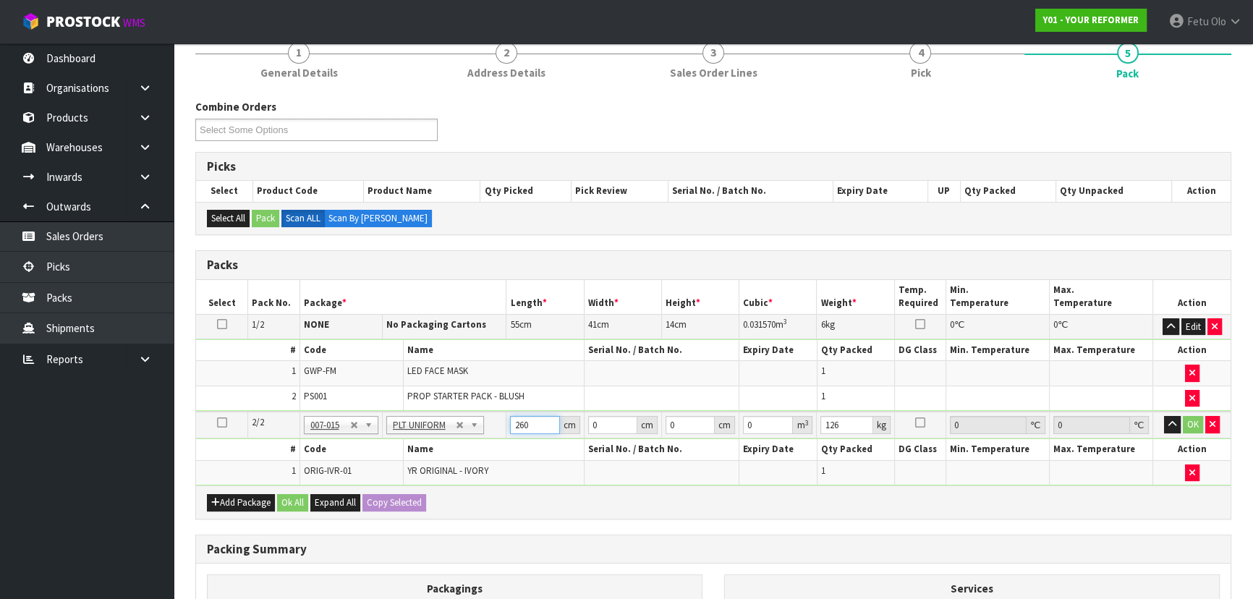
type input "260"
type input "73"
type input "4"
type input "0.07592"
type input "41"
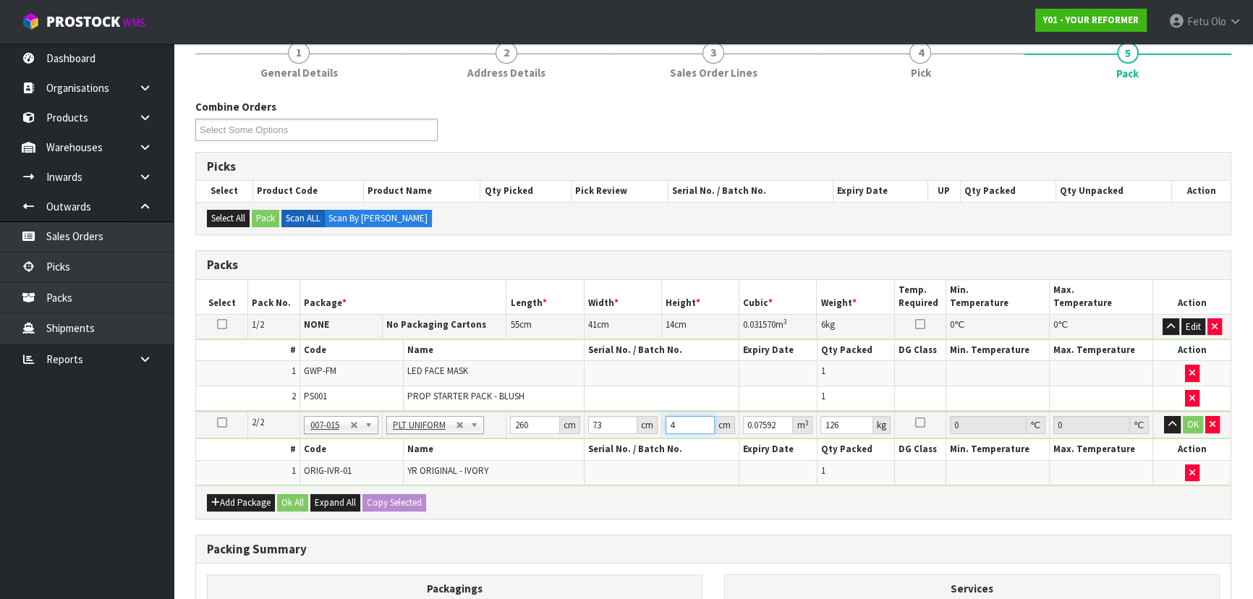
type input "0.77818"
type input "41"
type input "126"
click button "OK" at bounding box center [1193, 424] width 20 height 17
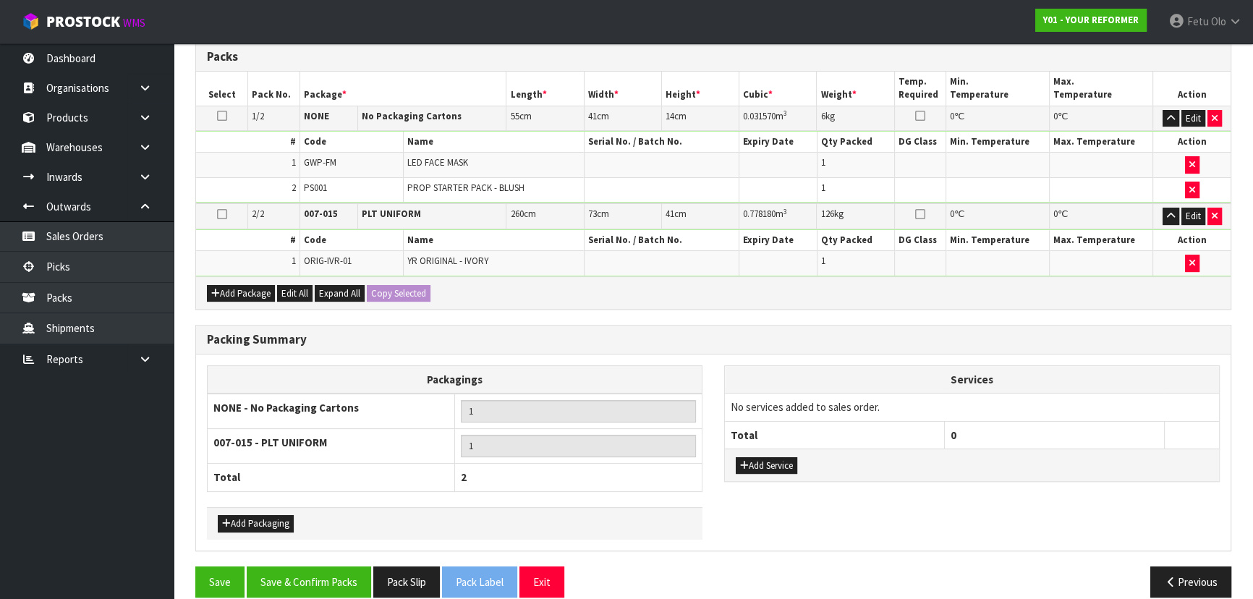
scroll to position [354, 0]
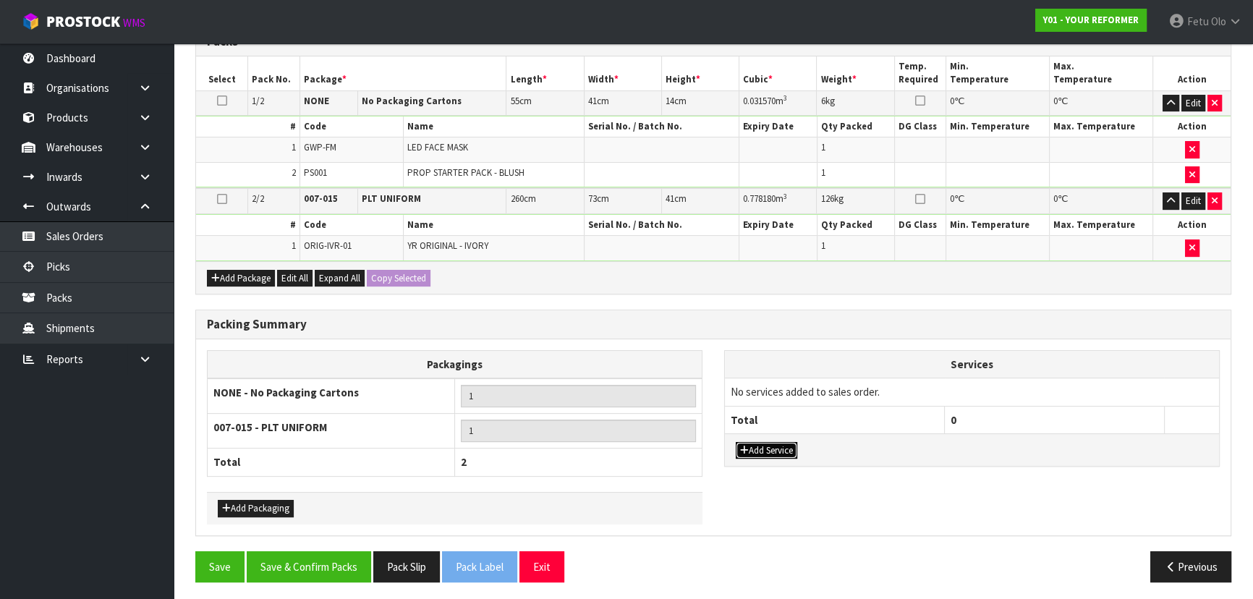
click at [772, 443] on button "Add Service" at bounding box center [766, 450] width 61 height 17
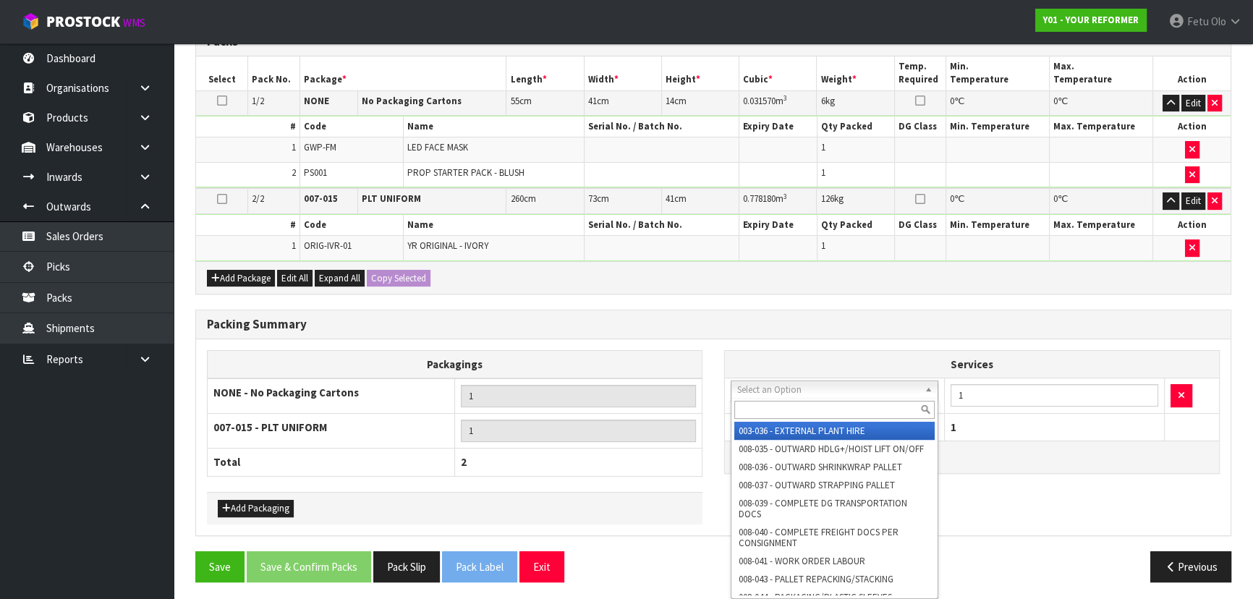
click at [780, 404] on input "text" at bounding box center [834, 410] width 200 height 18
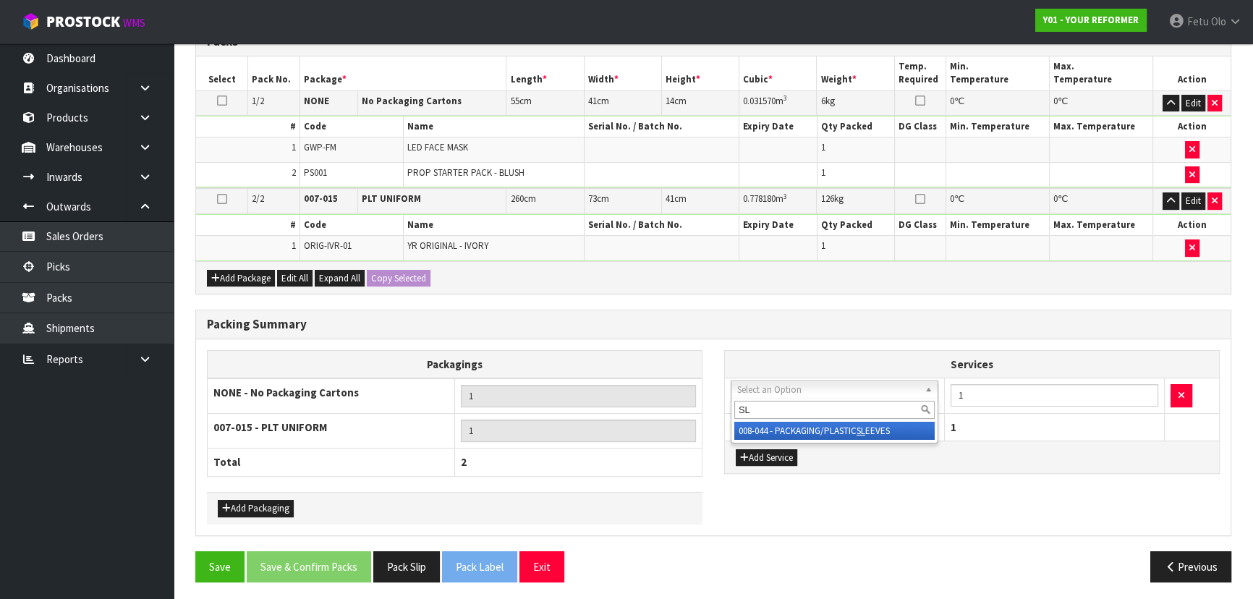
type input "SL"
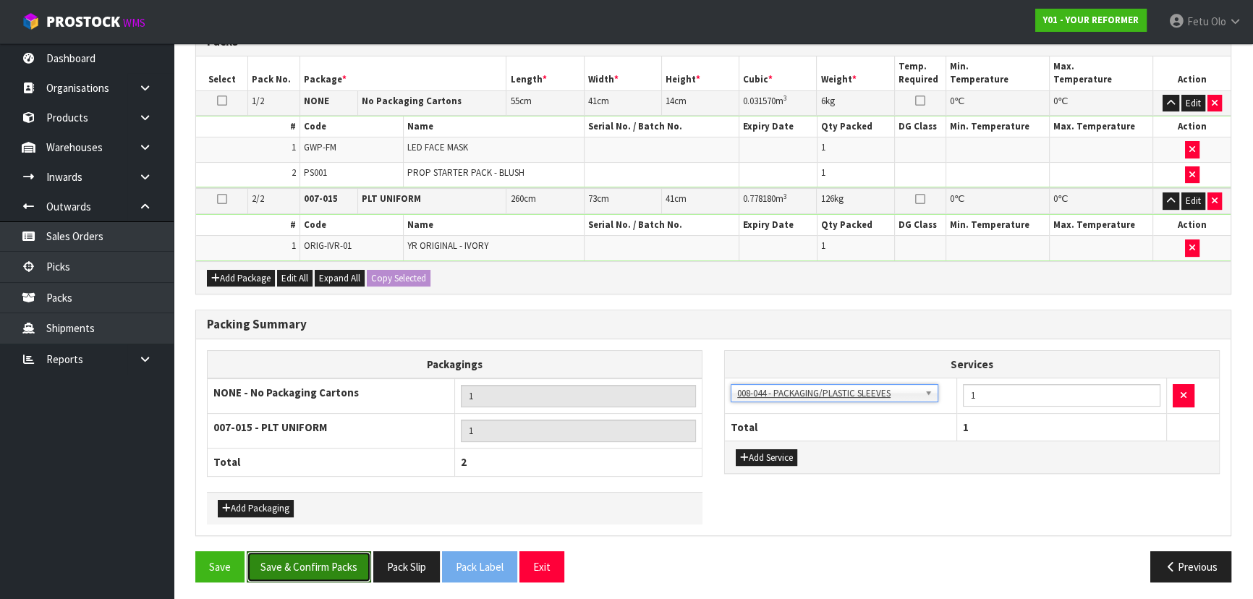
drag, startPoint x: 346, startPoint y: 557, endPoint x: 352, endPoint y: 542, distance: 15.6
click at [346, 557] on button "Save & Confirm Packs" at bounding box center [309, 566] width 124 height 31
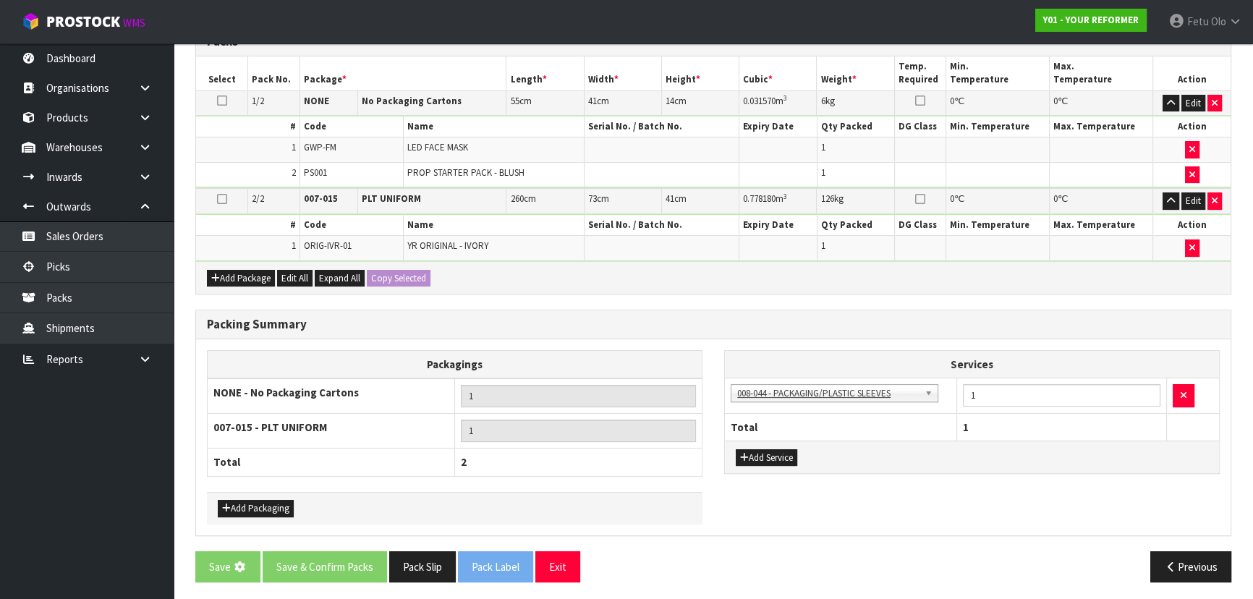
scroll to position [0, 0]
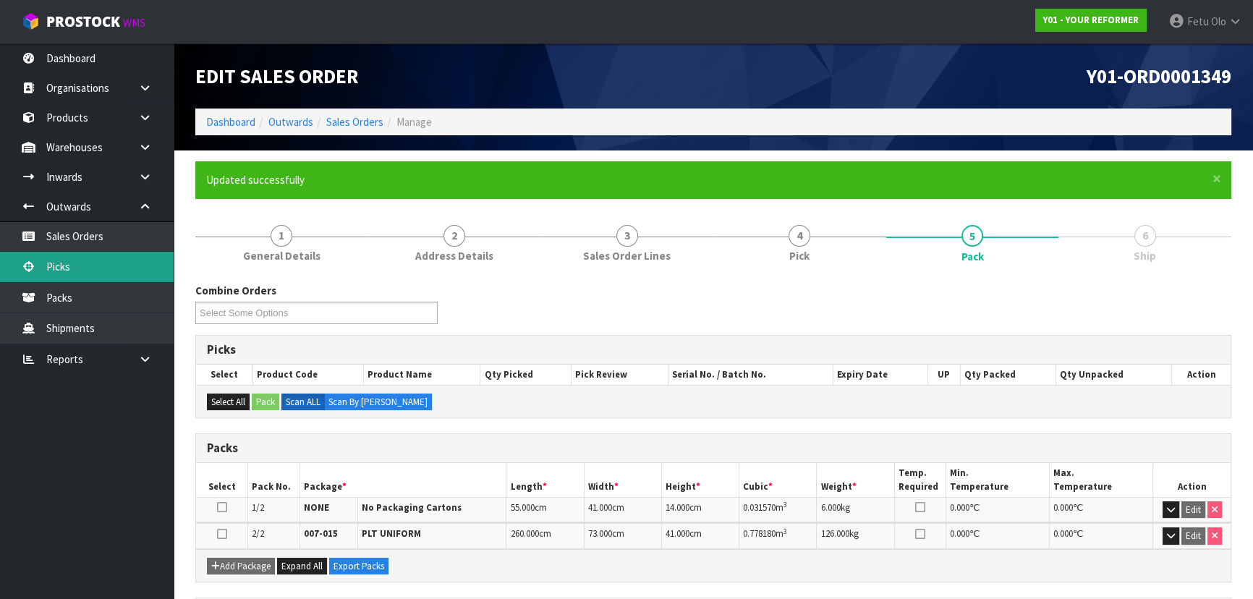
click at [62, 254] on link "Picks" at bounding box center [87, 267] width 174 height 30
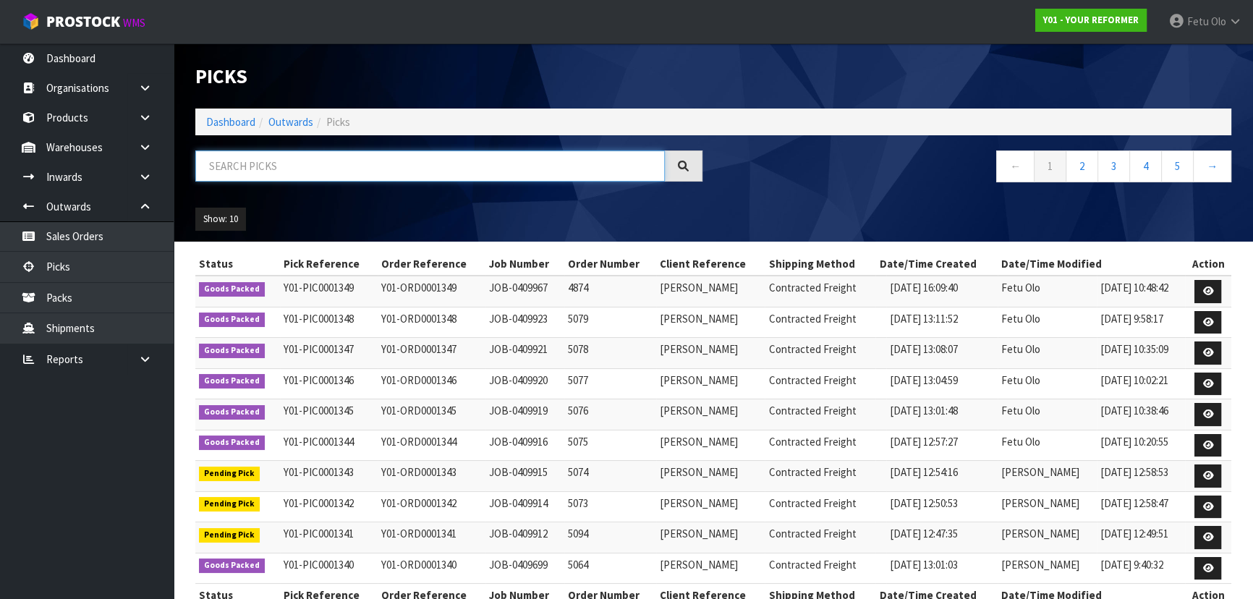
click at [456, 174] on input "text" at bounding box center [429, 165] width 469 height 31
type input "0001341"
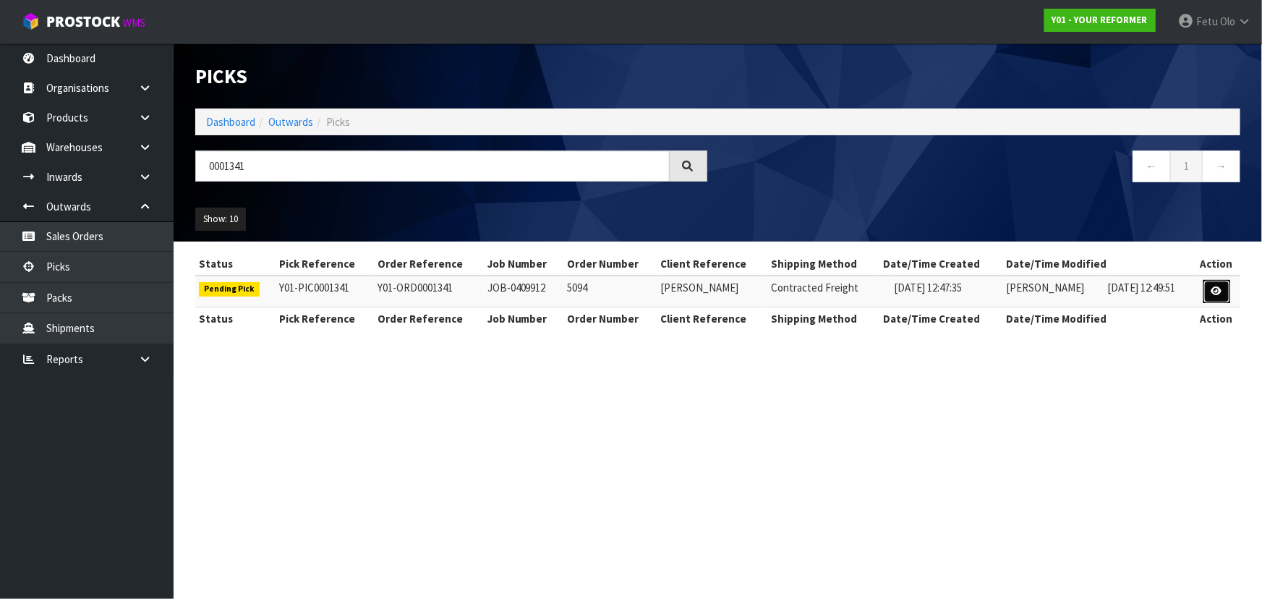
click at [1215, 300] on link at bounding box center [1216, 291] width 27 height 23
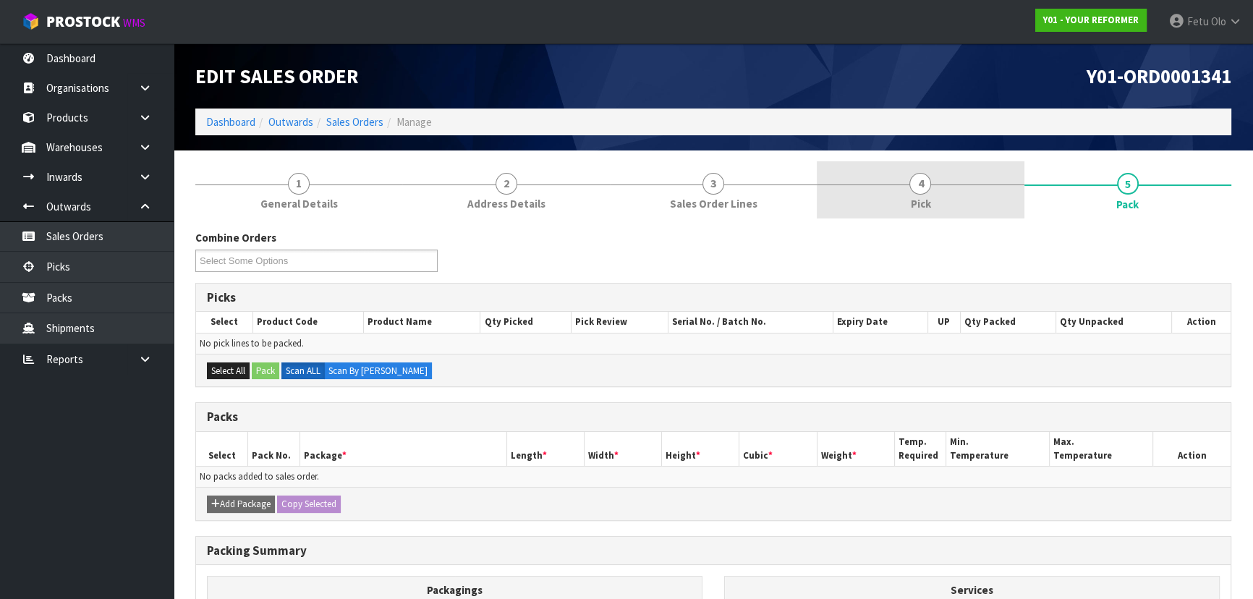
click at [919, 205] on span "Pick" at bounding box center [920, 203] width 20 height 15
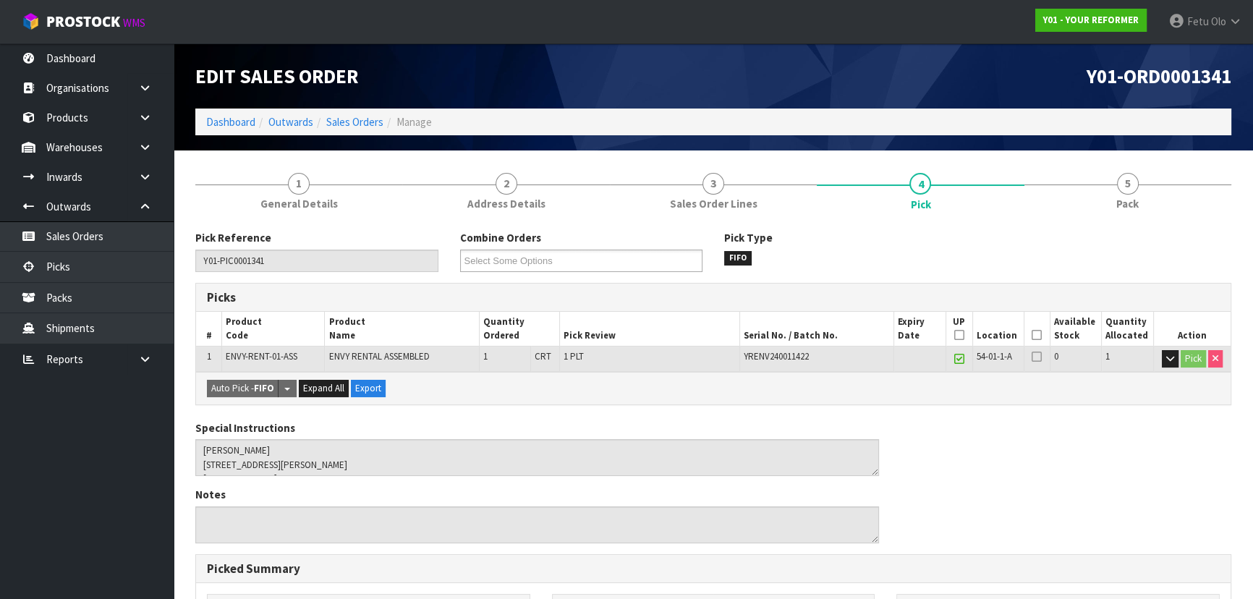
click at [1036, 335] on icon at bounding box center [1036, 335] width 10 height 1
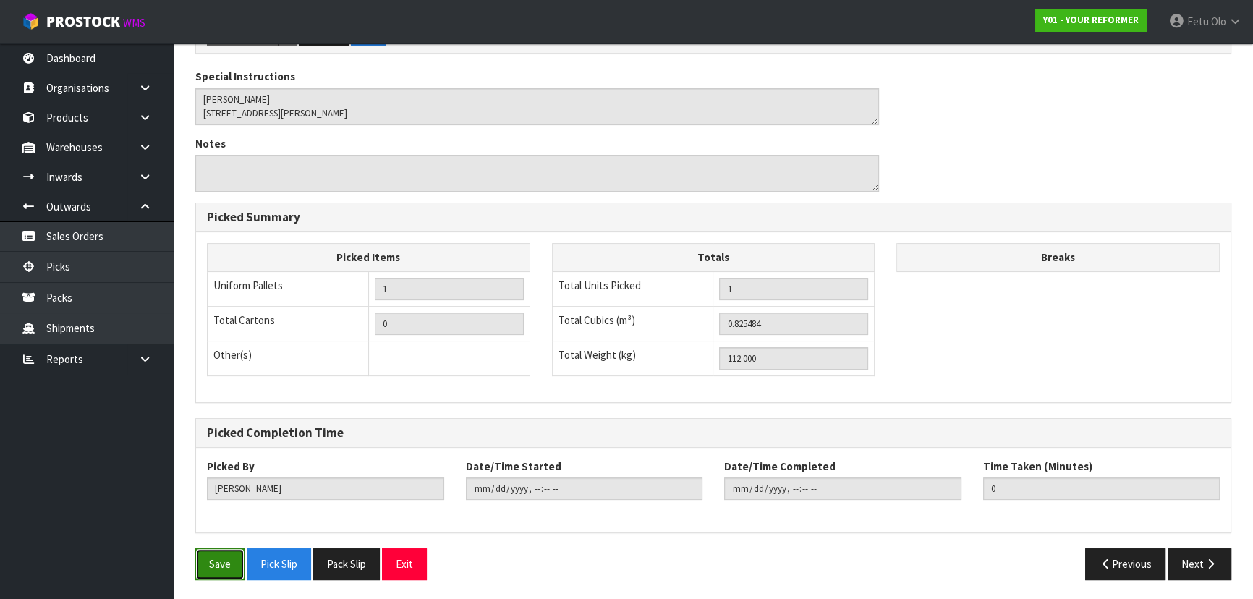
click at [217, 558] on button "Save" at bounding box center [219, 563] width 49 height 31
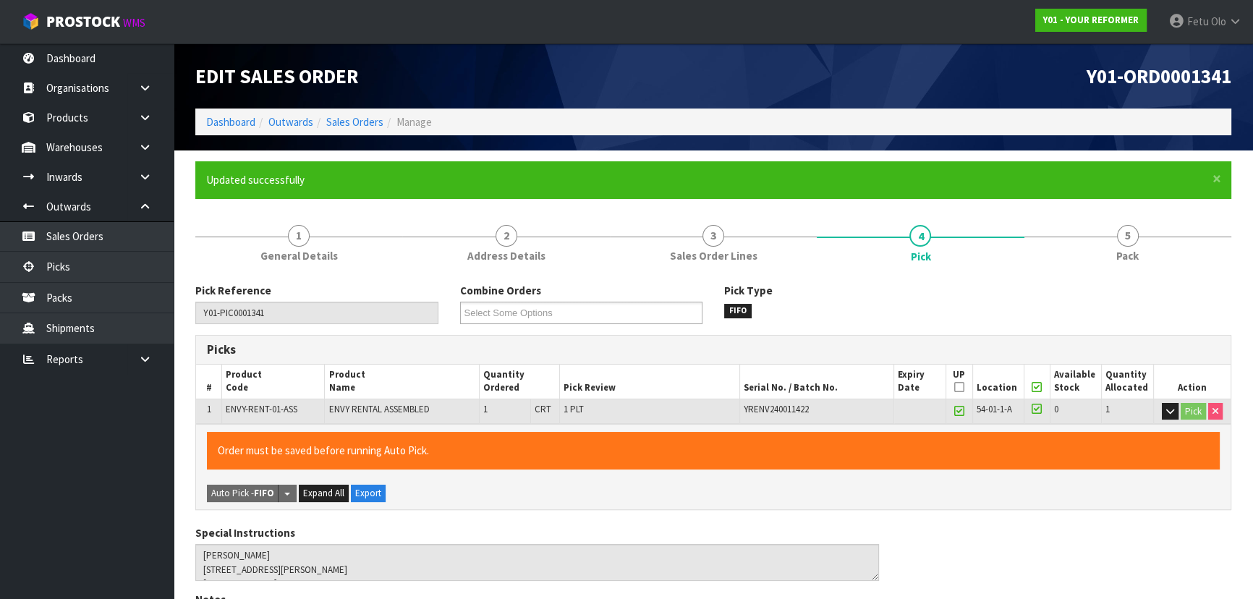
type input "Fetu Olo"
type input "[DATE]T10:59:35"
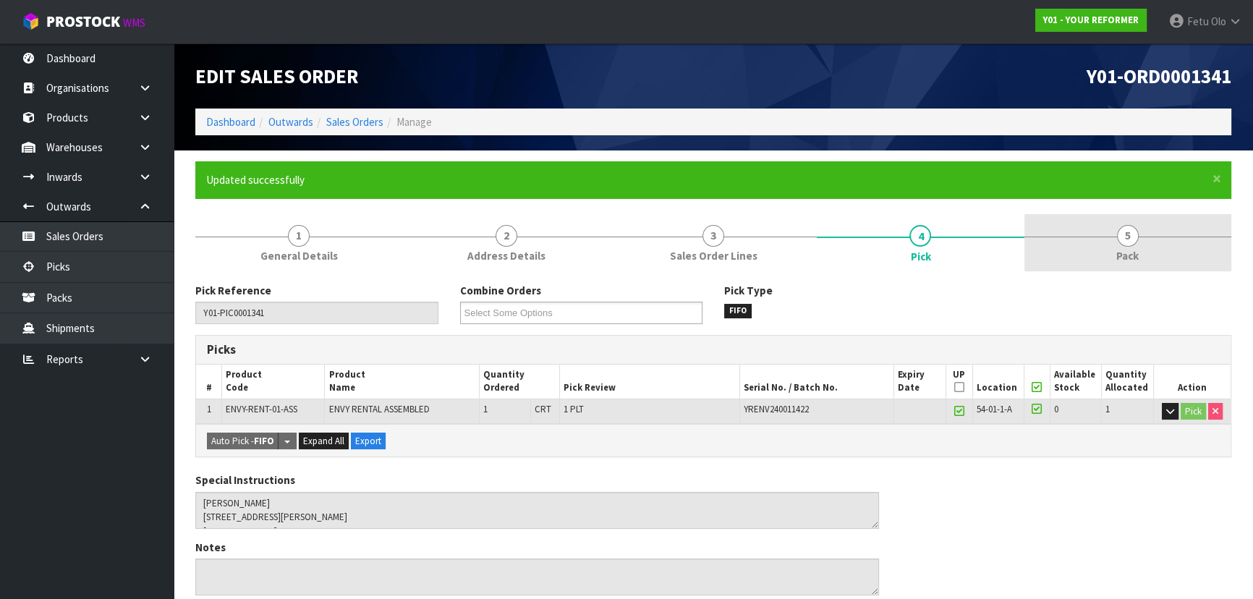
drag, startPoint x: 1191, startPoint y: 244, endPoint x: 1100, endPoint y: 257, distance: 92.1
click at [1190, 244] on link "5 Pack" at bounding box center [1127, 242] width 207 height 57
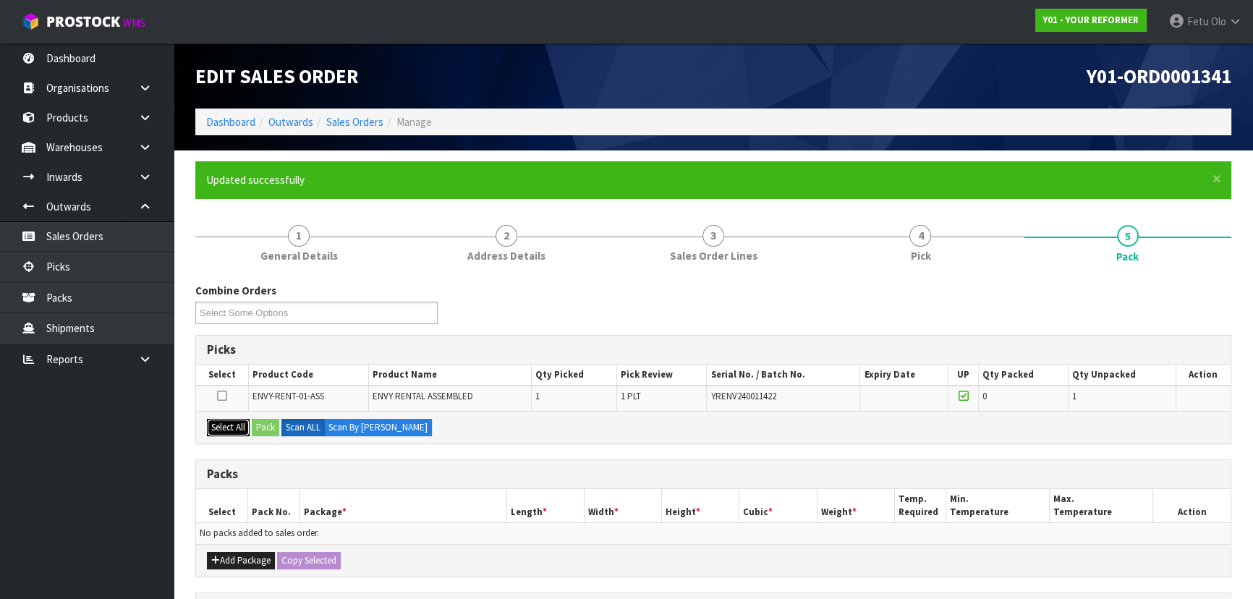
click at [224, 427] on button "Select All" at bounding box center [228, 427] width 43 height 17
click at [276, 427] on button "Pack" at bounding box center [265, 427] width 27 height 17
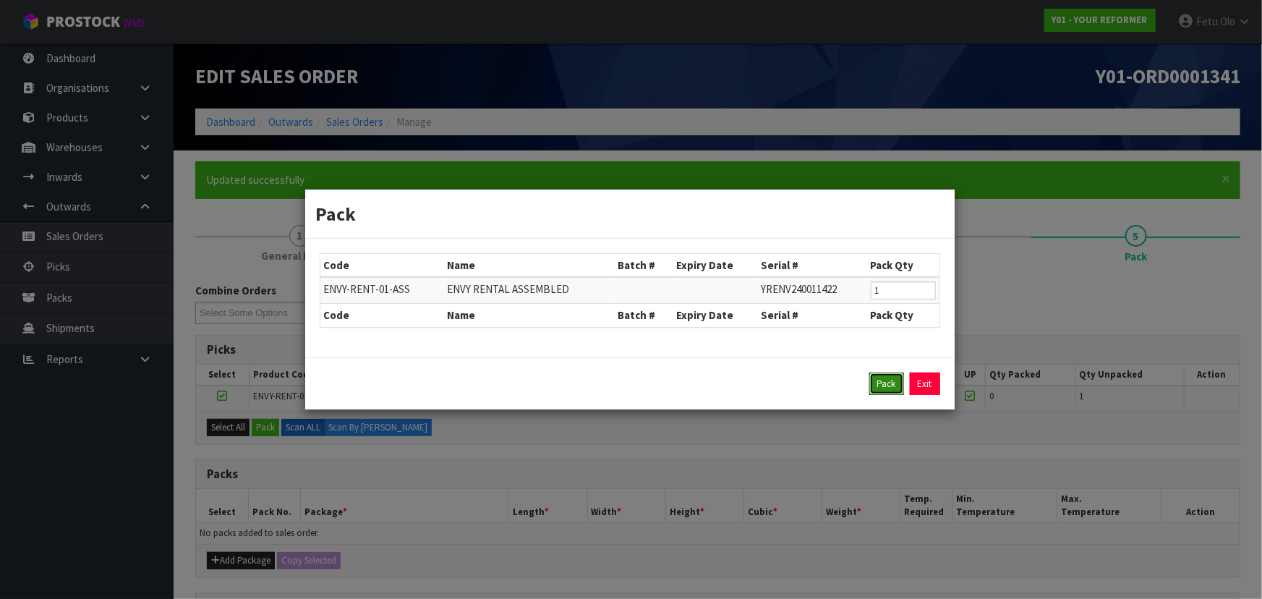
click at [897, 388] on button "Pack" at bounding box center [886, 383] width 35 height 23
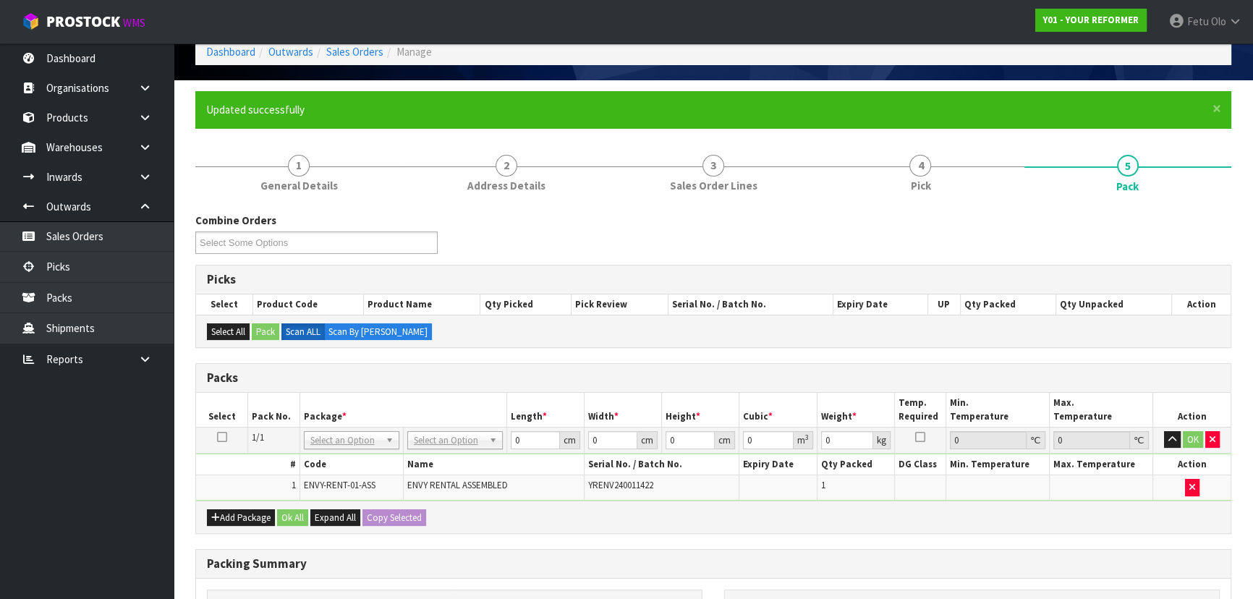
scroll to position [131, 0]
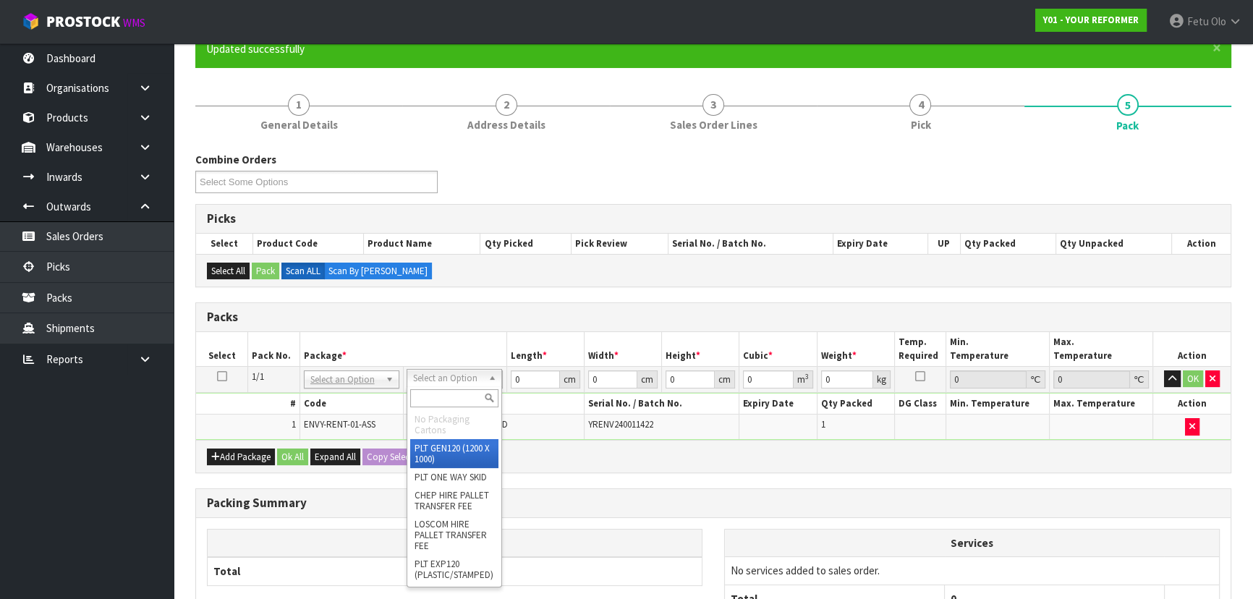
click at [427, 403] on input "text" at bounding box center [454, 398] width 88 height 18
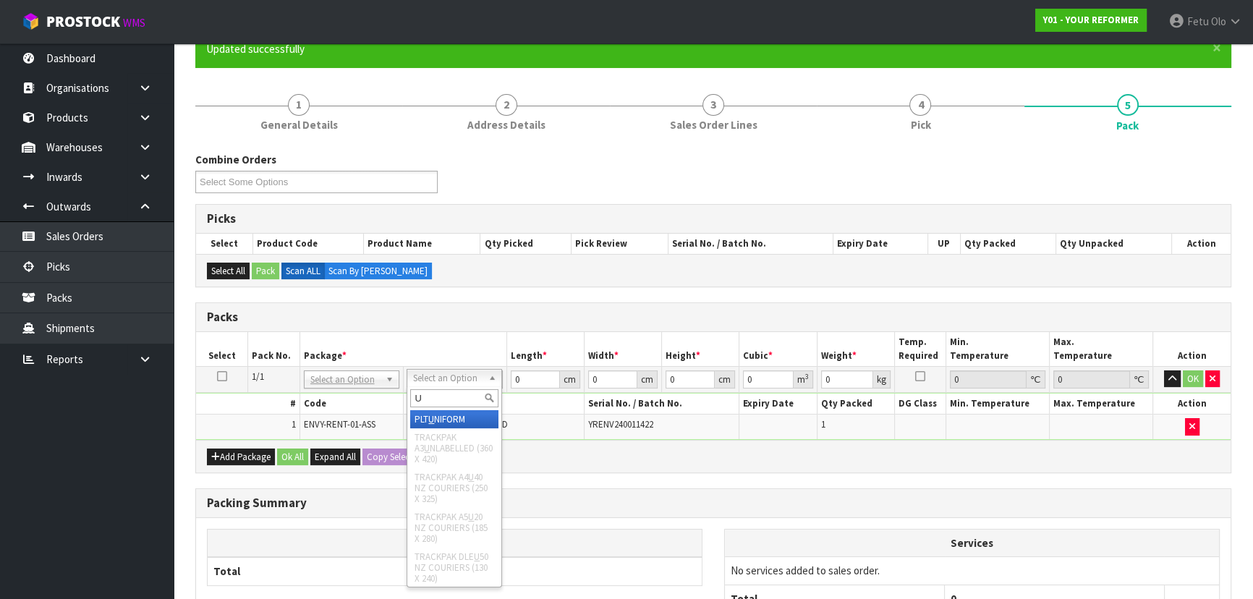
type input "U"
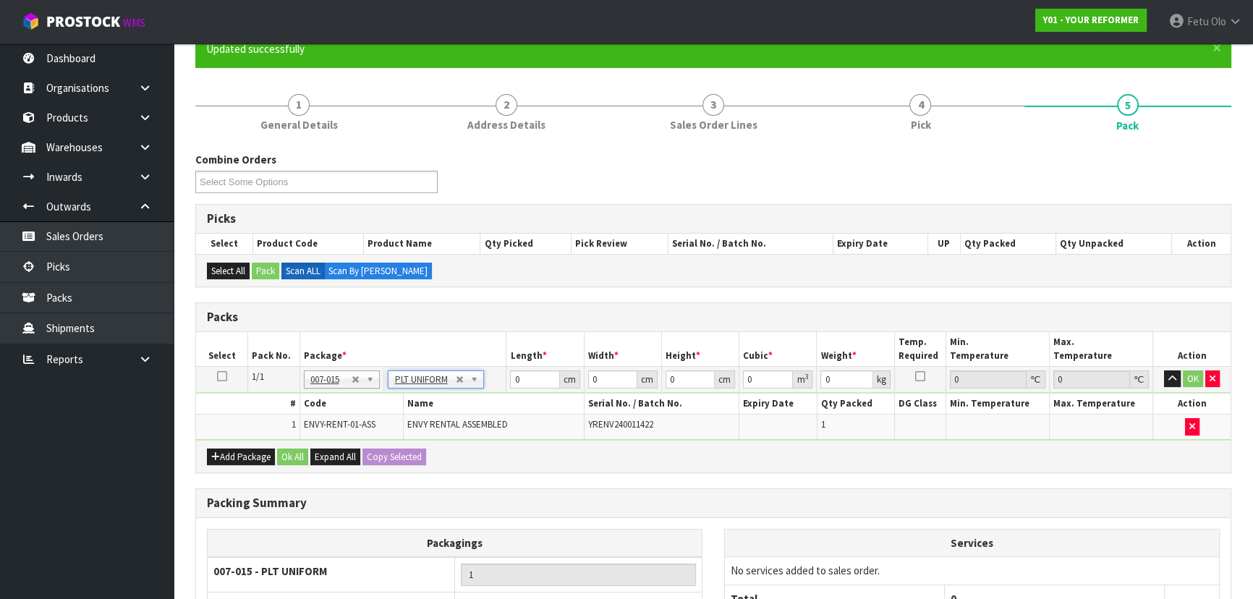
type input "112"
drag, startPoint x: 537, startPoint y: 376, endPoint x: 511, endPoint y: 376, distance: 25.3
click at [511, 376] on input "0" at bounding box center [534, 379] width 49 height 18
type input "257"
type input "73"
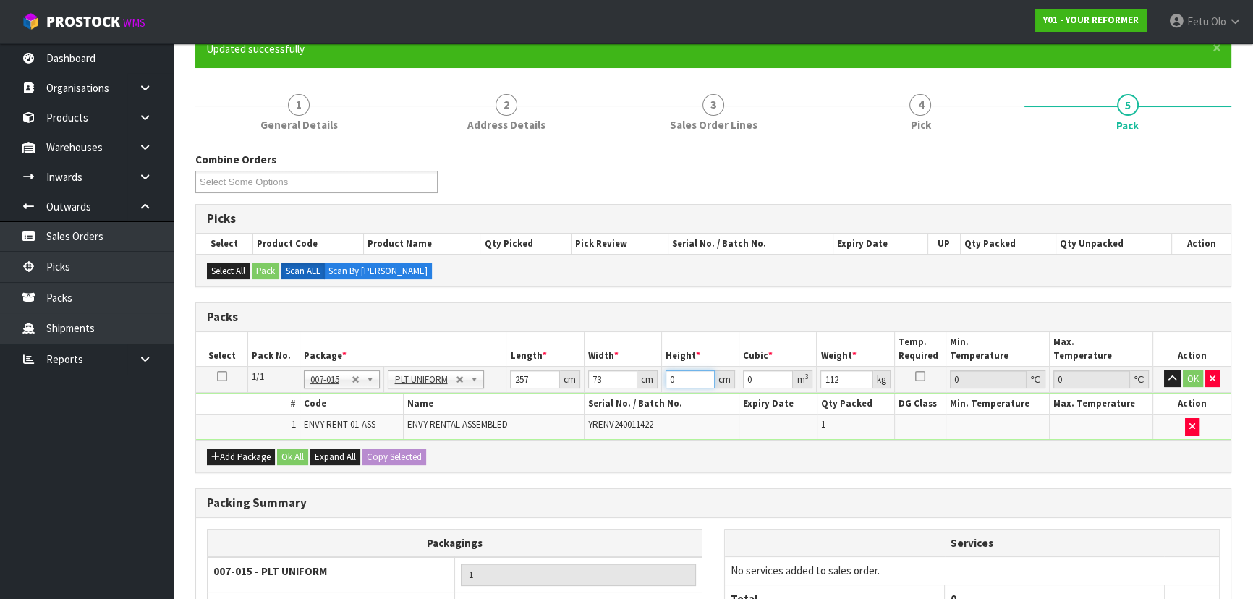
type input "4"
type input "0.075044"
type input "44"
type input "0.825484"
type input "44"
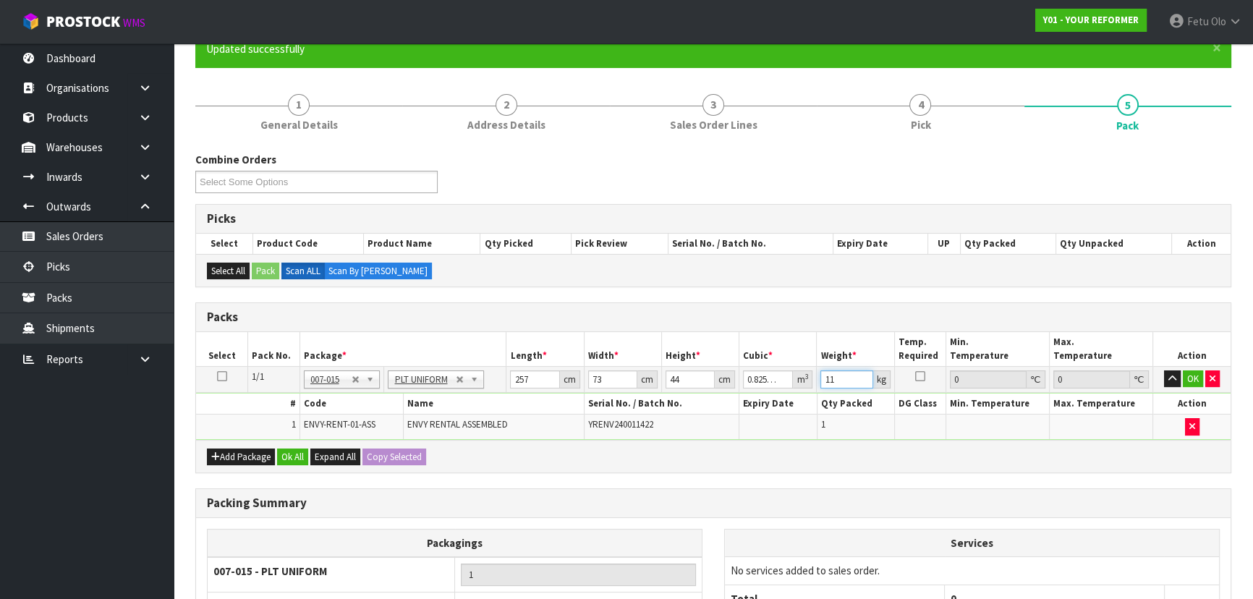
type input "112"
click button "OK" at bounding box center [1193, 378] width 20 height 17
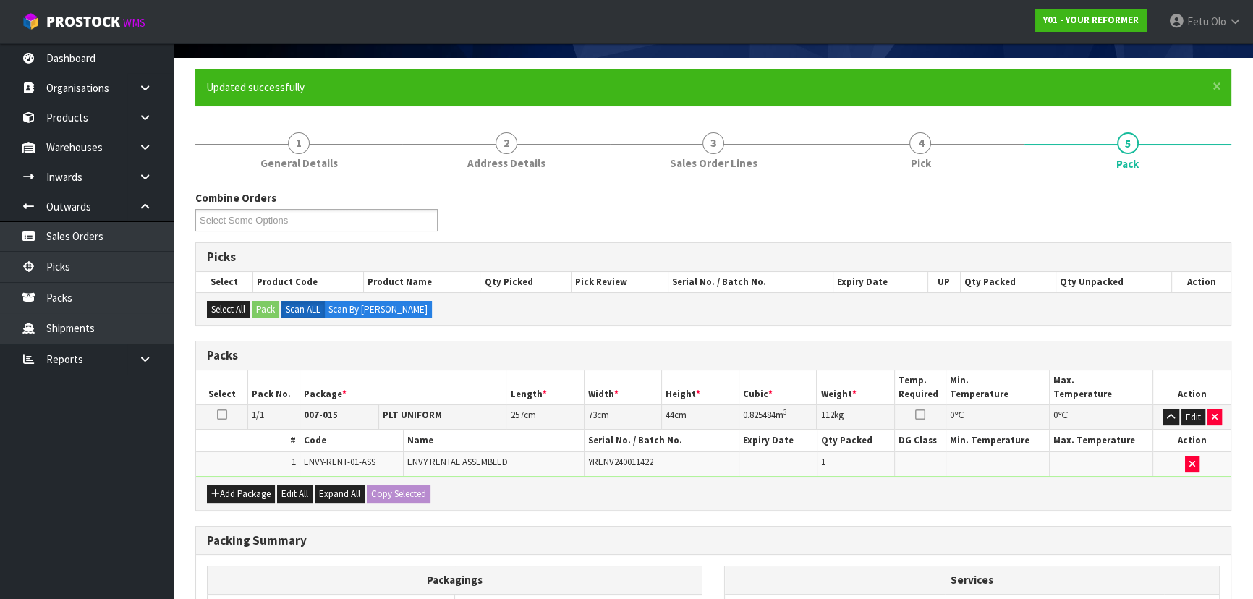
scroll to position [275, 0]
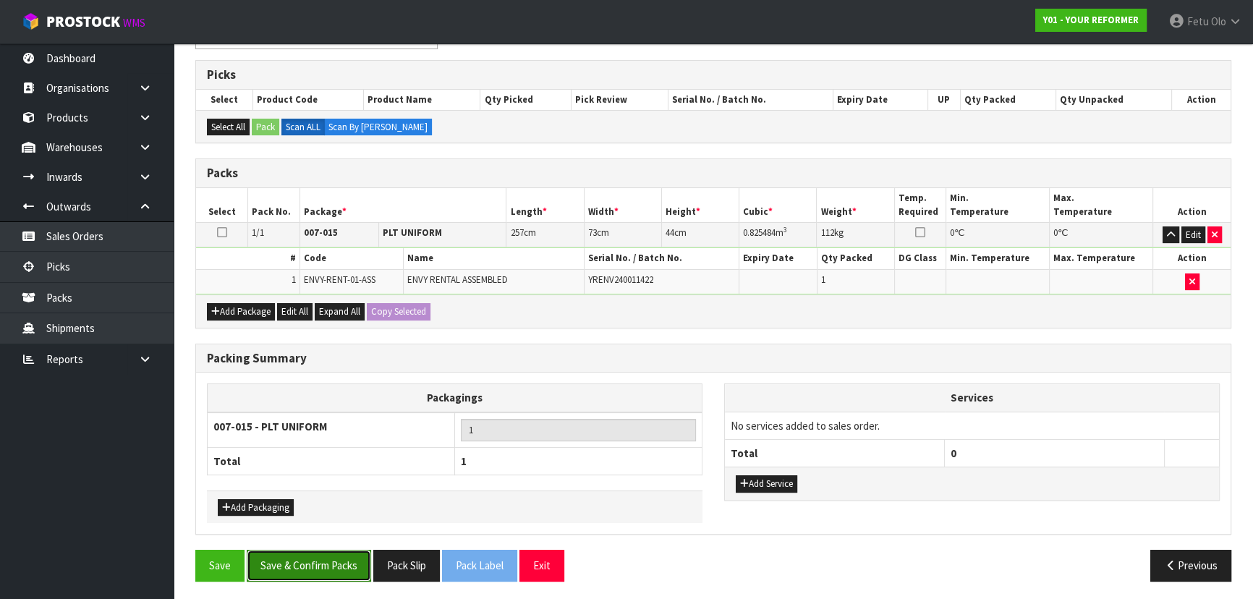
click at [325, 558] on button "Save & Confirm Packs" at bounding box center [309, 565] width 124 height 31
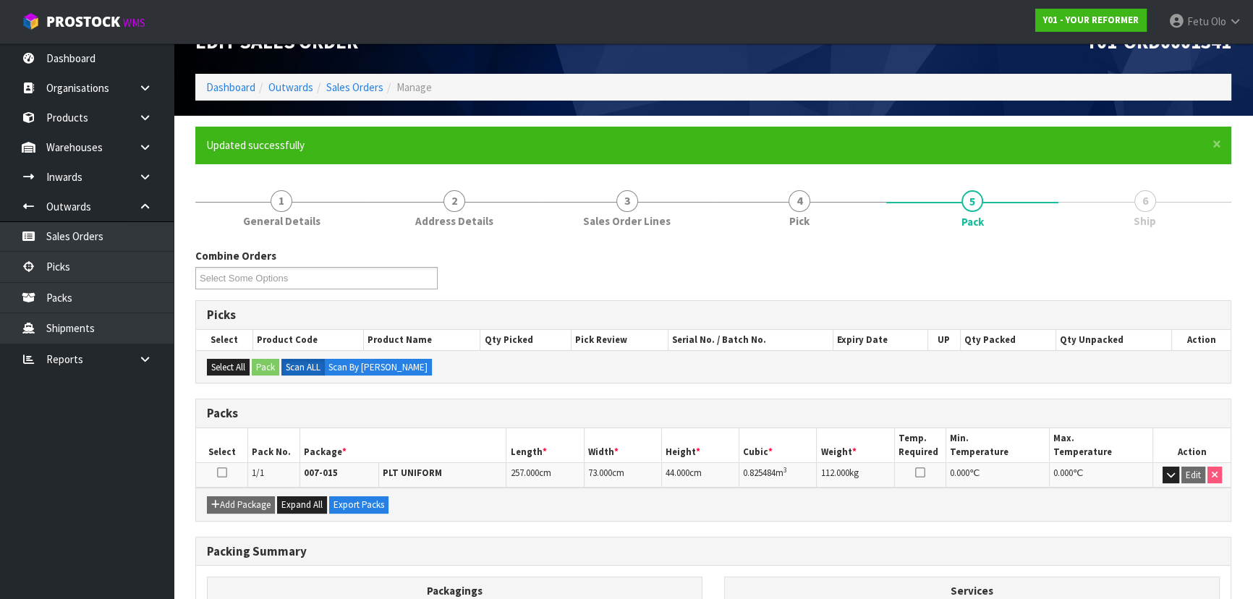
scroll to position [65, 0]
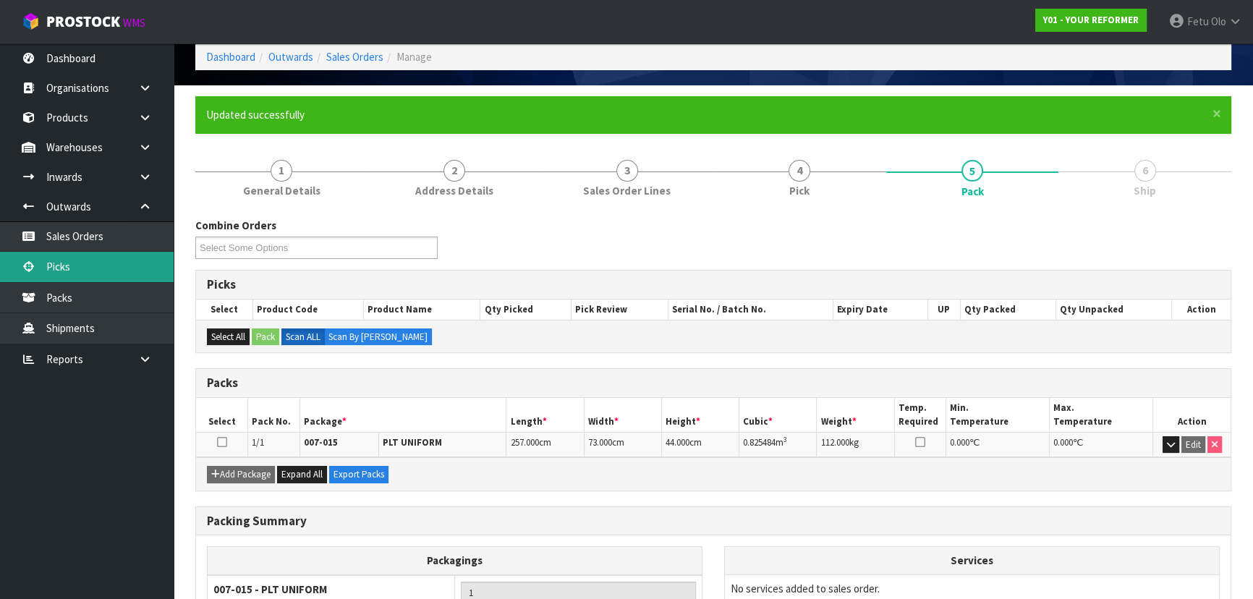
click at [77, 266] on link "Picks" at bounding box center [87, 267] width 174 height 30
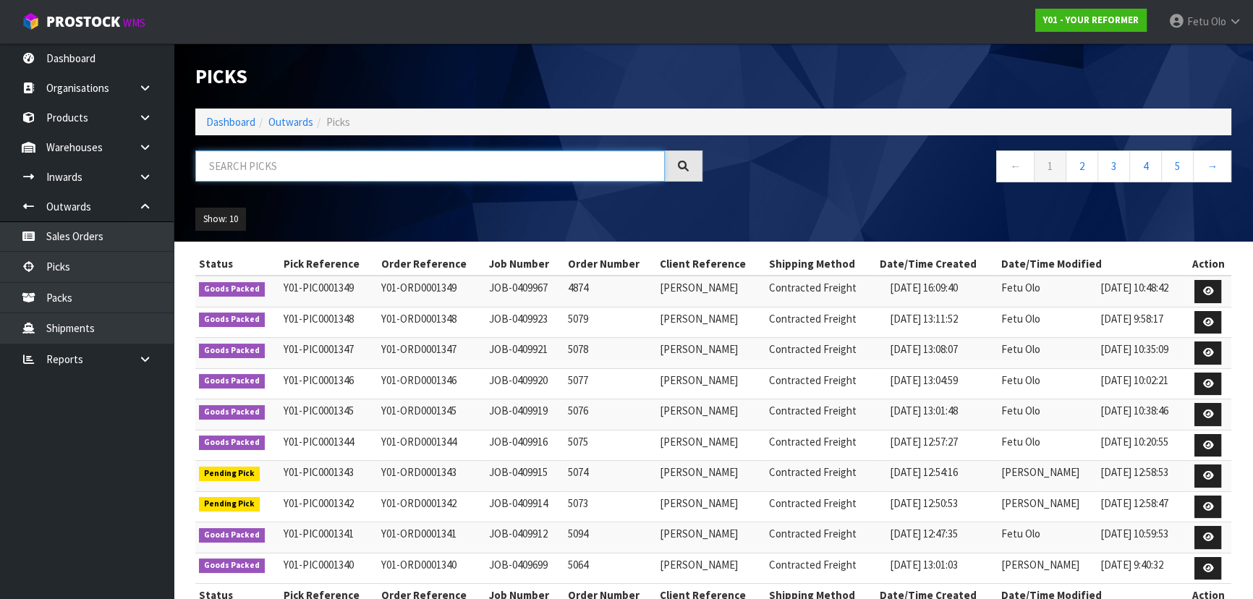
click at [325, 174] on input "text" at bounding box center [429, 165] width 469 height 31
type input "0001343"
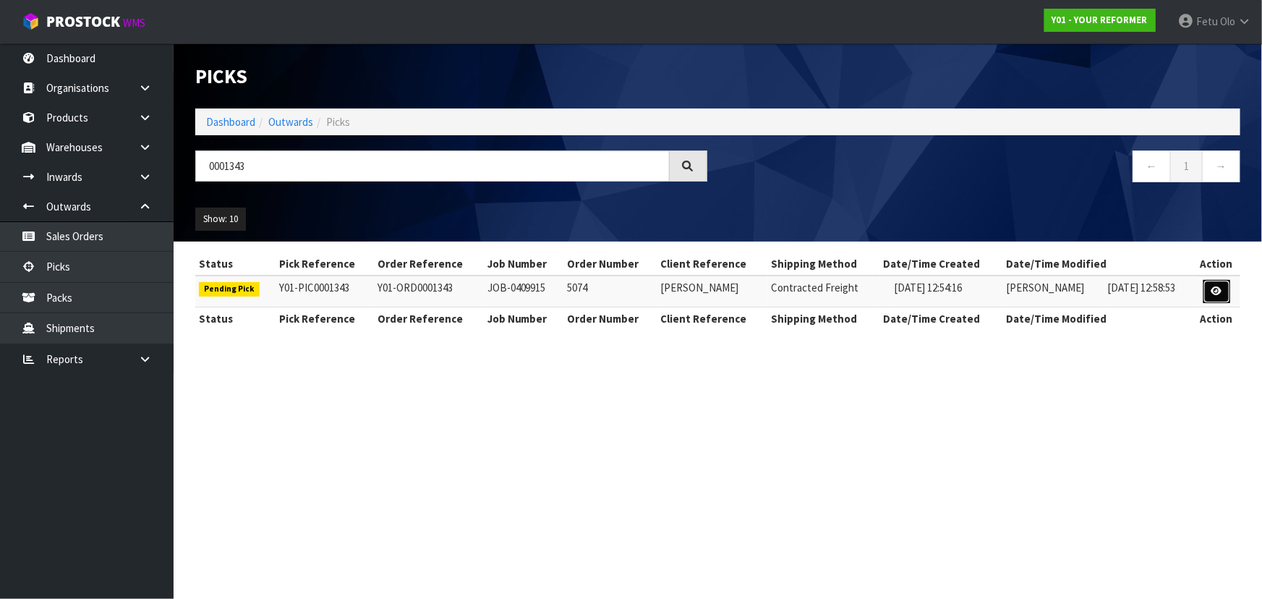
click at [1215, 289] on icon at bounding box center [1216, 290] width 11 height 9
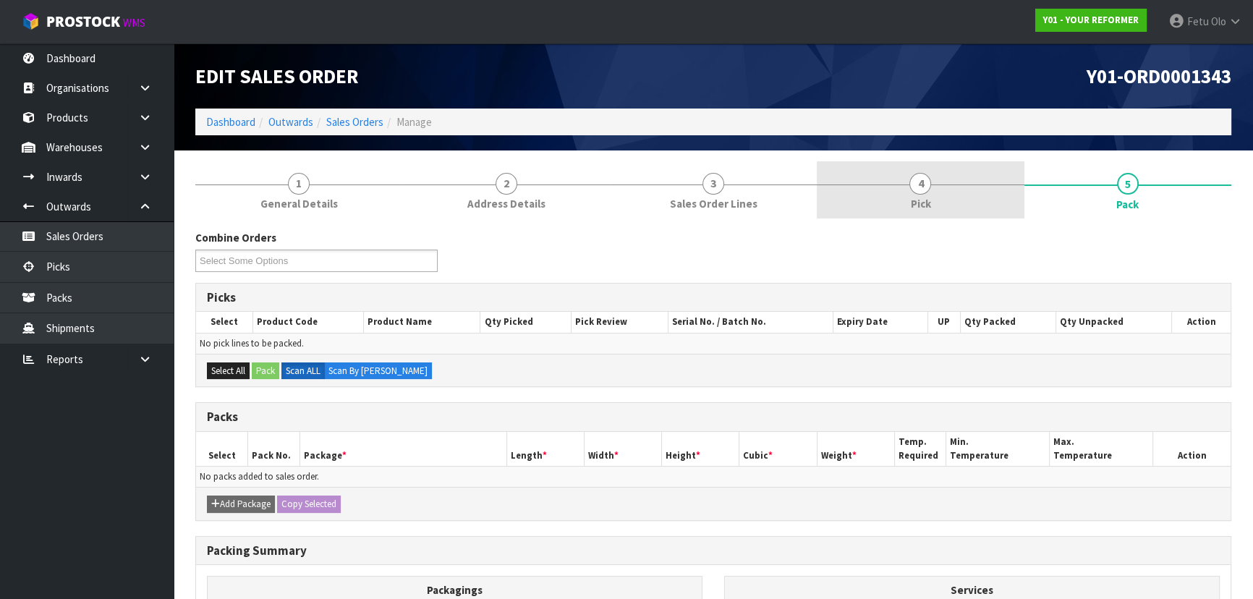
click at [961, 193] on link "4 Pick" at bounding box center [920, 189] width 207 height 57
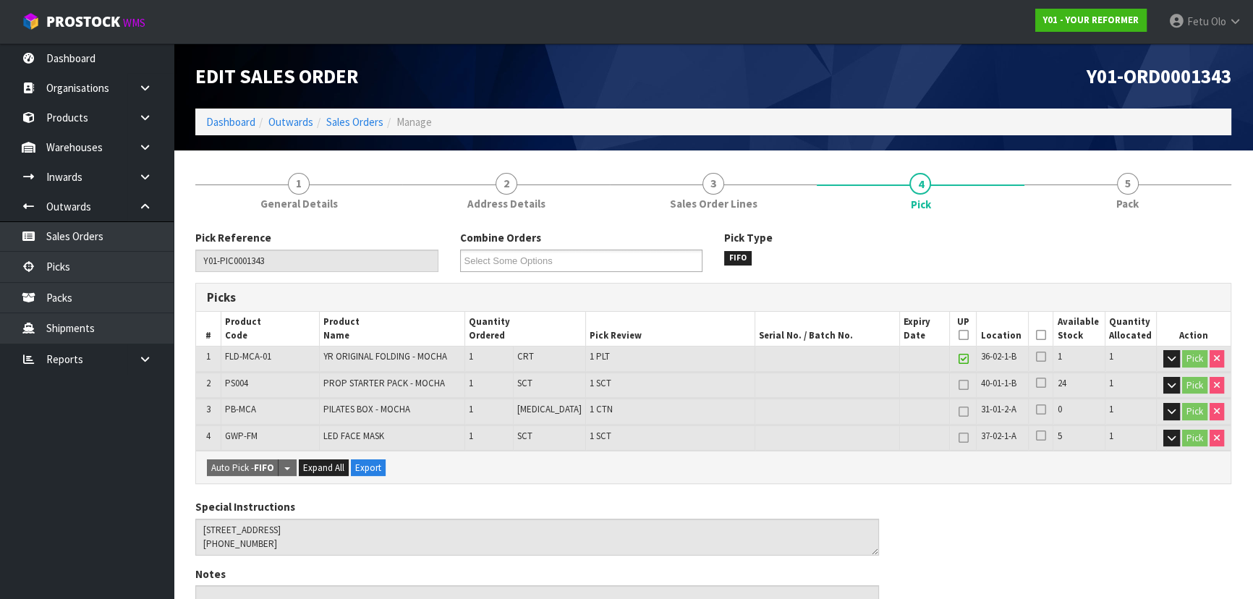
click at [1036, 335] on icon at bounding box center [1041, 335] width 10 height 1
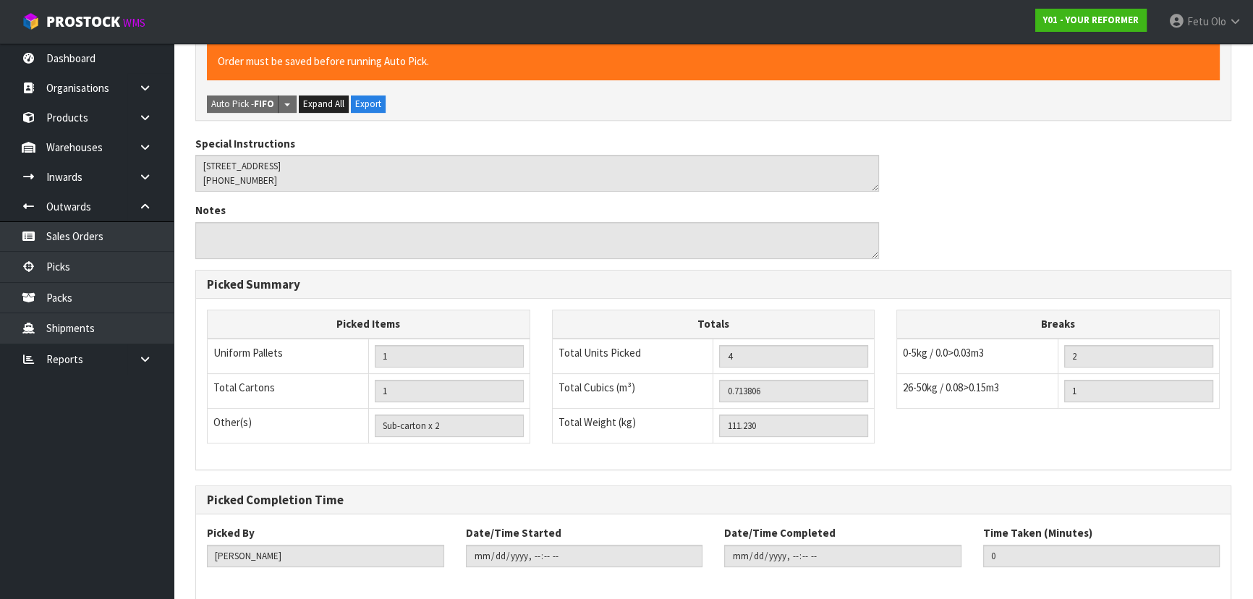
scroll to position [482, 0]
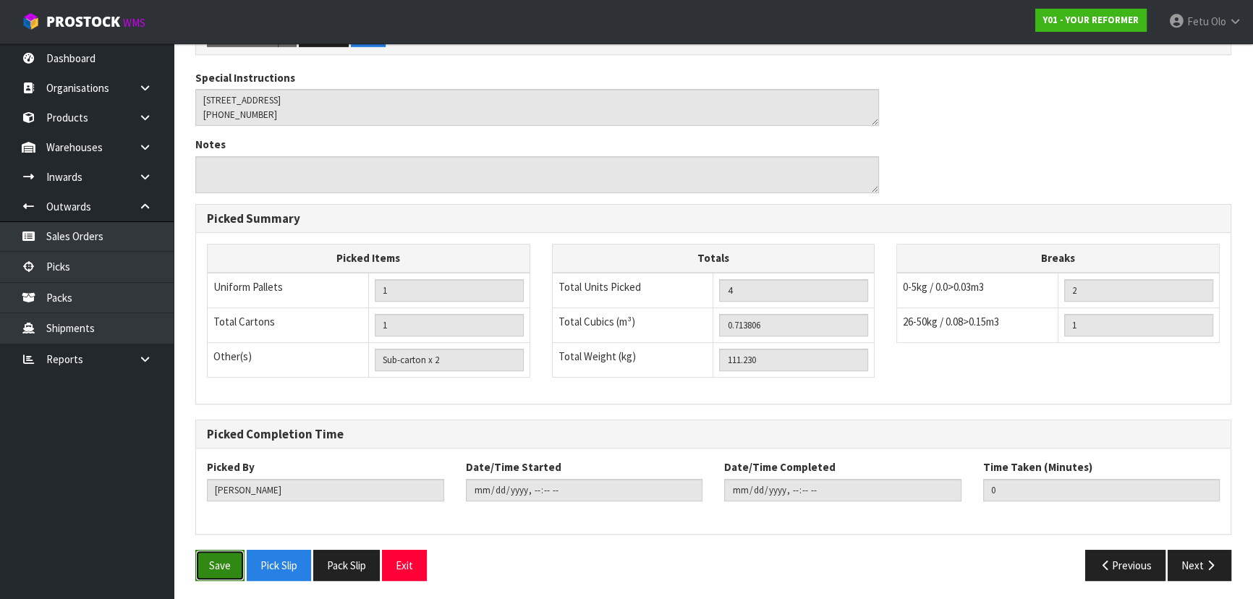
click at [208, 566] on button "Save" at bounding box center [219, 565] width 49 height 31
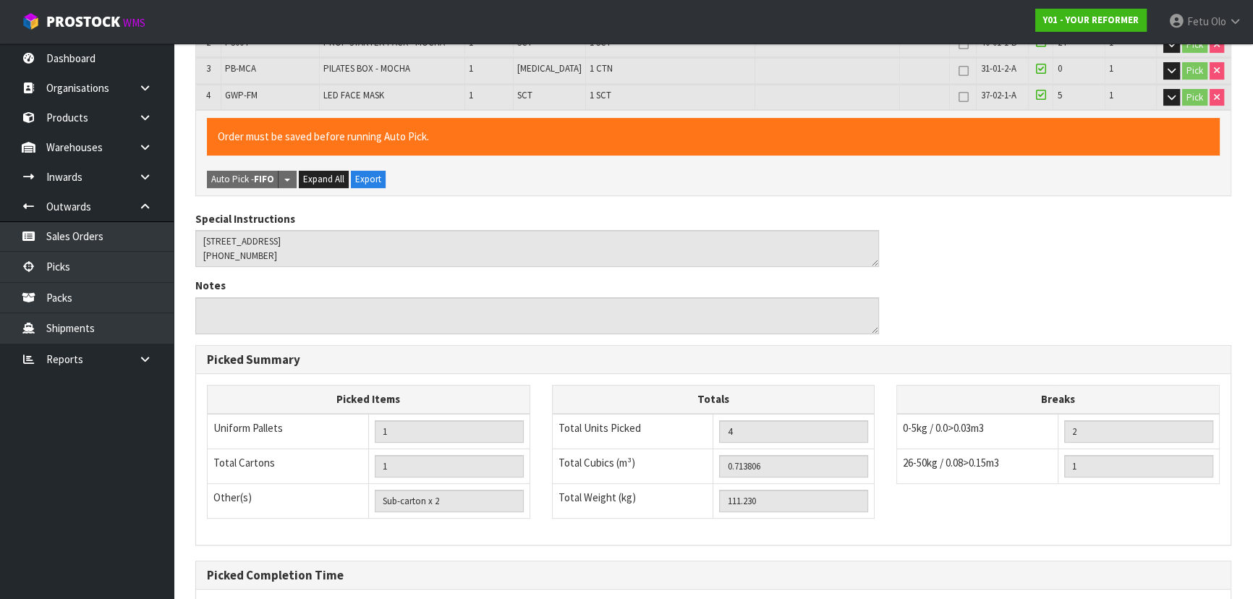
scroll to position [0, 0]
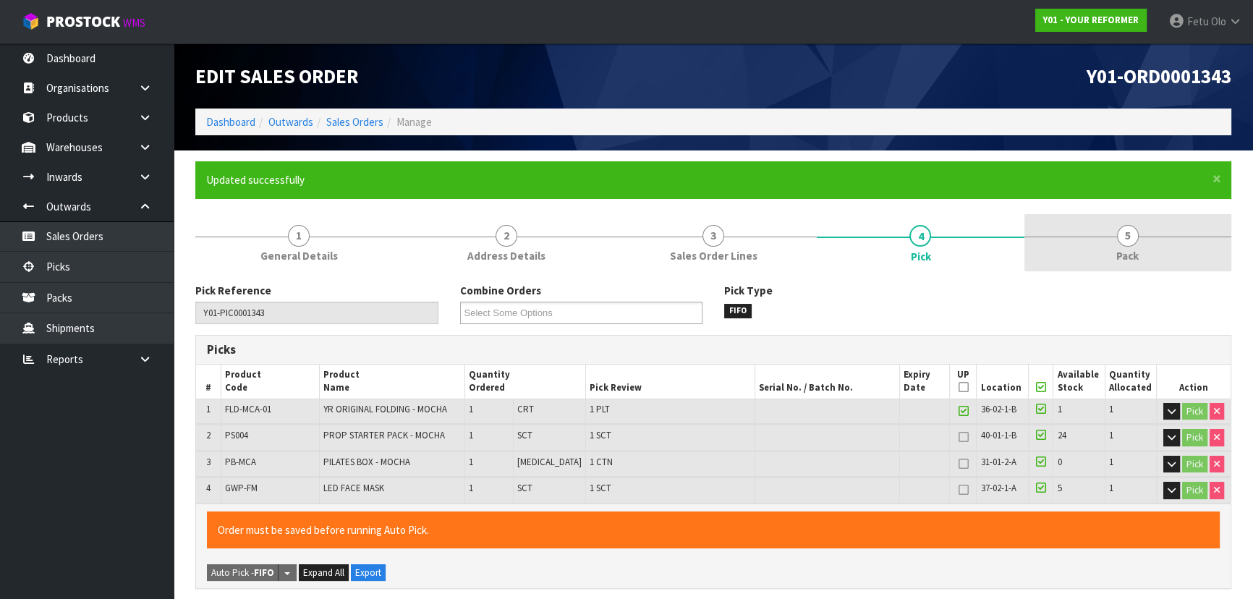
type input "Fetu Olo"
type input "[DATE]T11:03:37"
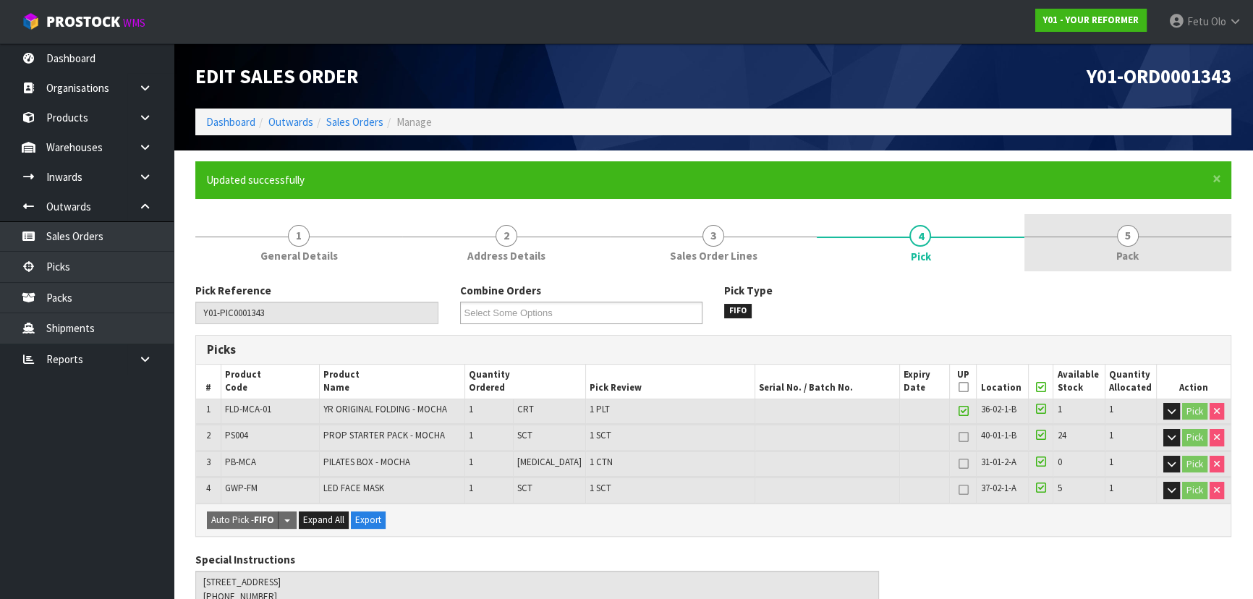
click at [1196, 245] on link "5 Pack" at bounding box center [1127, 242] width 207 height 57
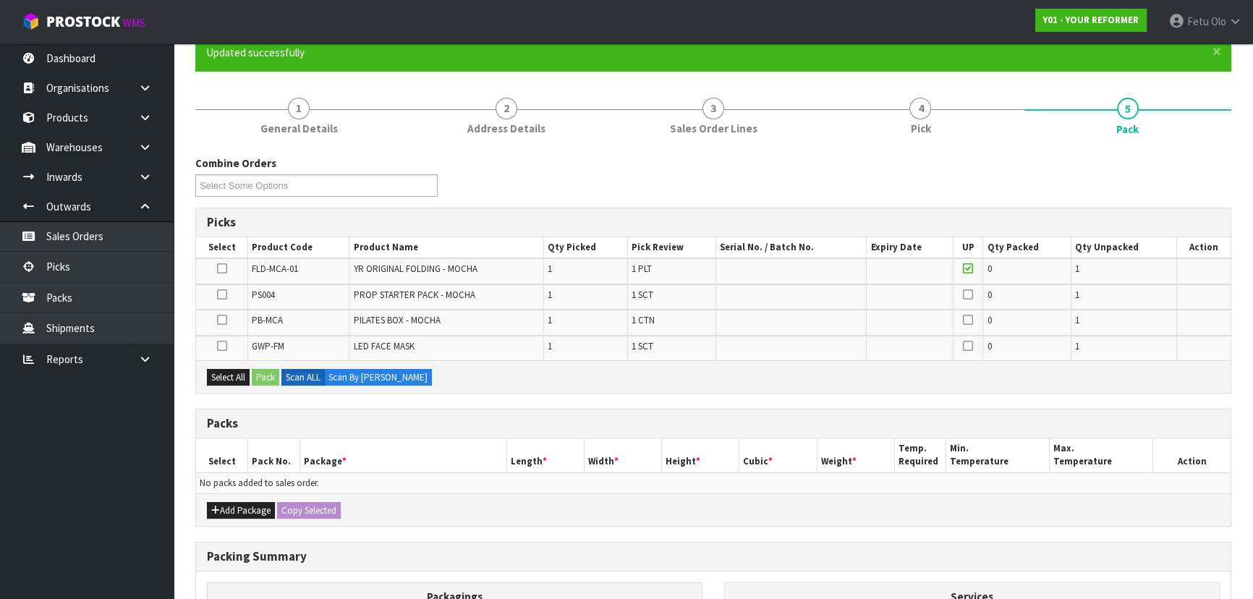
scroll to position [197, 0]
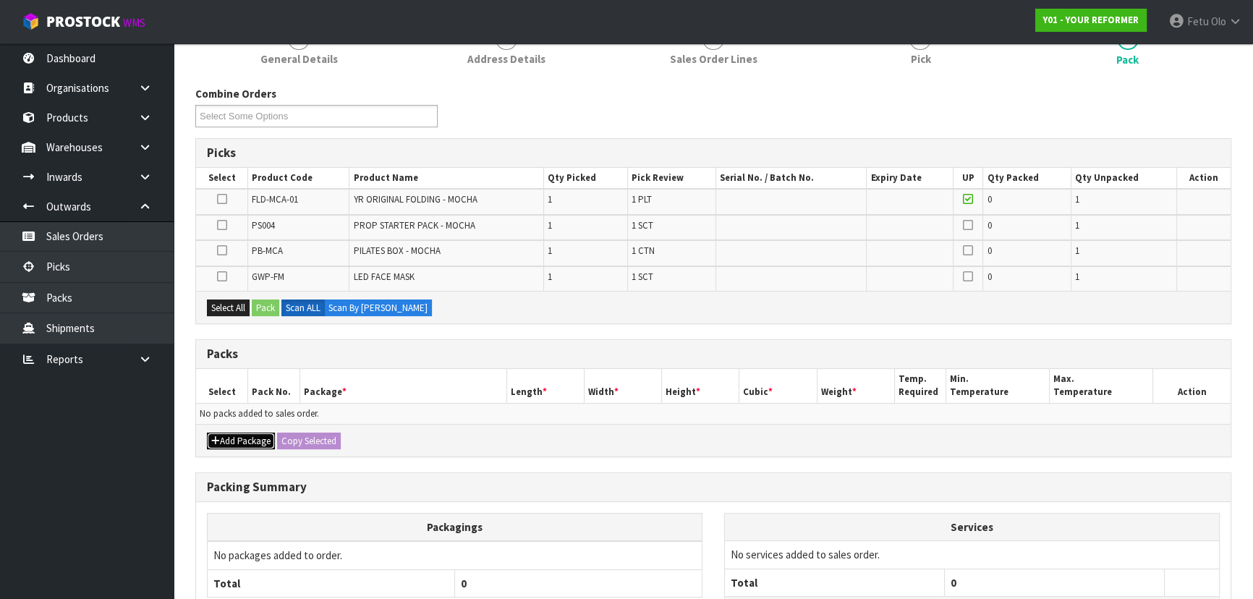
click at [232, 438] on button "Add Package" at bounding box center [241, 441] width 68 height 17
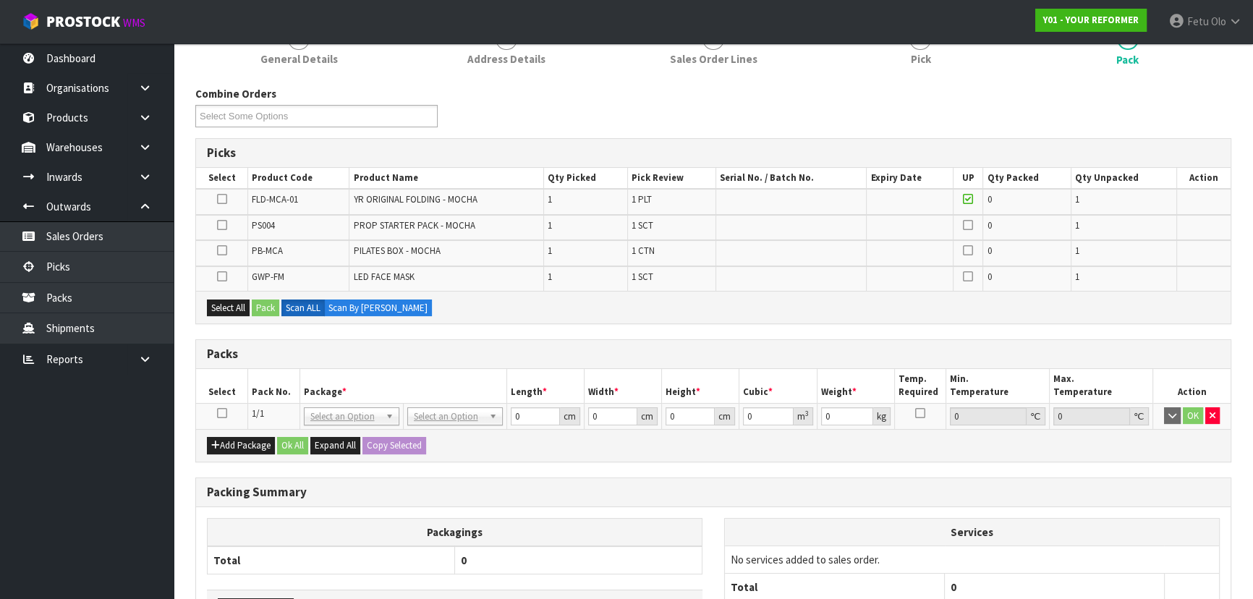
click at [221, 413] on icon at bounding box center [222, 413] width 10 height 1
click at [263, 380] on th "Pack No." at bounding box center [274, 386] width 52 height 34
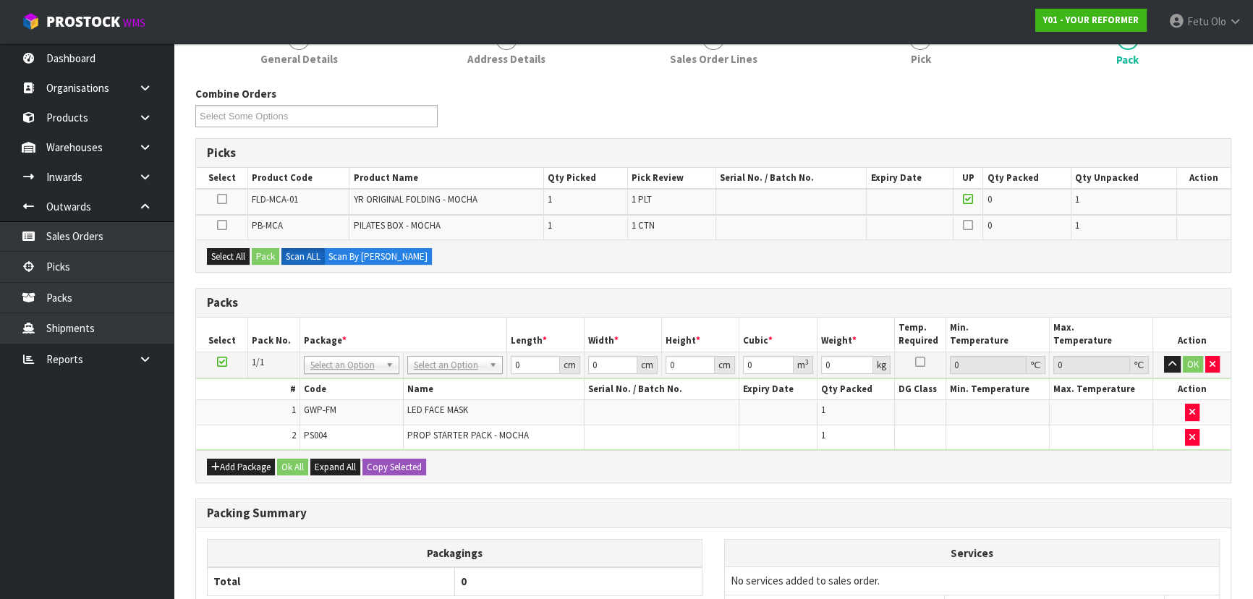
click at [217, 362] on icon at bounding box center [222, 362] width 10 height 1
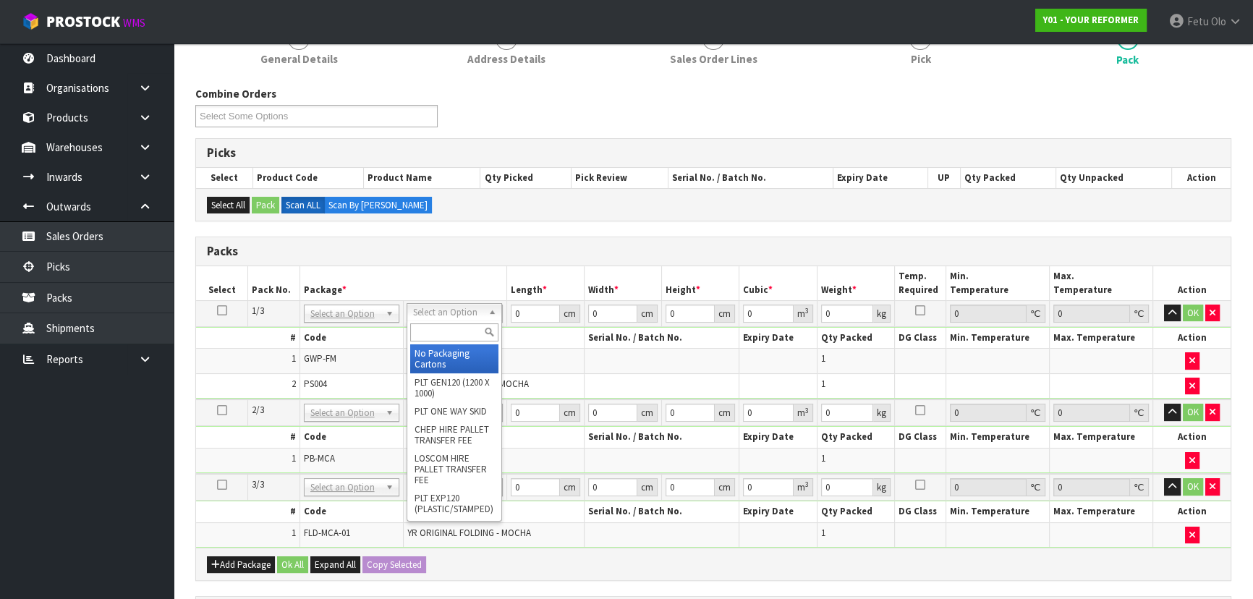
drag, startPoint x: 451, startPoint y: 305, endPoint x: 448, endPoint y: 333, distance: 27.6
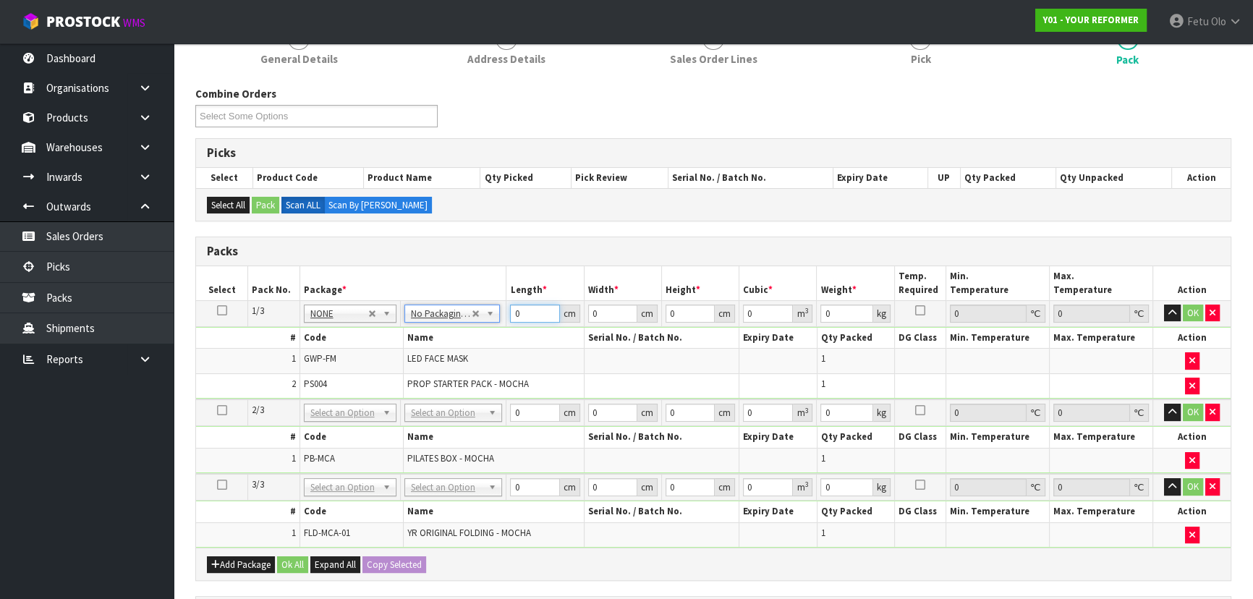
drag, startPoint x: 533, startPoint y: 310, endPoint x: 456, endPoint y: 346, distance: 85.4
click at [456, 343] on tbody "1/3 NONE 007-001 007-002 007-004 007-009 007-013 007-014 007-015 007-017 007-01…" at bounding box center [713, 349] width 1034 height 99
type input "55"
type input "41"
type input "1"
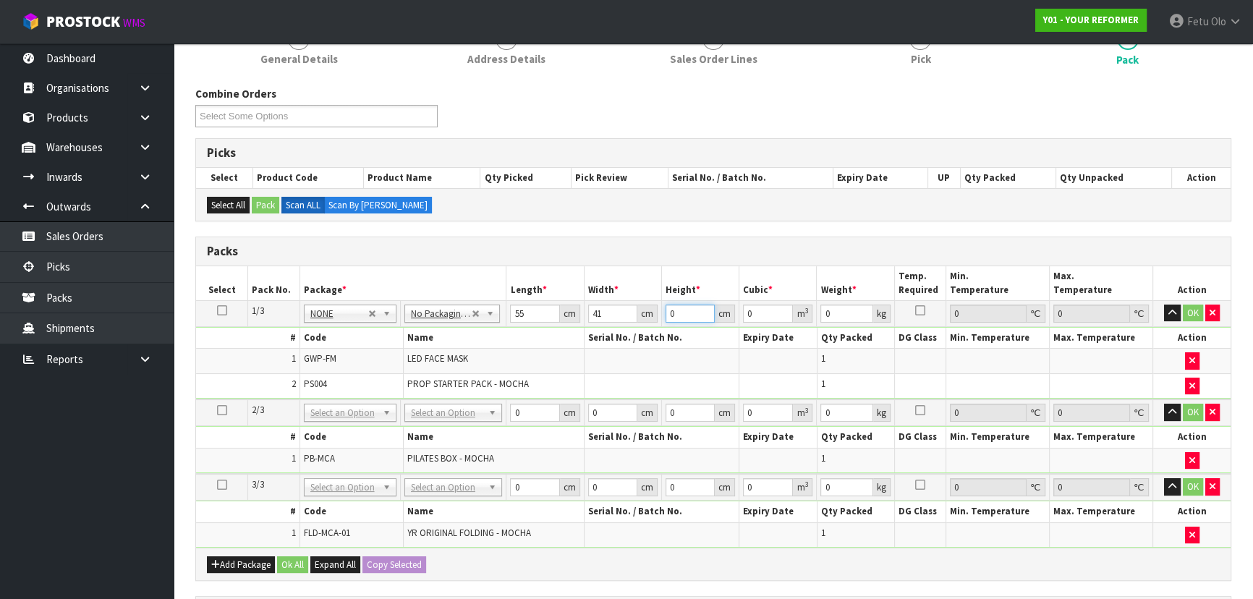
type input "0.002255"
type input "14"
type input "0.03157"
type input "14"
type input "6"
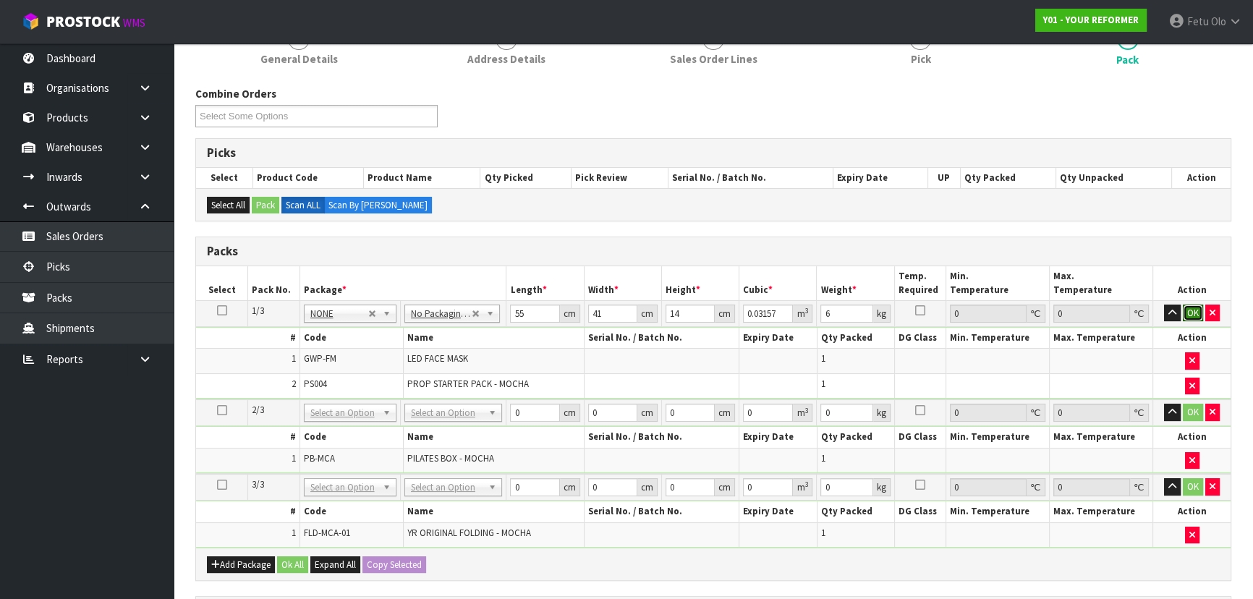
click button "OK" at bounding box center [1193, 312] width 20 height 17
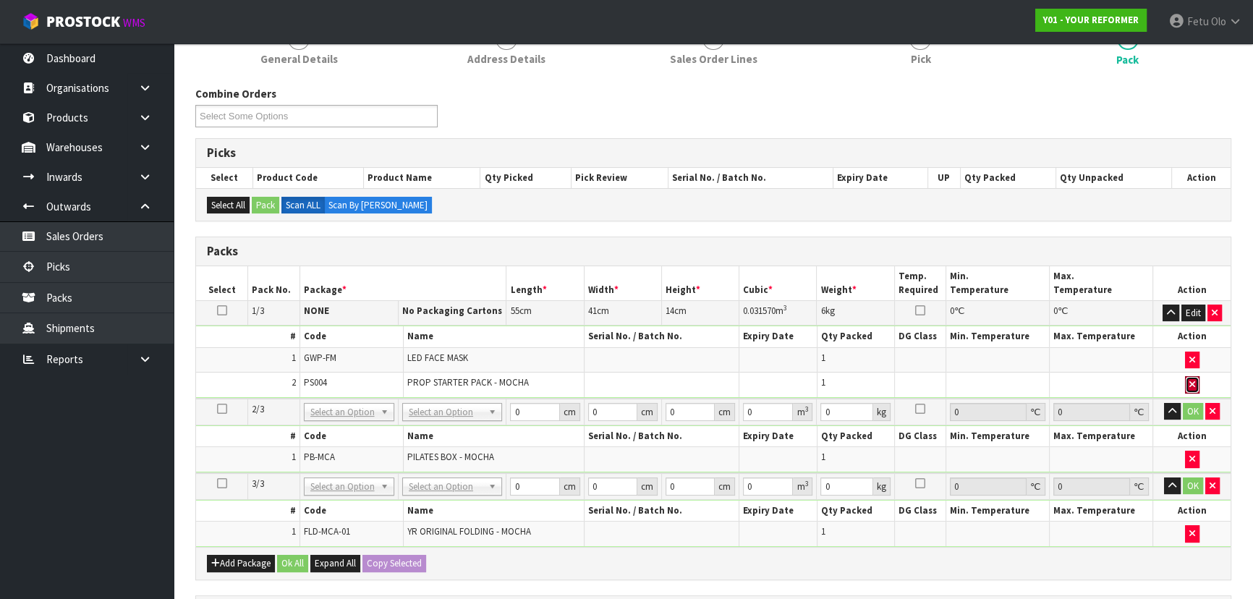
drag, startPoint x: 446, startPoint y: 406, endPoint x: 447, endPoint y: 427, distance: 21.0
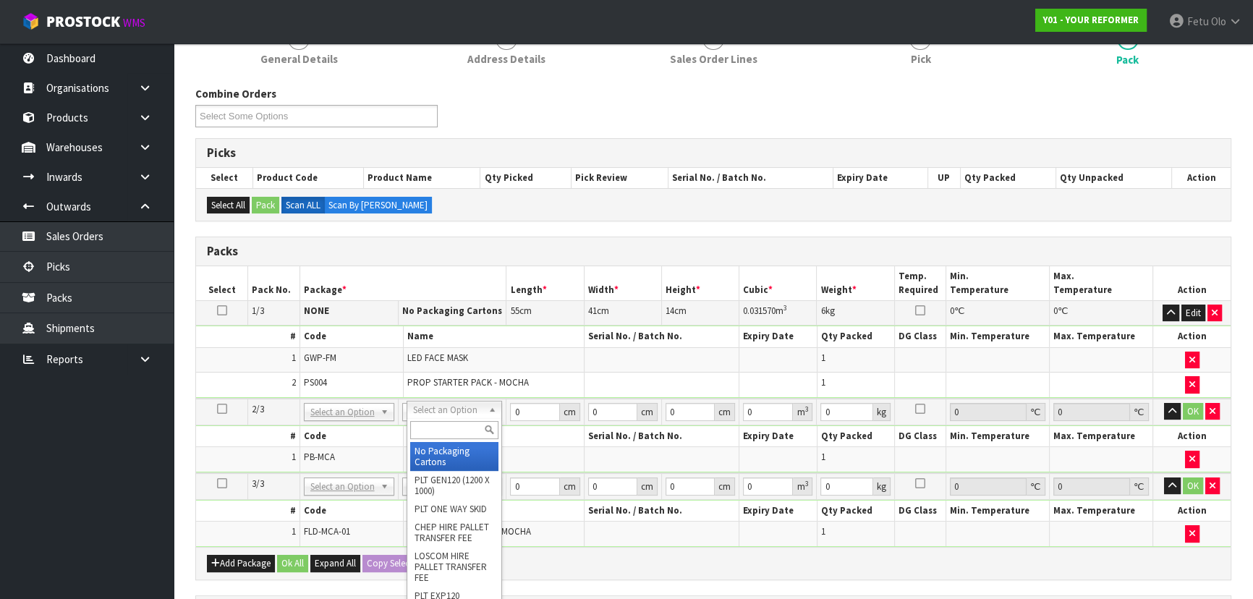
type input "2"
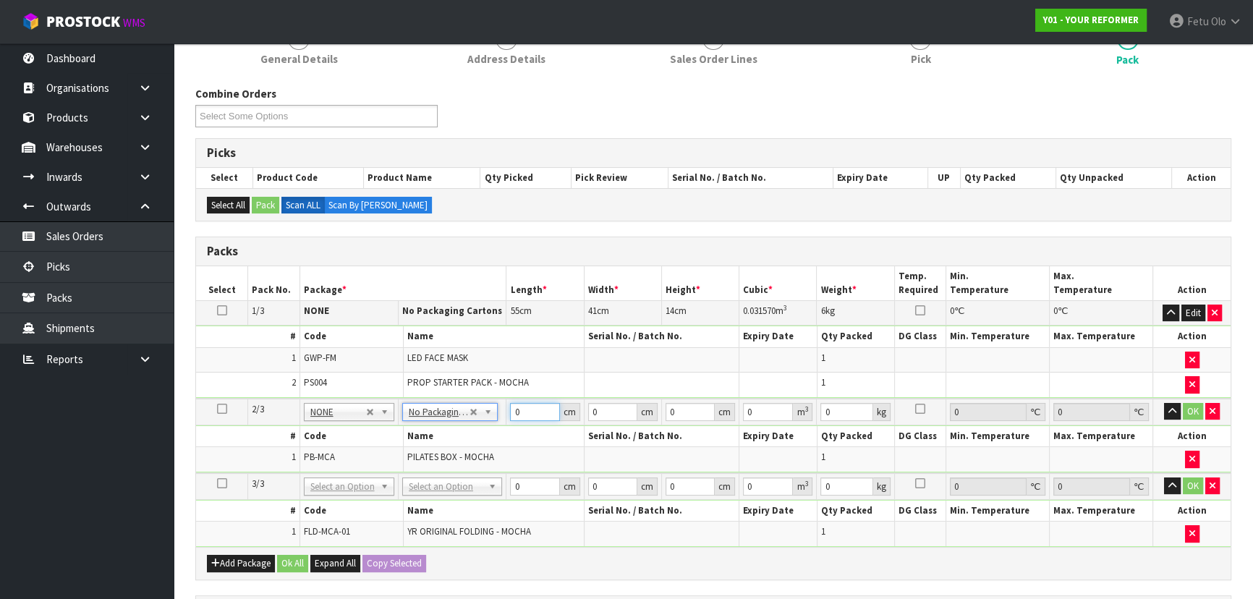
drag, startPoint x: 525, startPoint y: 411, endPoint x: 403, endPoint y: 434, distance: 124.4
click at [409, 433] on tbody "2/3 NONE 007-001 007-002 007-004 007-009 007-013 007-014 007-015 007-017 007-01…" at bounding box center [713, 436] width 1034 height 74
type input "73"
type input "32"
type input "1"
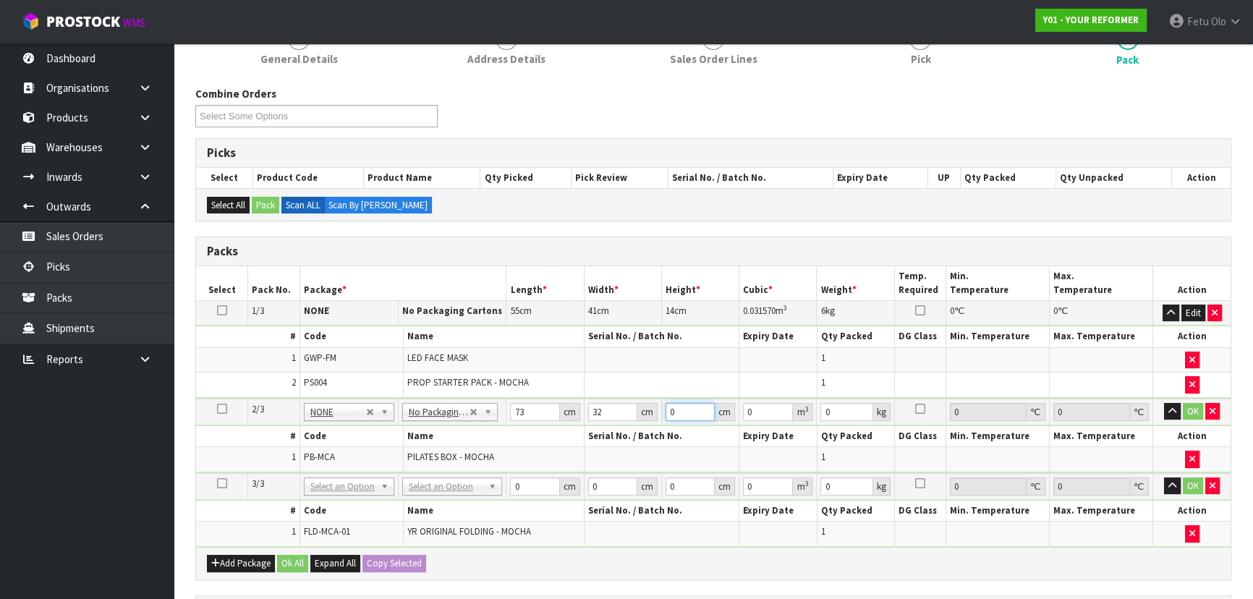
type input "0.002336"
type input "0"
type input "4"
type input "0.009344"
type input "45"
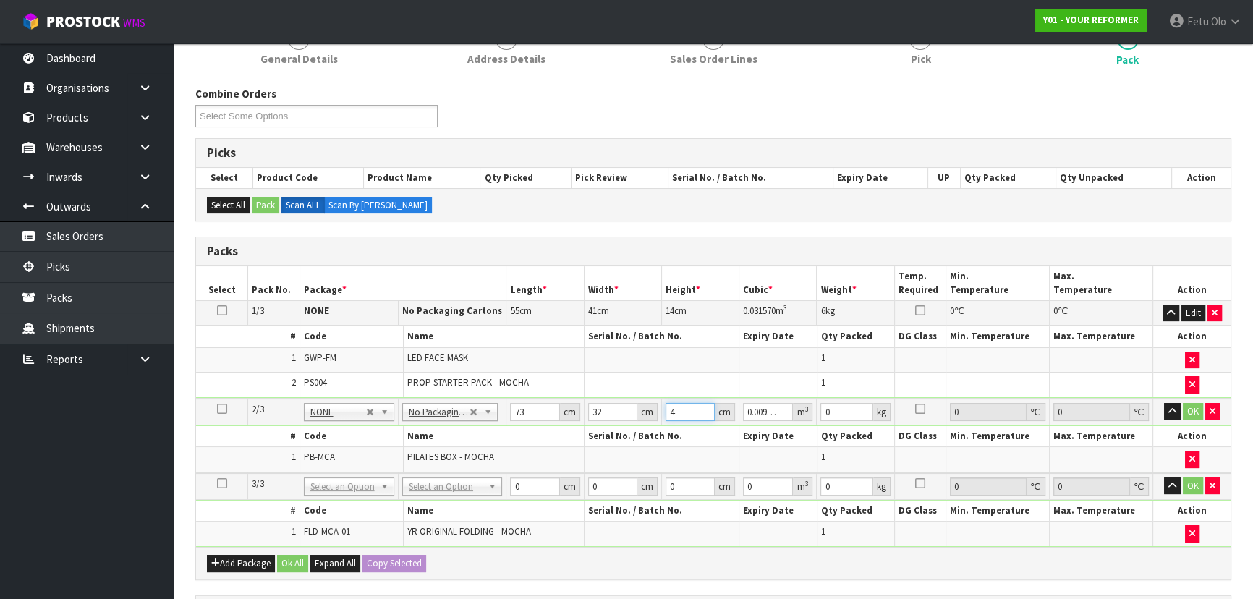
type input "0.10512"
click button "OK" at bounding box center [1193, 411] width 20 height 17
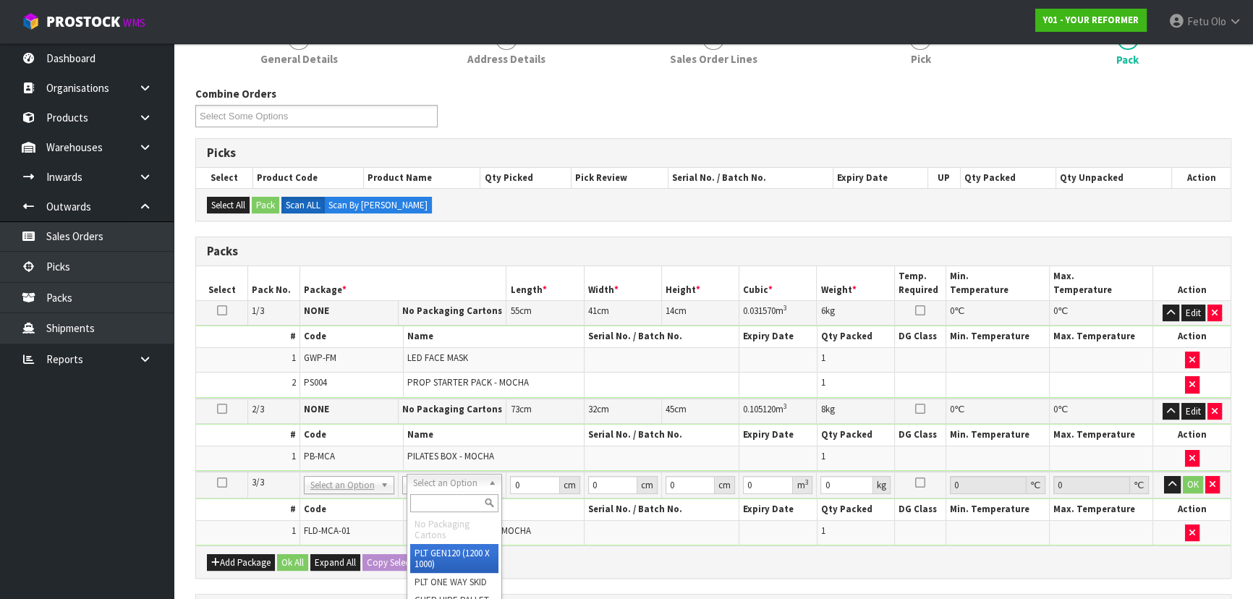
click at [430, 506] on input "text" at bounding box center [454, 503] width 88 height 18
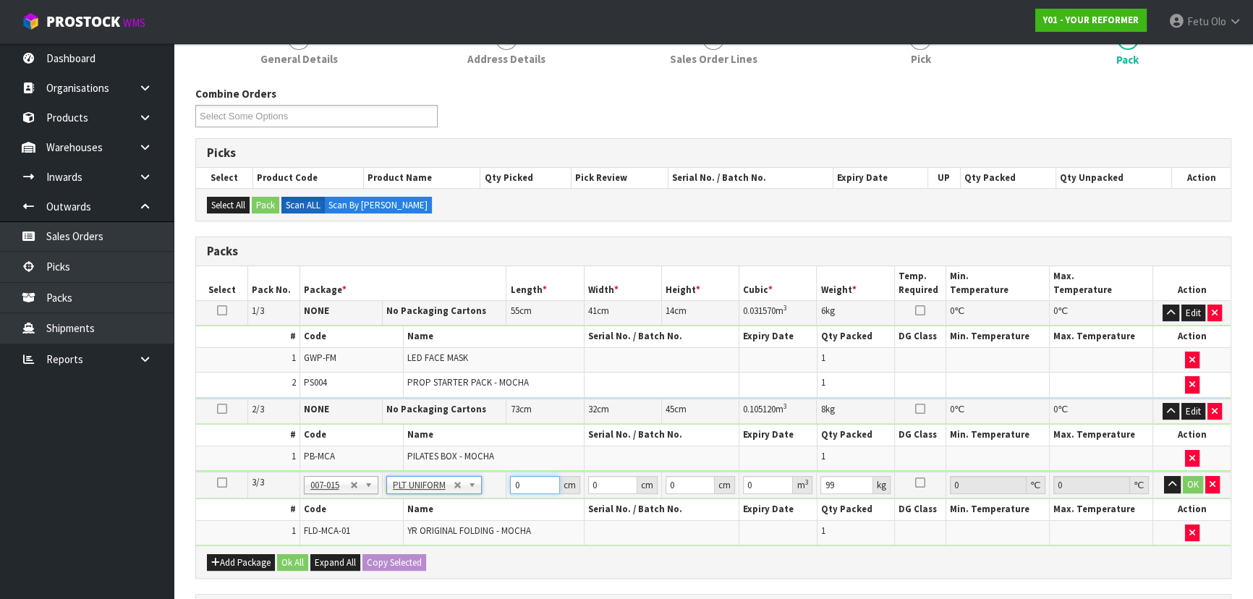
drag, startPoint x: 528, startPoint y: 483, endPoint x: 483, endPoint y: 482, distance: 44.8
click at [483, 482] on tr "3/3 NONE 007-001 007-002 007-004 007-009 007-013 007-014 007-015 007-017 007-01…" at bounding box center [713, 485] width 1034 height 27
click button "OK" at bounding box center [1193, 484] width 20 height 17
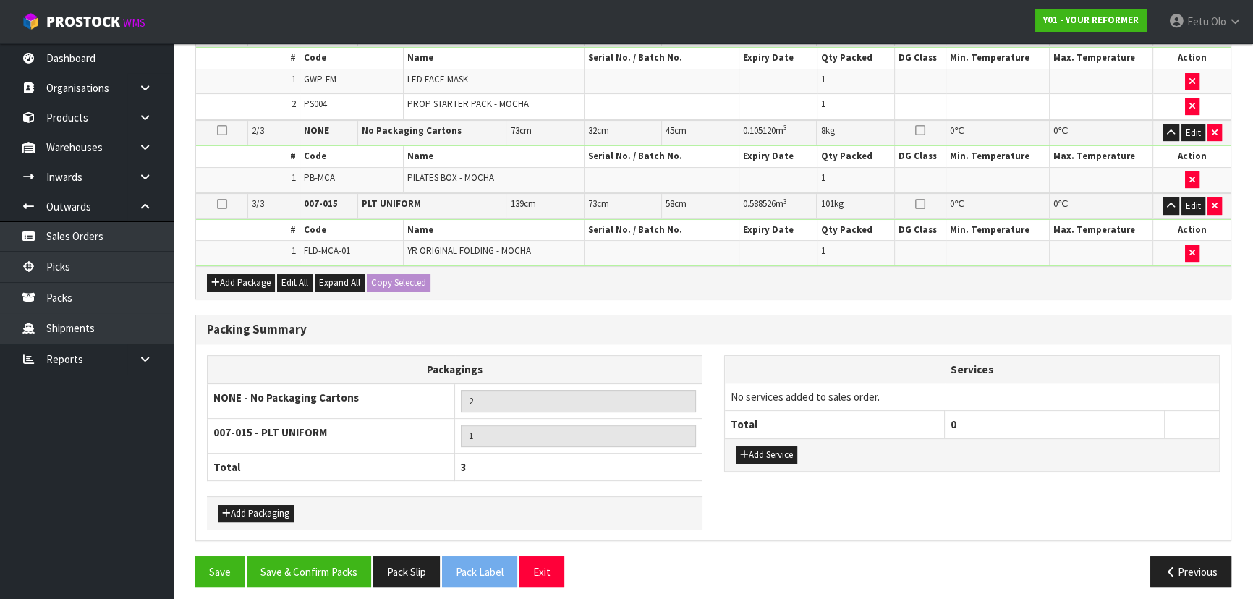
scroll to position [480, 0]
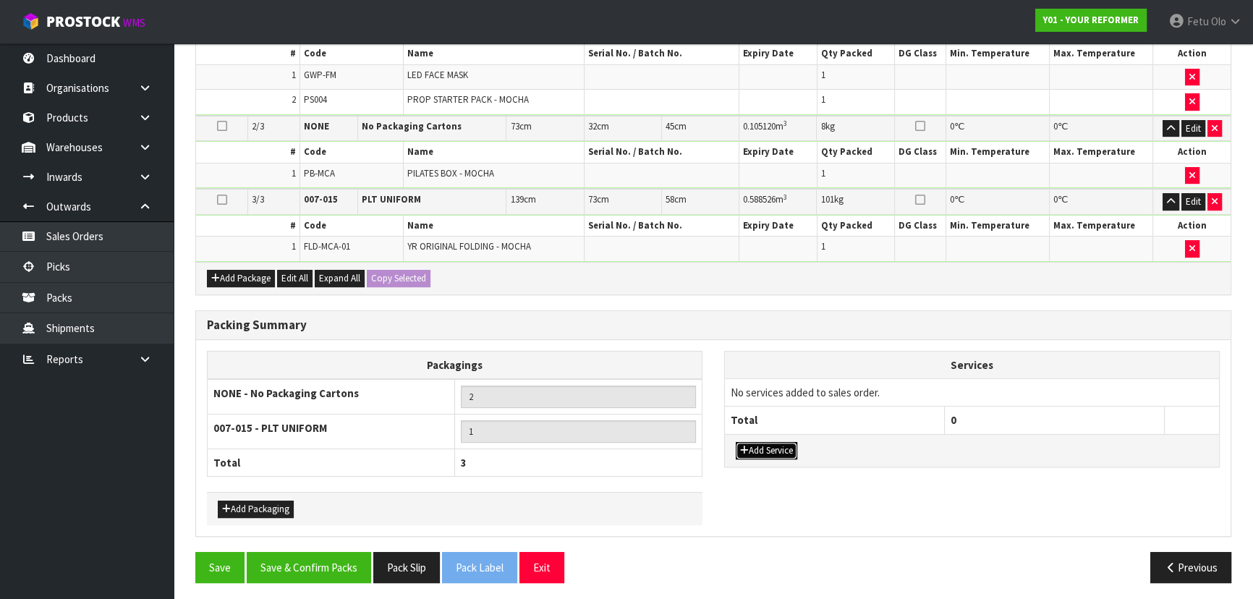
click at [772, 448] on button "Add Service" at bounding box center [766, 450] width 61 height 17
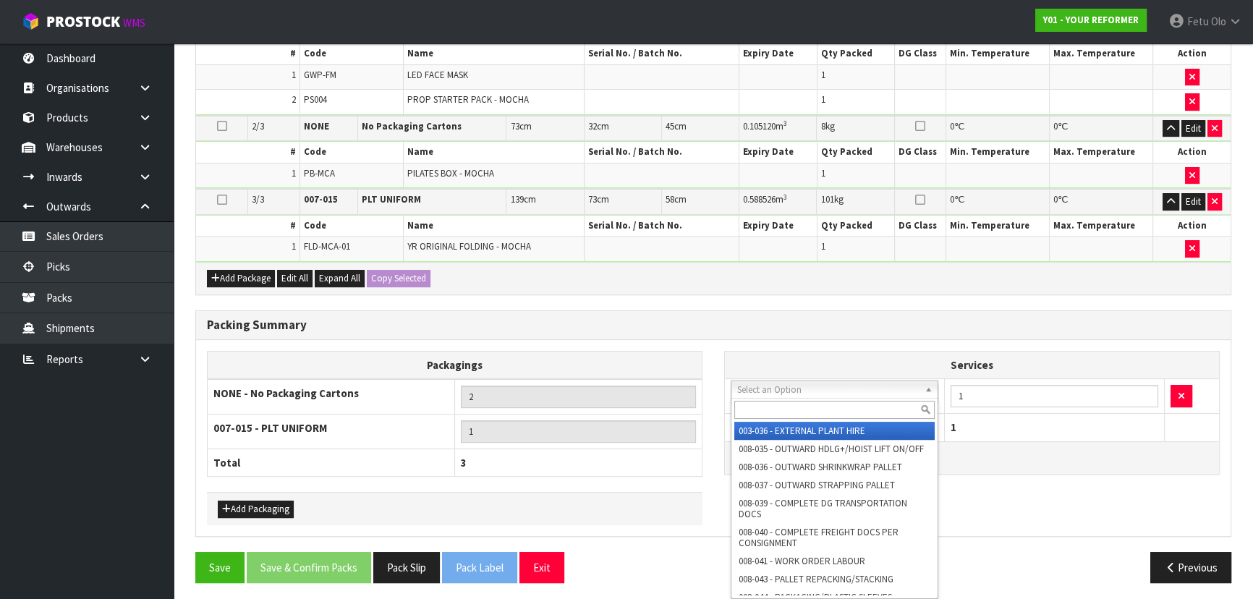
click at [759, 405] on input "text" at bounding box center [834, 410] width 200 height 18
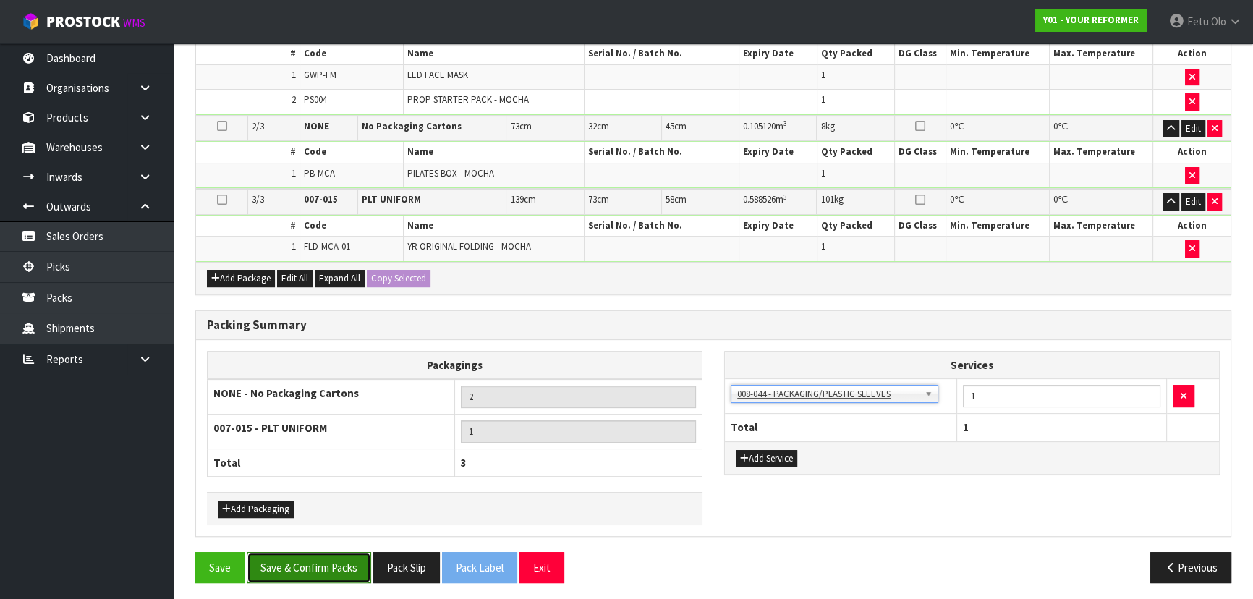
click at [341, 554] on button "Save & Confirm Packs" at bounding box center [309, 567] width 124 height 31
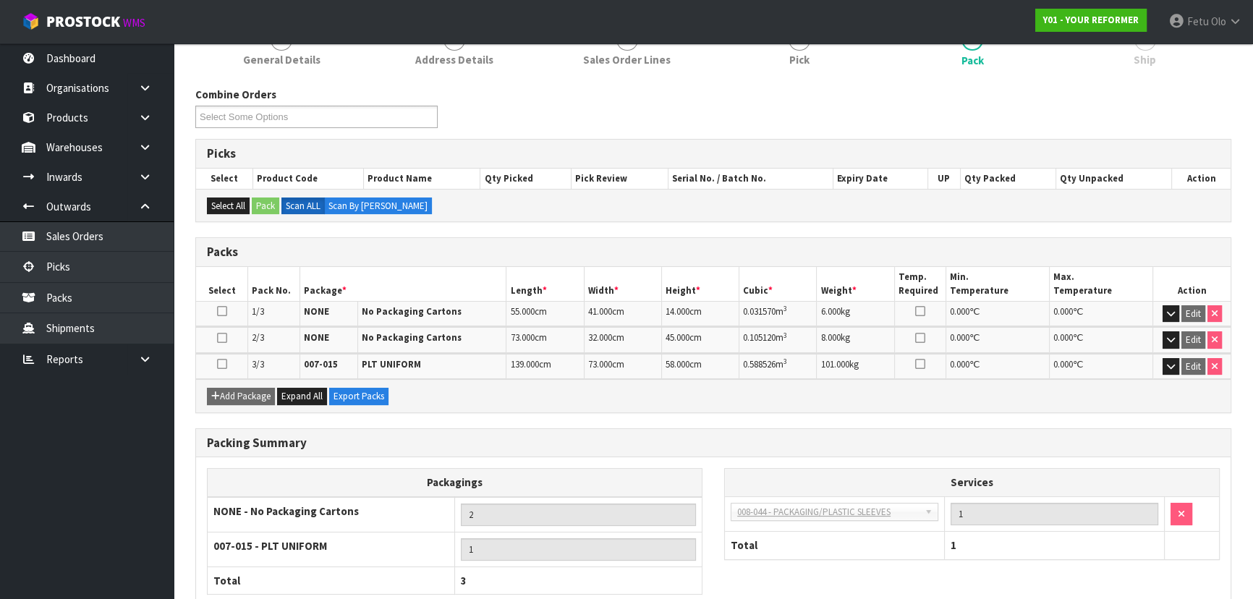
scroll to position [197, 0]
click at [56, 263] on link "Picks" at bounding box center [87, 267] width 174 height 30
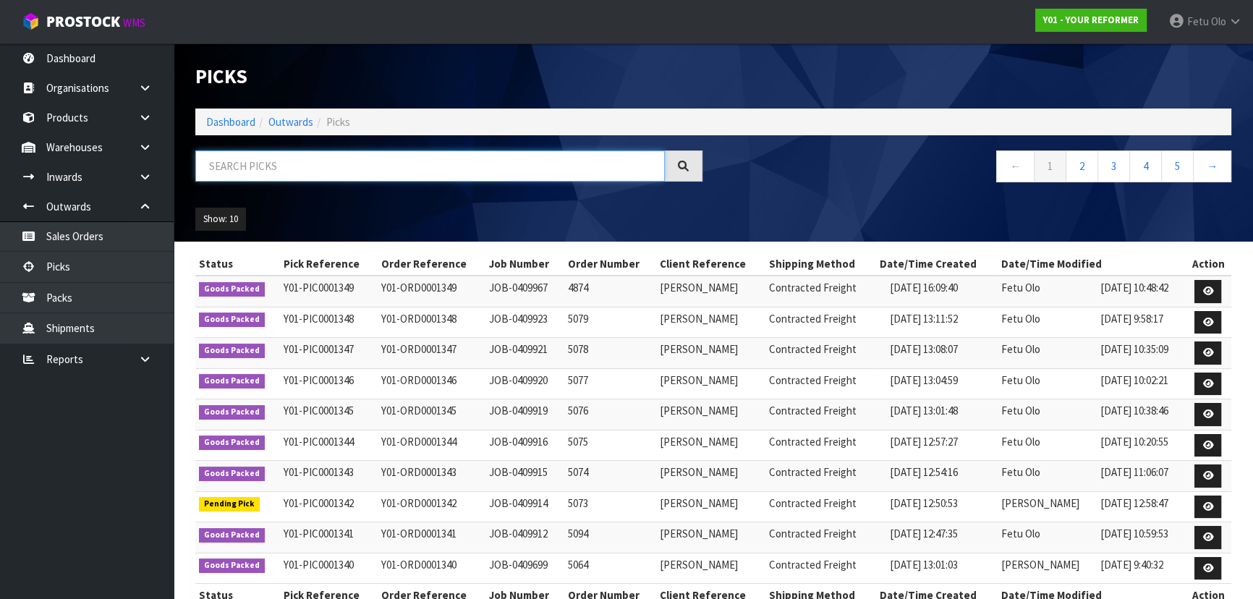
click at [475, 163] on input "text" at bounding box center [429, 165] width 469 height 31
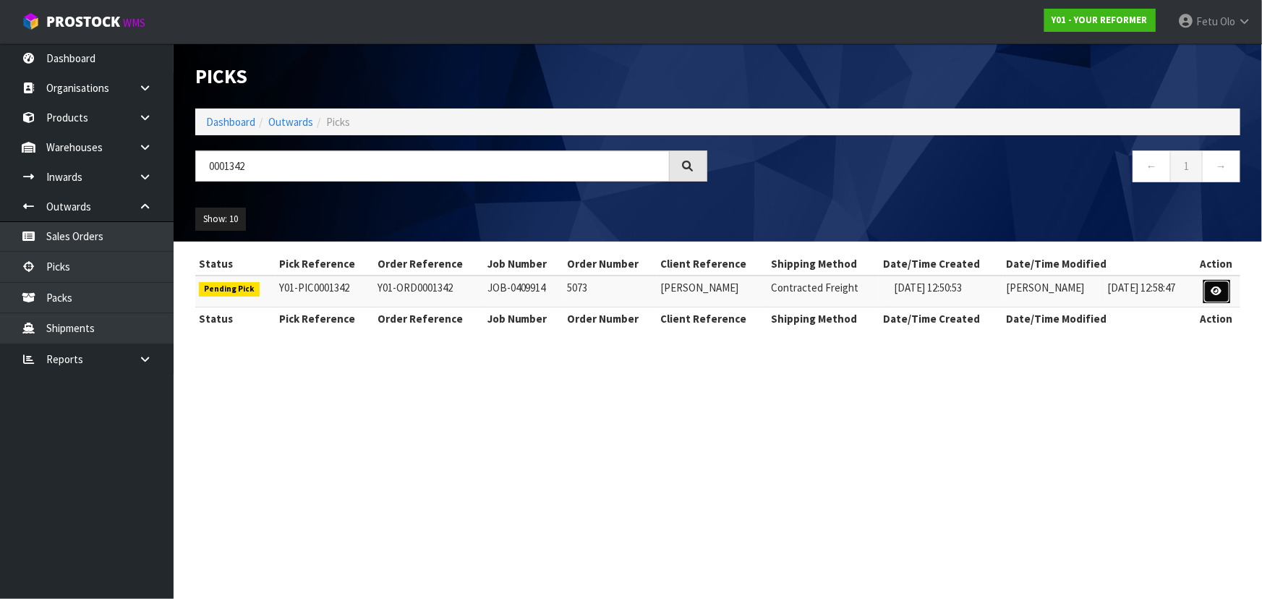
click at [1205, 291] on link at bounding box center [1216, 291] width 27 height 23
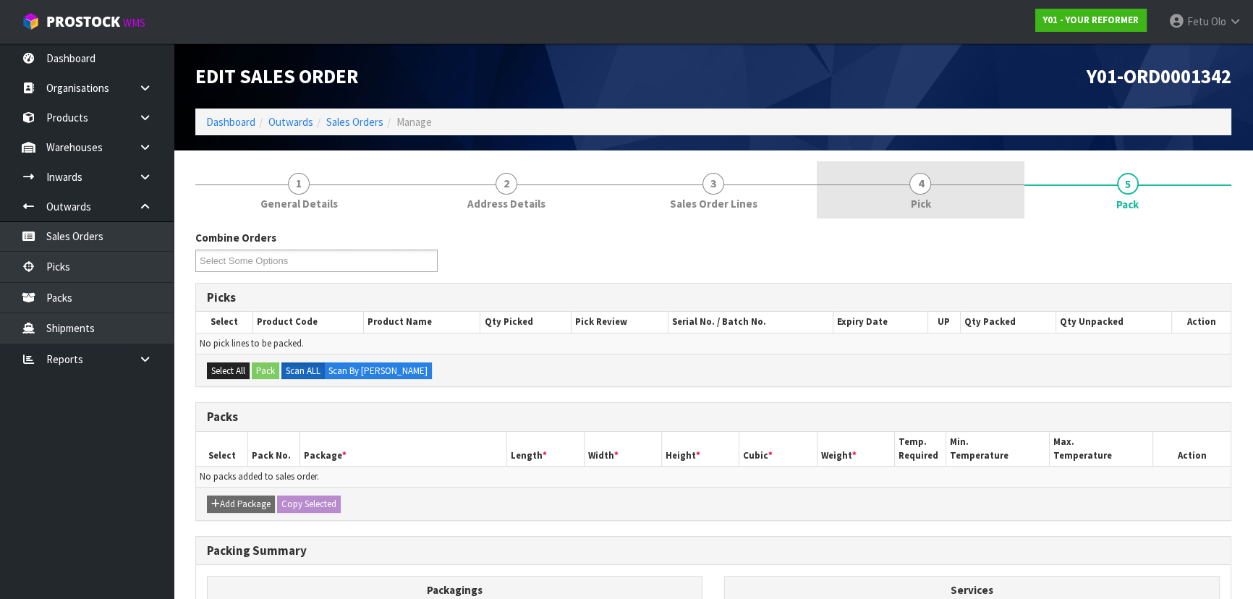
click at [934, 189] on link "4 Pick" at bounding box center [920, 189] width 207 height 57
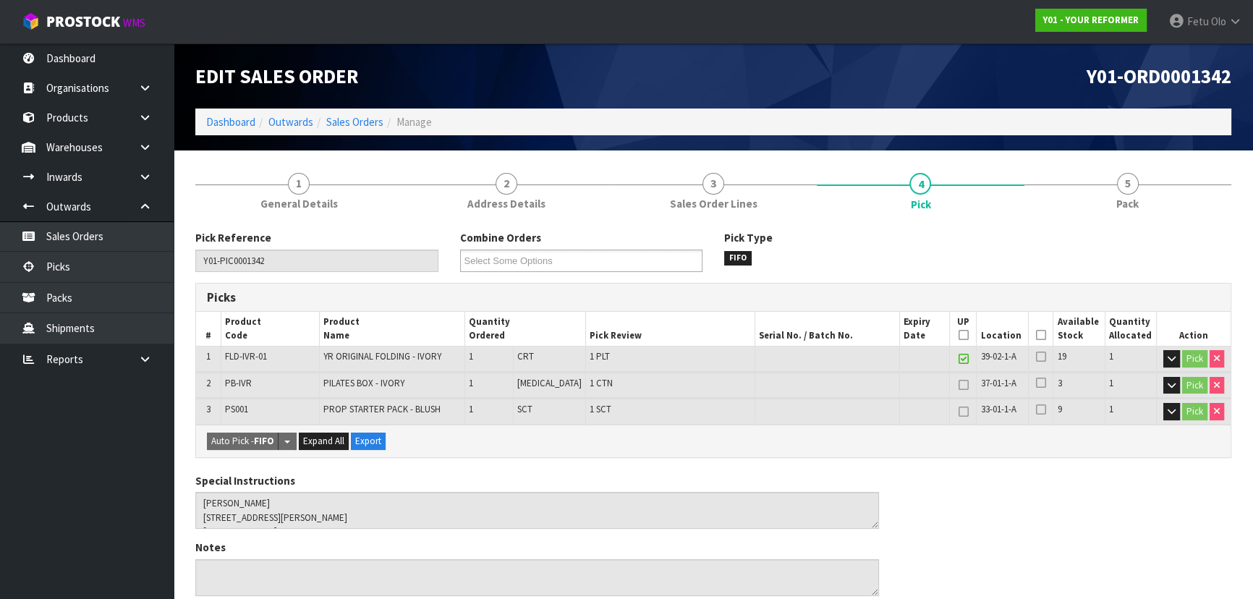
click at [1036, 335] on icon at bounding box center [1041, 335] width 10 height 1
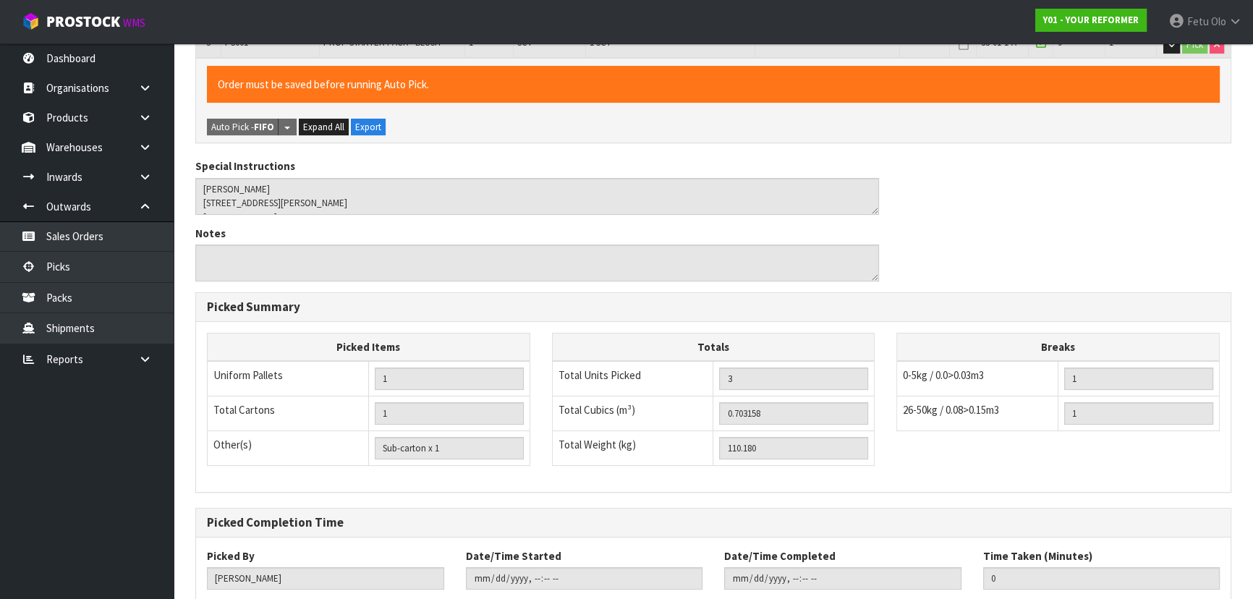
scroll to position [456, 0]
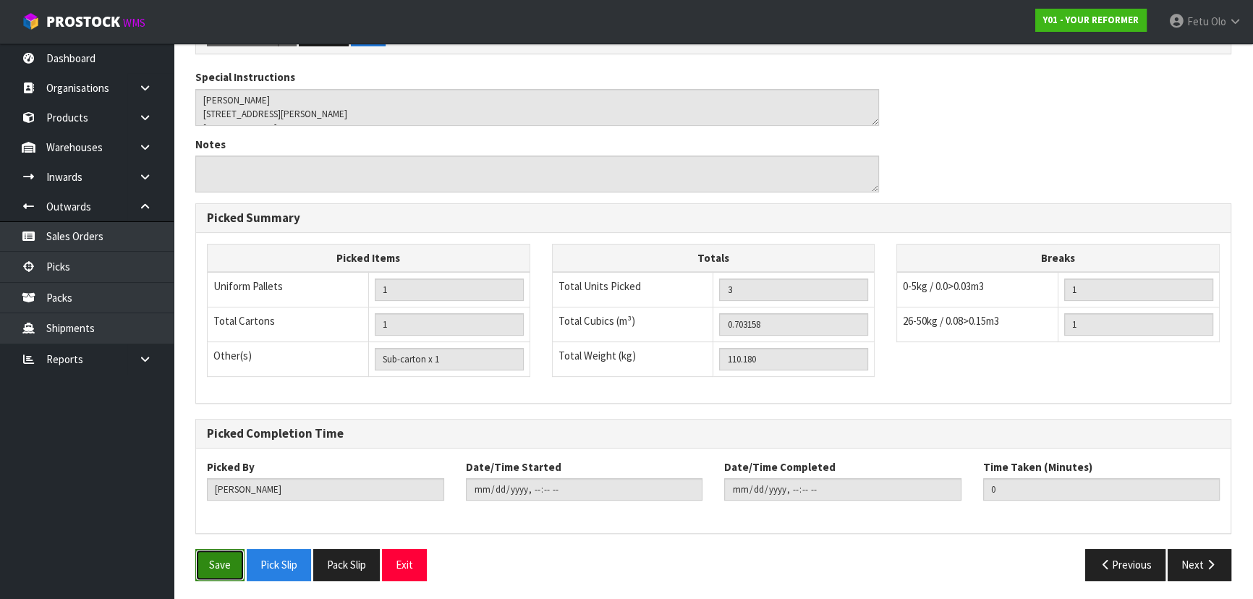
click at [232, 557] on button "Save" at bounding box center [219, 564] width 49 height 31
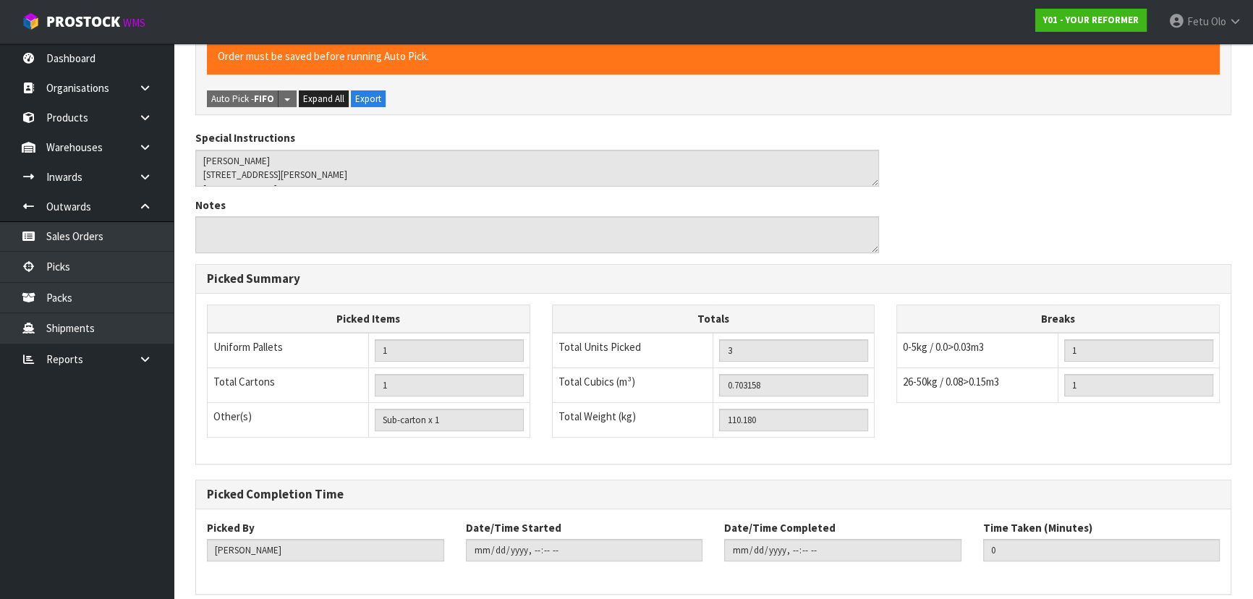
scroll to position [0, 0]
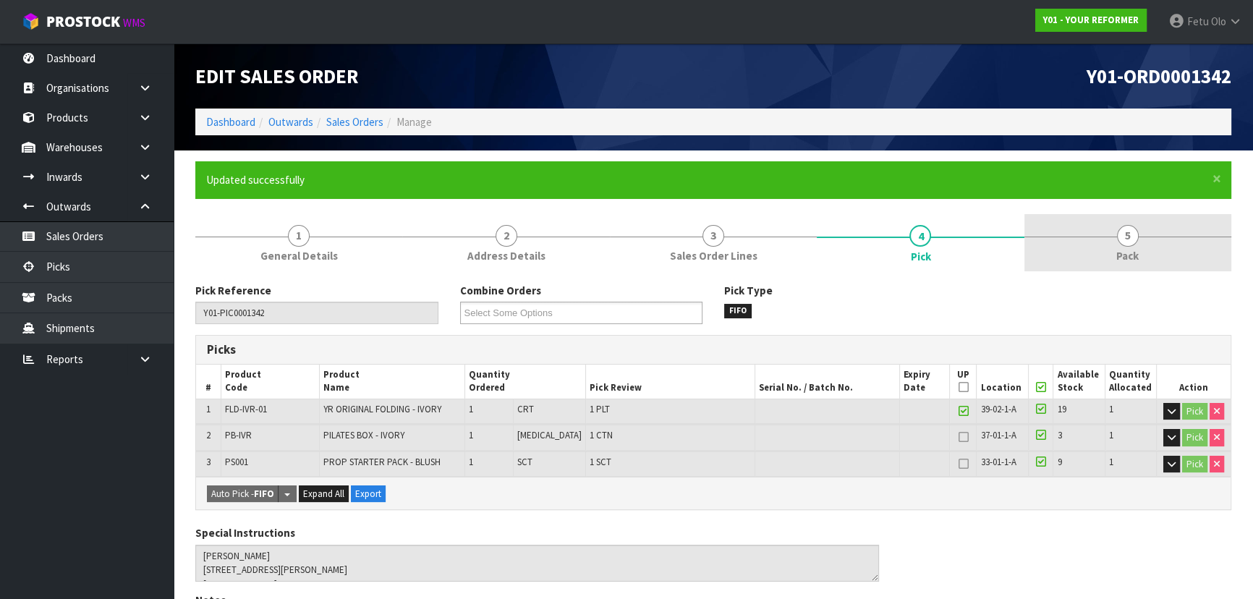
click at [1141, 252] on link "5 Pack" at bounding box center [1127, 242] width 207 height 57
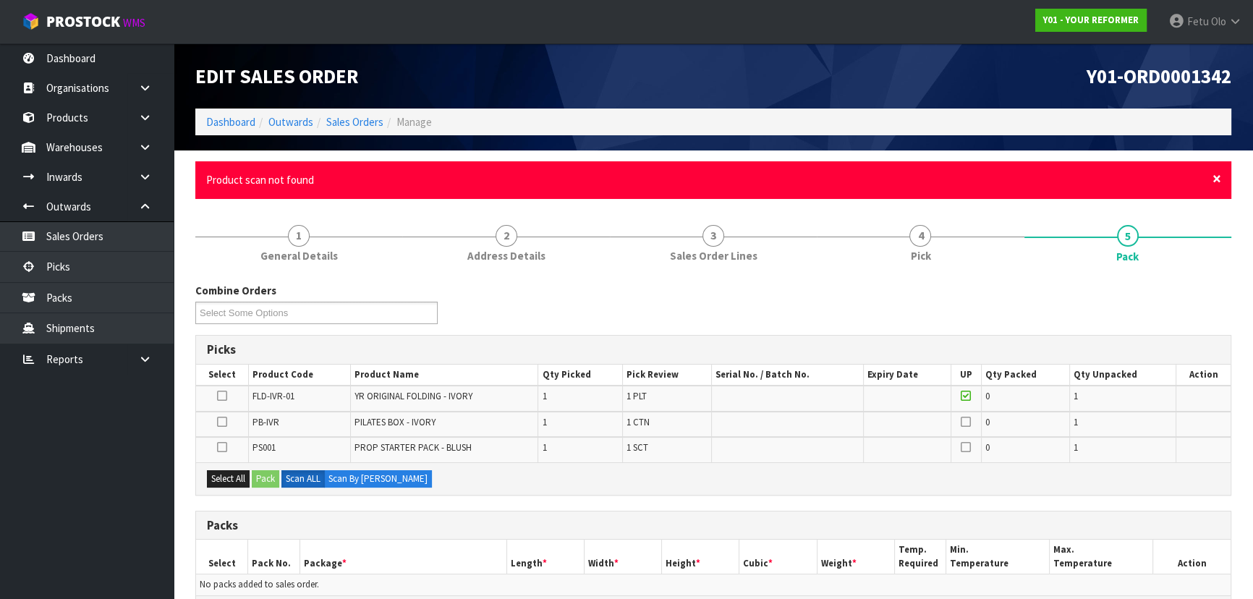
click at [1216, 177] on span "×" at bounding box center [1216, 179] width 9 height 20
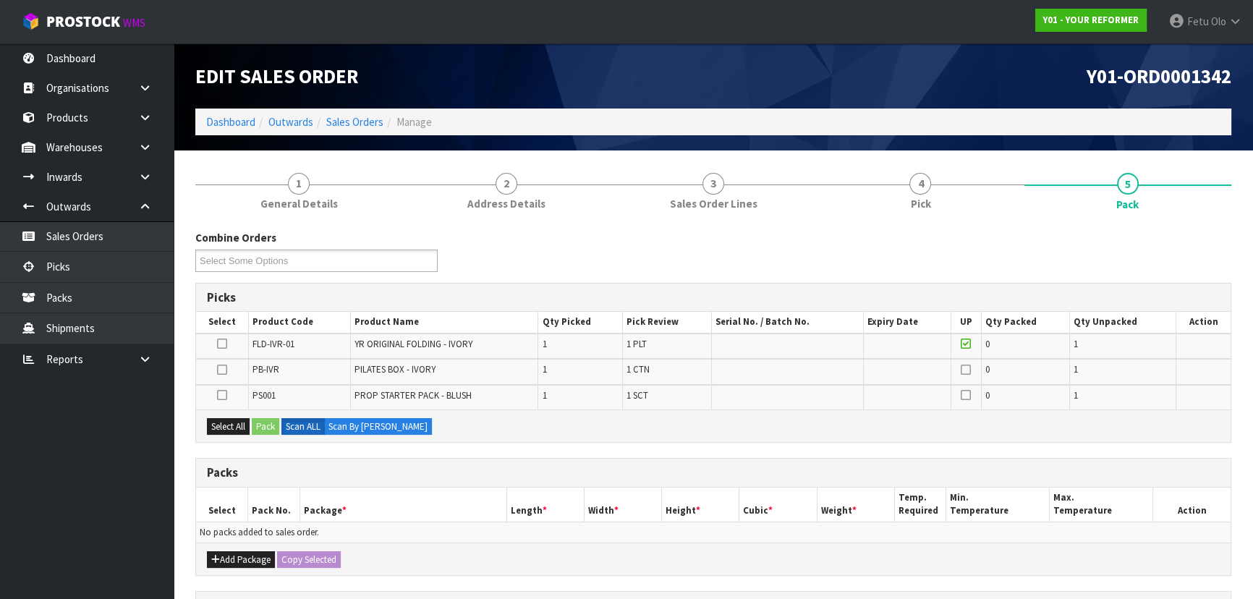
click at [219, 395] on icon at bounding box center [222, 395] width 10 height 1
click at [0, 0] on input "checkbox" at bounding box center [0, 0] width 0 height 0
click at [260, 419] on button "Pack" at bounding box center [265, 426] width 27 height 17
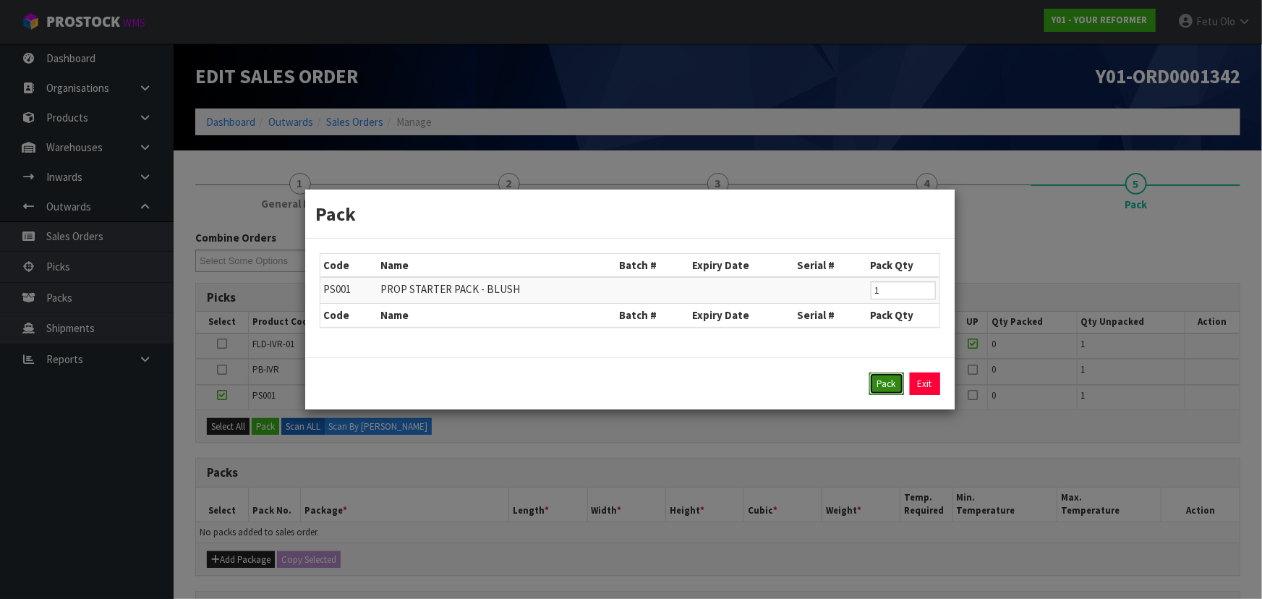
click at [897, 378] on button "Pack" at bounding box center [886, 383] width 35 height 23
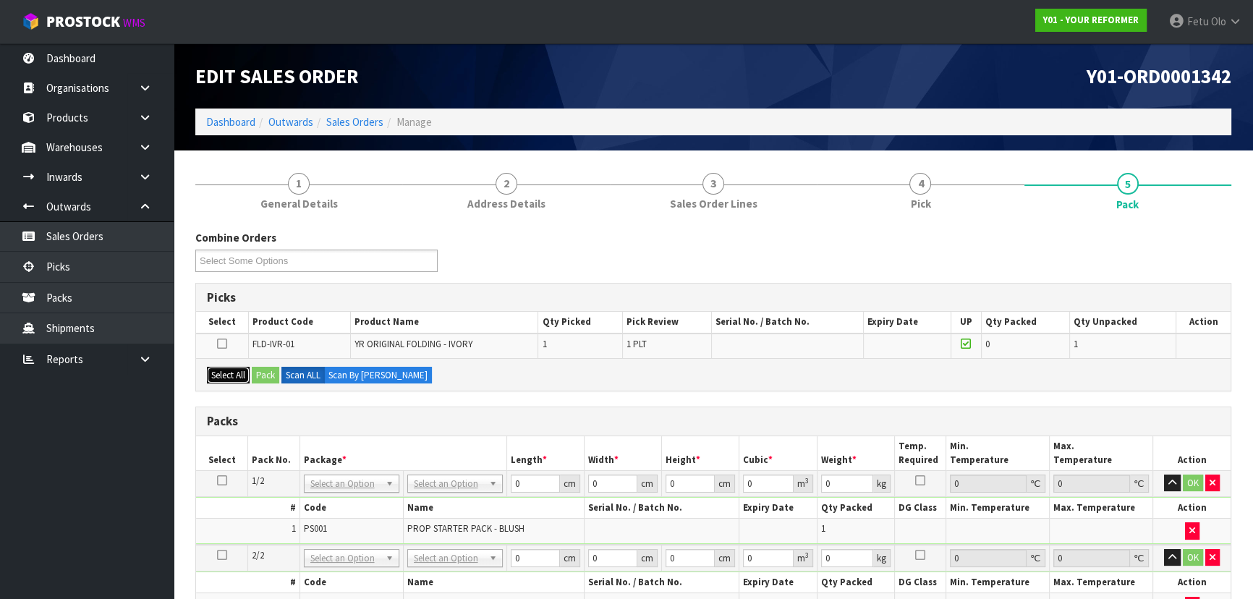
click at [237, 375] on button "Select All" at bounding box center [228, 375] width 43 height 17
click at [255, 376] on button "Pack" at bounding box center [265, 375] width 27 height 17
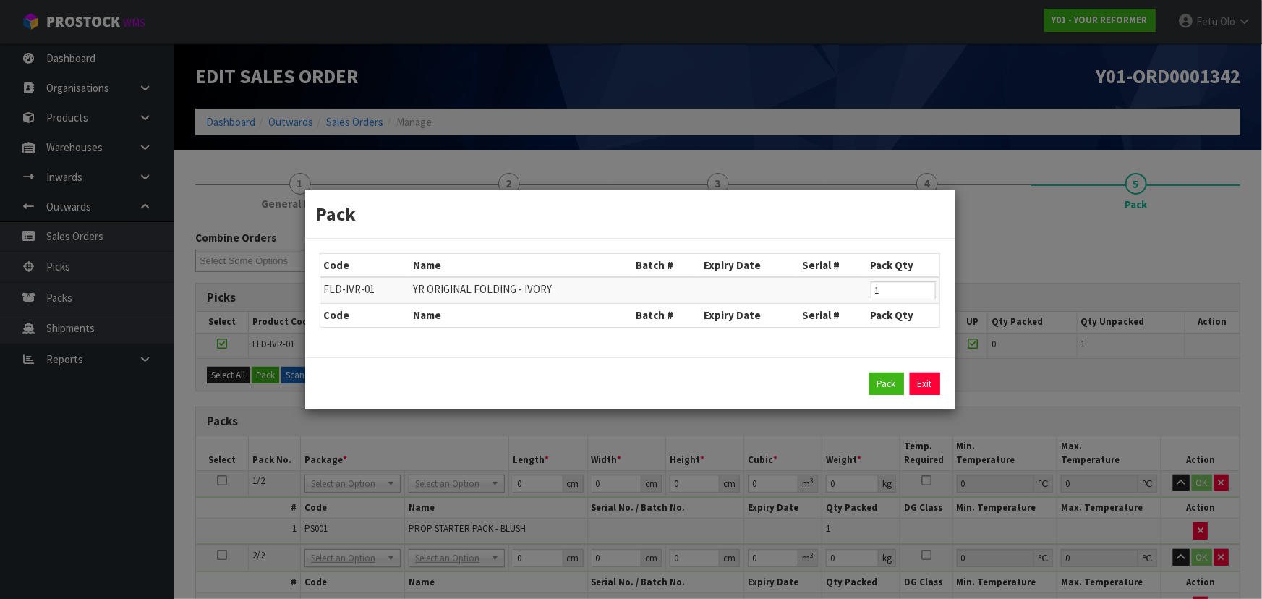
click at [868, 389] on div "Pack Exit" at bounding box center [630, 383] width 621 height 23
click at [878, 376] on button "Pack" at bounding box center [886, 383] width 35 height 23
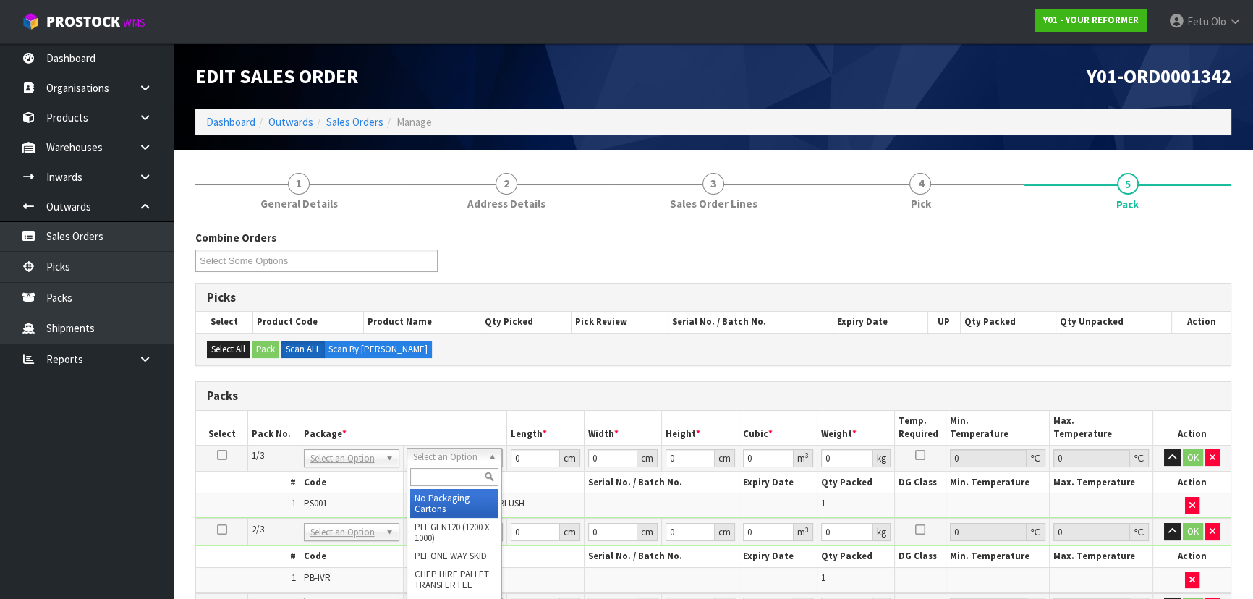
drag, startPoint x: 453, startPoint y: 457, endPoint x: 456, endPoint y: 466, distance: 9.1
drag, startPoint x: 474, startPoint y: 534, endPoint x: 464, endPoint y: 544, distance: 13.8
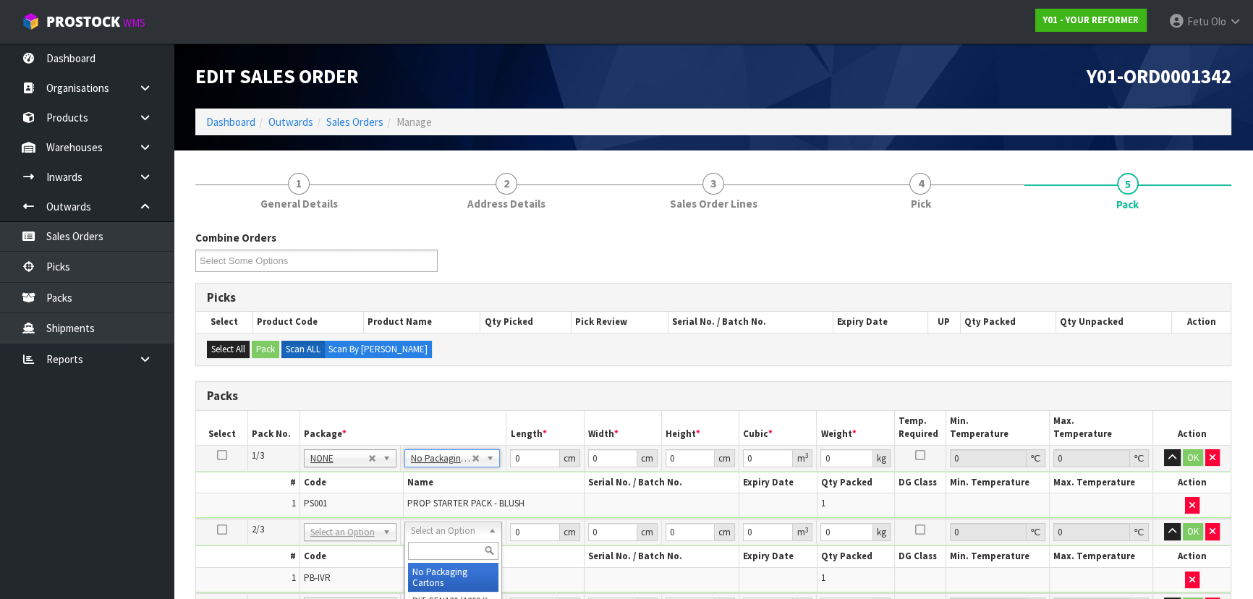
click at [463, 545] on input "text" at bounding box center [453, 551] width 90 height 18
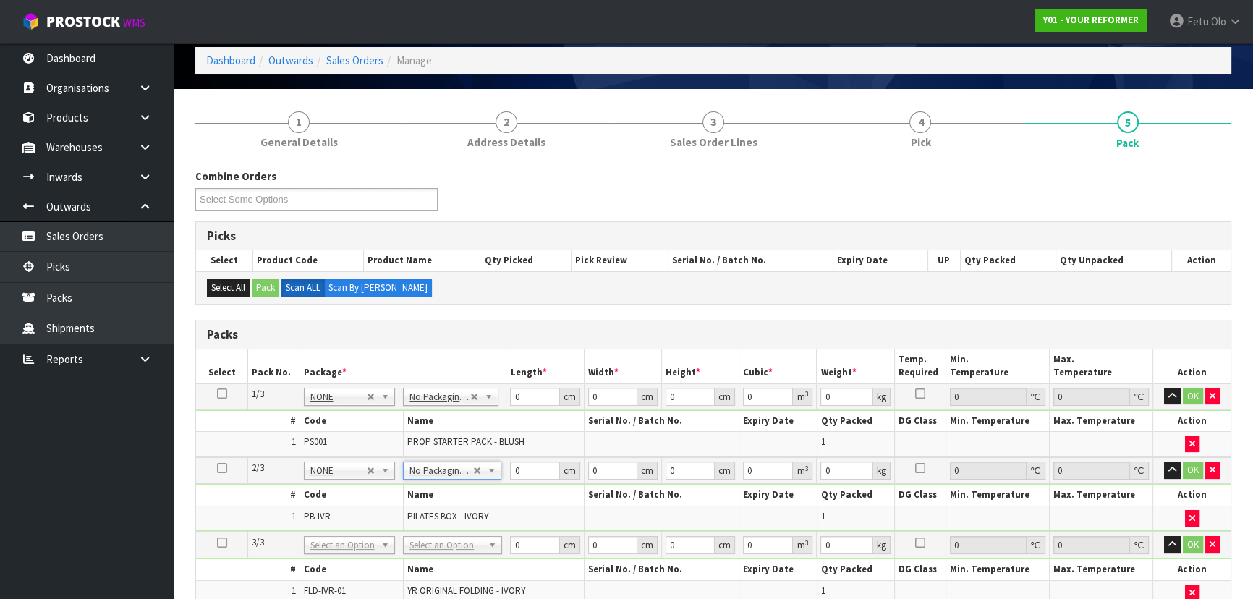
scroll to position [131, 0]
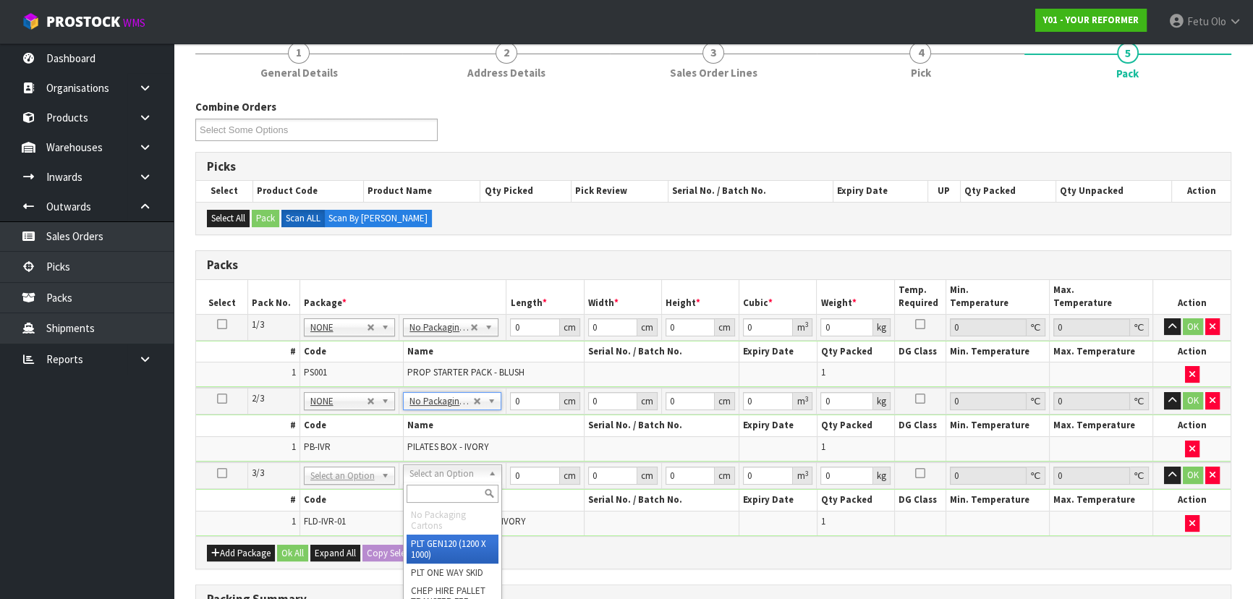
click at [452, 492] on input "text" at bounding box center [452, 494] width 92 height 18
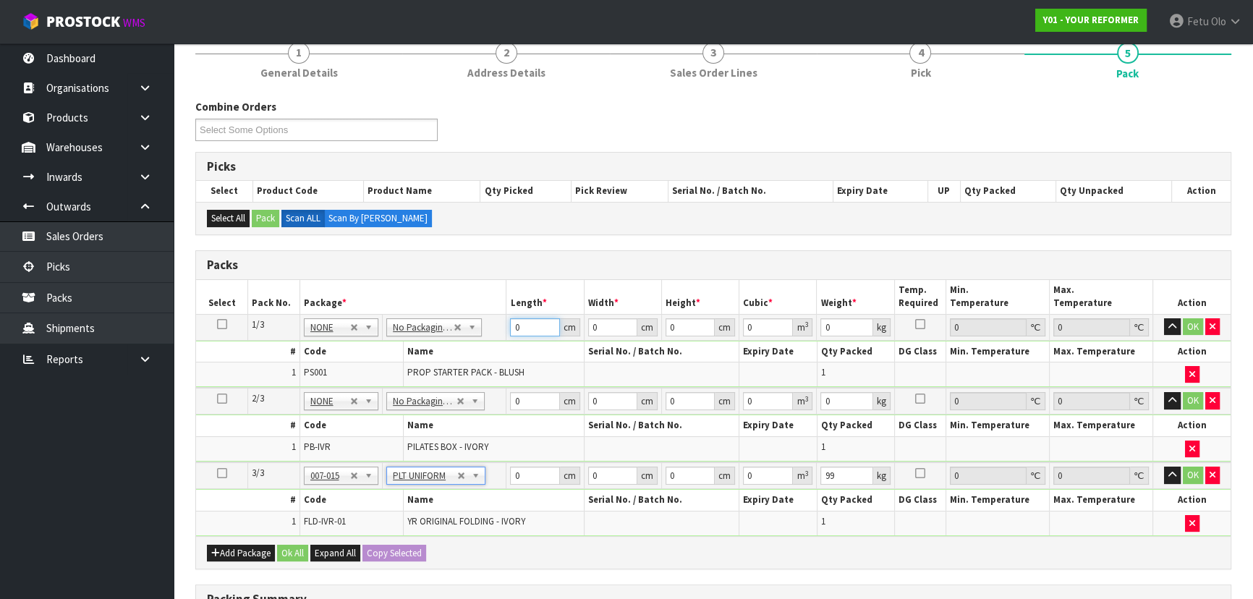
drag, startPoint x: 532, startPoint y: 325, endPoint x: 238, endPoint y: 422, distance: 310.1
click at [247, 412] on table "Select Pack No. Package * Length * Width * Height * Cubic * Weight * Temp. Requ…" at bounding box center [713, 408] width 1034 height 257
click button "OK" at bounding box center [1193, 326] width 20 height 17
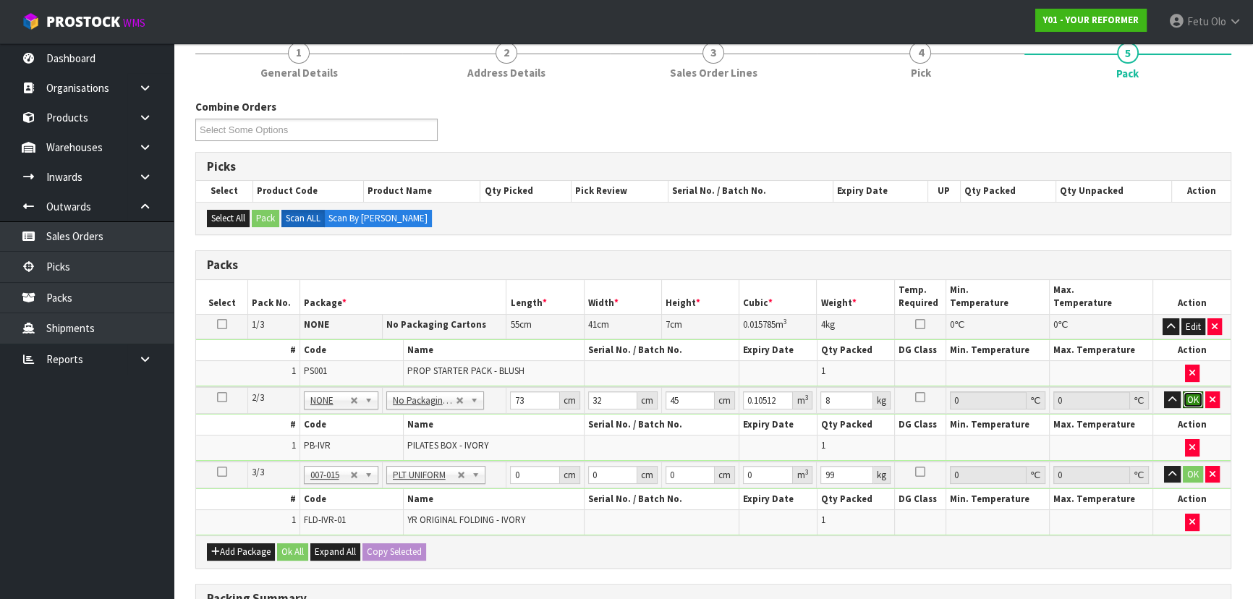
click button "OK" at bounding box center [1193, 399] width 20 height 17
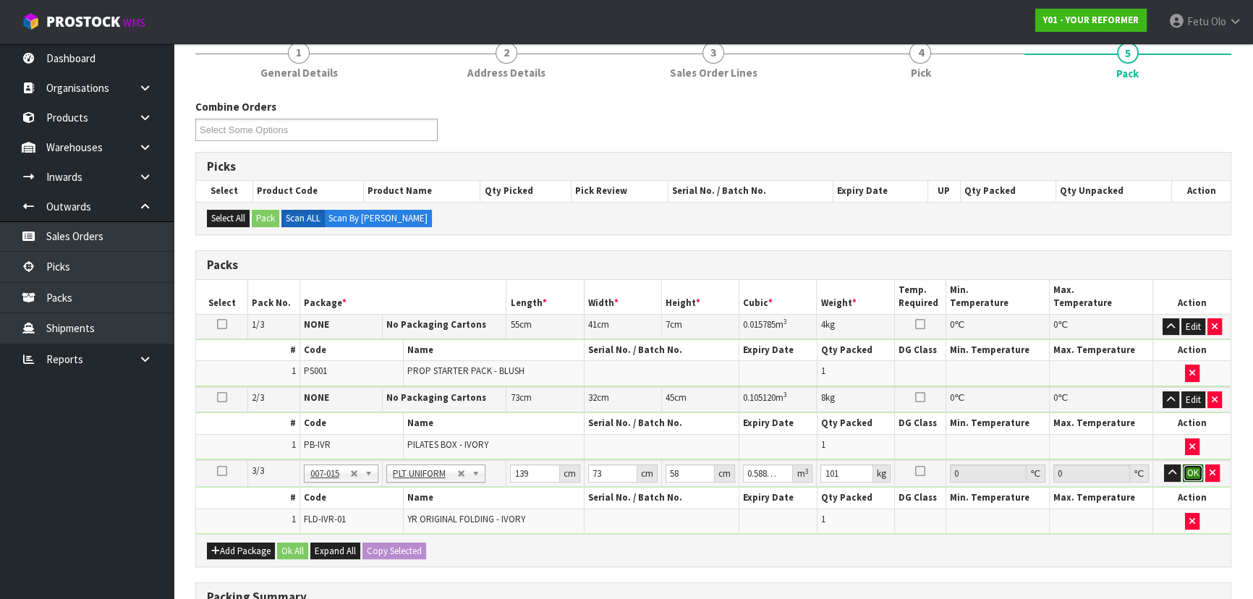
click button "OK" at bounding box center [1193, 472] width 20 height 17
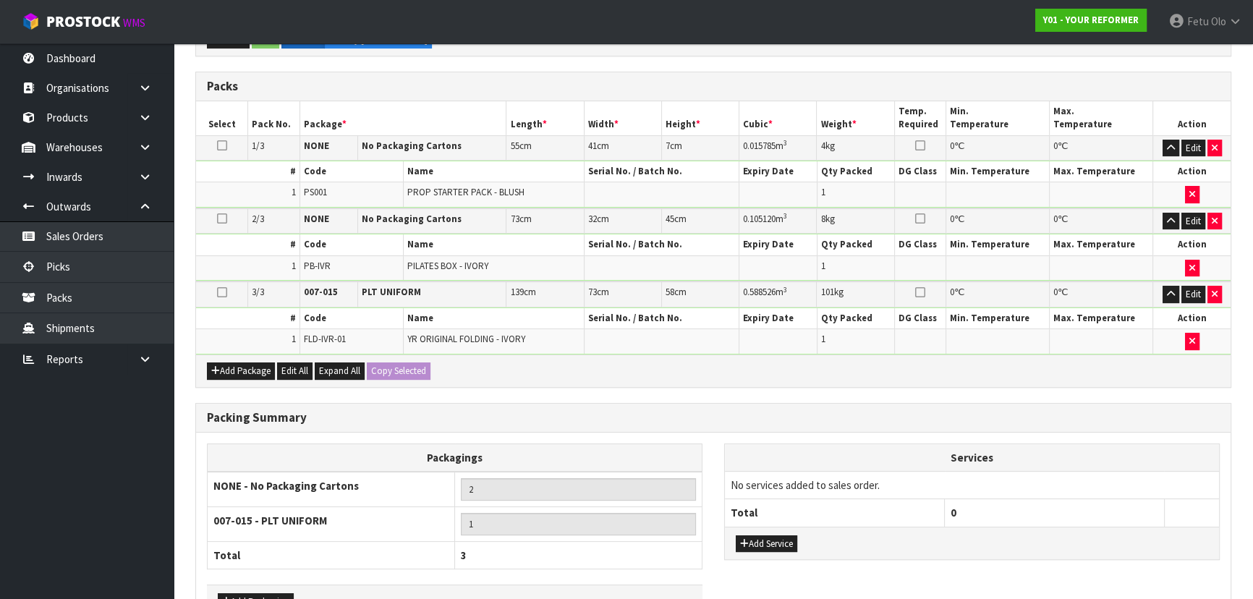
scroll to position [403, 0]
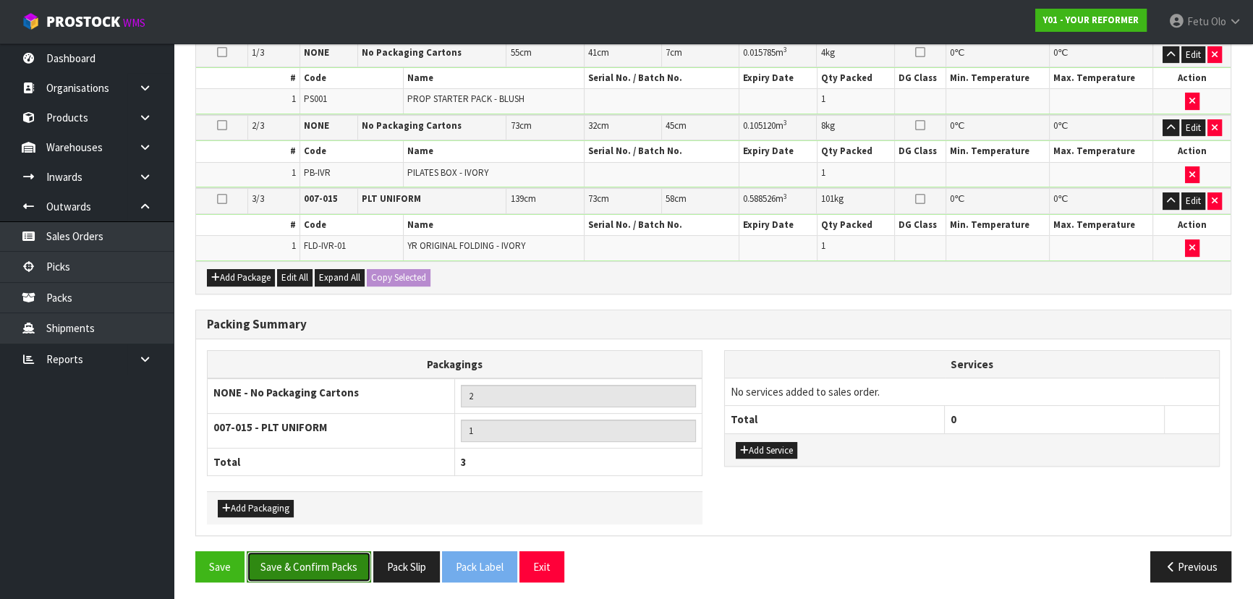
drag, startPoint x: 320, startPoint y: 558, endPoint x: 328, endPoint y: 548, distance: 11.9
click at [324, 557] on button "Save & Confirm Packs" at bounding box center [309, 566] width 124 height 31
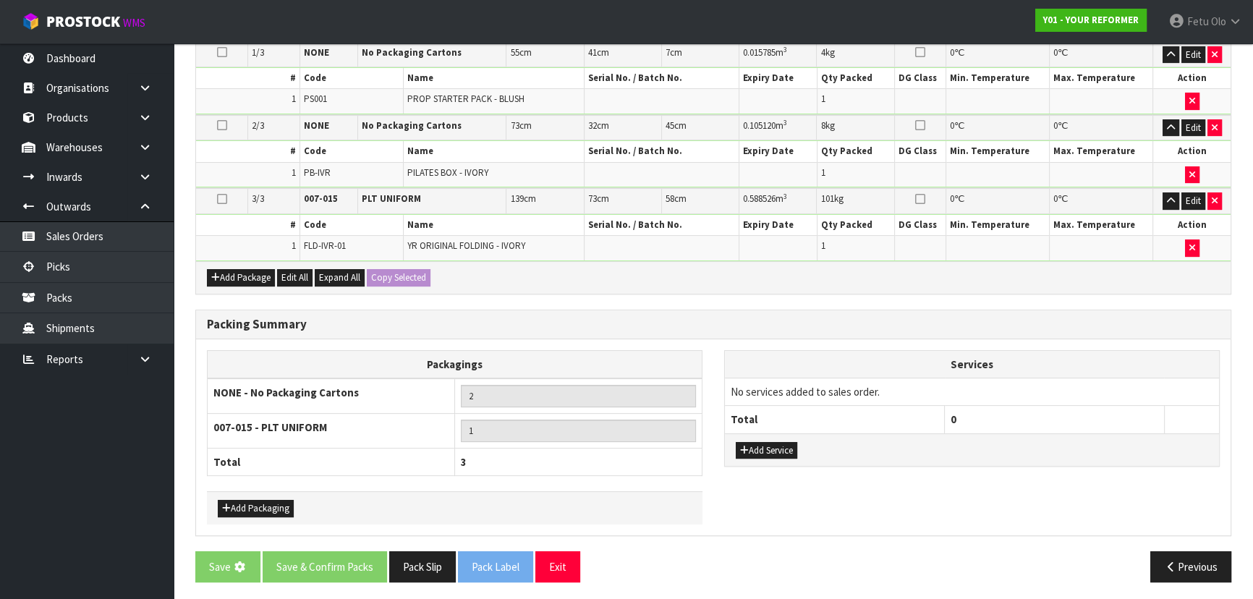
scroll to position [0, 0]
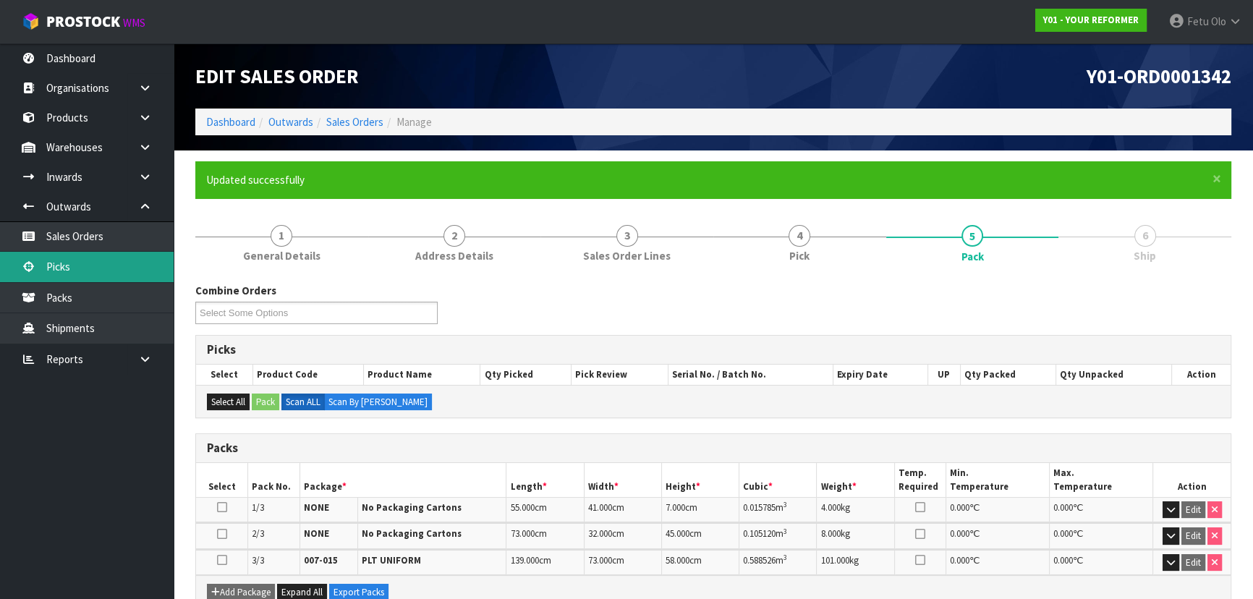
drag, startPoint x: 80, startPoint y: 267, endPoint x: 89, endPoint y: 265, distance: 8.9
click at [81, 267] on link "Picks" at bounding box center [87, 267] width 174 height 30
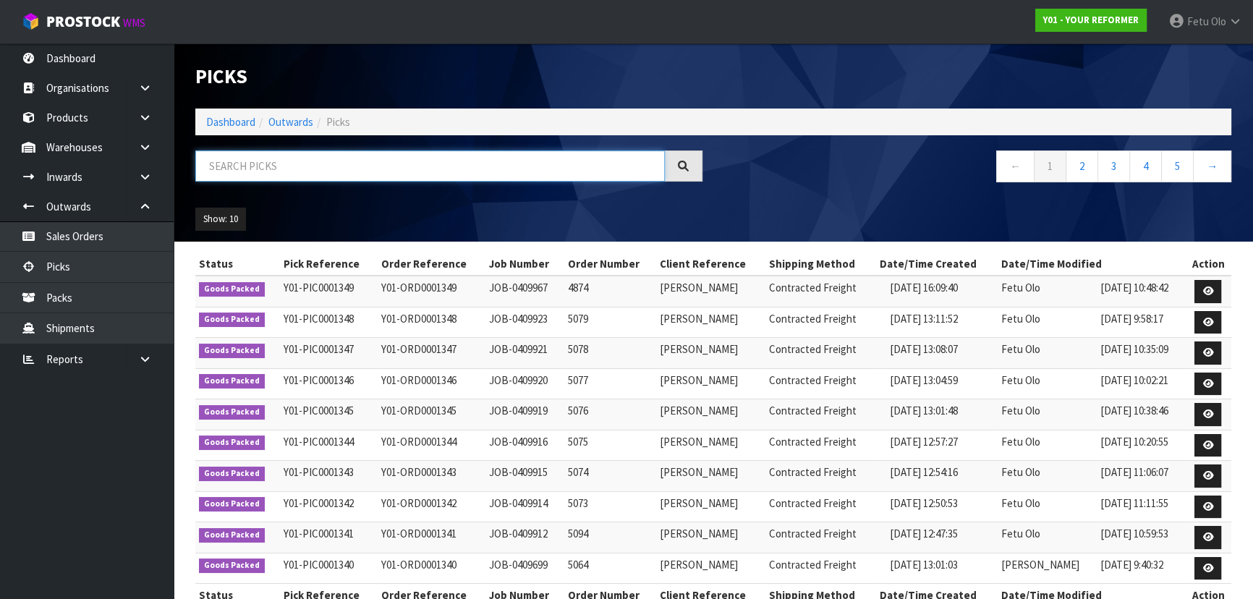
click at [391, 170] on input "text" at bounding box center [429, 165] width 469 height 31
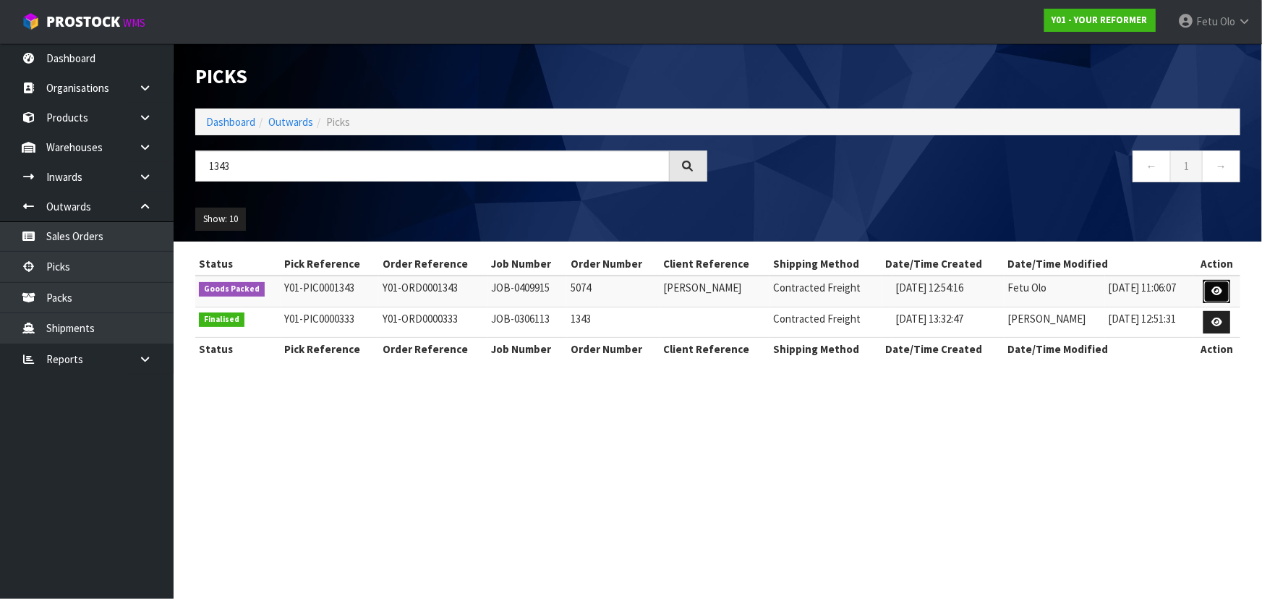
click at [1217, 281] on link at bounding box center [1216, 291] width 27 height 23
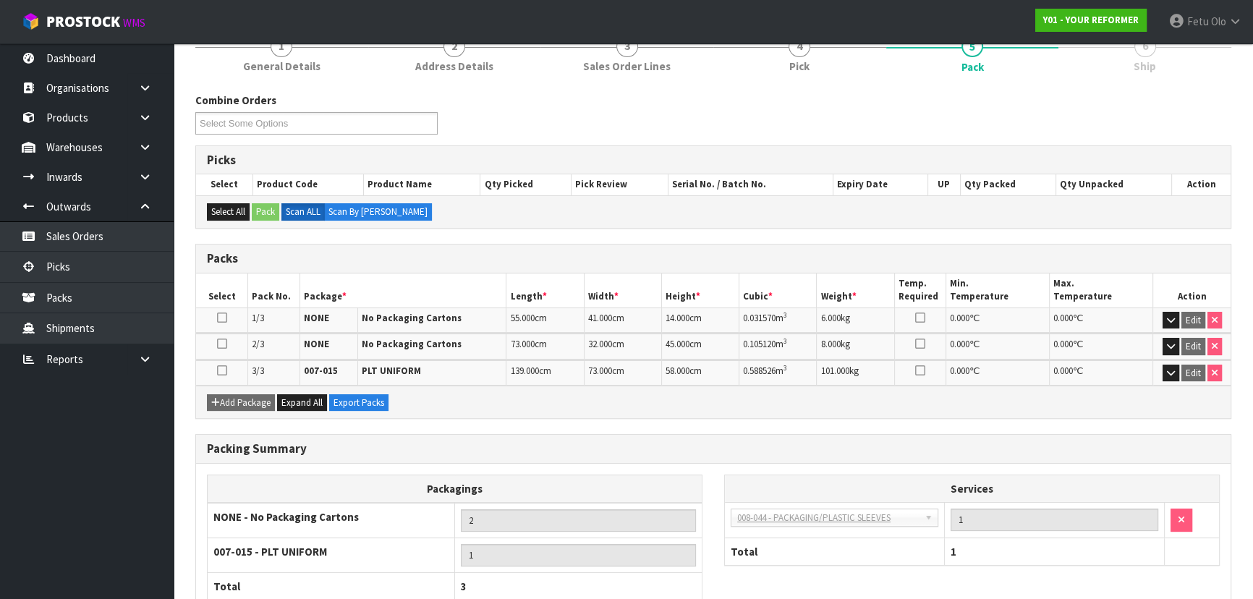
scroll to position [231, 0]
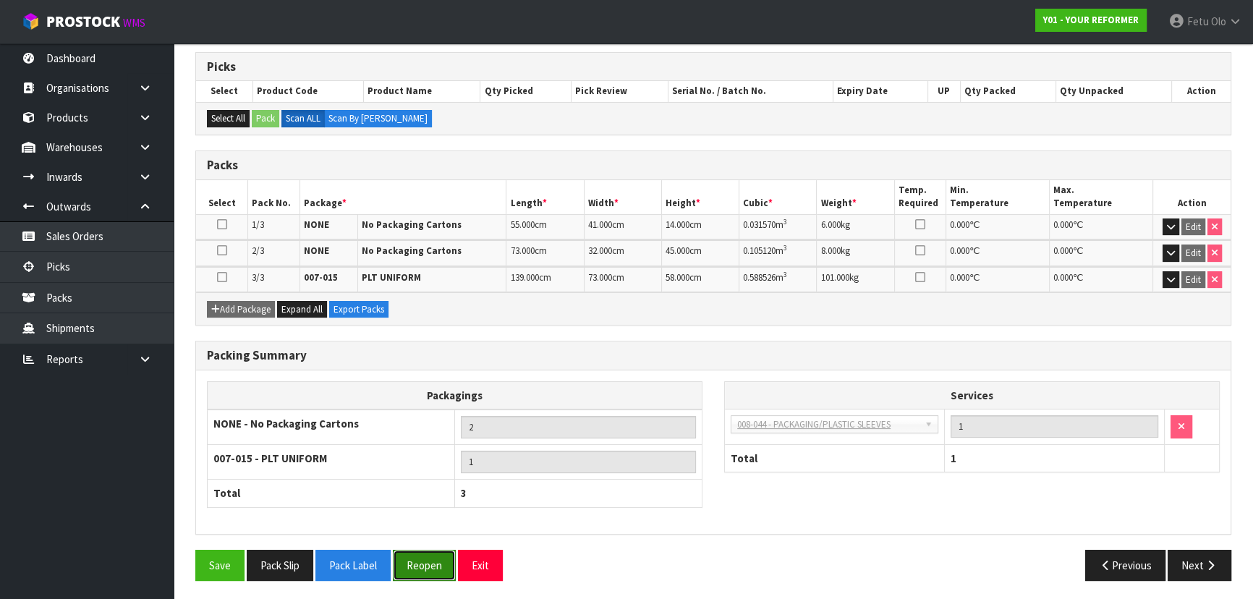
click at [409, 563] on button "Reopen" at bounding box center [424, 565] width 63 height 31
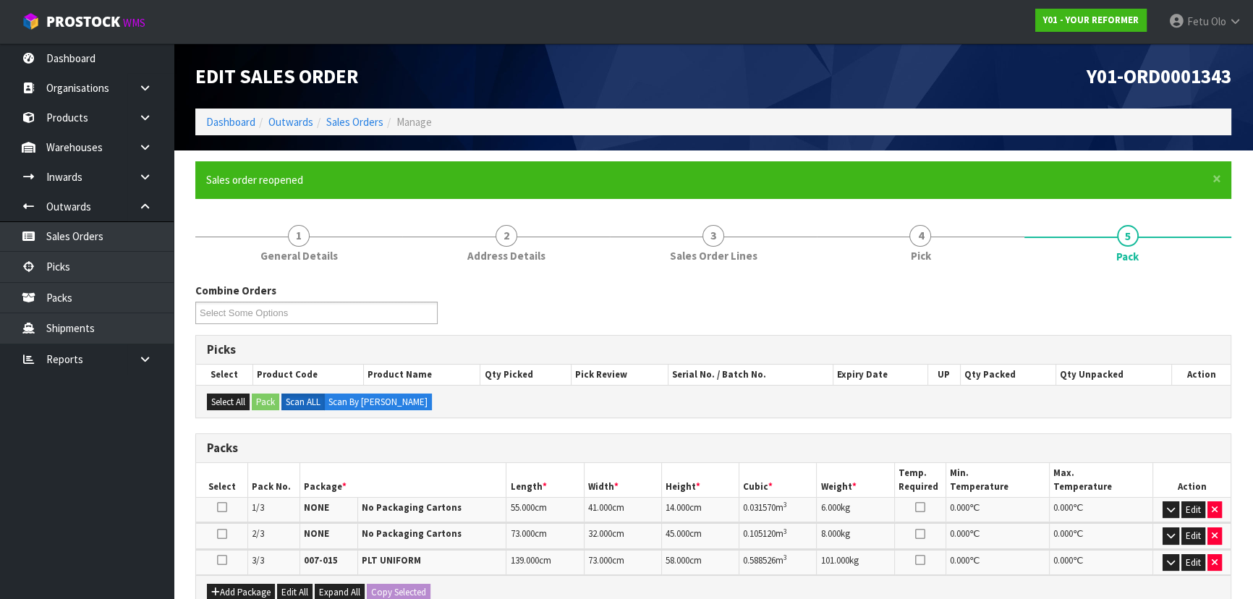
scroll to position [197, 0]
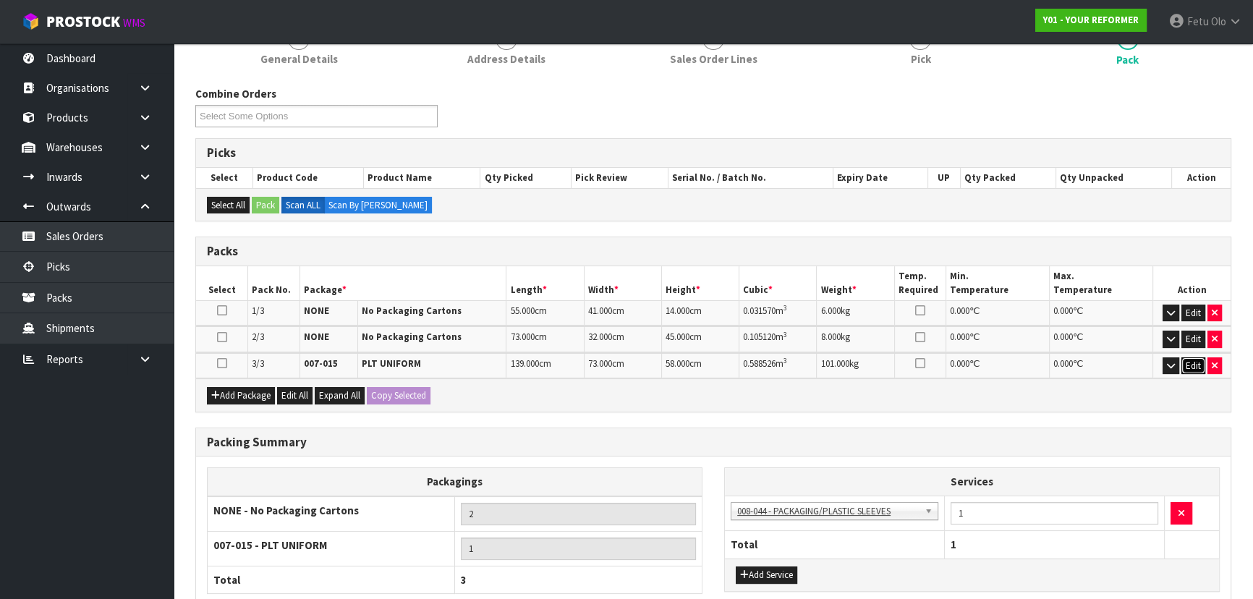
click at [1195, 362] on button "Edit" at bounding box center [1193, 365] width 24 height 17
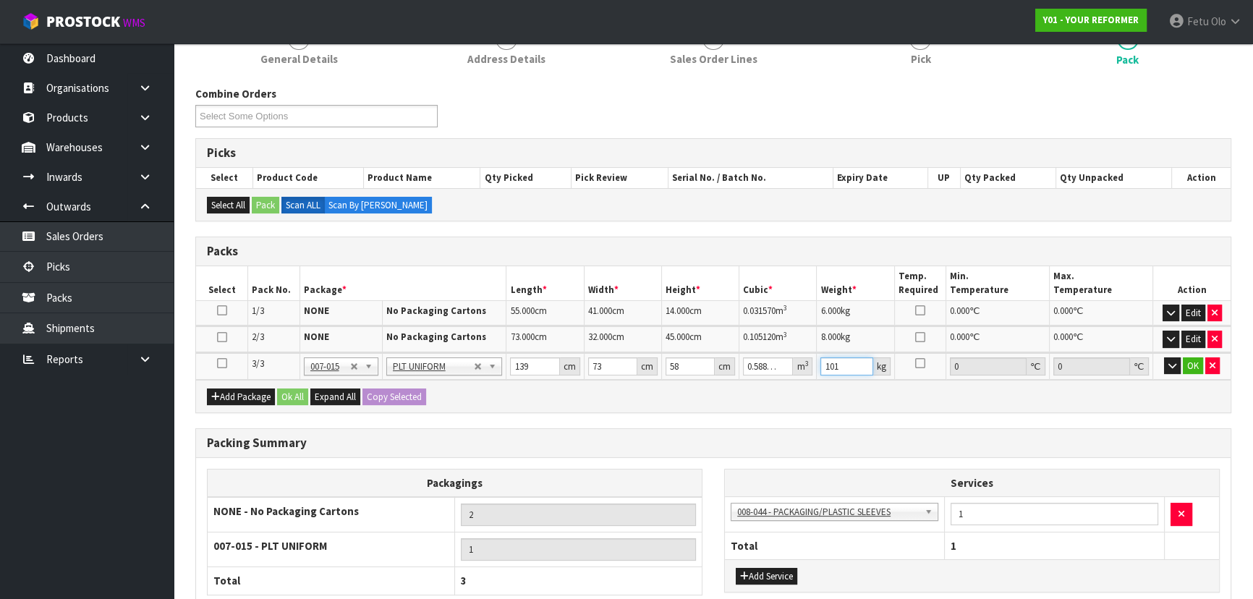
click at [724, 388] on div "Packs Select Pack No. Package * Length * Width * Height * Cubic * Weight * Temp…" at bounding box center [713, 325] width 1036 height 176
click at [1185, 363] on button "OK" at bounding box center [1193, 365] width 20 height 17
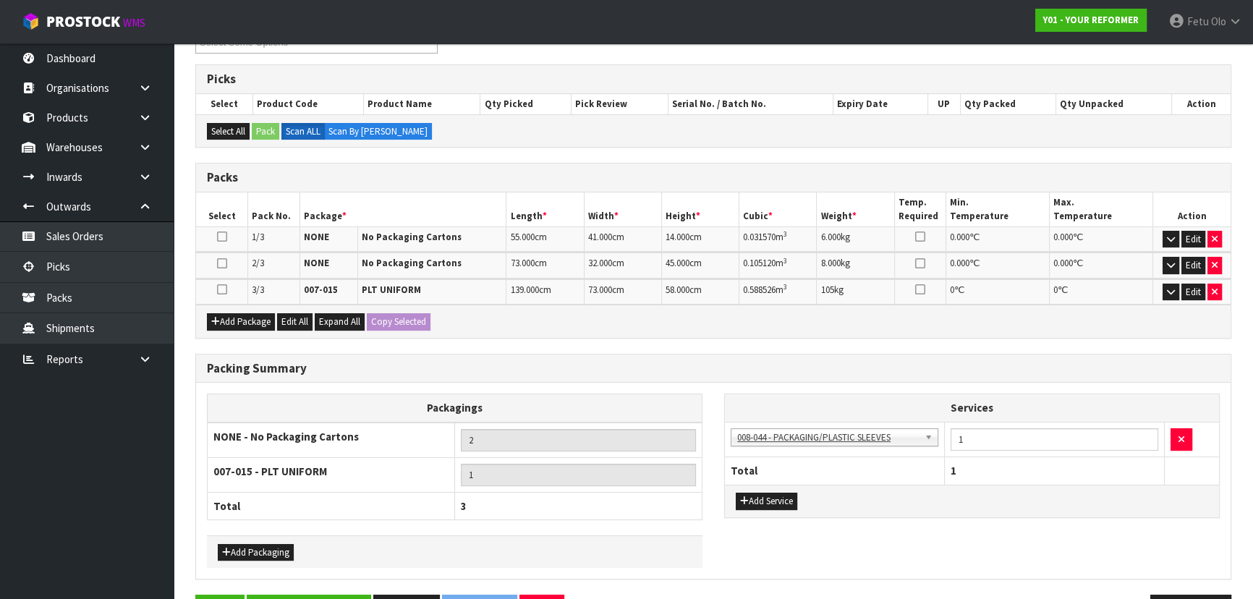
scroll to position [315, 0]
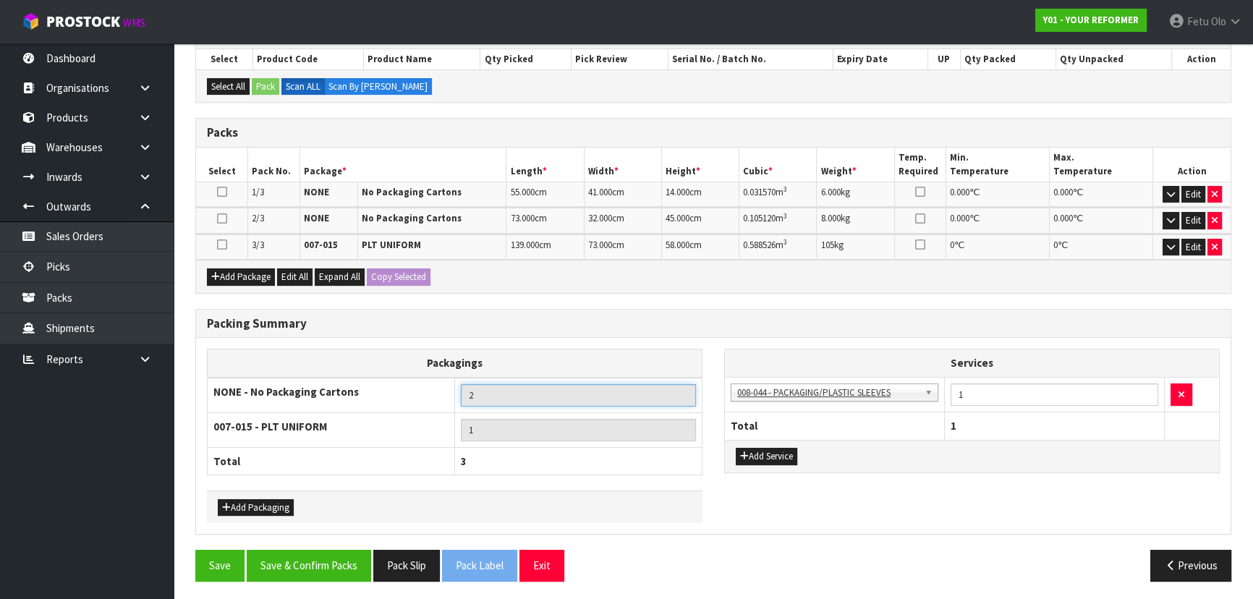
drag, startPoint x: 503, startPoint y: 401, endPoint x: 408, endPoint y: 458, distance: 110.6
click at [312, 558] on button "Save & Confirm Packs" at bounding box center [309, 565] width 124 height 31
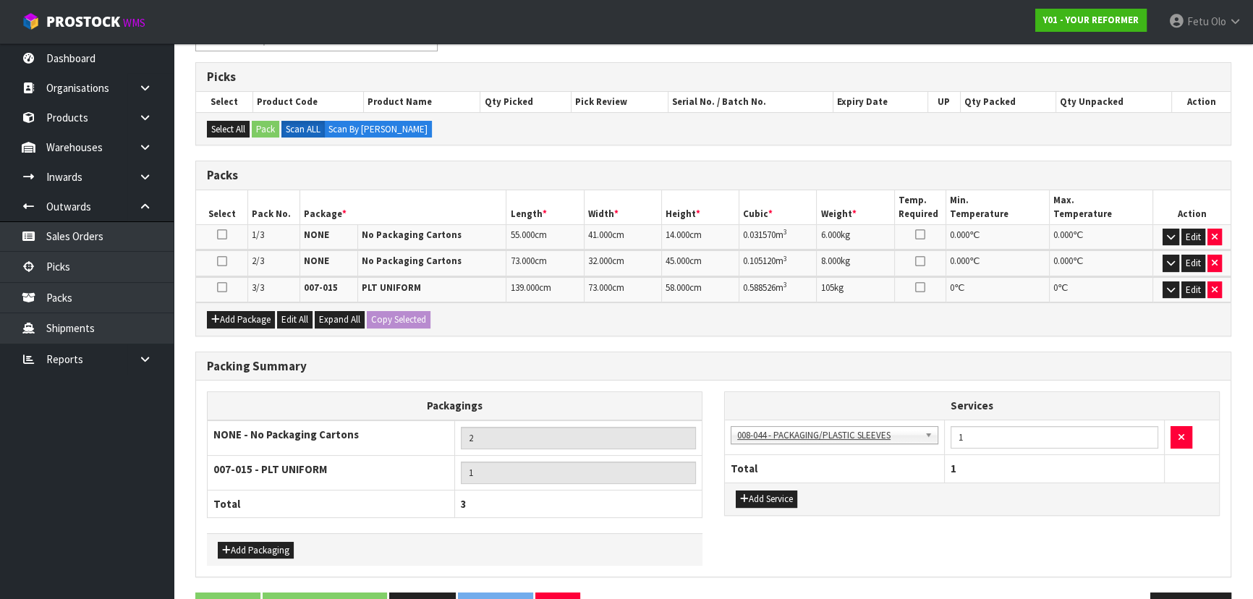
scroll to position [0, 0]
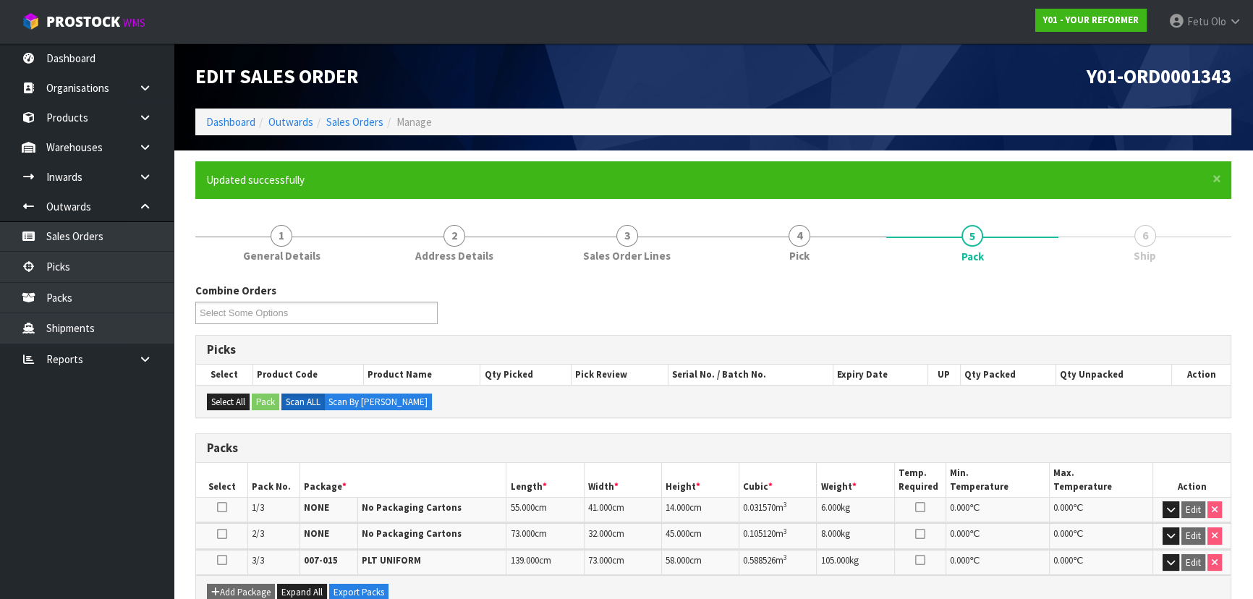
click at [631, 275] on div "Combine Orders Y01-ORD0001297 Y01-ORD0001315 Y01-ORD0001329 Y01-ORD0001338 Y01-…" at bounding box center [713, 573] width 1036 height 603
click at [636, 276] on div "Combine Orders Y01-ORD0001297 Y01-ORD0001315 Y01-ORD0001329 Y01-ORD0001338 Y01-…" at bounding box center [713, 573] width 1036 height 603
click at [636, 279] on div "Combine Orders Y01-ORD0001297 Y01-ORD0001315 Y01-ORD0001329 Y01-ORD0001338 Y01-…" at bounding box center [713, 573] width 1036 height 603
click at [641, 278] on div "Combine Orders Y01-ORD0001297 Y01-ORD0001315 Y01-ORD0001329 Y01-ORD0001338 Y01-…" at bounding box center [713, 573] width 1036 height 603
click at [642, 277] on div "Combine Orders Y01-ORD0001297 Y01-ORD0001315 Y01-ORD0001329 Y01-ORD0001338 Y01-…" at bounding box center [713, 573] width 1036 height 603
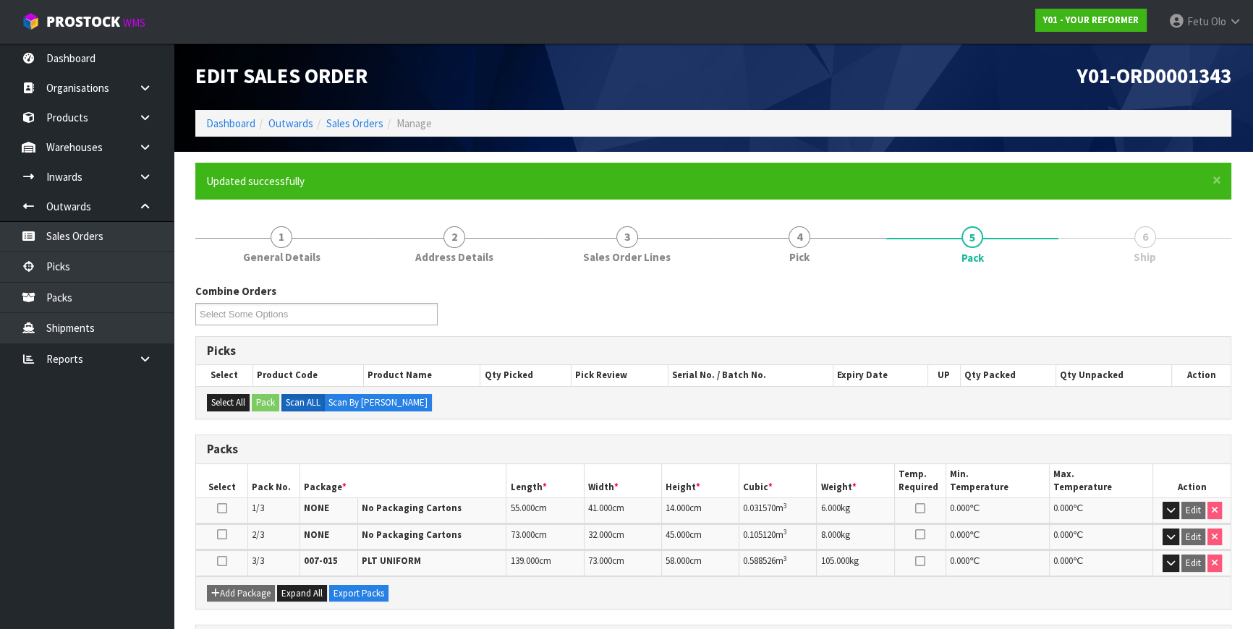
drag, startPoint x: 643, startPoint y: 277, endPoint x: 631, endPoint y: 275, distance: 12.5
click at [631, 275] on div "Combine Orders Y01-ORD0001297 Y01-ORD0001315 Y01-ORD0001329 Y01-ORD0001338 Y01-…" at bounding box center [713, 574] width 1036 height 603
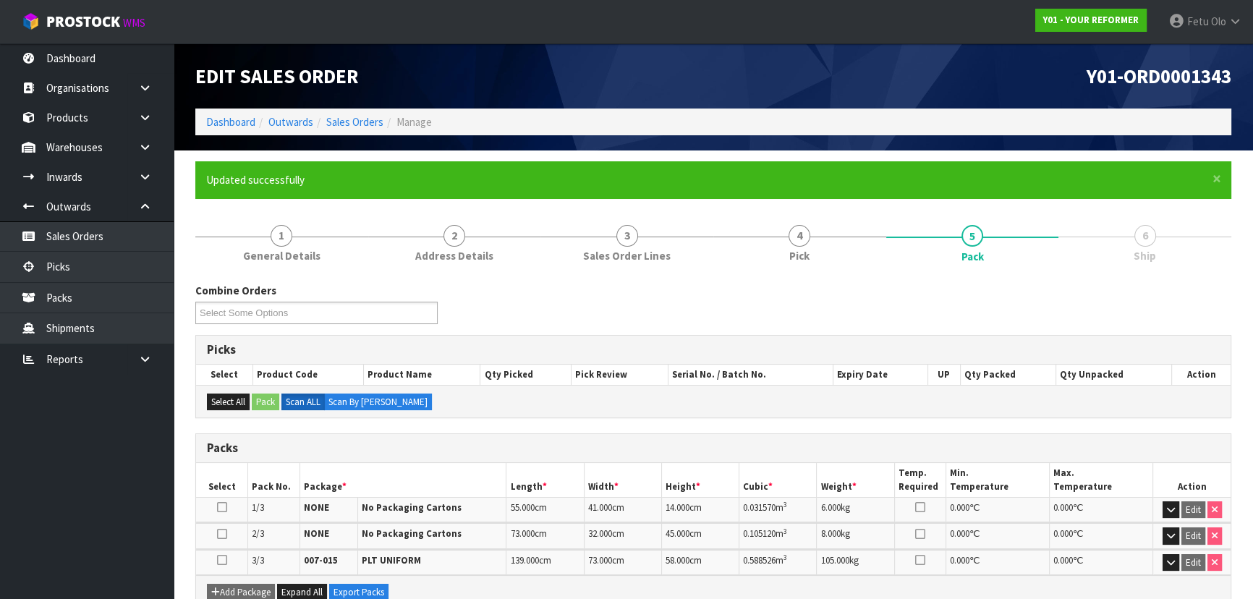
click at [631, 278] on div "Combine Orders Y01-ORD0001297 Y01-ORD0001315 Y01-ORD0001329 Y01-ORD0001338 Y01-…" at bounding box center [713, 573] width 1036 height 603
click at [633, 272] on div "Combine Orders Y01-ORD0001297 Y01-ORD0001315 Y01-ORD0001329 Y01-ORD0001338 Y01-…" at bounding box center [713, 573] width 1036 height 603
click at [636, 273] on div "Combine Orders Y01-ORD0001297 Y01-ORD0001315 Y01-ORD0001329 Y01-ORD0001338 Y01-…" at bounding box center [713, 573] width 1036 height 603
click at [641, 278] on div "Combine Orders Y01-ORD0001297 Y01-ORD0001315 Y01-ORD0001329 Y01-ORD0001338 Y01-…" at bounding box center [713, 573] width 1036 height 603
click at [219, 123] on link "Dashboard" at bounding box center [230, 122] width 49 height 14
